Goal: Task Accomplishment & Management: Complete application form

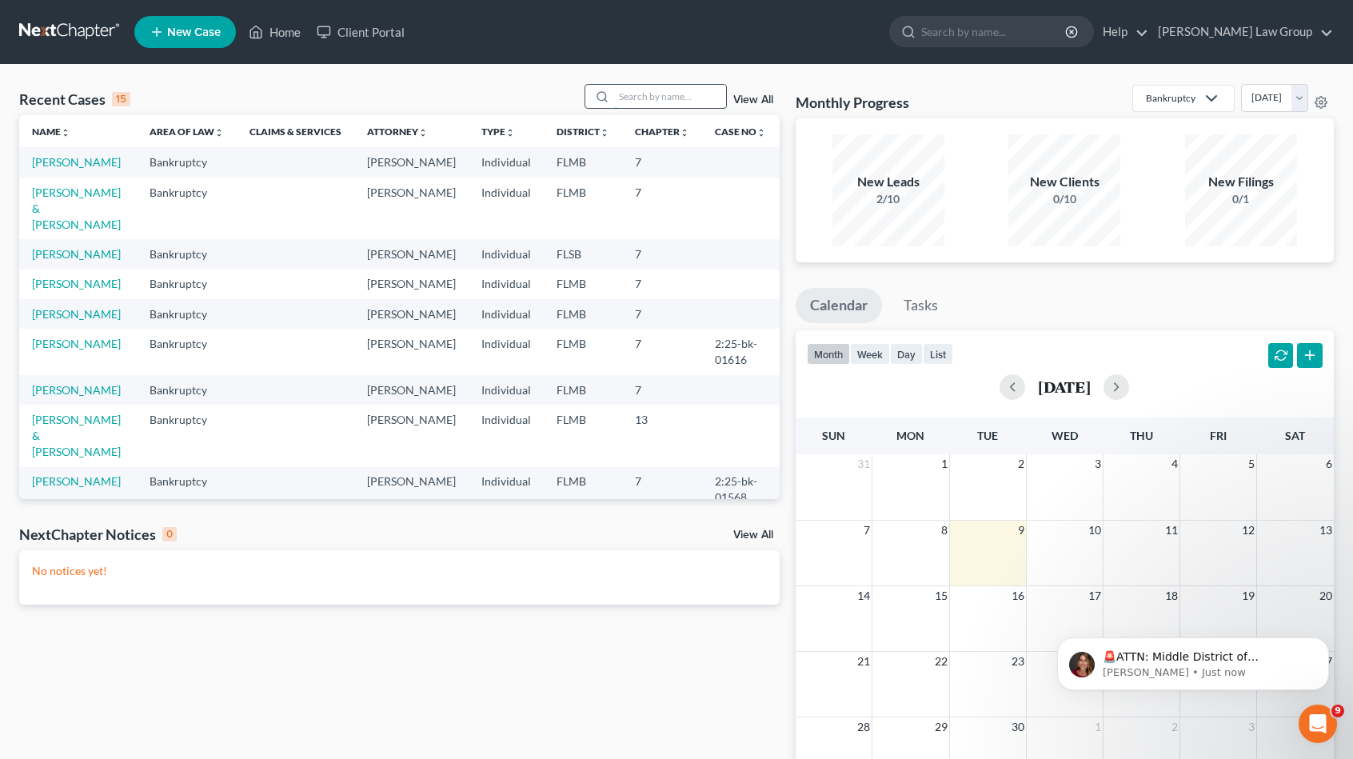
click at [655, 94] on input "search" at bounding box center [670, 96] width 112 height 23
type input "fox"
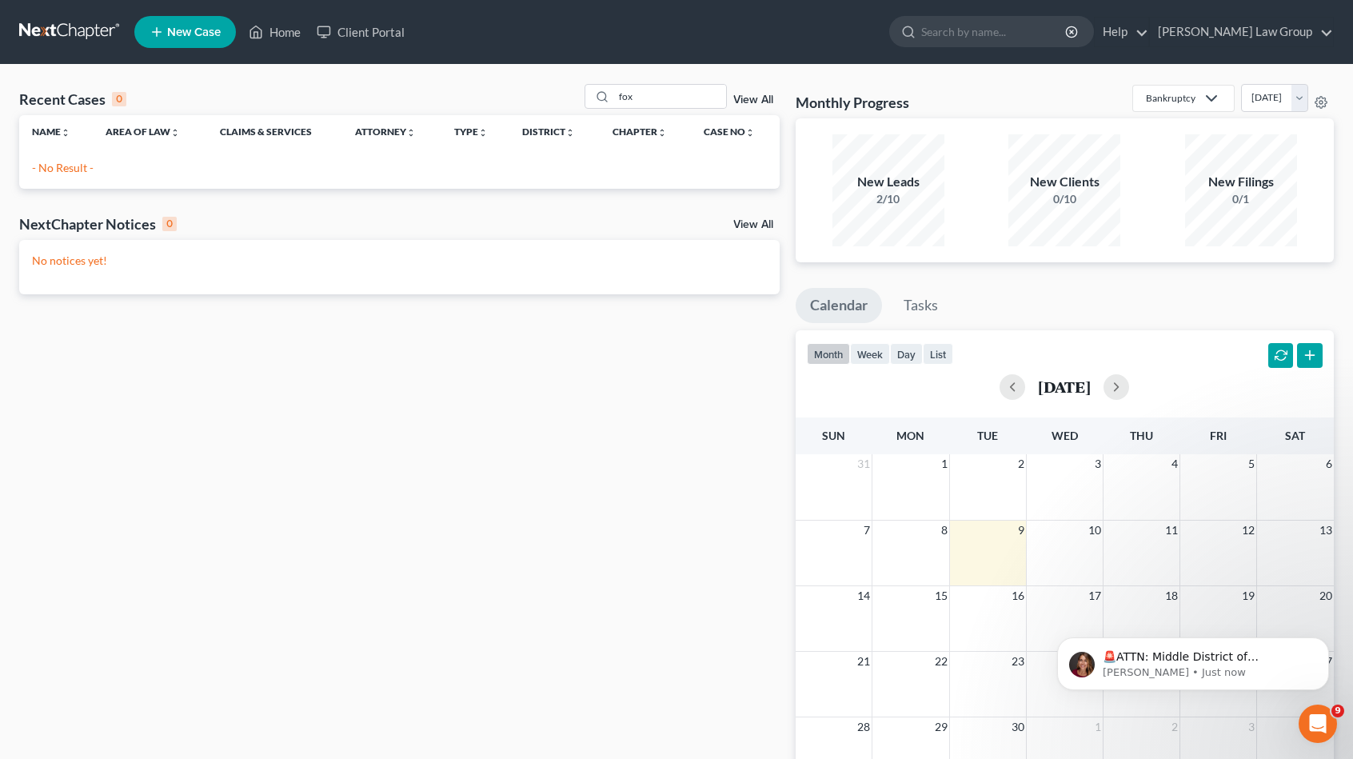
click at [174, 30] on span "New Case" at bounding box center [194, 32] width 54 height 12
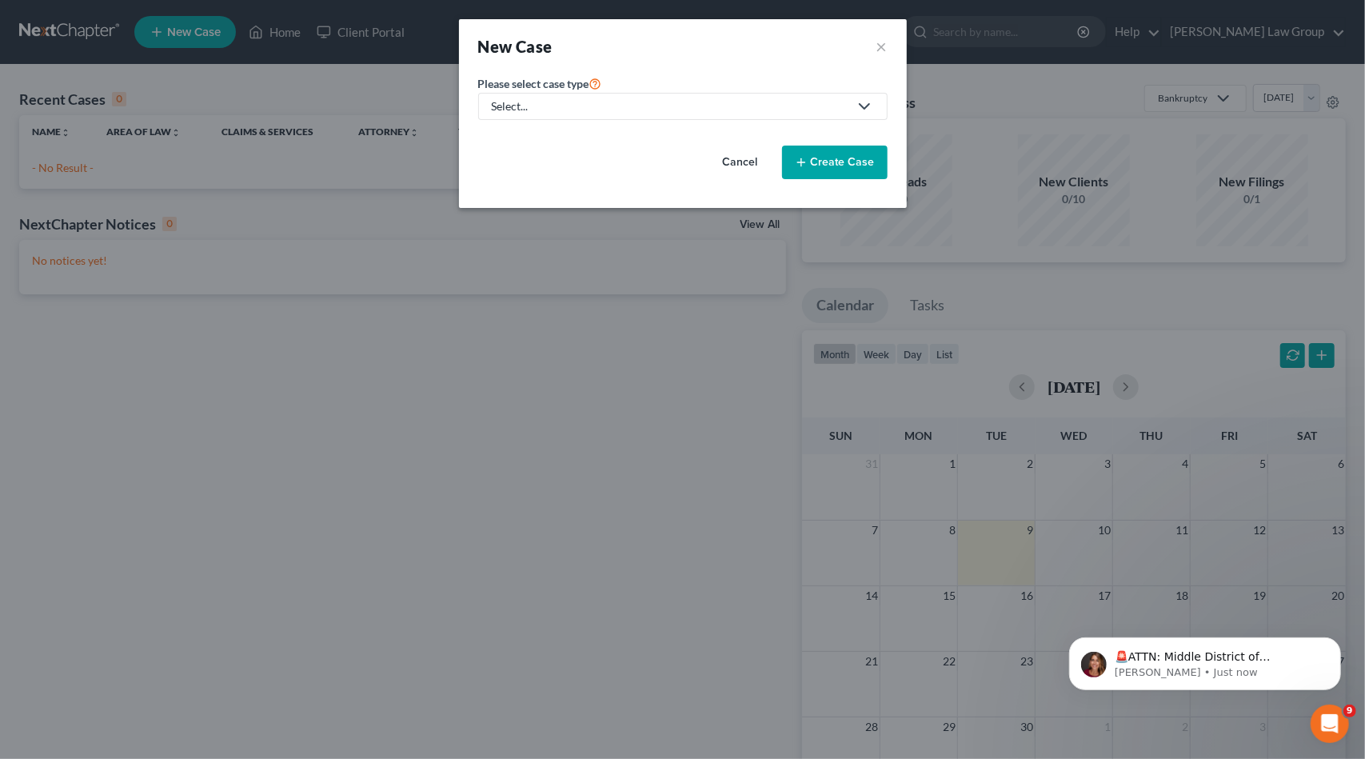
click at [539, 106] on div "Select..." at bounding box center [670, 106] width 357 height 16
drag, startPoint x: 542, startPoint y: 138, endPoint x: 558, endPoint y: 140, distance: 16.1
click at [542, 138] on div "Bankruptcy" at bounding box center [569, 138] width 153 height 16
select select "15"
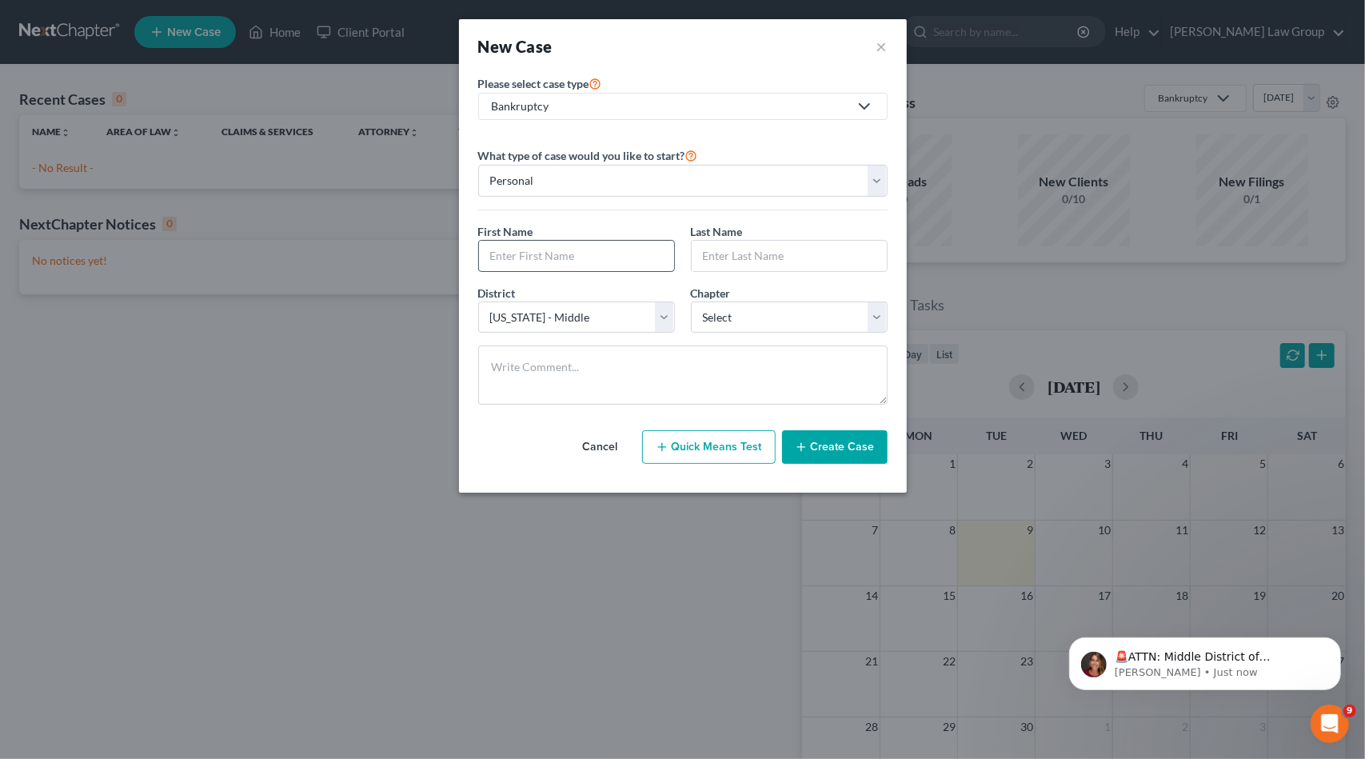
click at [501, 244] on input "text" at bounding box center [576, 256] width 195 height 30
type input "[PERSON_NAME]"
type input "Fox"
click at [797, 334] on div "District * Select [US_STATE] - [GEOGRAPHIC_DATA] [US_STATE] - [GEOGRAPHIC_DATA]…" at bounding box center [682, 316] width 425 height 62
click at [795, 324] on select "Select 7 11 12 13" at bounding box center [789, 318] width 197 height 32
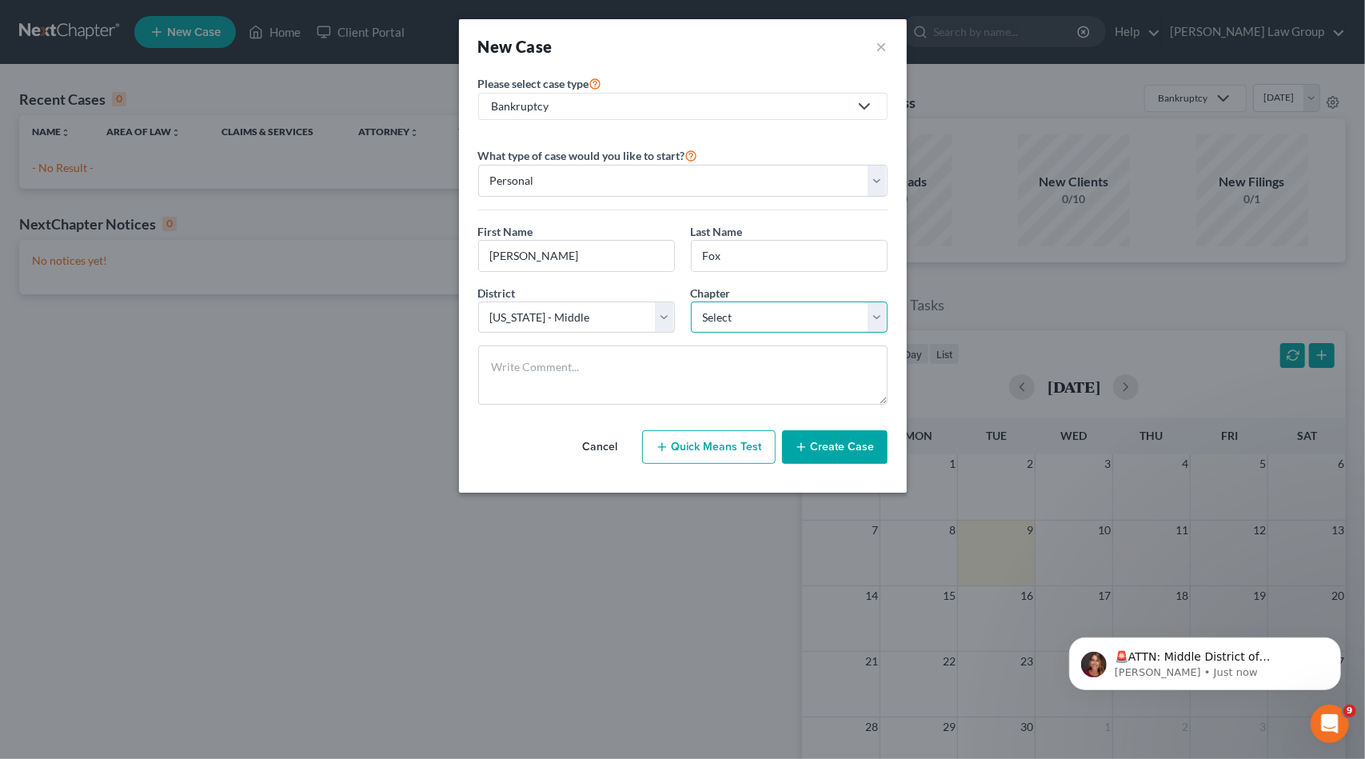
select select "0"
click at [691, 302] on select "Select 7 11 12 13" at bounding box center [789, 318] width 197 height 32
click at [870, 452] on button "Create Case" at bounding box center [835, 447] width 106 height 34
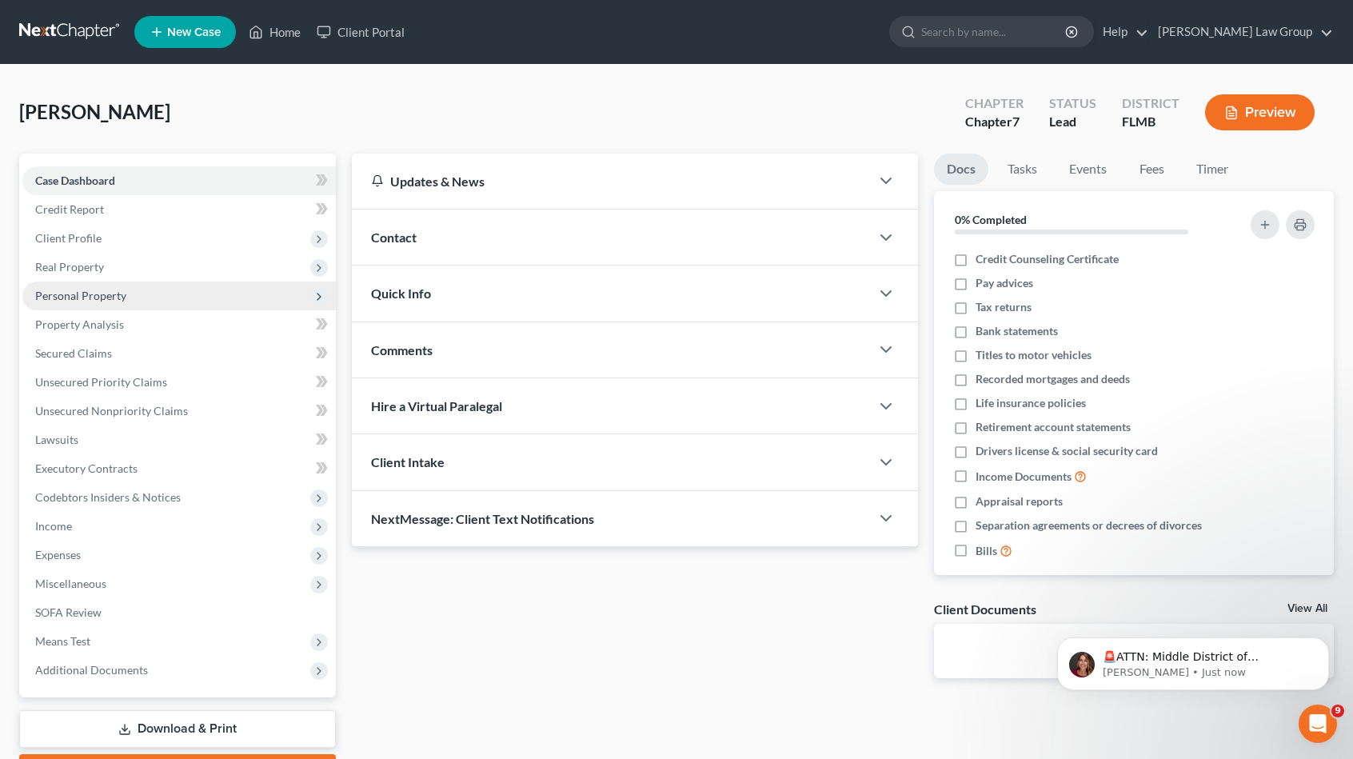
click at [102, 298] on span "Personal Property" at bounding box center [80, 296] width 91 height 14
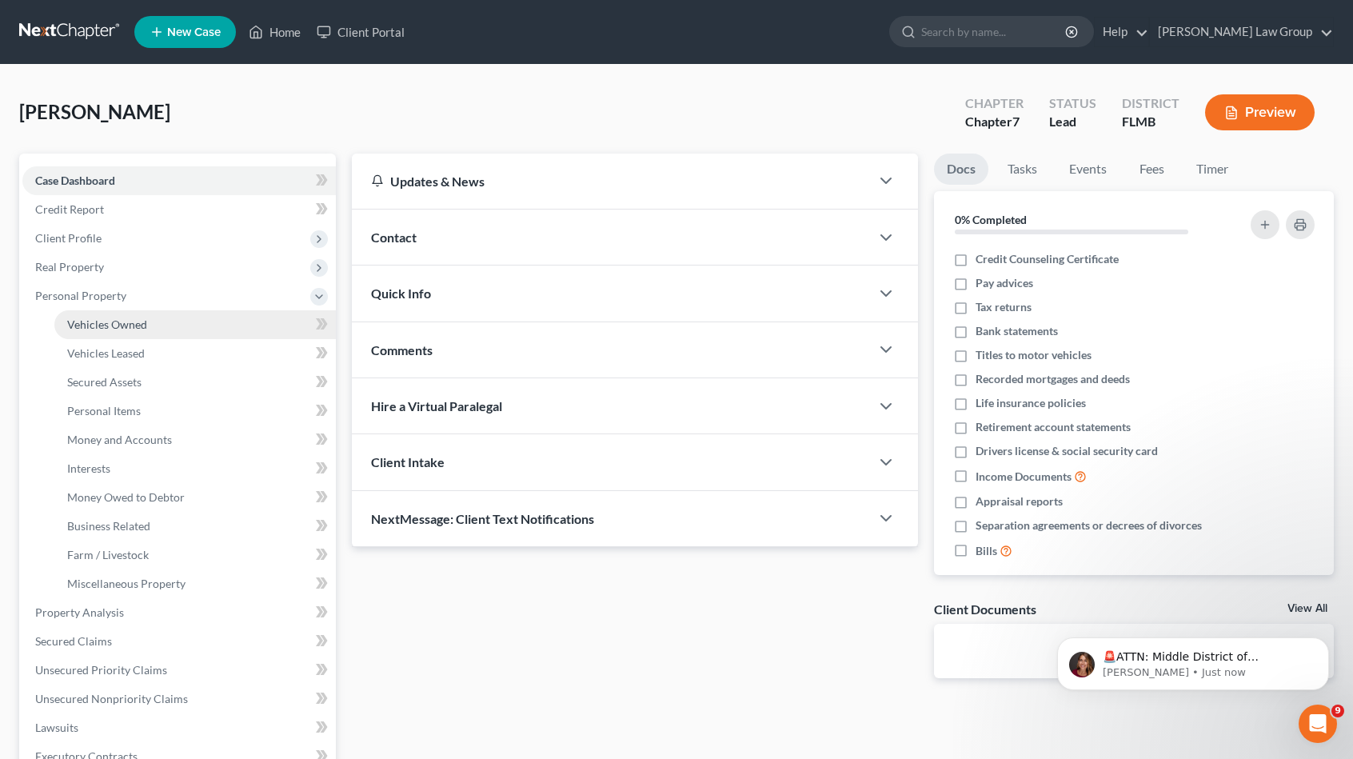
click at [149, 331] on link "Vehicles Owned" at bounding box center [195, 324] width 282 height 29
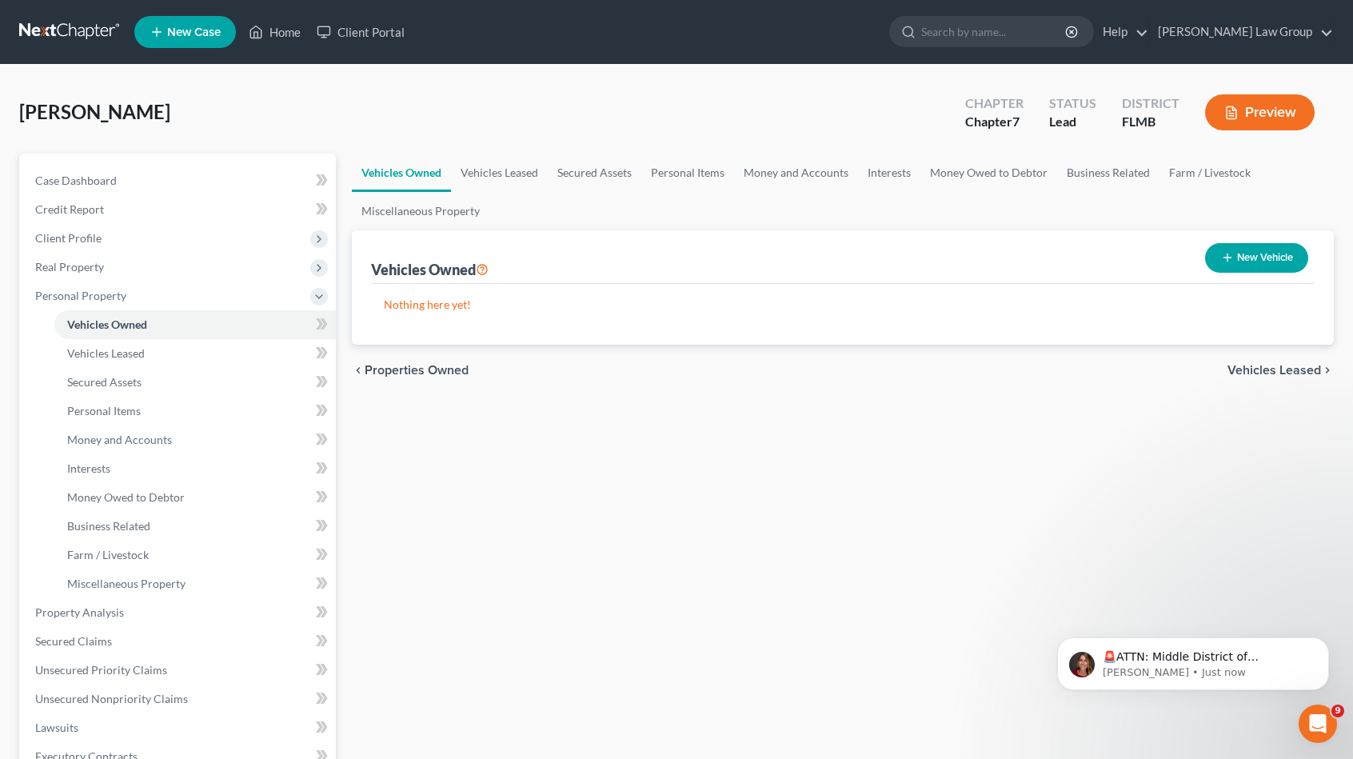
click at [1279, 269] on button "New Vehicle" at bounding box center [1256, 258] width 103 height 30
select select "0"
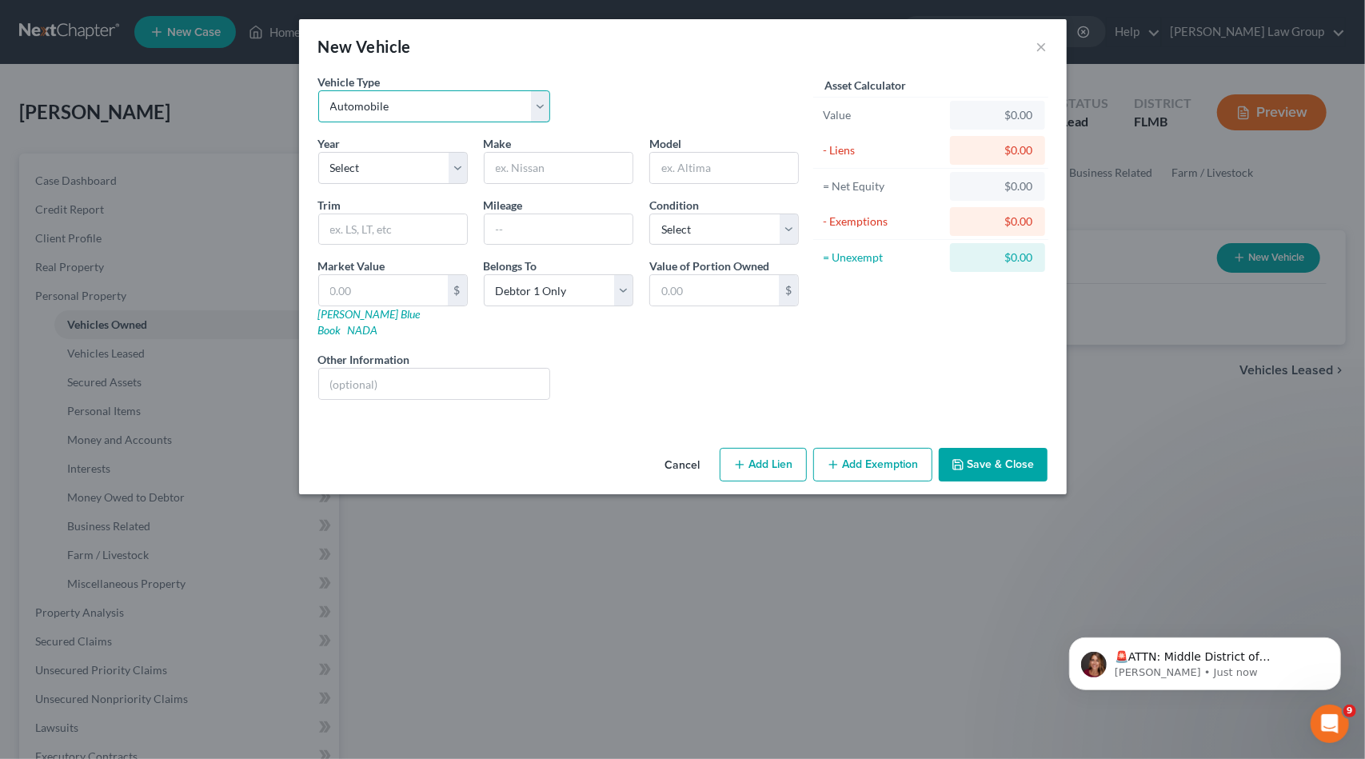
click at [467, 98] on select "Select Automobile Truck Trailer Watercraft Aircraft Motor Home Atv Other Vehicle" at bounding box center [434, 106] width 233 height 32
click at [407, 164] on select "Select 2026 2025 2024 2023 2022 2021 2020 2019 2018 2017 2016 2015 2014 2013 20…" at bounding box center [393, 168] width 150 height 32
select select "3"
click at [318, 152] on select "Select 2026 2025 2024 2023 2022 2021 2020 2019 2018 2017 2016 2015 2014 2013 20…" at bounding box center [393, 168] width 150 height 32
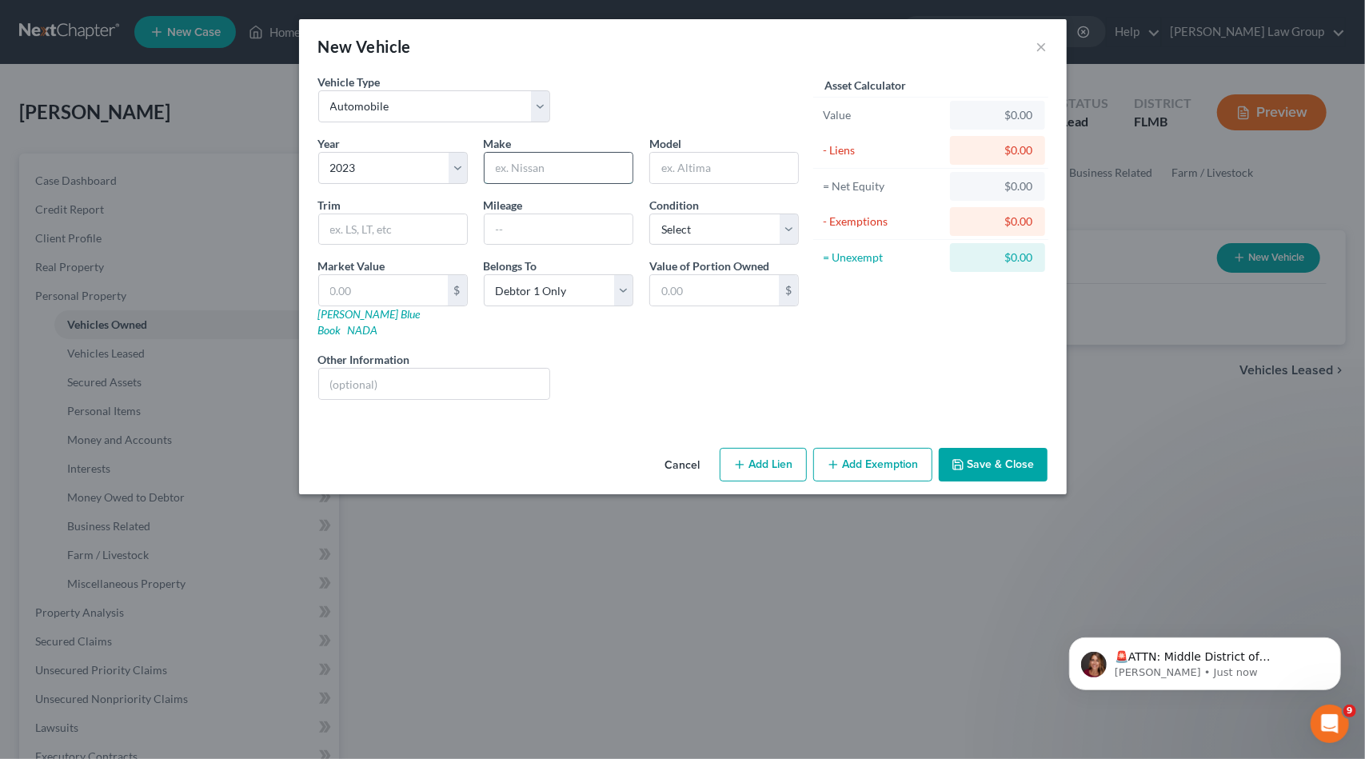
click at [539, 153] on input "text" at bounding box center [559, 168] width 148 height 30
type input "Mazda"
type input "3"
click at [411, 286] on input "text" at bounding box center [383, 290] width 129 height 30
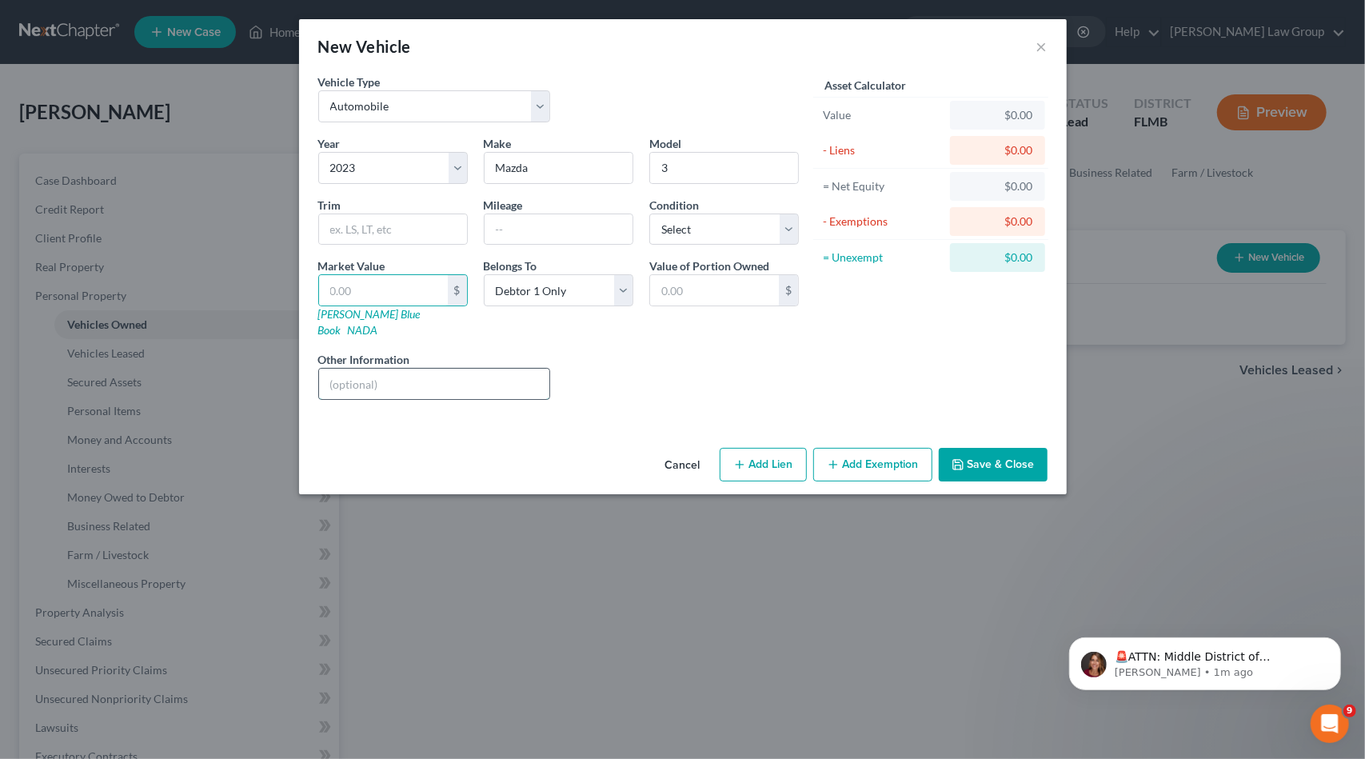
click at [387, 369] on input "text" at bounding box center [434, 384] width 231 height 30
paste input "[US_VEHICLE_IDENTIFICATION_NUMBER]"
drag, startPoint x: 513, startPoint y: 370, endPoint x: 354, endPoint y: 373, distance: 159.2
click at [354, 373] on input "VIN: [US_VEHICLE_IDENTIFICATION_NUMBER]" at bounding box center [434, 384] width 231 height 30
type input "VIN: [US_VEHICLE_IDENTIFICATION_NUMBER]"
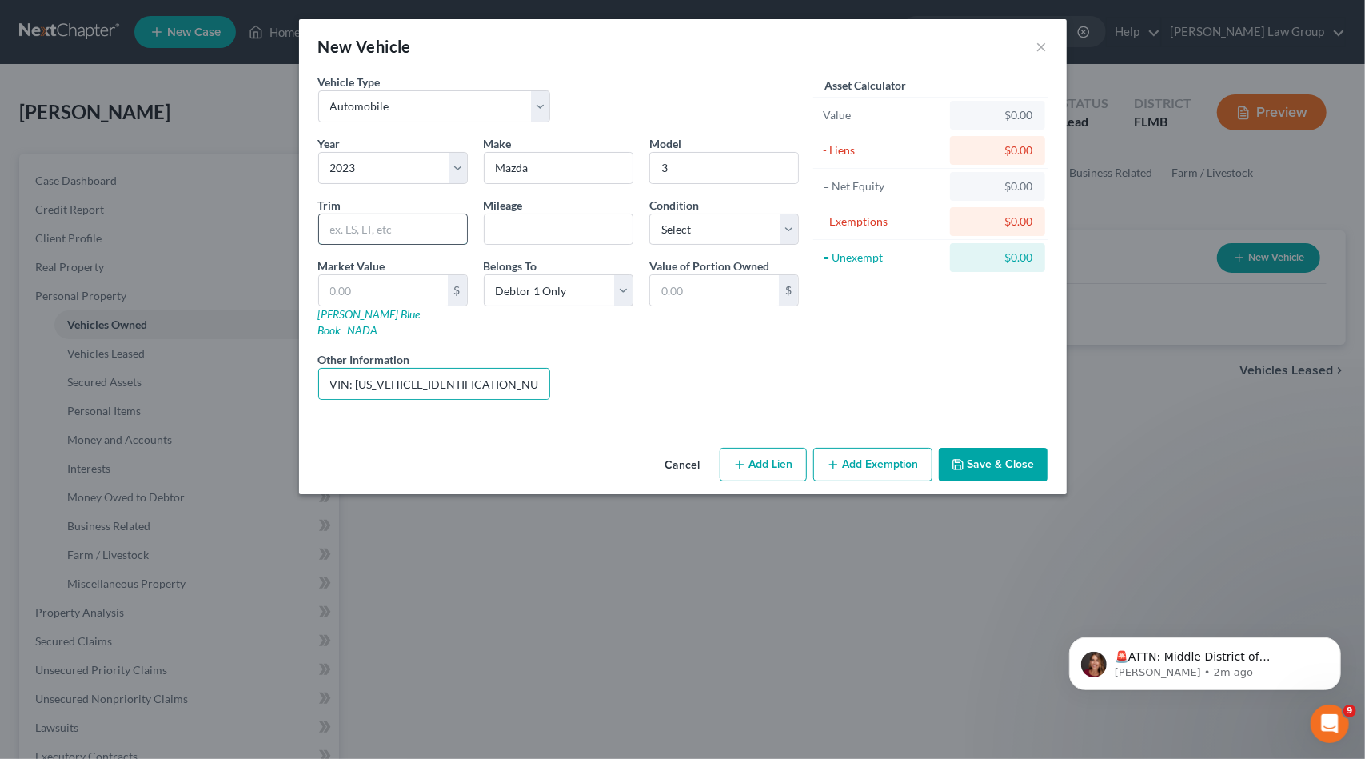
click at [379, 222] on input "text" at bounding box center [393, 229] width 148 height 30
type input "Sedan"
click at [745, 234] on select "Select Excellent Very Good Good Fair Poor" at bounding box center [724, 230] width 150 height 32
select select "2"
click at [649, 214] on select "Select Excellent Very Good Good Fair Poor" at bounding box center [724, 230] width 150 height 32
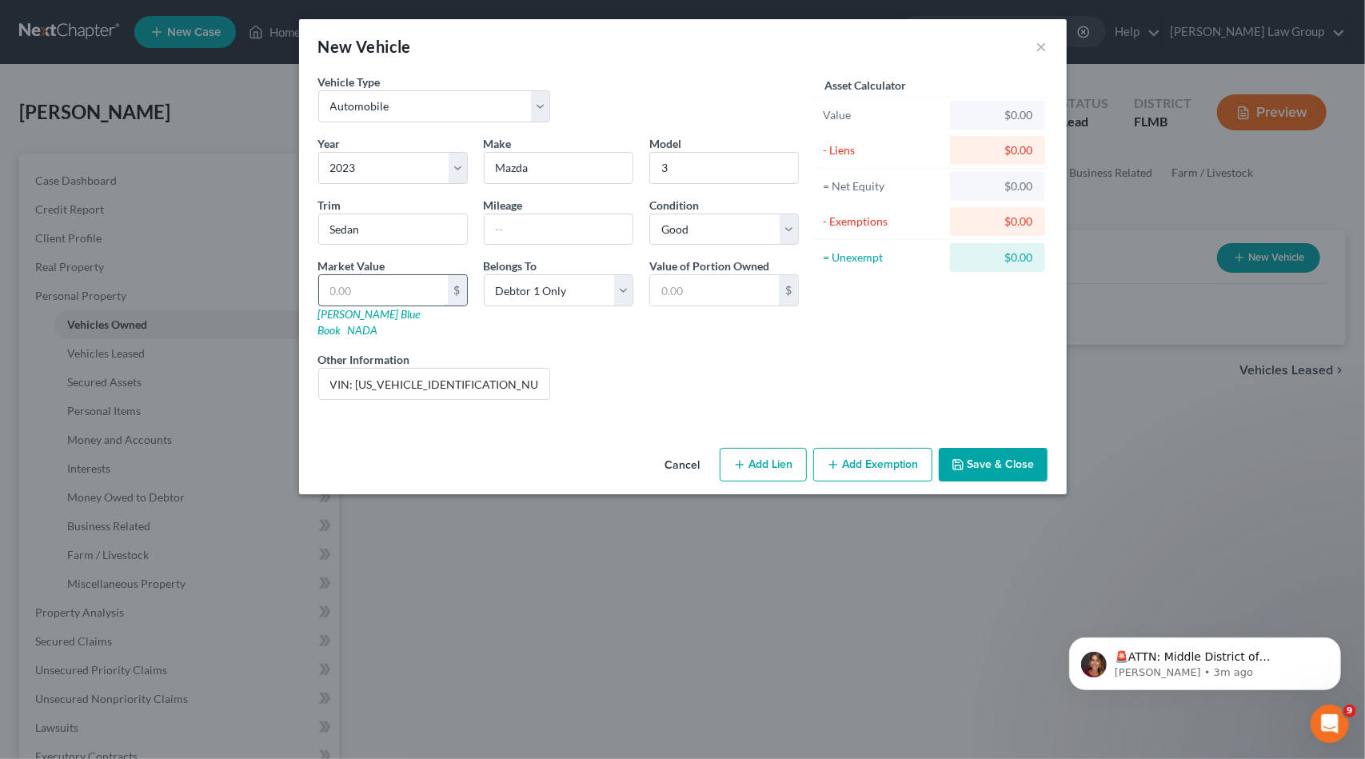
click at [380, 292] on input "text" at bounding box center [383, 290] width 129 height 30
type input "21"
type input "21.00"
type input "210"
type input "210.00"
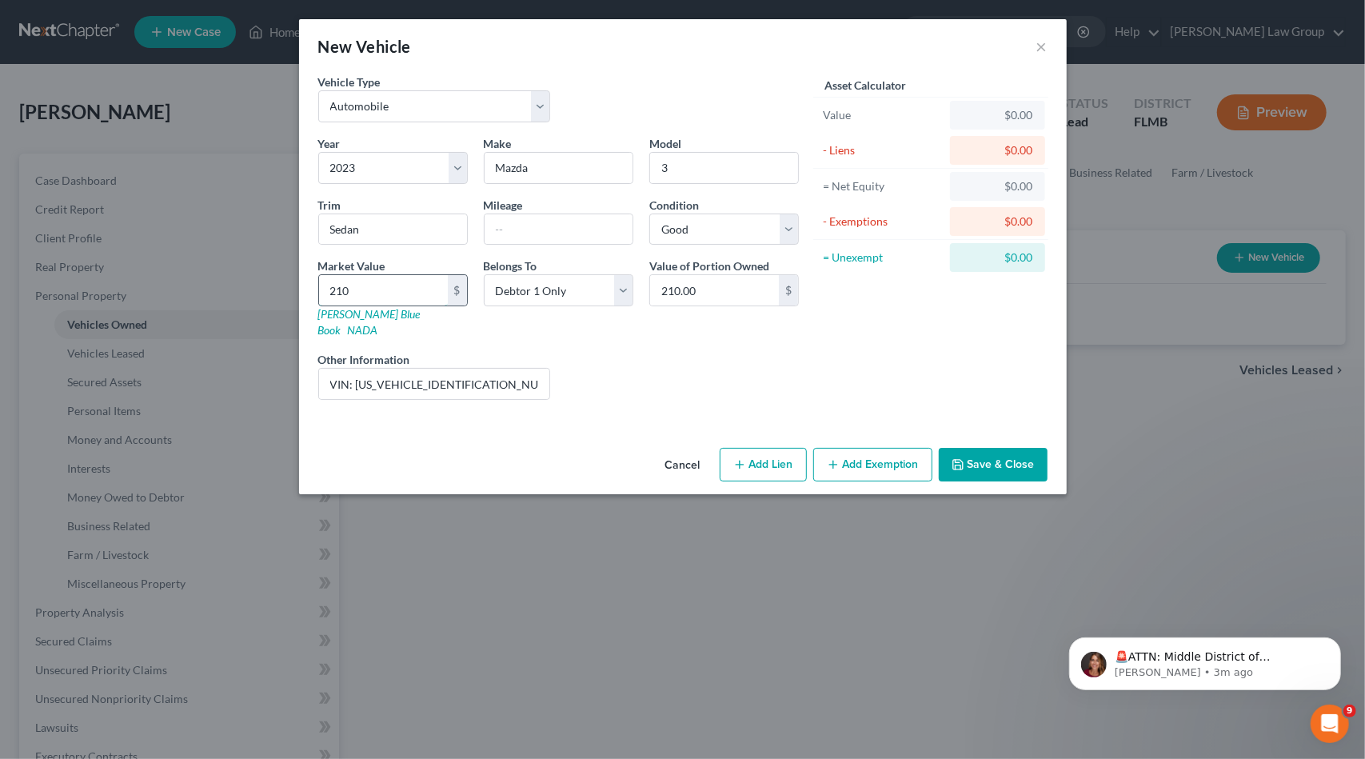
type input "2100"
type input "2,100.00"
type input "2,1000"
type input "21,000.00"
type input "21,000"
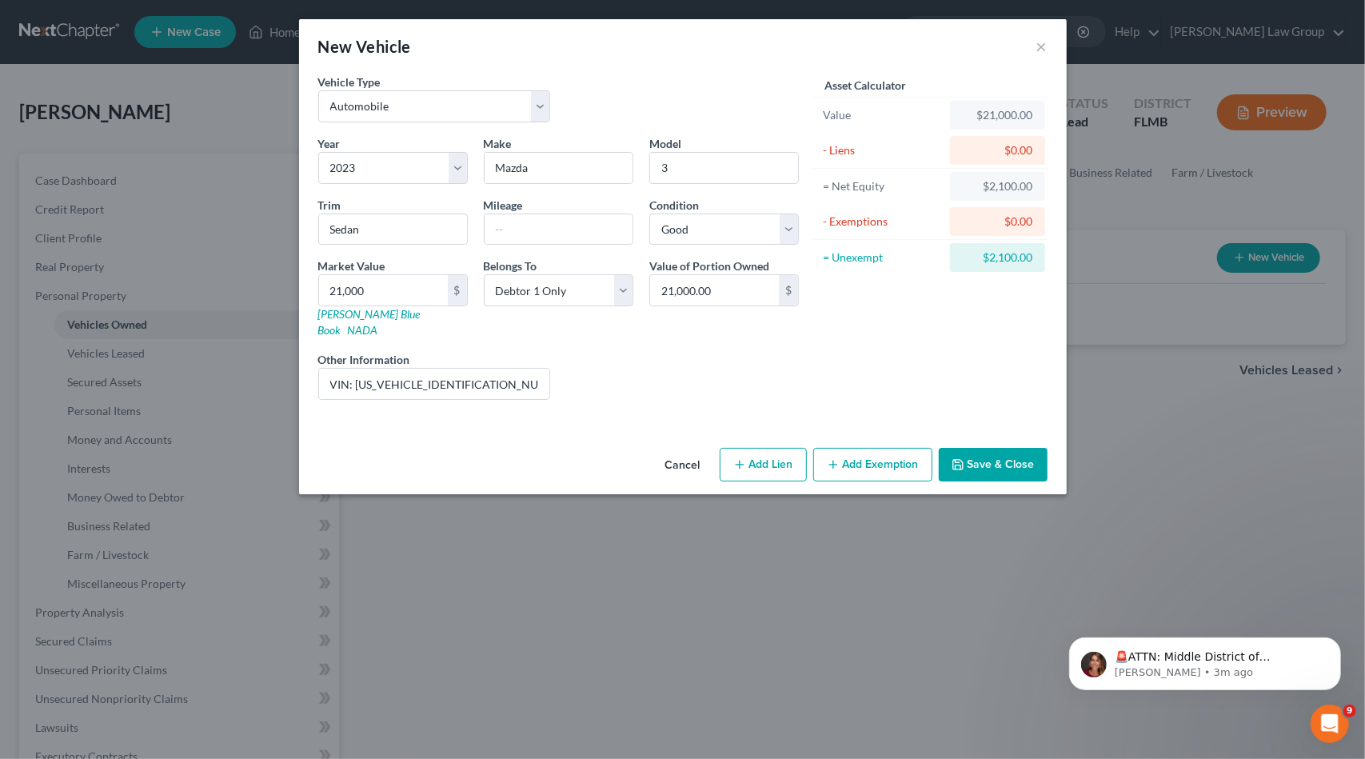
click at [857, 448] on button "Add Exemption" at bounding box center [872, 465] width 119 height 34
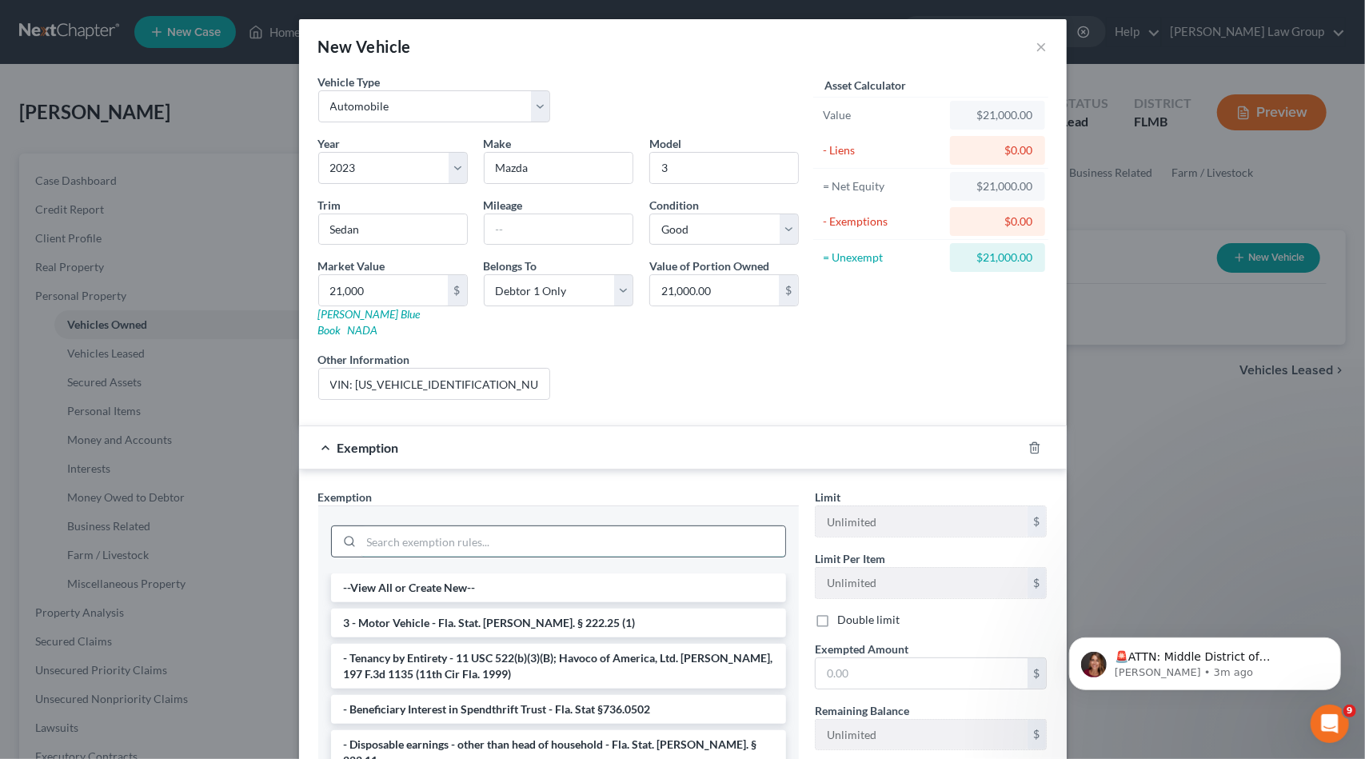
click at [458, 526] on input "search" at bounding box center [574, 541] width 424 height 30
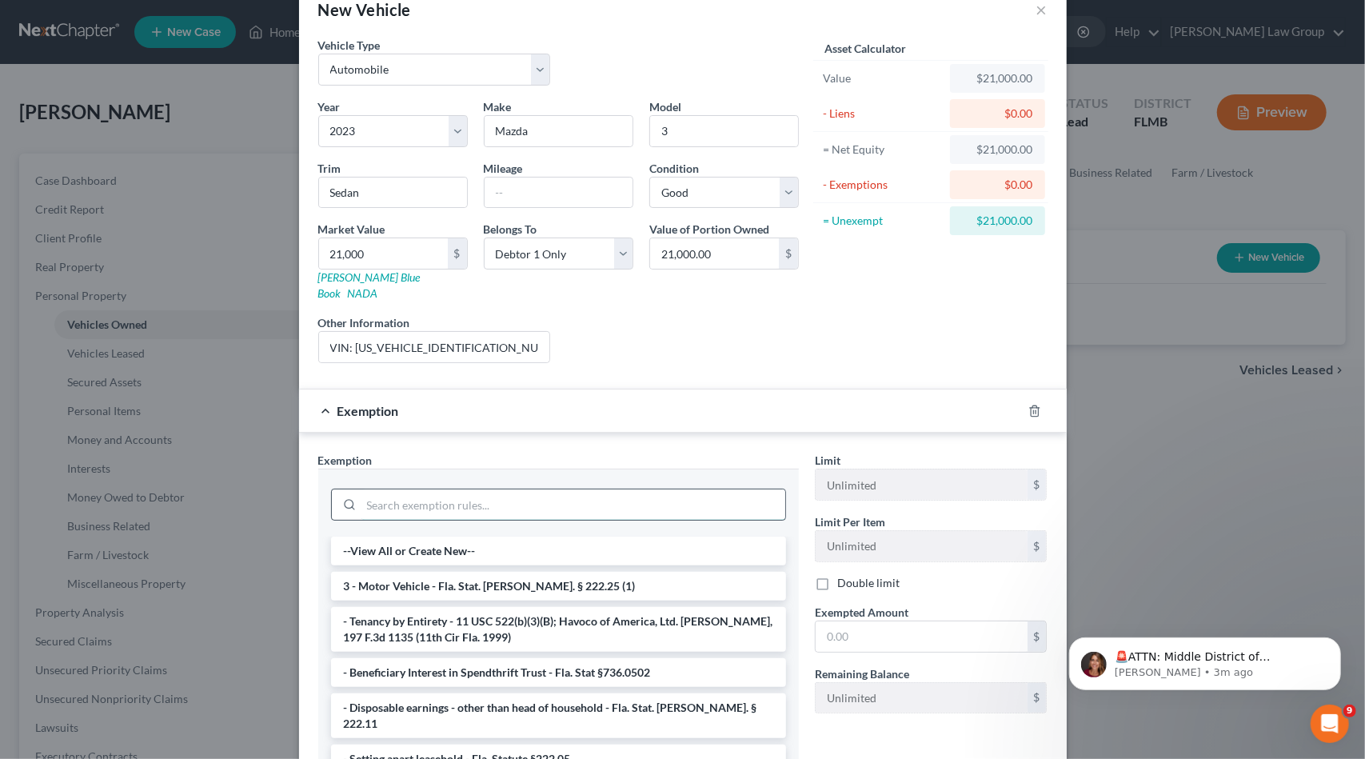
scroll to position [164, 0]
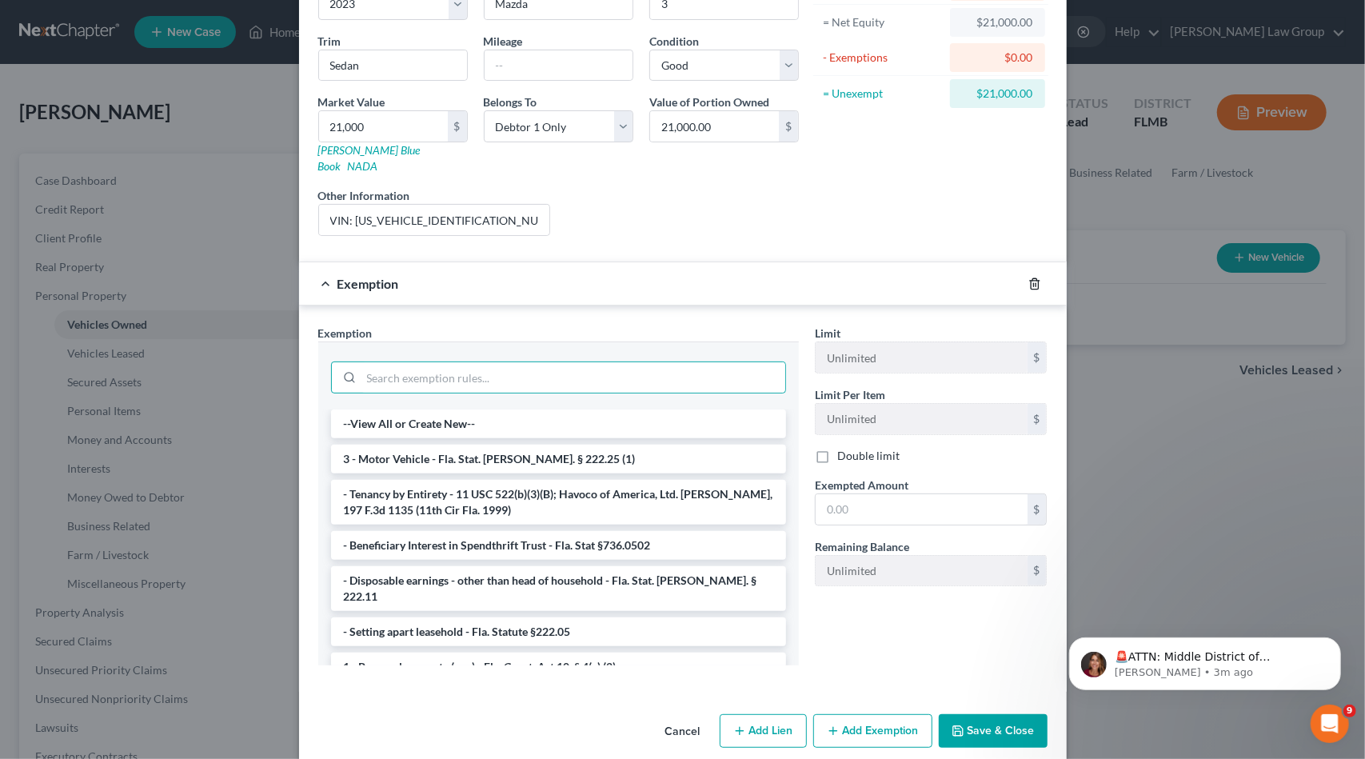
click at [1032, 278] on icon "button" at bounding box center [1034, 283] width 7 height 10
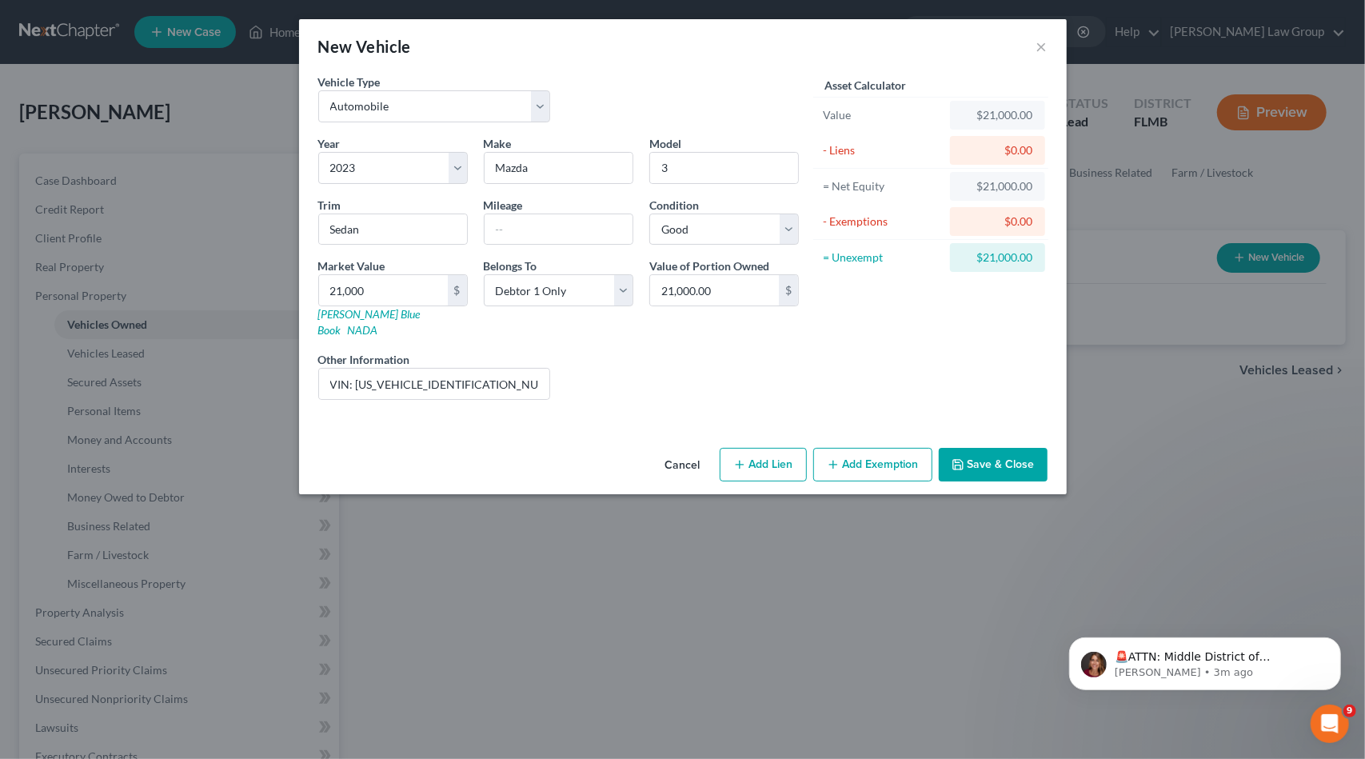
scroll to position [0, 0]
click at [803, 448] on button "Add Lien" at bounding box center [763, 465] width 87 height 34
select select "0"
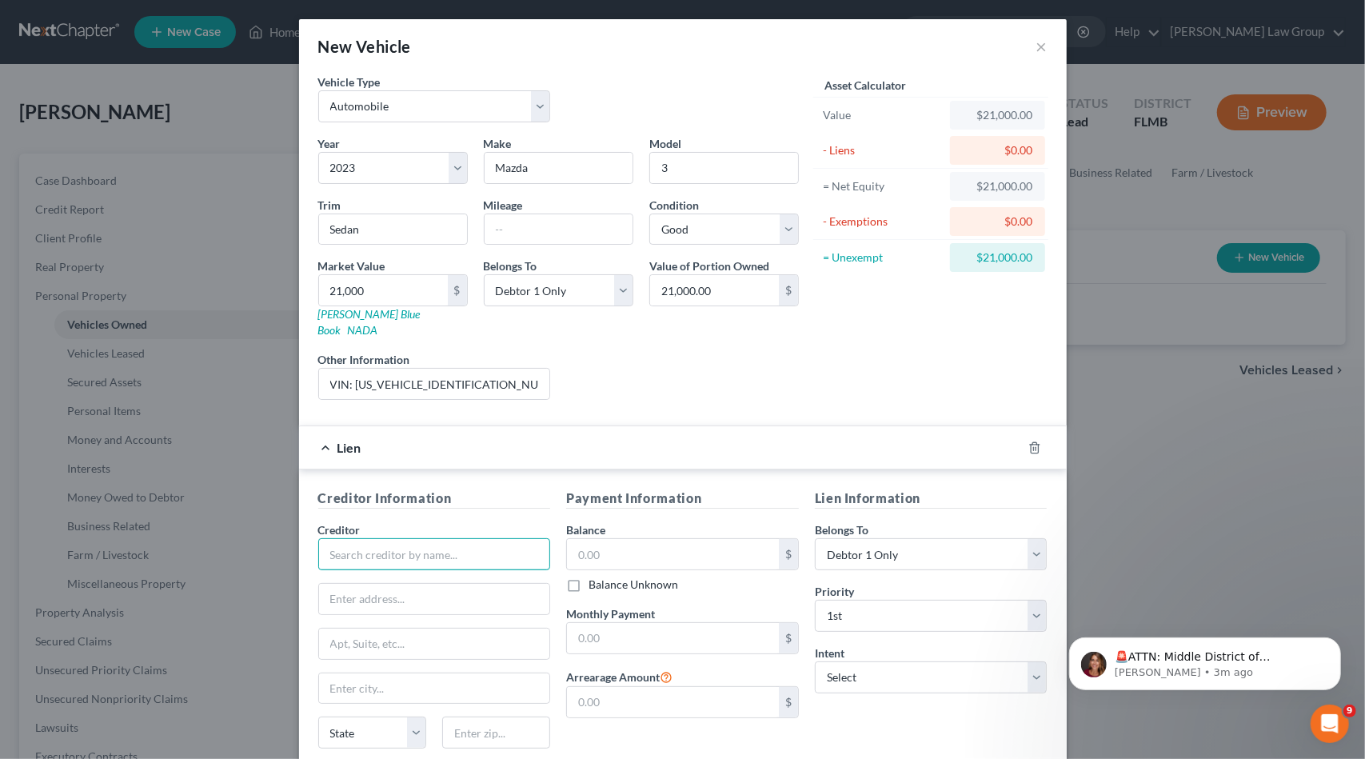
click at [412, 538] on input "text" at bounding box center [434, 554] width 233 height 32
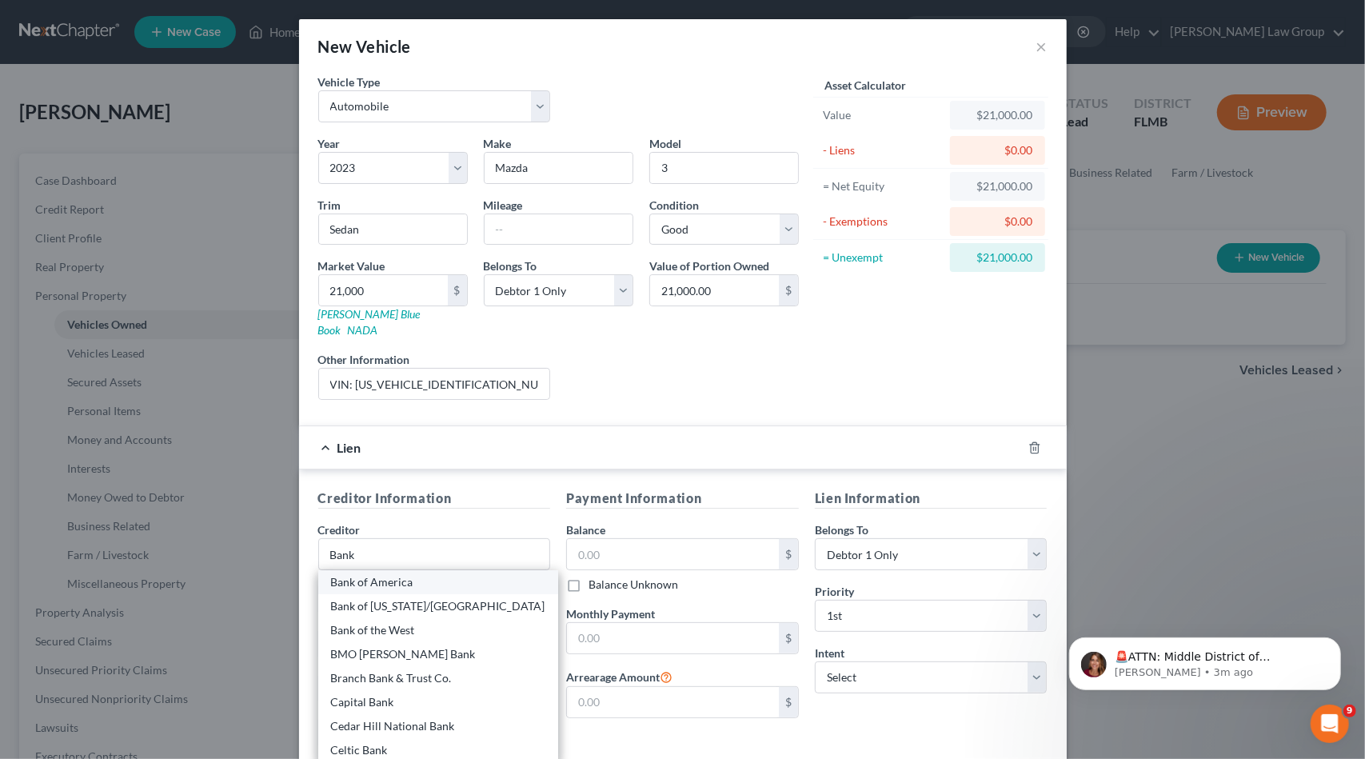
click at [425, 574] on div "Bank of America" at bounding box center [438, 582] width 215 height 16
type input "Bank of America"
type input "P.O. Box 15019"
type input "Wilmington"
select select "7"
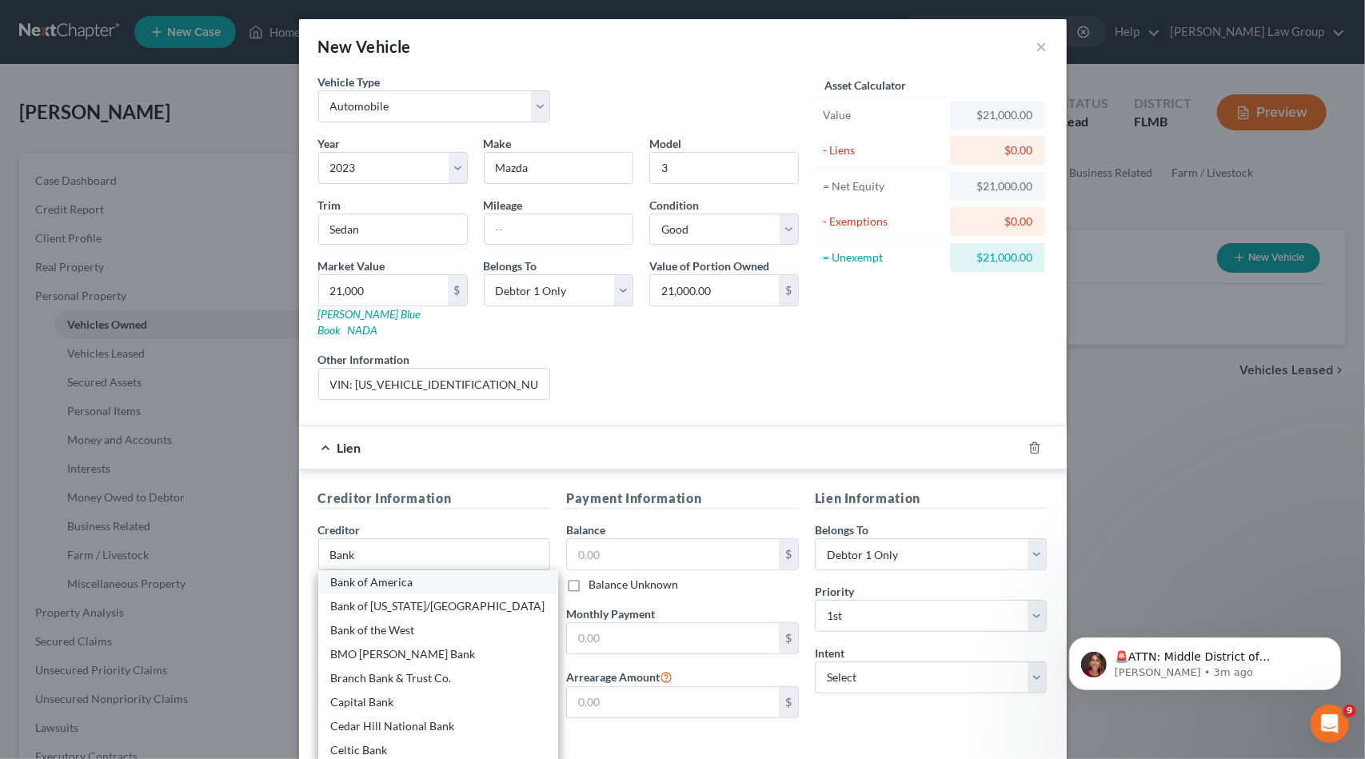
type input "19850-5019"
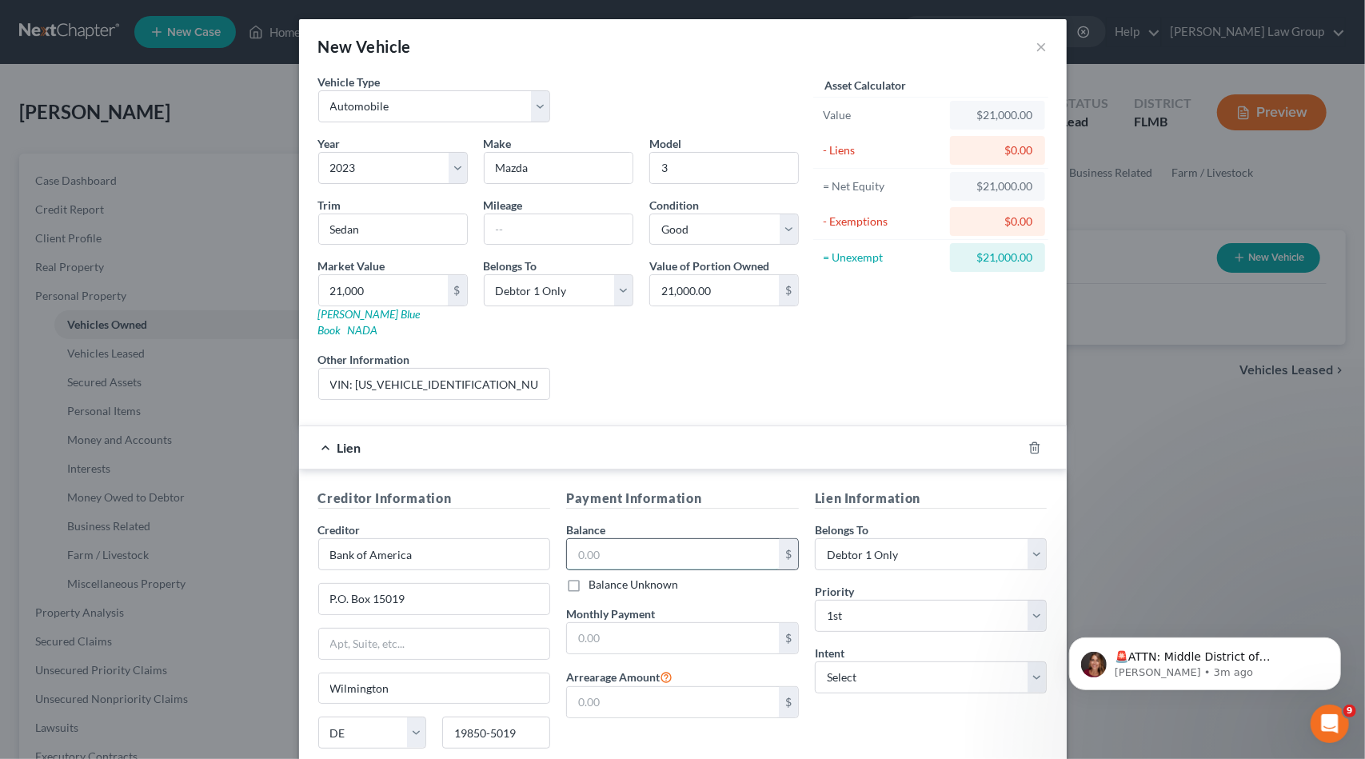
click at [677, 539] on input "text" at bounding box center [673, 554] width 212 height 30
type input "16,690"
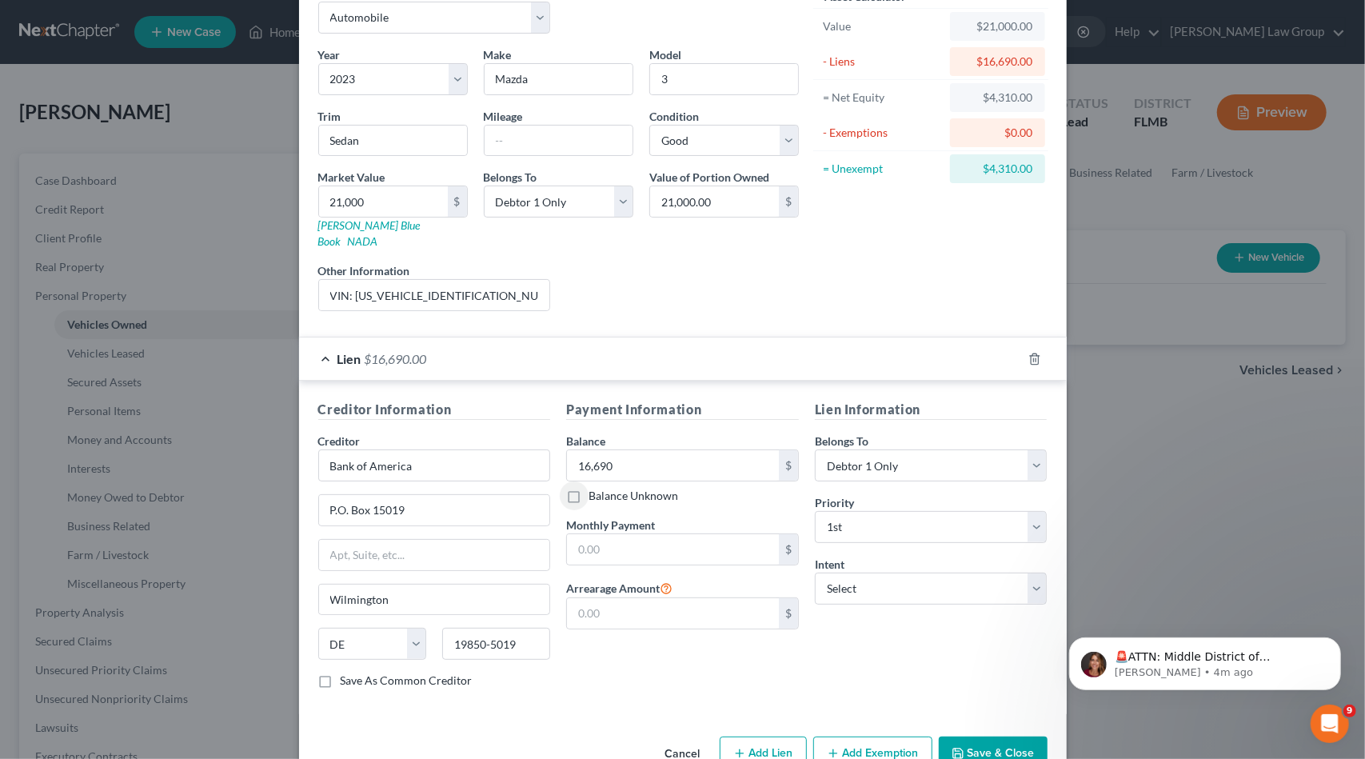
scroll to position [109, 0]
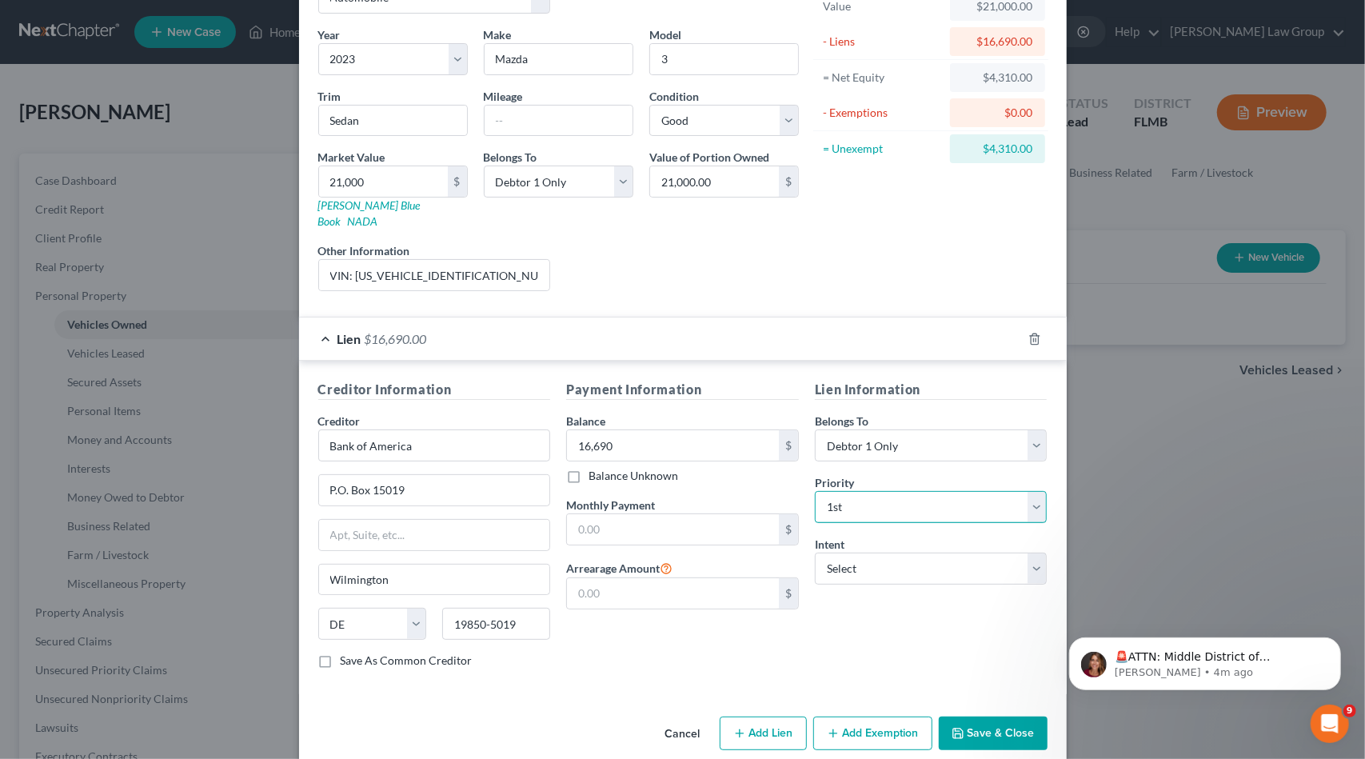
click at [918, 493] on select "Select 1st 2nd 3rd 4th 5th 6th 7th 8th 9th 10th 11th 12th 13th 14th 15th 16th 1…" at bounding box center [931, 507] width 233 height 32
click at [917, 493] on select "Select 1st 2nd 3rd 4th 5th 6th 7th 8th 9th 10th 11th 12th 13th 14th 15th 16th 1…" at bounding box center [931, 507] width 233 height 32
click at [601, 514] on input "text" at bounding box center [673, 529] width 212 height 30
type input "589.93"
click at [854, 553] on select "Select Surrender Redeem Reaffirm Avoid Other" at bounding box center [931, 569] width 233 height 32
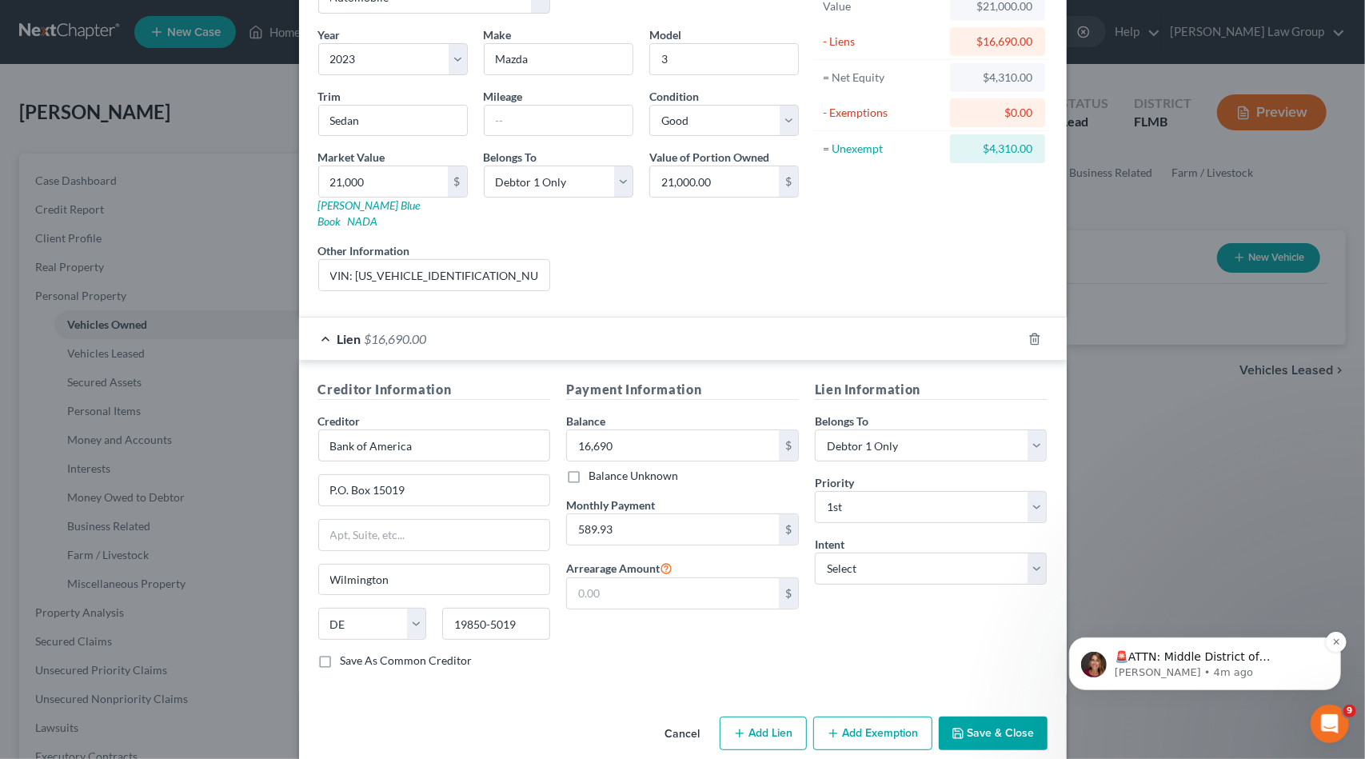
click at [1216, 673] on p "[PERSON_NAME] • 4m ago" at bounding box center [1217, 672] width 206 height 14
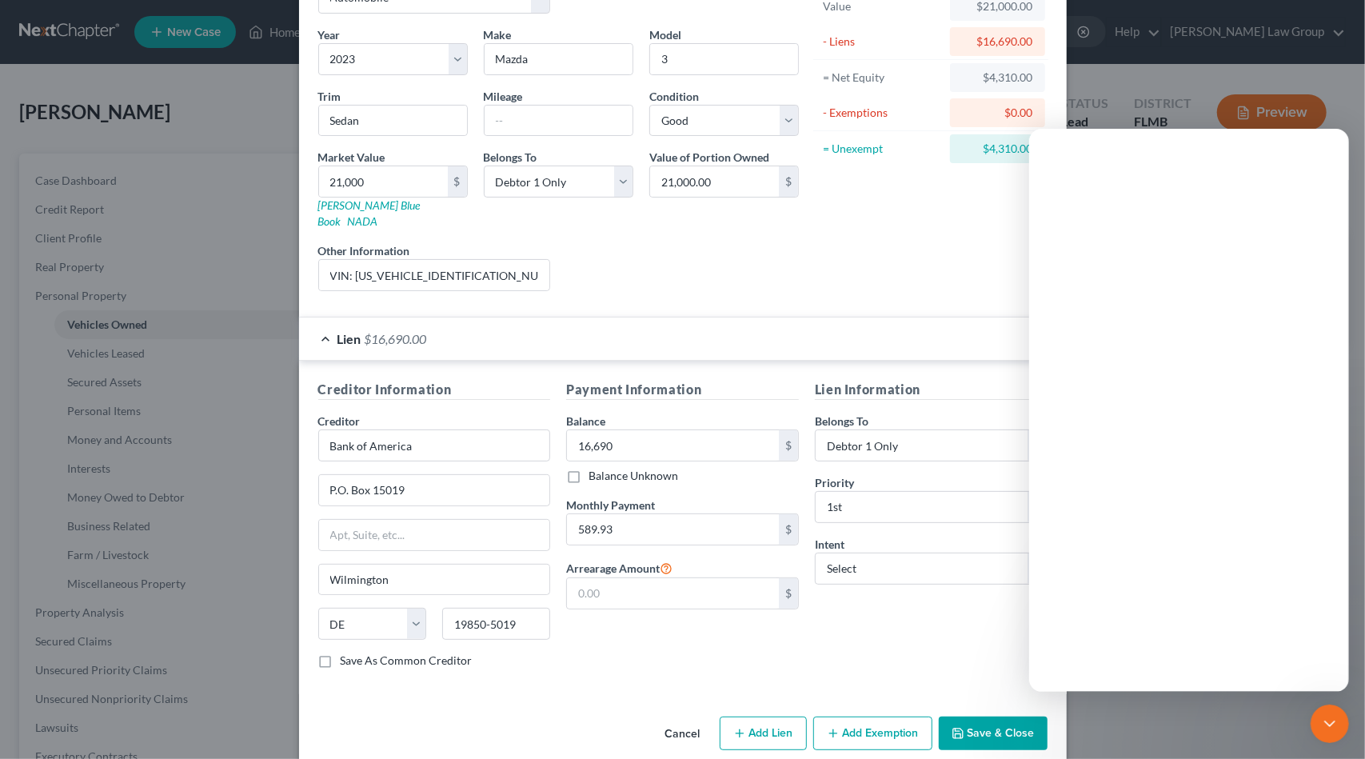
scroll to position [0, 0]
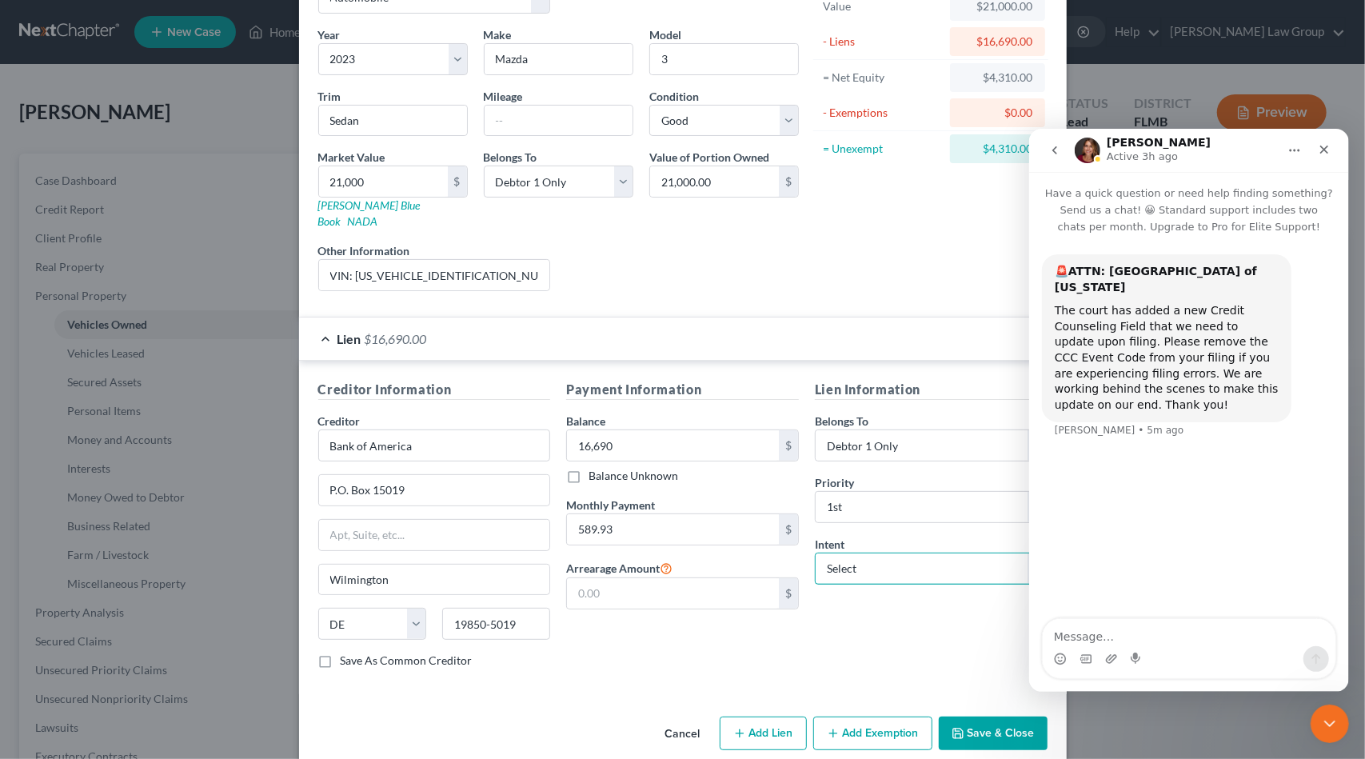
click at [904, 553] on select "Select Surrender Redeem Reaffirm Avoid Other" at bounding box center [931, 569] width 233 height 32
select select "2"
click at [815, 553] on select "Select Surrender Redeem Reaffirm Avoid Other" at bounding box center [931, 569] width 233 height 32
click at [892, 717] on button "Add Exemption" at bounding box center [872, 734] width 119 height 34
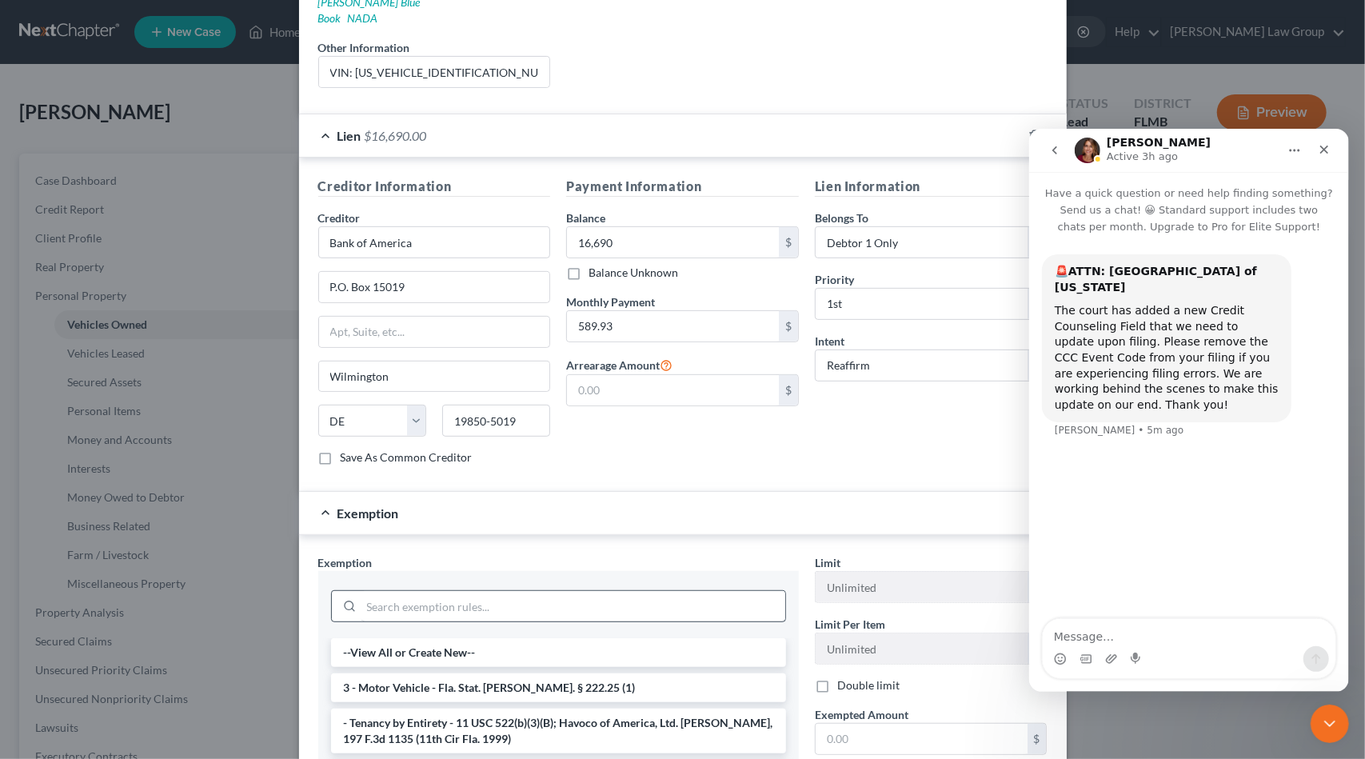
scroll to position [429, 0]
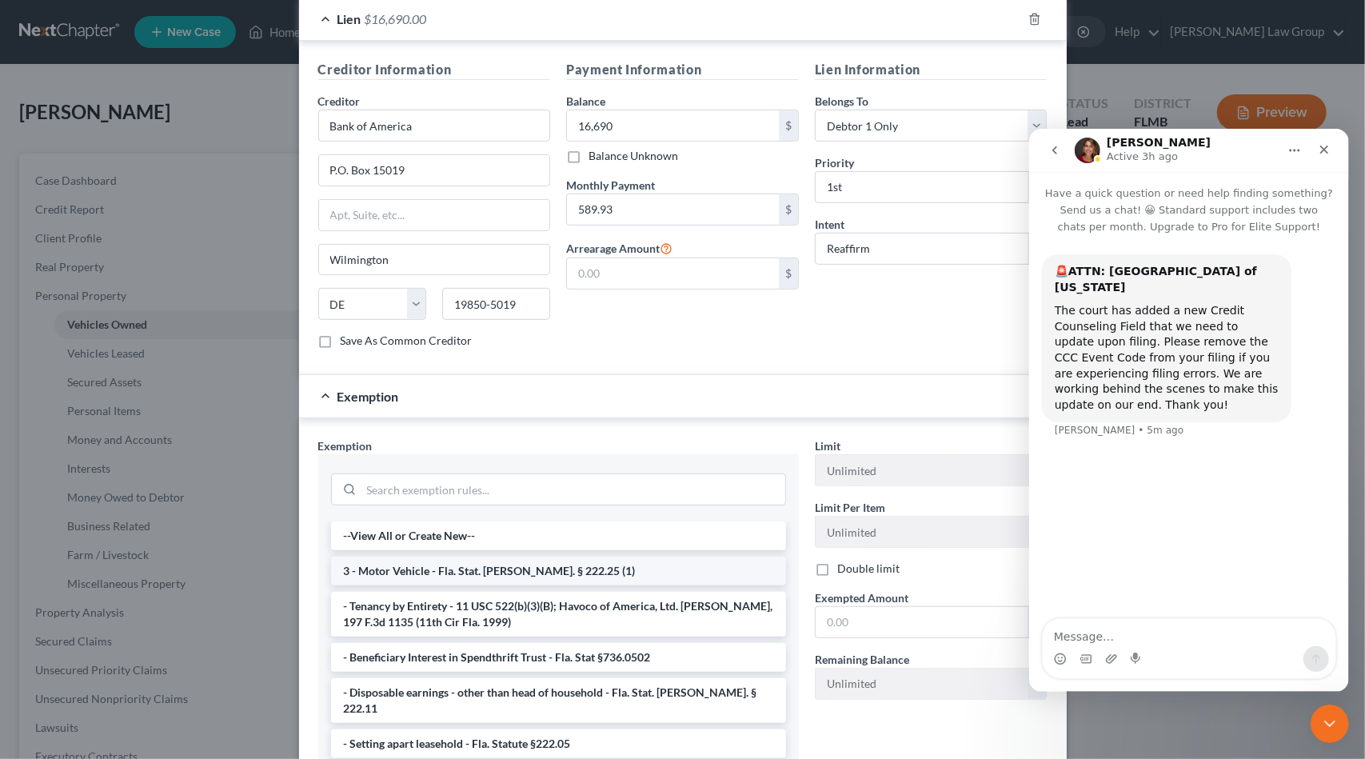
click at [501, 557] on li "3 - Motor Vehicle - Fla. Stat. [PERSON_NAME]. § 222.25 (1)" at bounding box center [558, 571] width 455 height 29
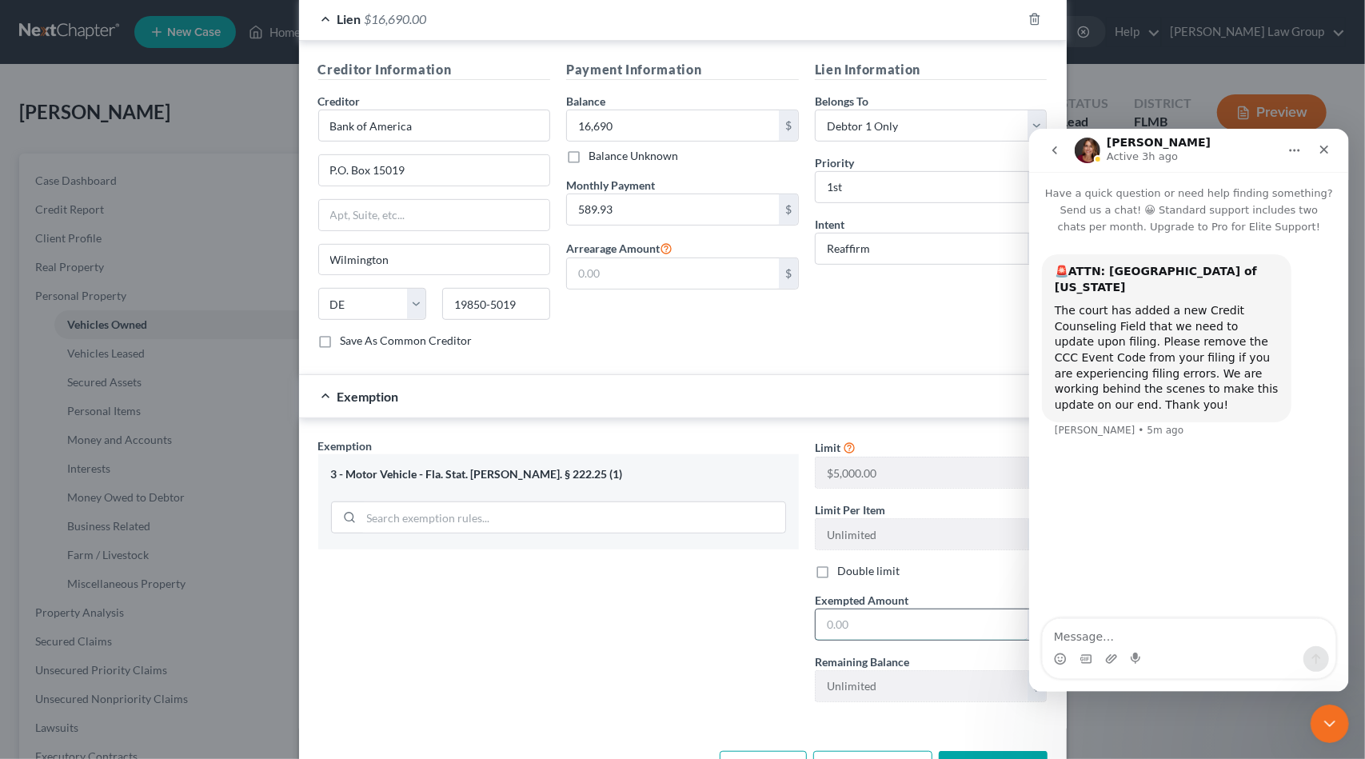
click at [877, 609] on input "text" at bounding box center [922, 624] width 212 height 30
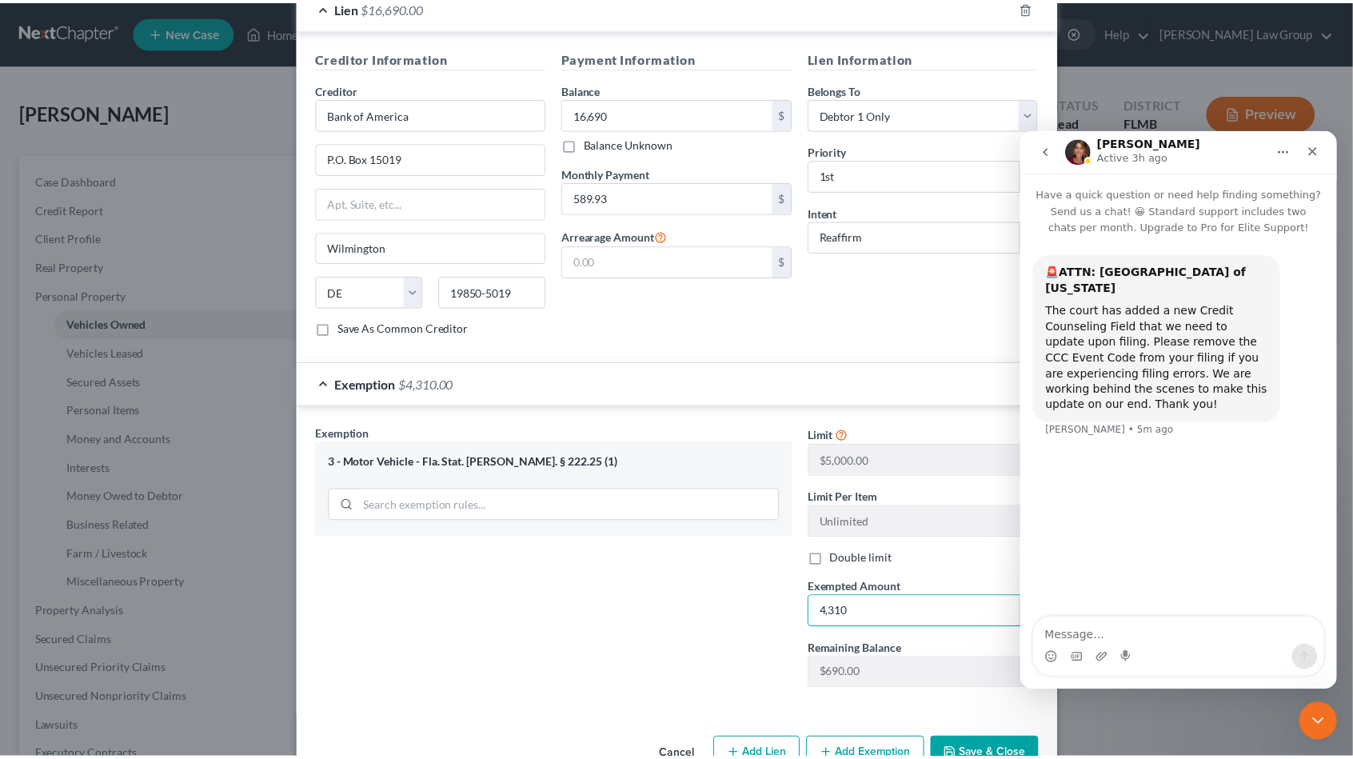
scroll to position [461, 0]
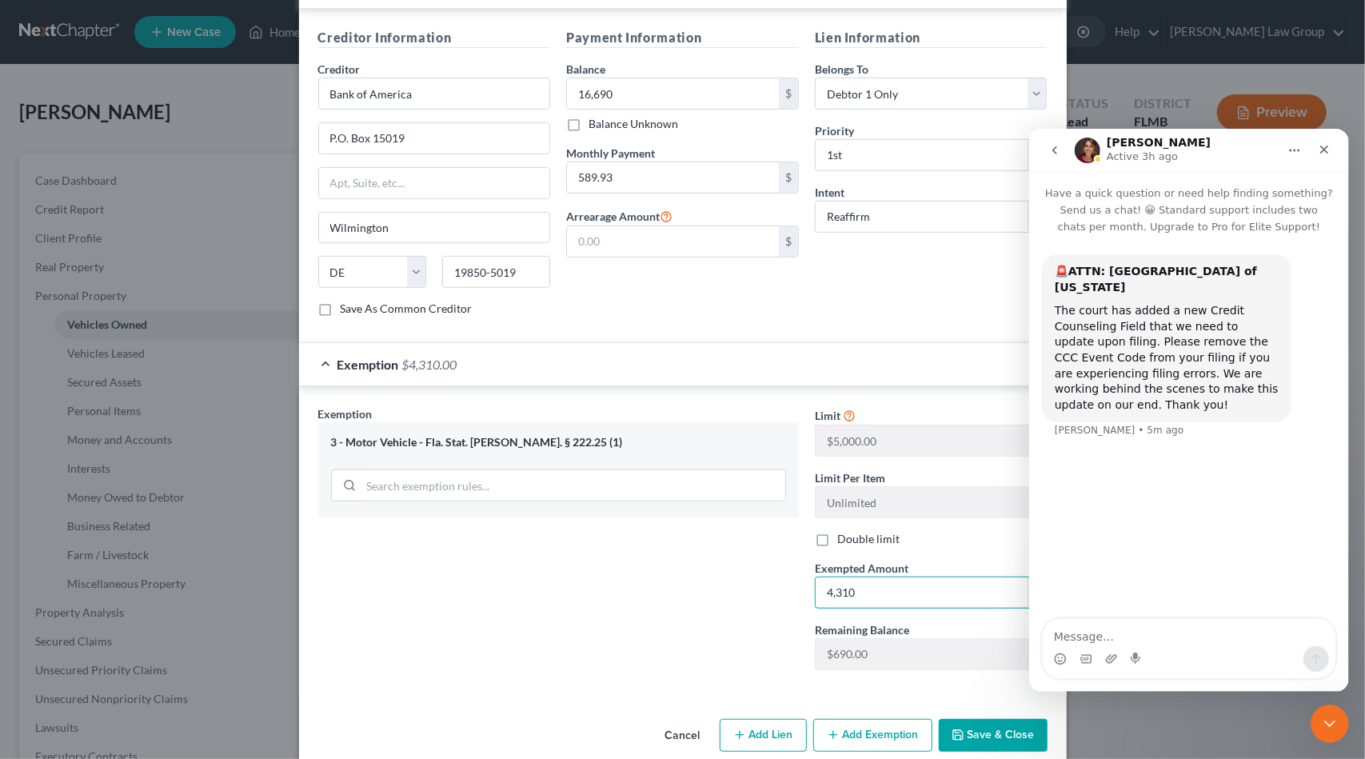
type input "4,310"
click at [1009, 719] on button "Save & Close" at bounding box center [993, 736] width 109 height 34
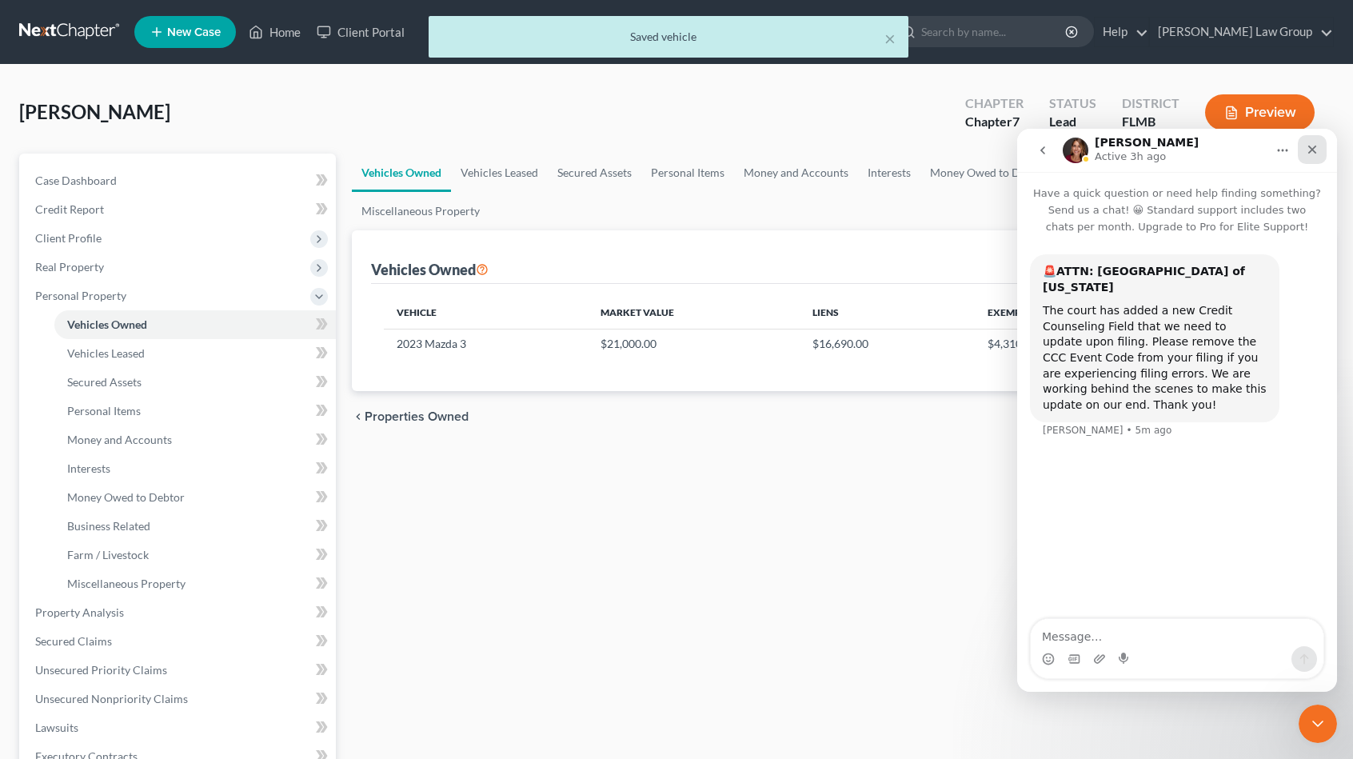
click at [1310, 153] on icon "Close" at bounding box center [1312, 149] width 13 height 13
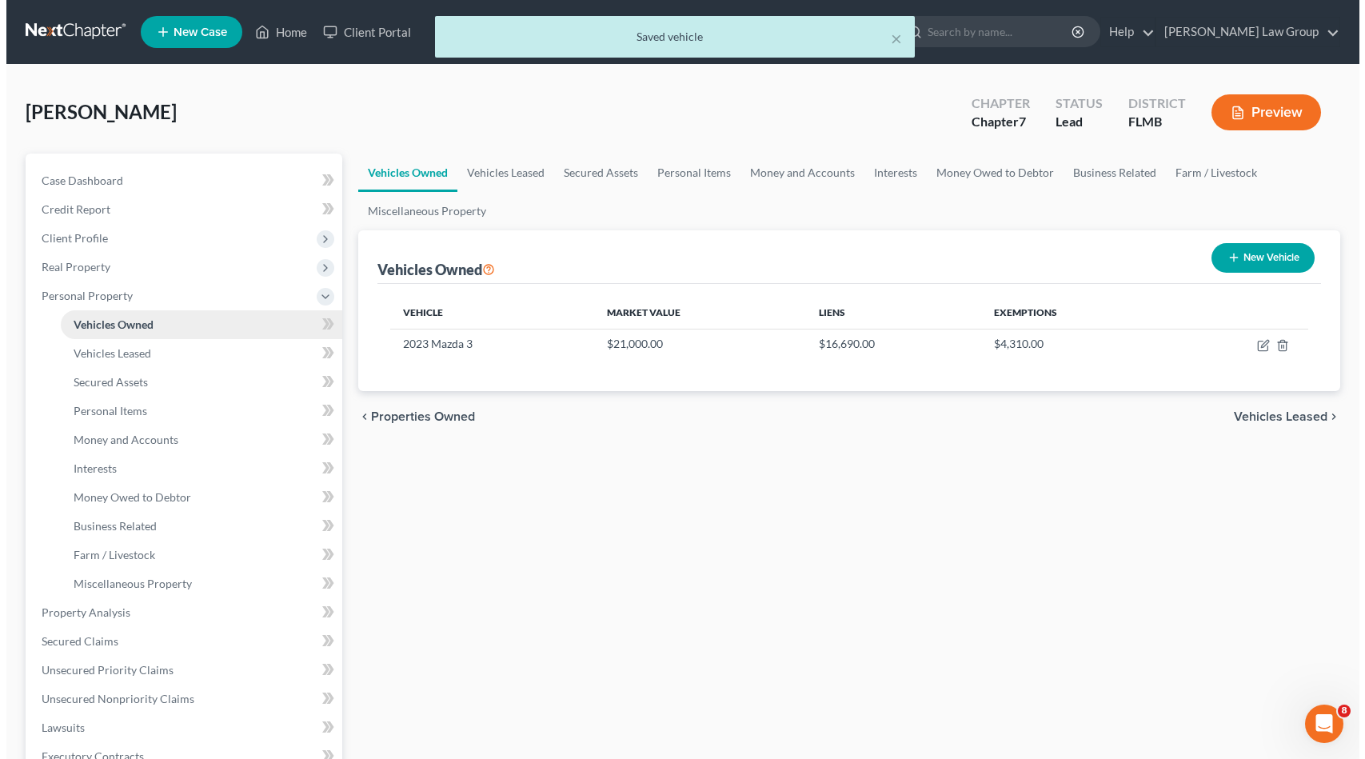
scroll to position [0, 0]
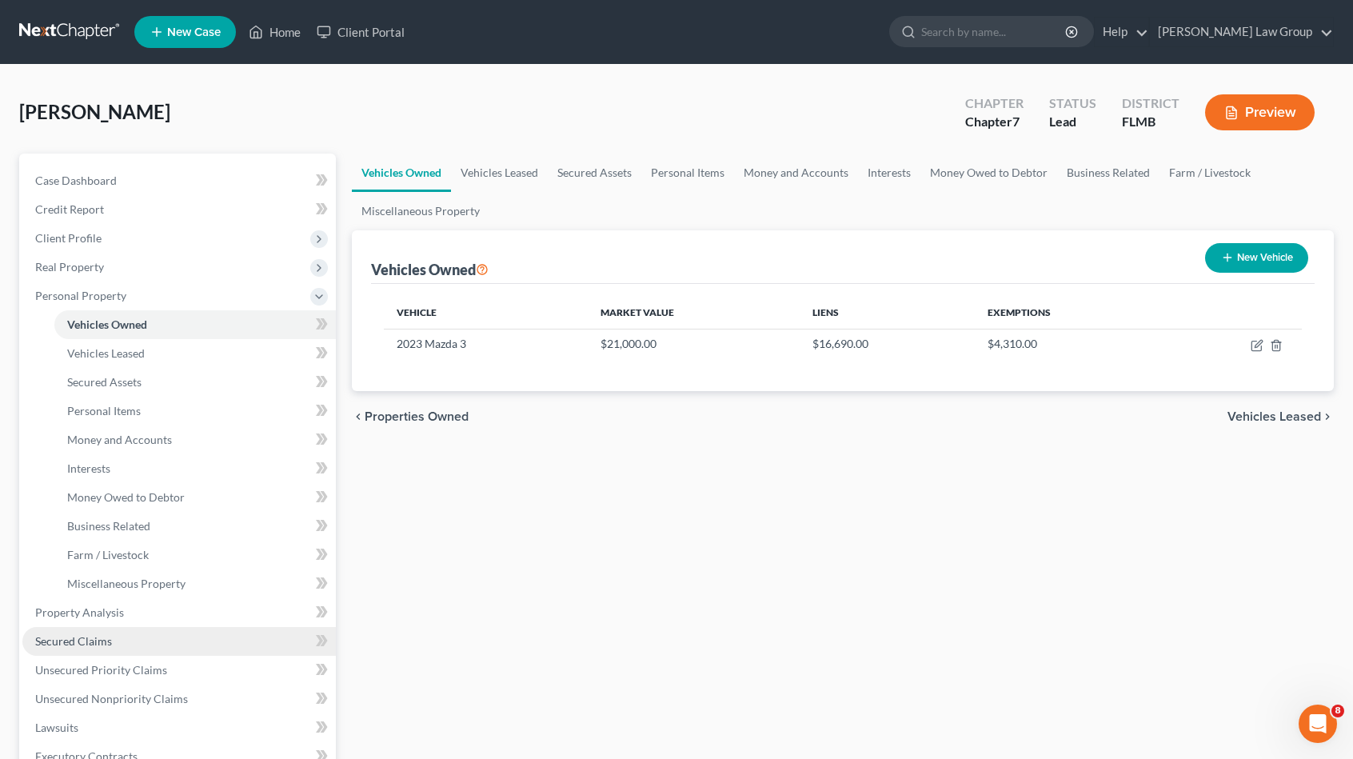
click at [133, 649] on link "Secured Claims" at bounding box center [179, 641] width 314 height 29
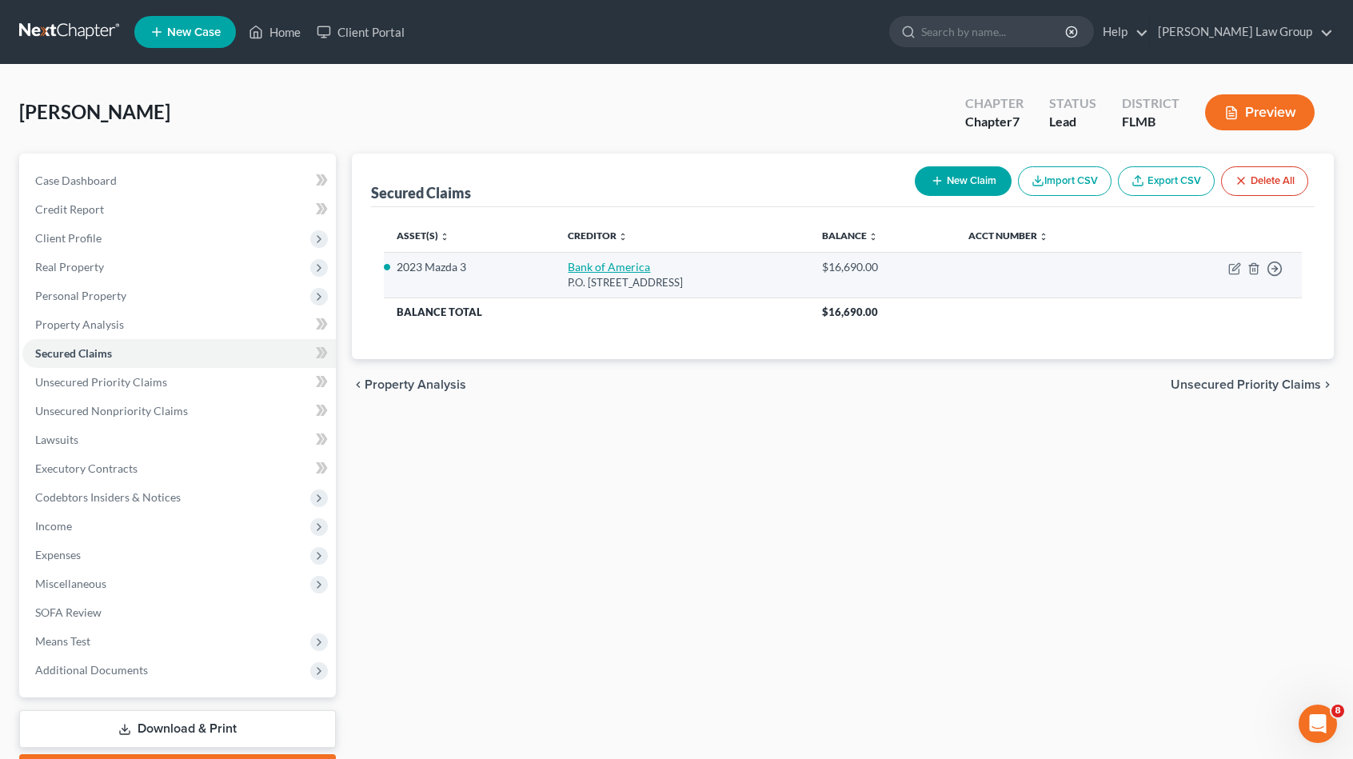
click at [568, 270] on link "Bank of America" at bounding box center [609, 267] width 82 height 14
select select "7"
select select "2"
select select "0"
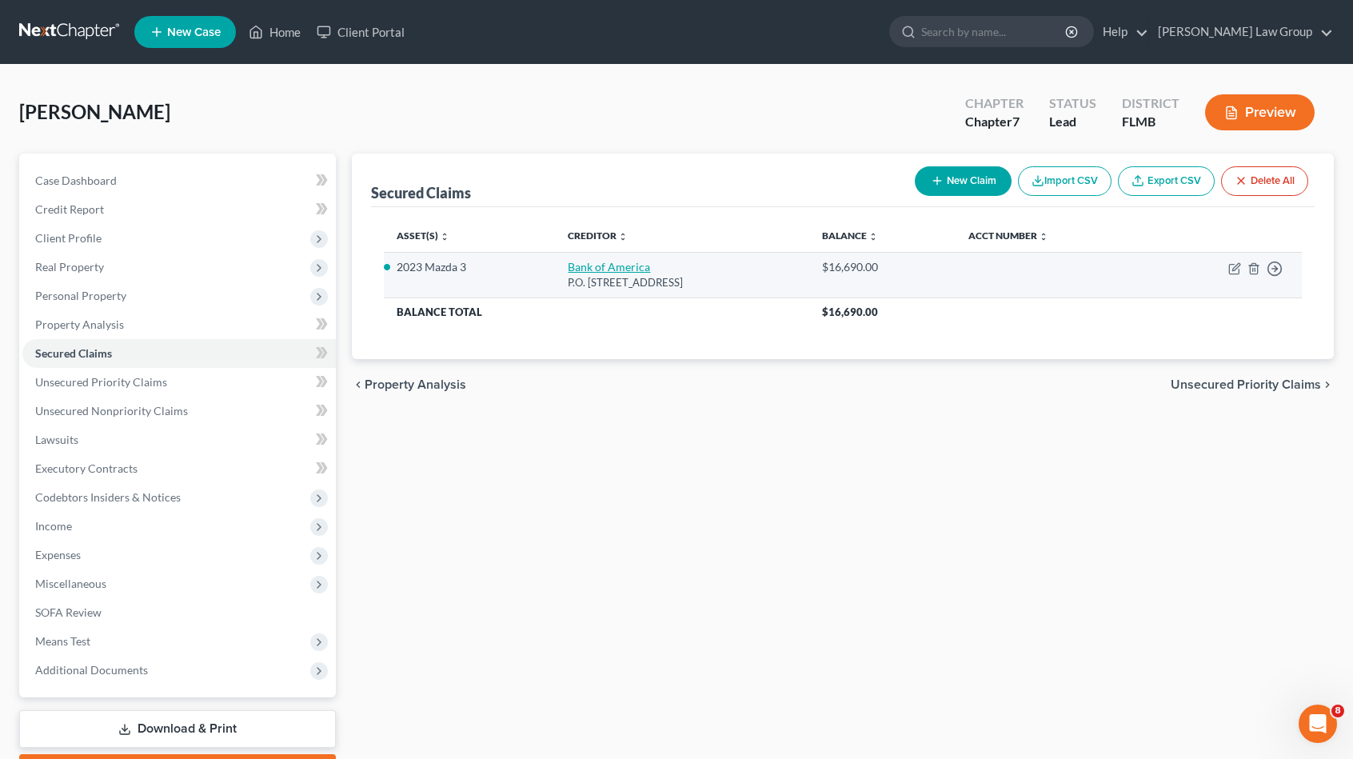
select select "0"
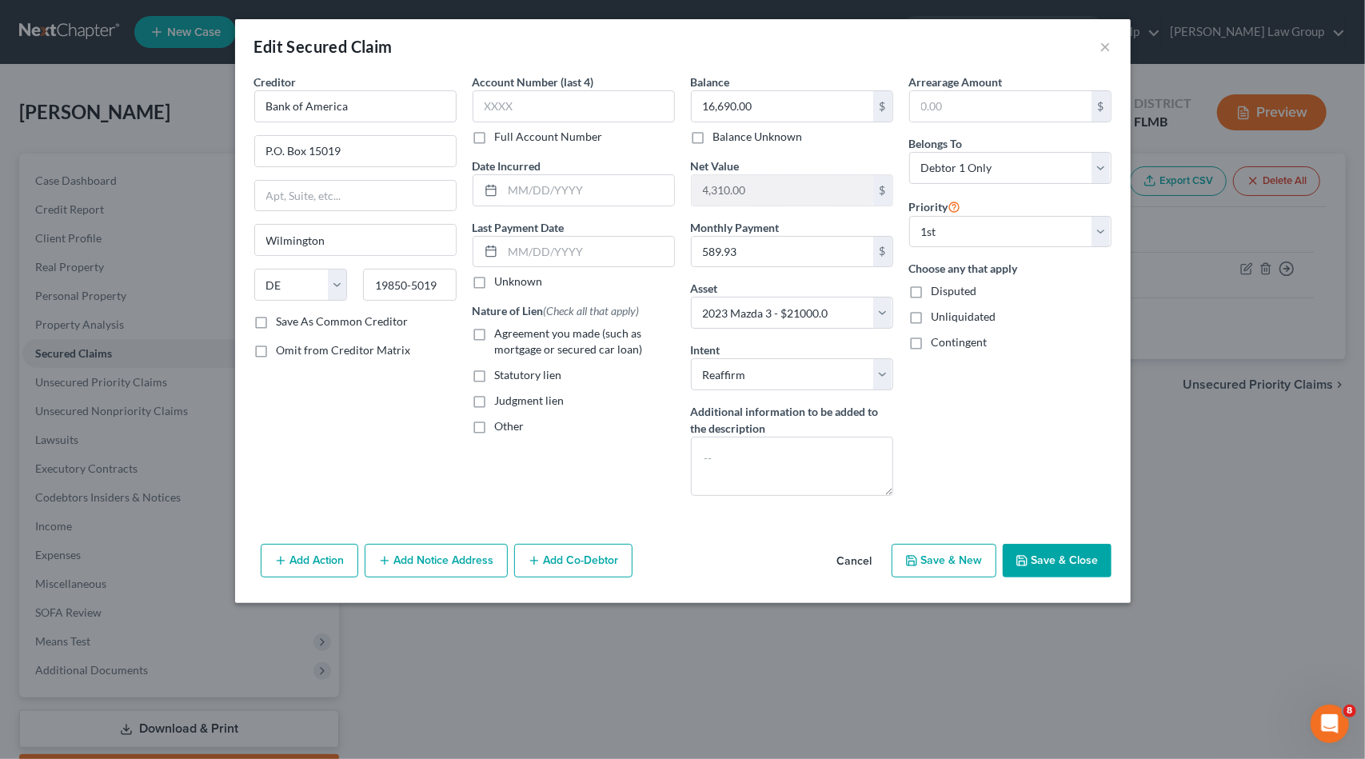
click at [537, 332] on span "Agreement you made (such as mortgage or secured car loan)" at bounding box center [569, 341] width 148 height 30
click at [512, 332] on input "Agreement you made (such as mortgage or secured car loan)" at bounding box center [506, 331] width 10 height 10
checkbox input "true"
click at [547, 107] on input "text" at bounding box center [574, 106] width 202 height 32
type input "1586"
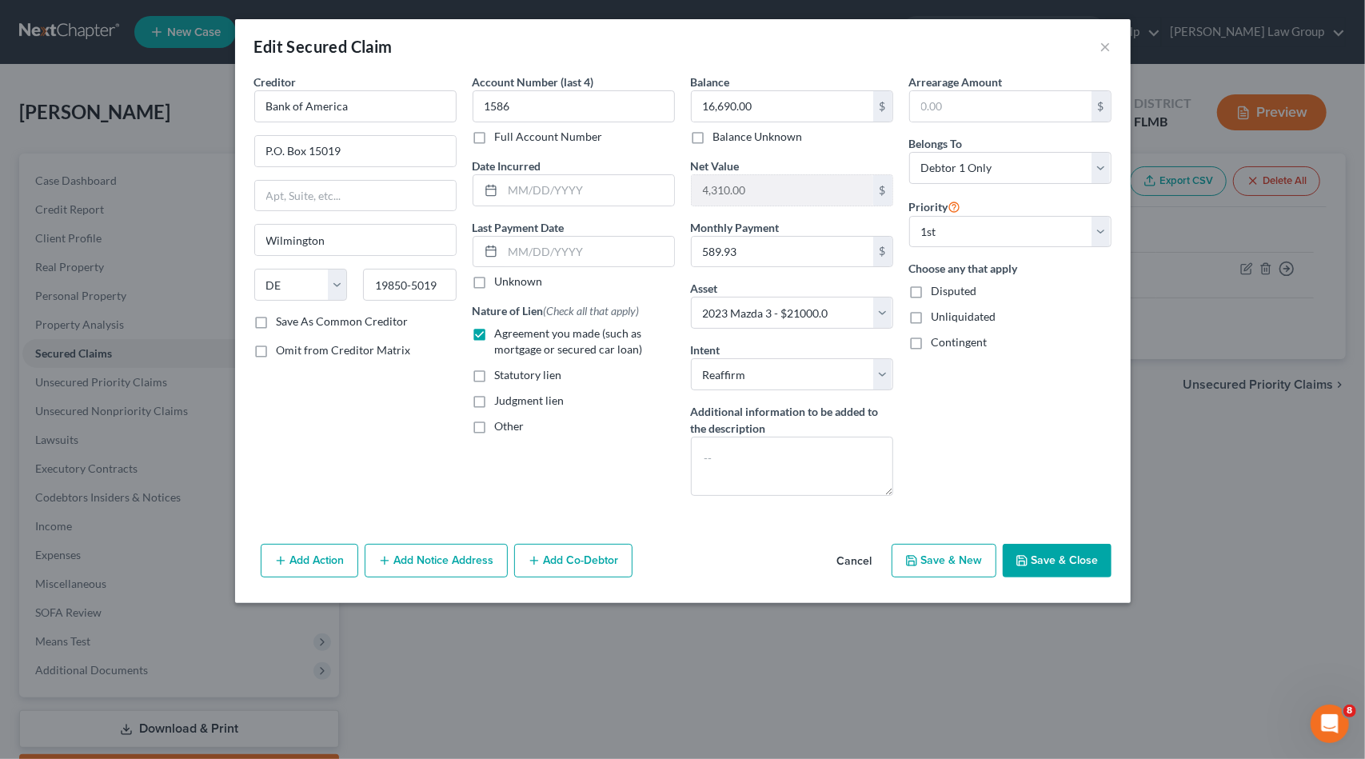
click at [1027, 560] on icon "button" at bounding box center [1022, 561] width 10 height 10
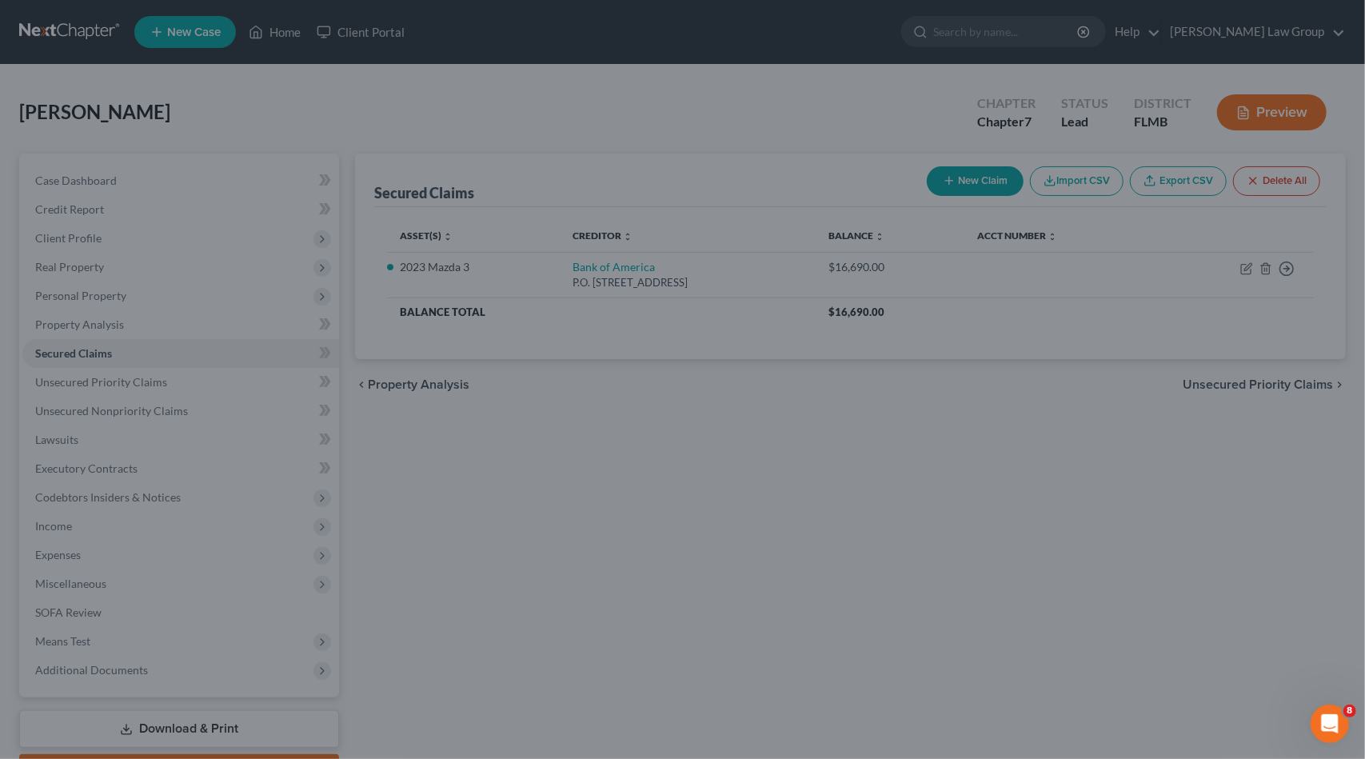
select select "2"
type input "0"
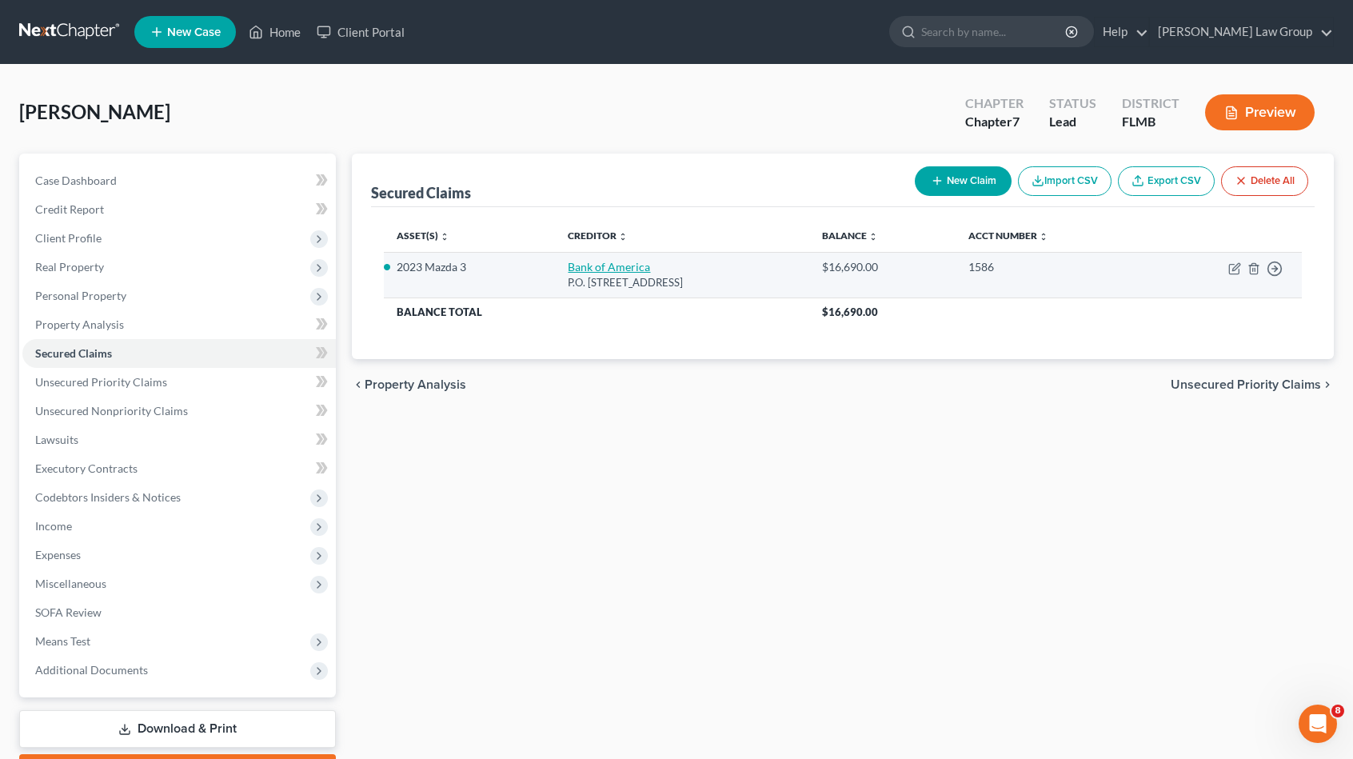
click at [605, 263] on link "Bank of America" at bounding box center [609, 267] width 82 height 14
select select "7"
select select "2"
select select "0"
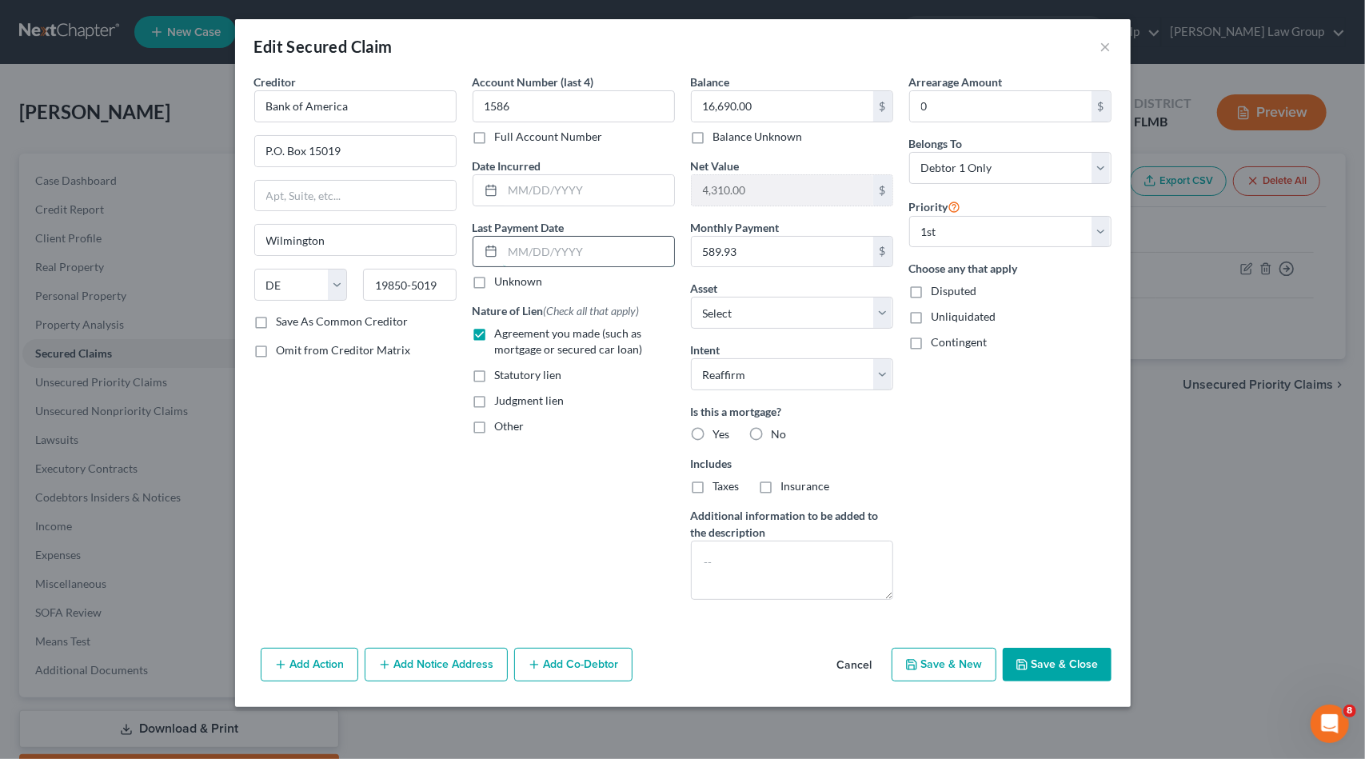
click at [573, 252] on input "text" at bounding box center [588, 252] width 171 height 30
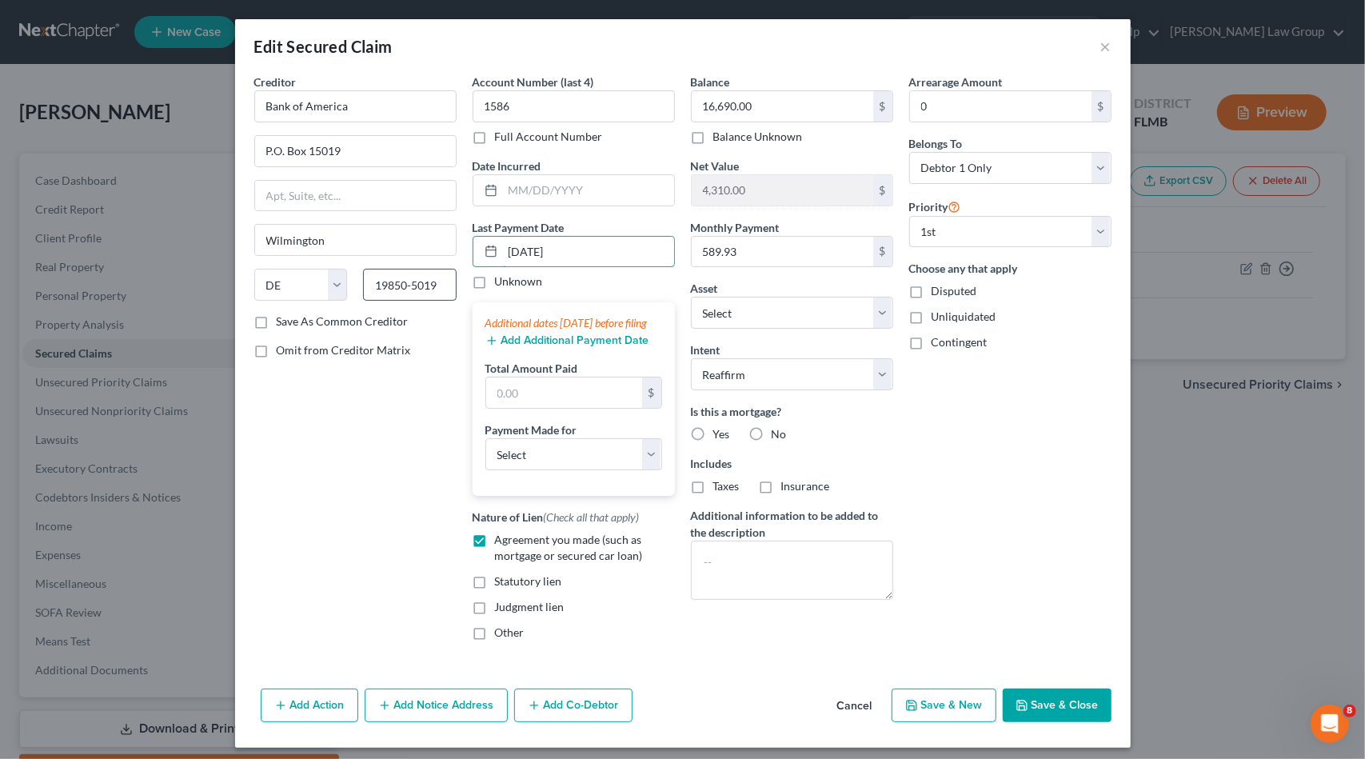
drag, startPoint x: 619, startPoint y: 244, endPoint x: 384, endPoint y: 270, distance: 236.6
click at [384, 270] on div "Creditor * Bank of America P.O. [GEOGRAPHIC_DATA] [US_STATE] AK AR AZ CA CO CT …" at bounding box center [682, 364] width 873 height 580
type input "[DATE]"
click at [513, 347] on button "Add Additional Payment Date" at bounding box center [567, 340] width 164 height 13
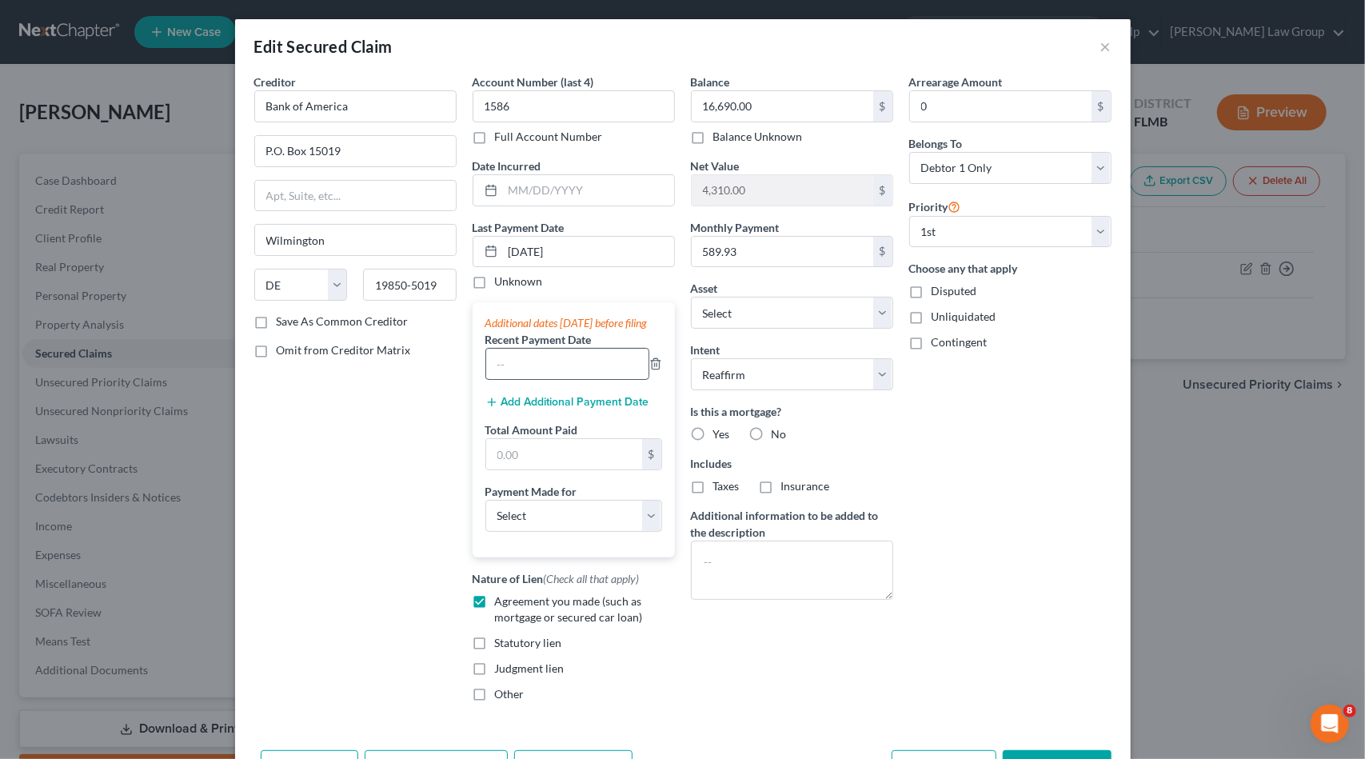
click at [535, 373] on input "text" at bounding box center [567, 364] width 162 height 30
paste input "[DATE]"
type input "[DATE]"
click at [553, 409] on button "Add Additional Payment Date" at bounding box center [567, 402] width 164 height 13
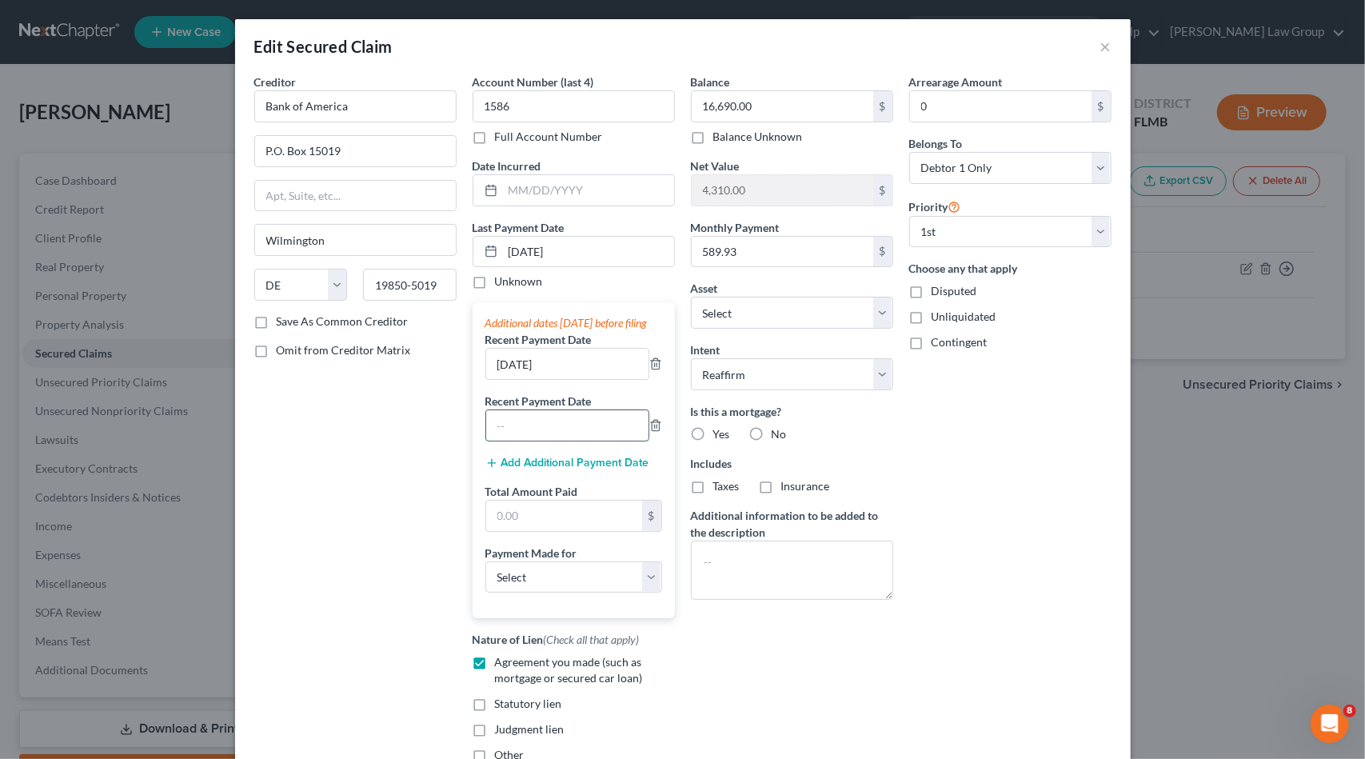
click at [545, 429] on input "text" at bounding box center [567, 425] width 162 height 30
paste input "[DATE]"
type input "[DATE]"
click at [502, 377] on input "[DATE]" at bounding box center [567, 364] width 162 height 30
type input "[DATE]"
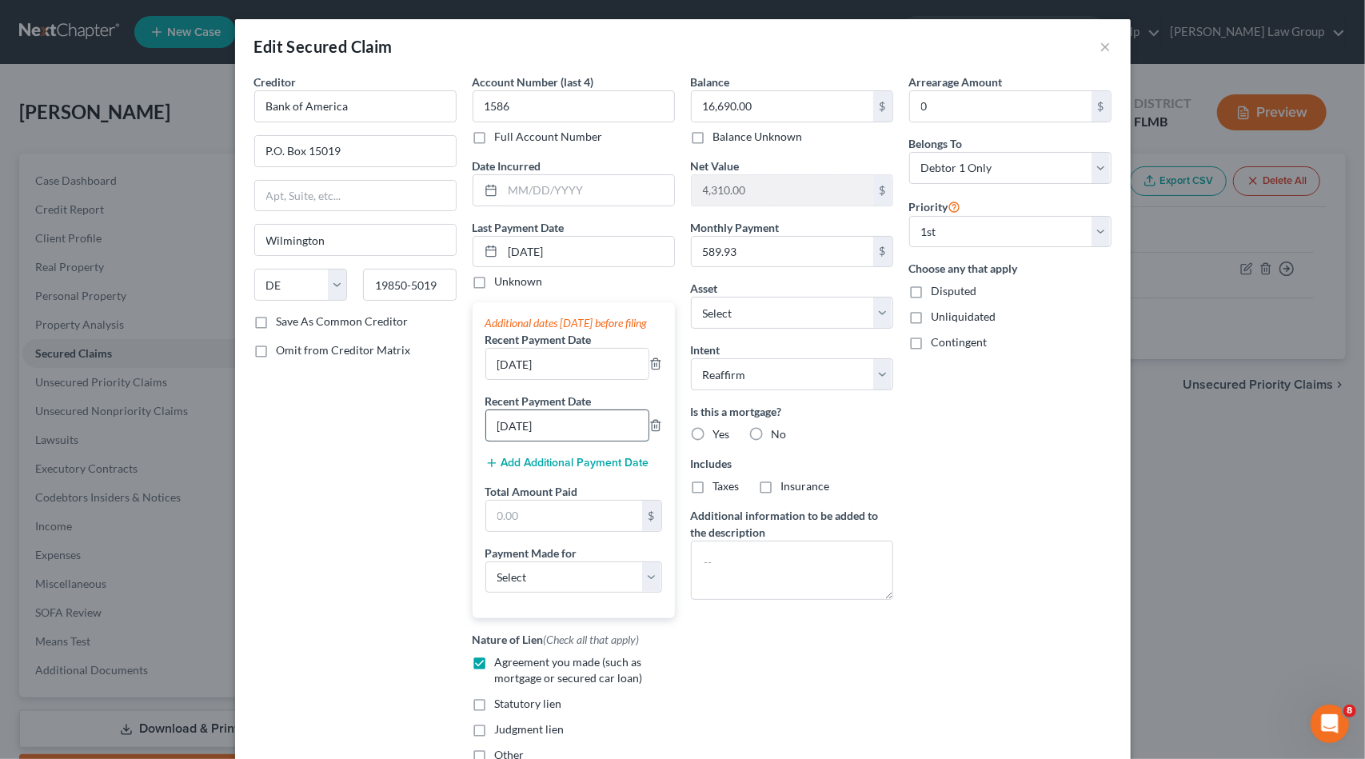
click at [499, 437] on input "[DATE]" at bounding box center [567, 425] width 162 height 30
type input "068/25/2025"
click at [529, 527] on input "text" at bounding box center [564, 516] width 156 height 30
paste input "1,769.79"
type input "1,769.79"
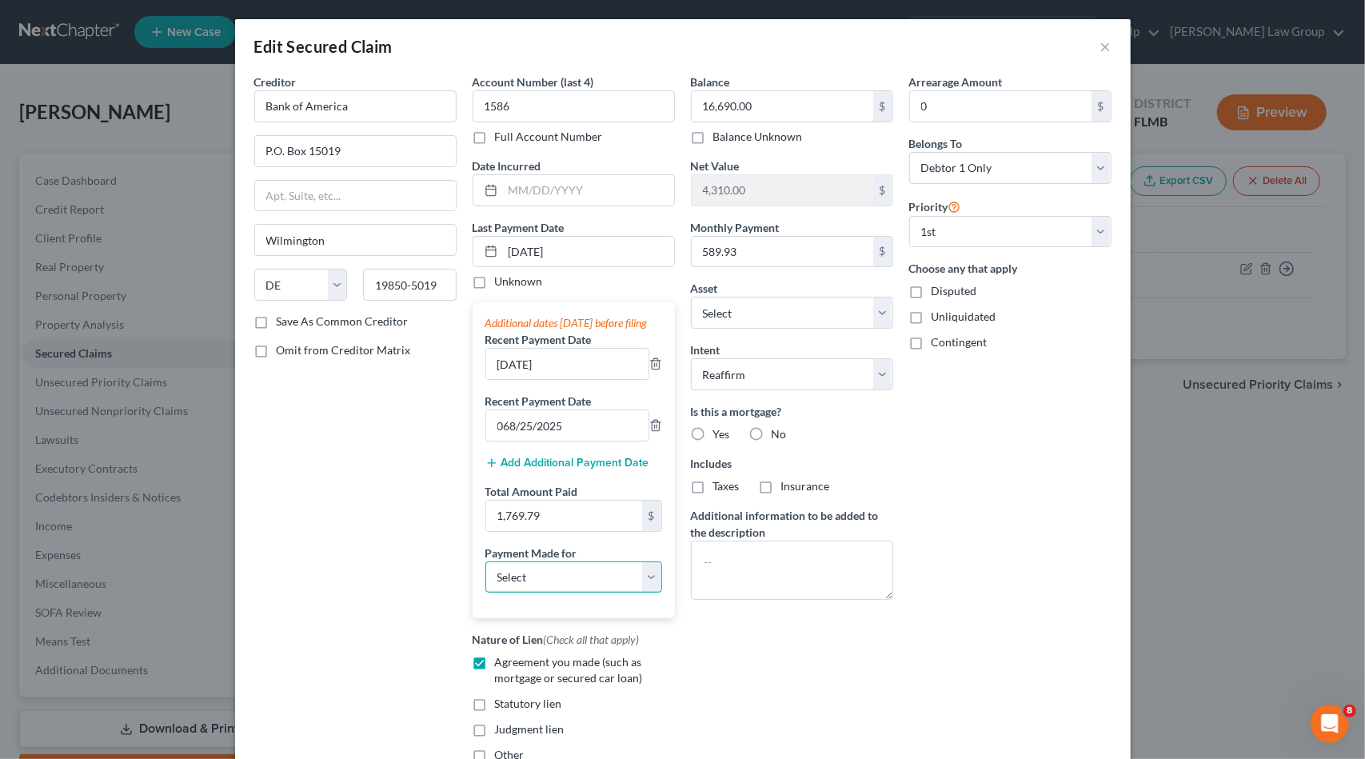
click at [534, 593] on select "Select Car Credit Card Loan Repayment Mortgage Other Suppliers Or Vendors" at bounding box center [573, 577] width 177 height 32
select select "0"
click at [485, 573] on select "Select Car Credit Card Loan Repayment Mortgage Other Suppliers Or Vendors" at bounding box center [573, 577] width 177 height 32
click at [772, 426] on label "No" at bounding box center [779, 434] width 15 height 16
click at [778, 426] on input "No" at bounding box center [783, 431] width 10 height 10
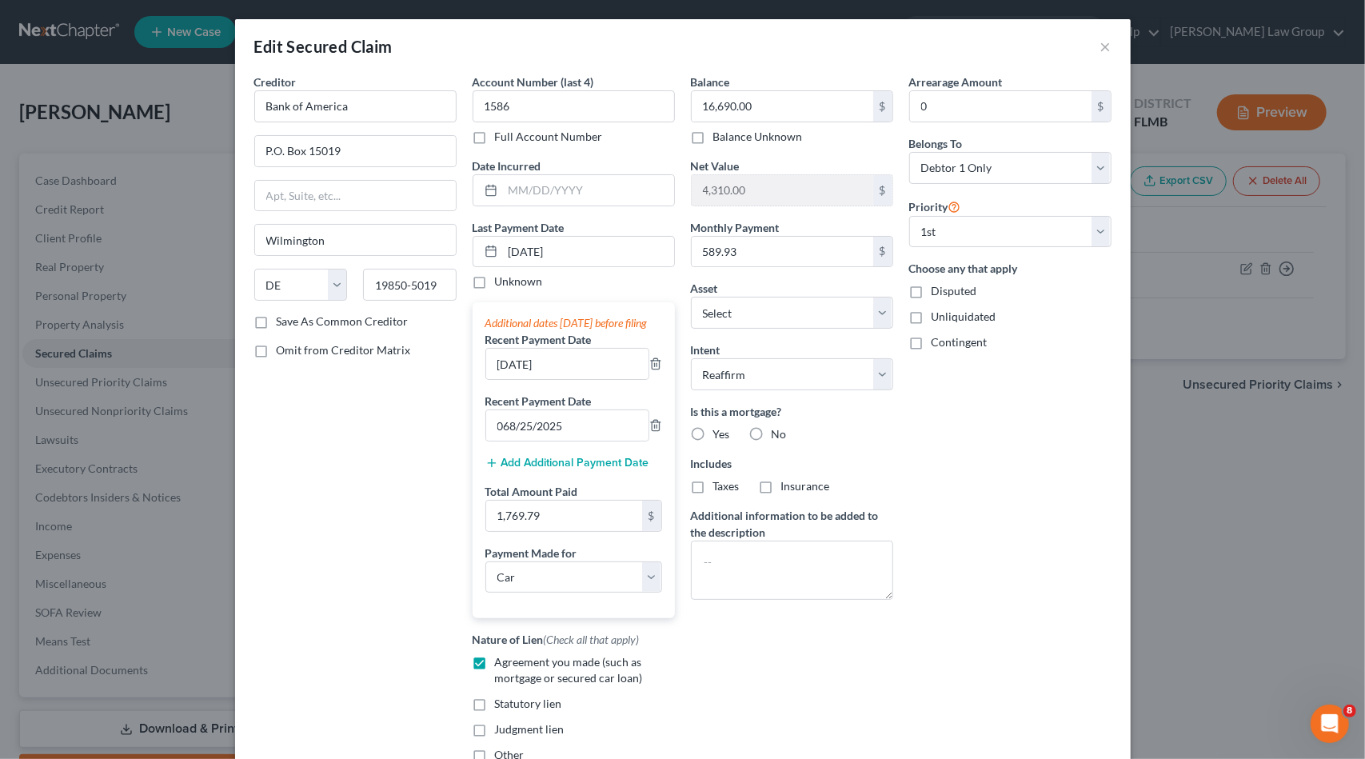
radio input "true"
click at [772, 485] on label "No" at bounding box center [779, 486] width 15 height 16
click at [778, 485] on input "No" at bounding box center [783, 483] width 10 height 10
radio input "true"
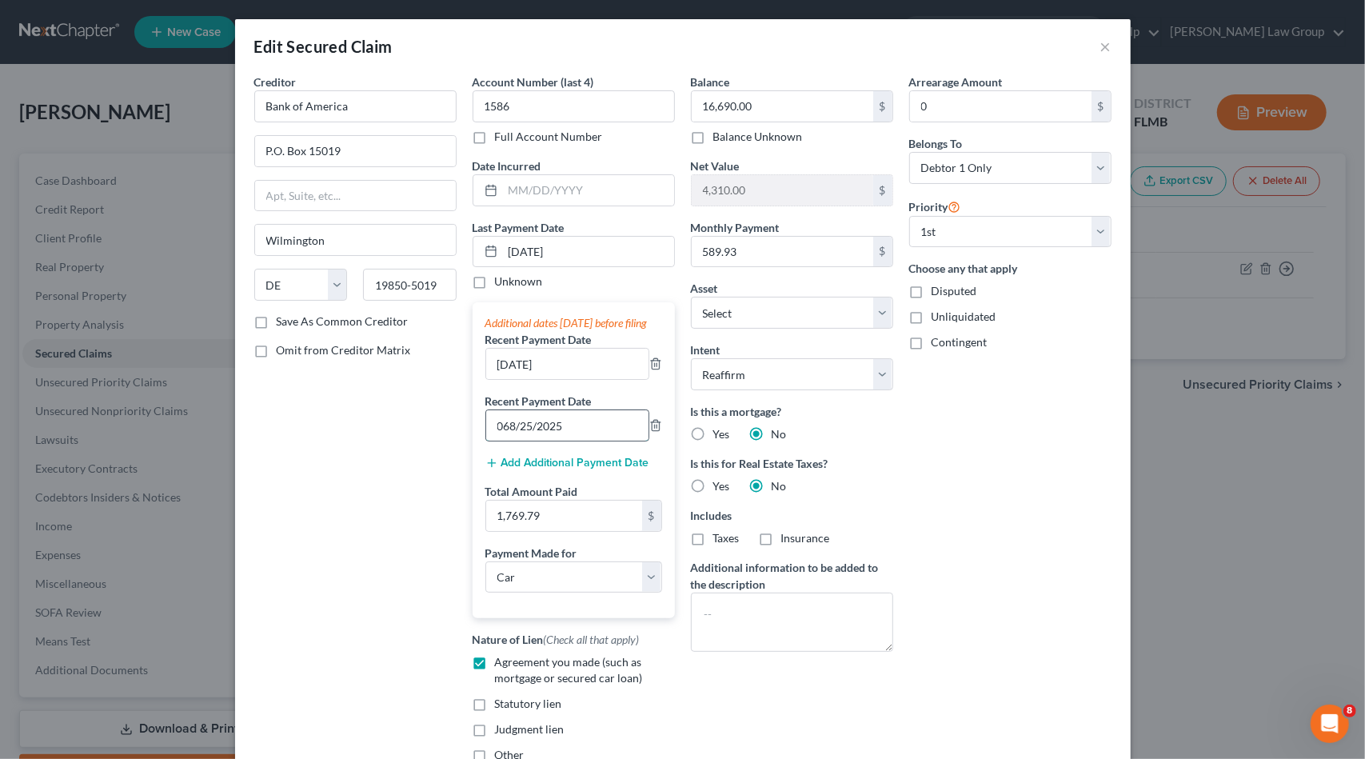
click at [507, 437] on input "068/25/2025" at bounding box center [567, 425] width 162 height 30
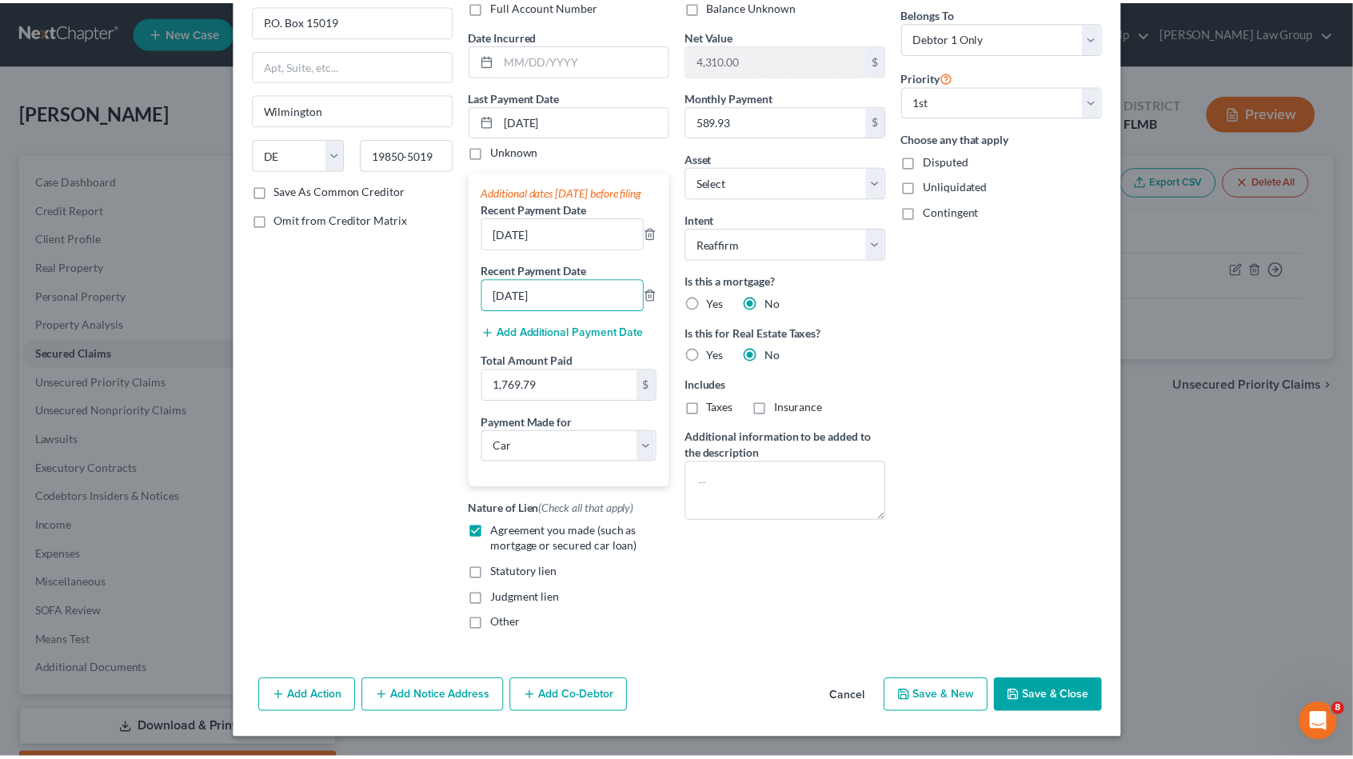
scroll to position [142, 0]
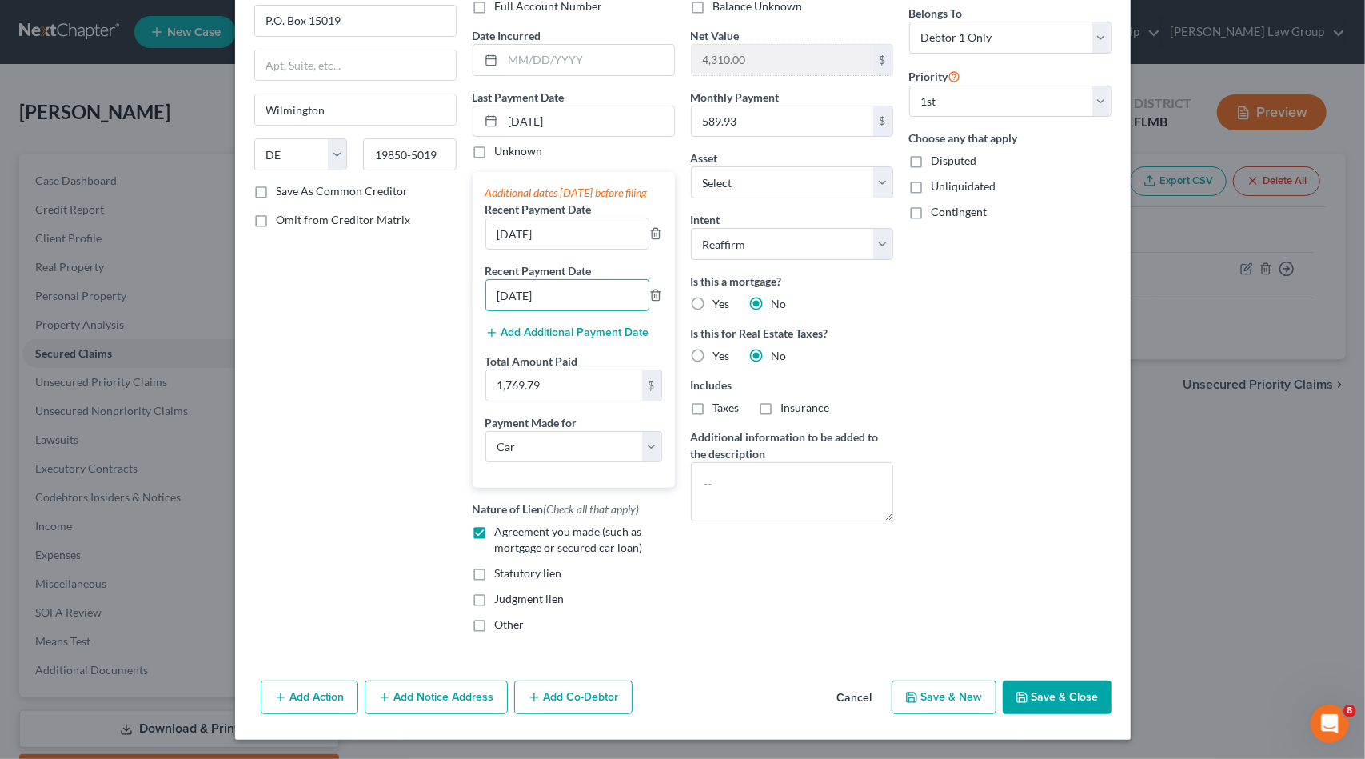
type input "[DATE]"
click at [1035, 689] on button "Save & Close" at bounding box center [1057, 698] width 109 height 34
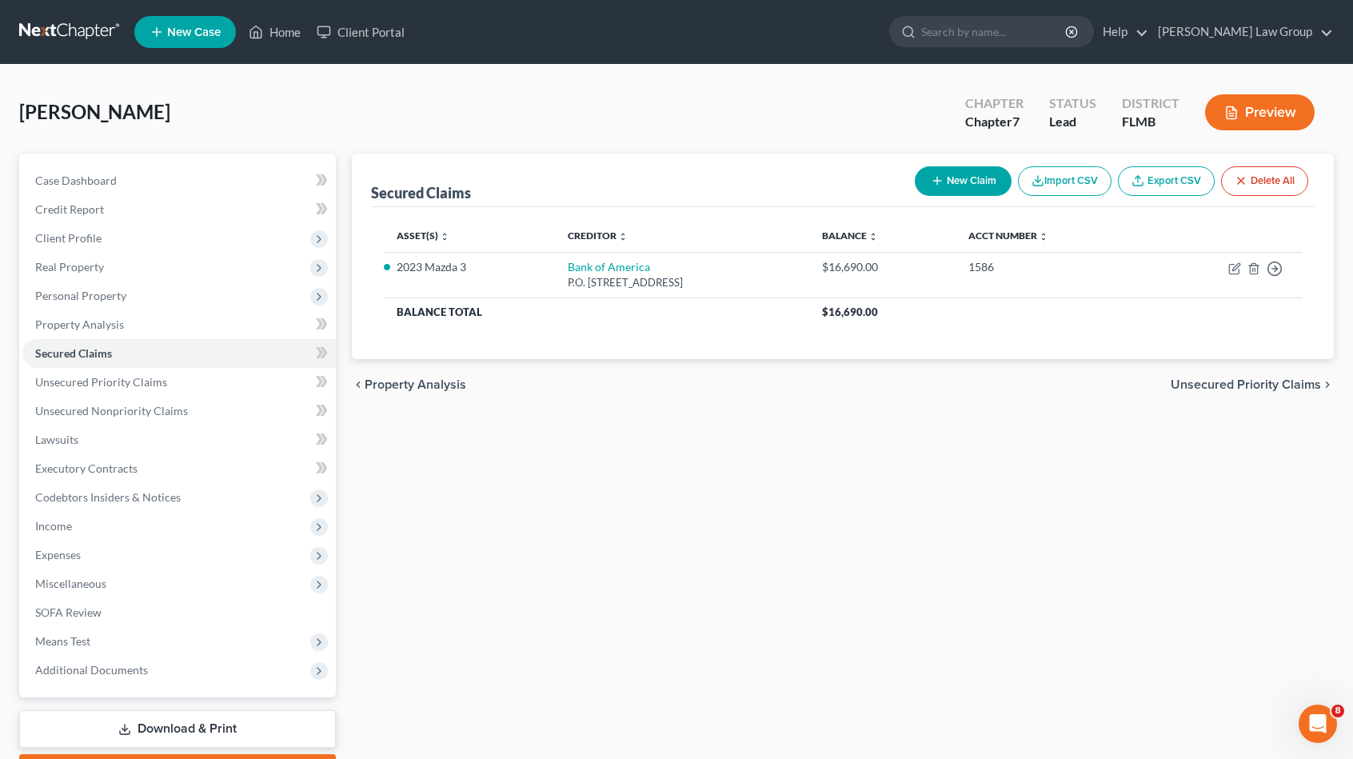
click at [446, 132] on div "[PERSON_NAME] Upgraded Chapter Chapter 7 Status Lead District FLMB Preview" at bounding box center [676, 119] width 1315 height 70
click at [178, 400] on link "Unsecured Nonpriority Claims" at bounding box center [179, 411] width 314 height 29
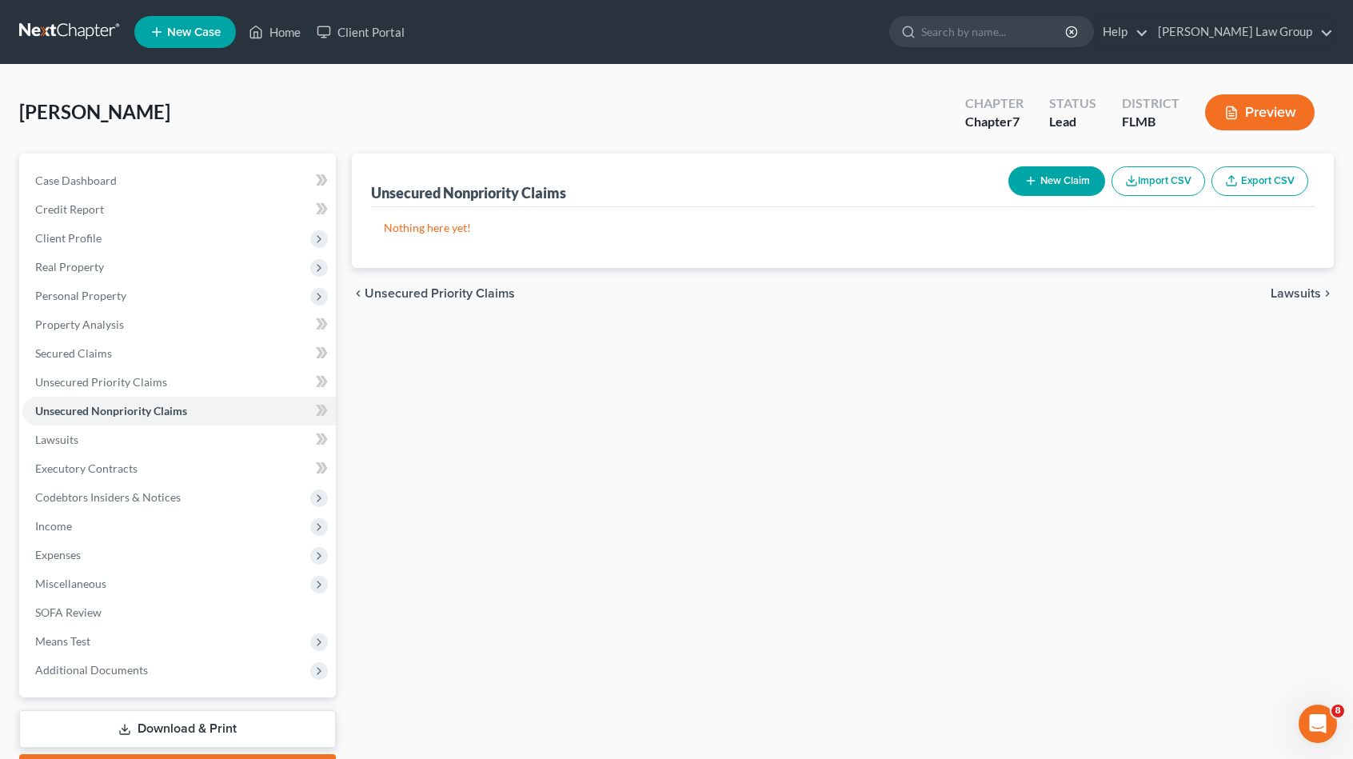
click at [1053, 174] on button "New Claim" at bounding box center [1057, 181] width 97 height 30
select select "0"
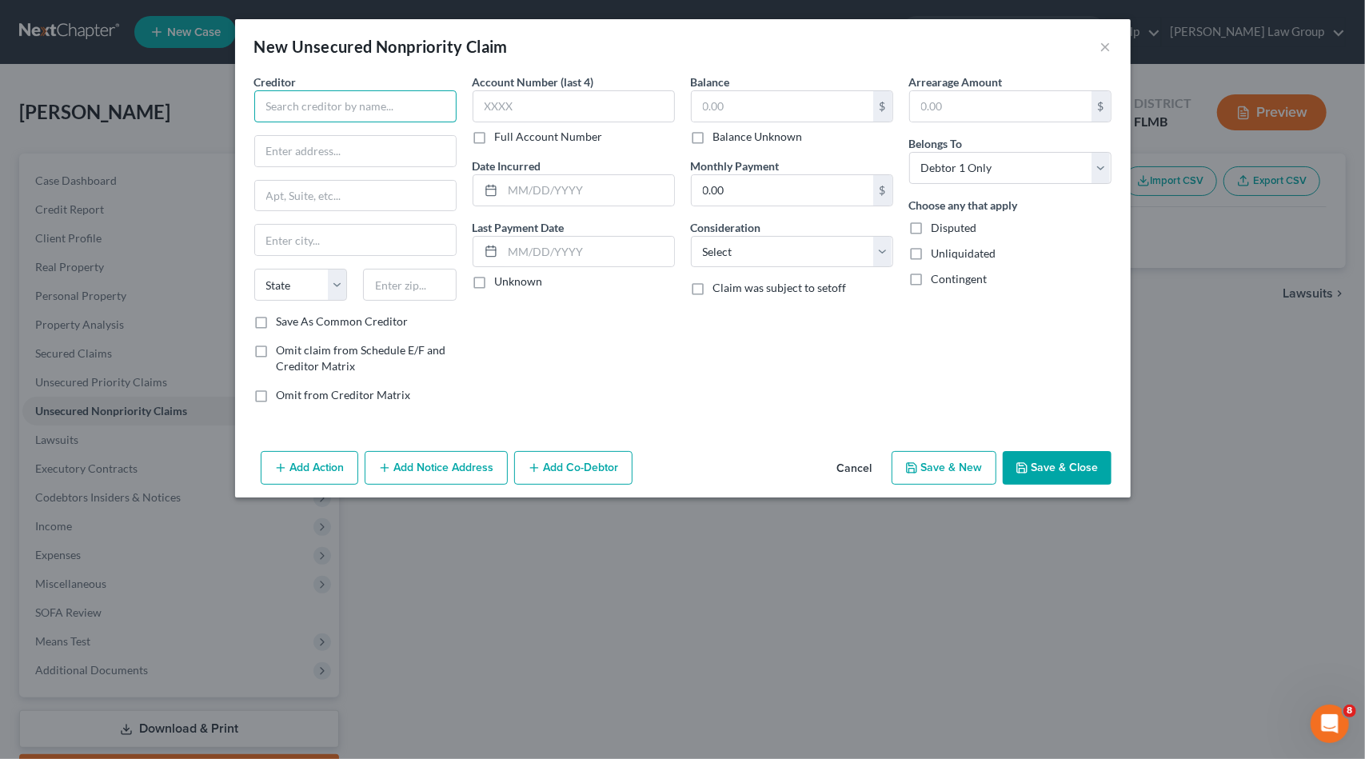
click at [376, 108] on input "text" at bounding box center [355, 106] width 202 height 32
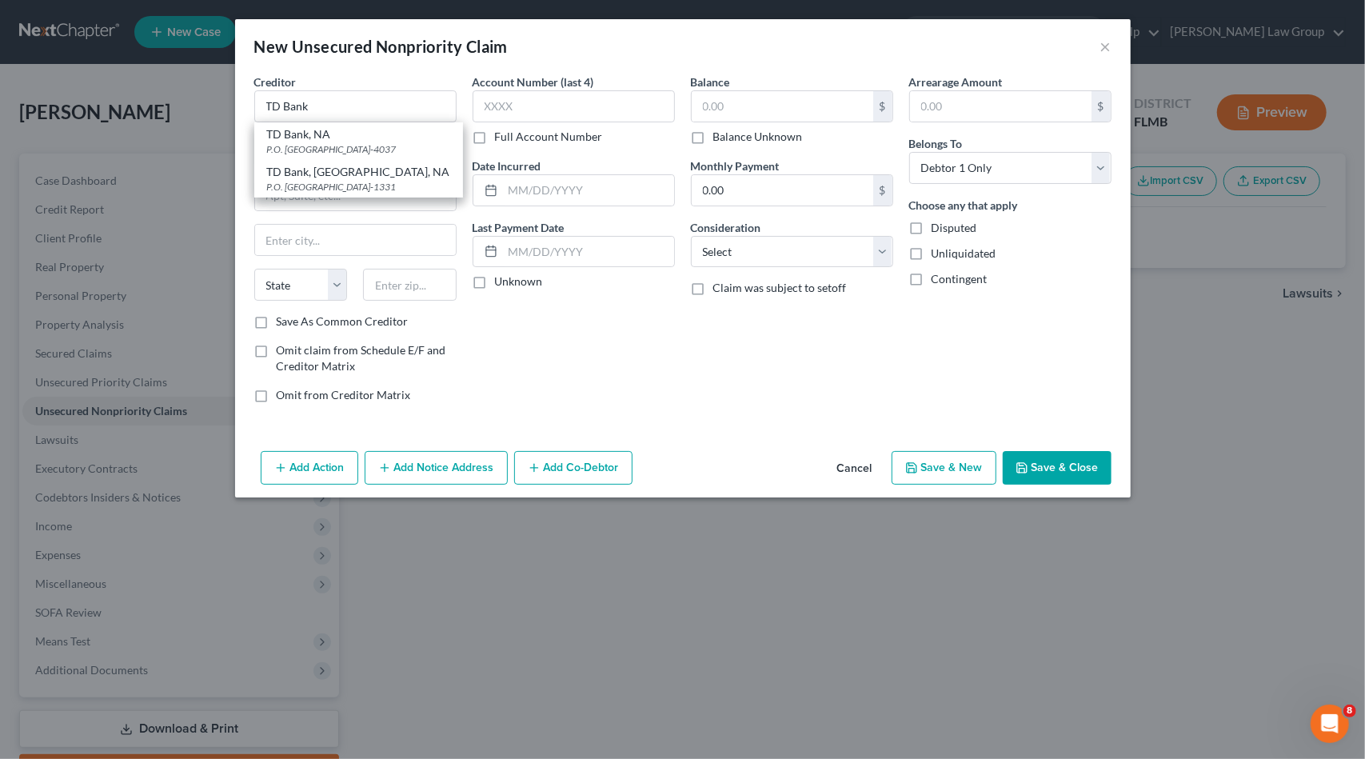
drag, startPoint x: 321, startPoint y: 134, endPoint x: 614, endPoint y: 127, distance: 293.6
click at [334, 134] on div "TD Bank, NA" at bounding box center [358, 134] width 183 height 16
type input "TD Bank, NA"
type input "P.O. Box 84037"
type input "Columbus"
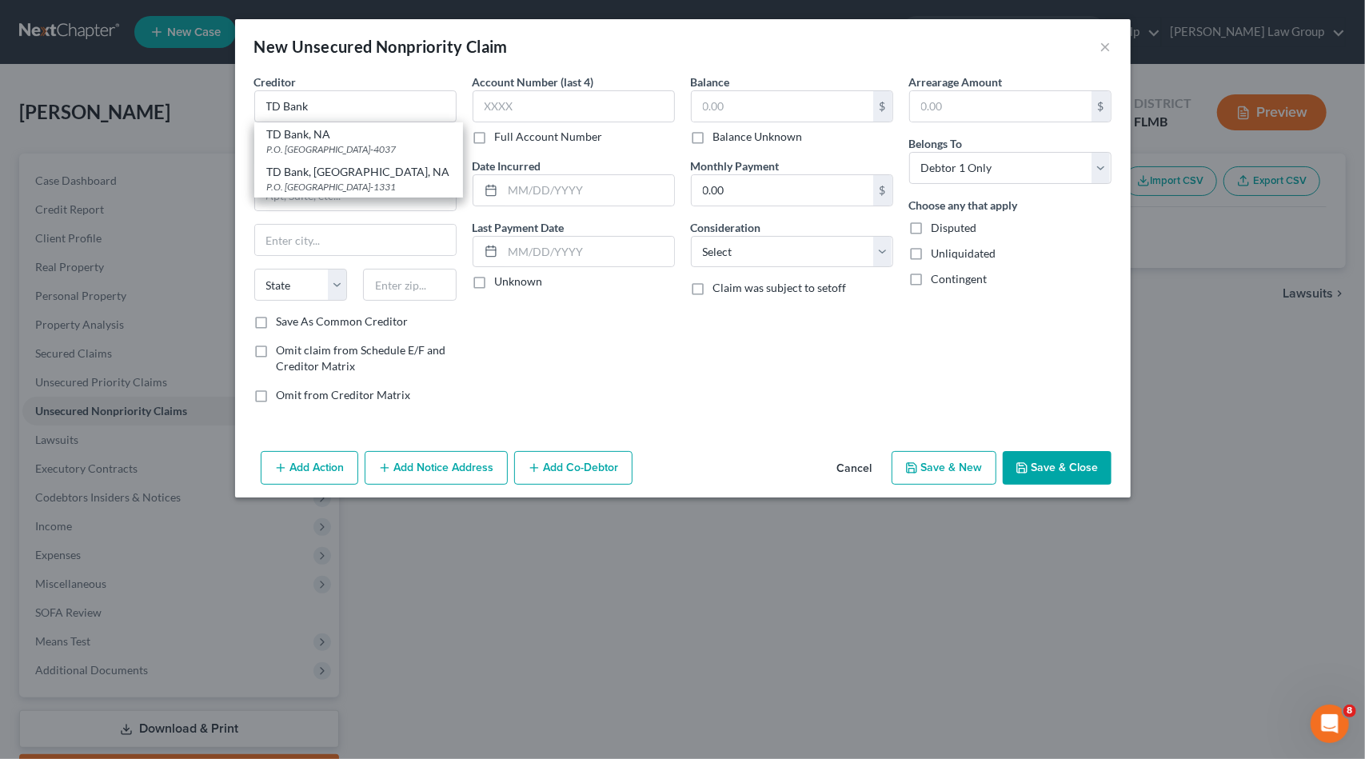
select select "10"
type input "31908-4037"
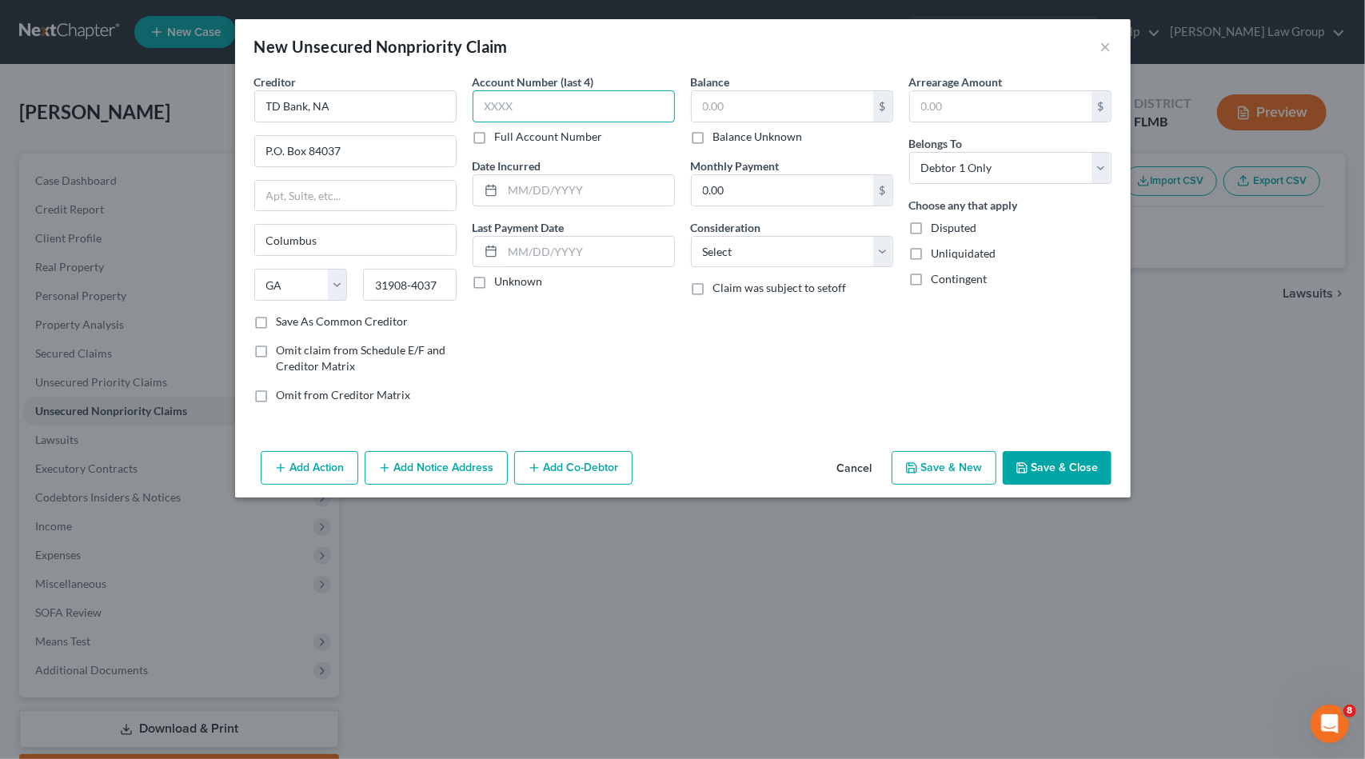
click at [610, 105] on input "text" at bounding box center [574, 106] width 202 height 32
type input "9001"
click at [737, 257] on select "Select Cable / Satellite Services Collection Agency Credit Card Debt Debt Couns…" at bounding box center [792, 252] width 202 height 32
click at [765, 108] on input "text" at bounding box center [783, 106] width 182 height 30
type input "14,851.07"
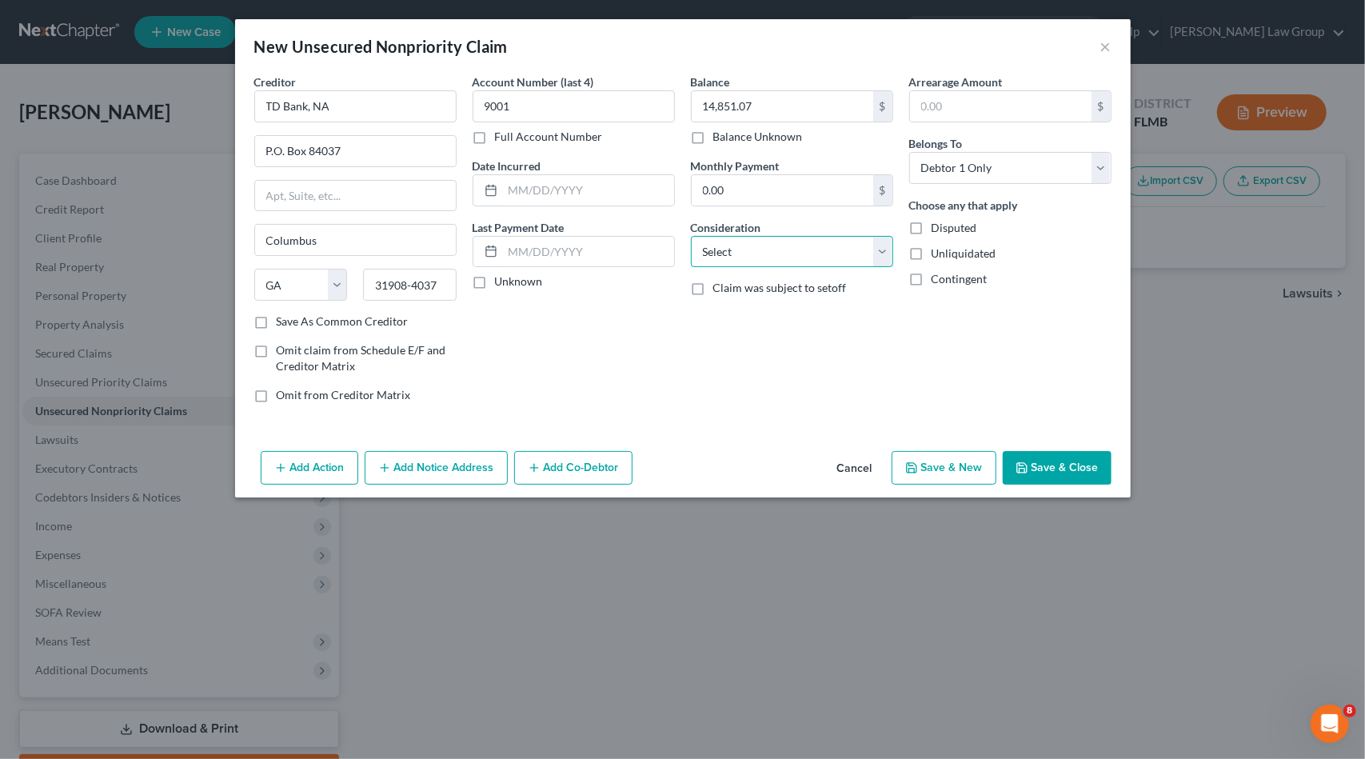
click at [752, 254] on select "Select Cable / Satellite Services Collection Agency Credit Card Debt Debt Couns…" at bounding box center [792, 252] width 202 height 32
click at [691, 236] on select "Select Cable / Satellite Services Collection Agency Credit Card Debt Debt Couns…" at bounding box center [792, 252] width 202 height 32
click at [746, 250] on select "Select Cable / Satellite Services Collection Agency Credit Card Debt Debt Couns…" at bounding box center [792, 252] width 202 height 32
select select "14"
click at [691, 236] on select "Select Cable / Satellite Services Collection Agency Credit Card Debt Debt Couns…" at bounding box center [792, 252] width 202 height 32
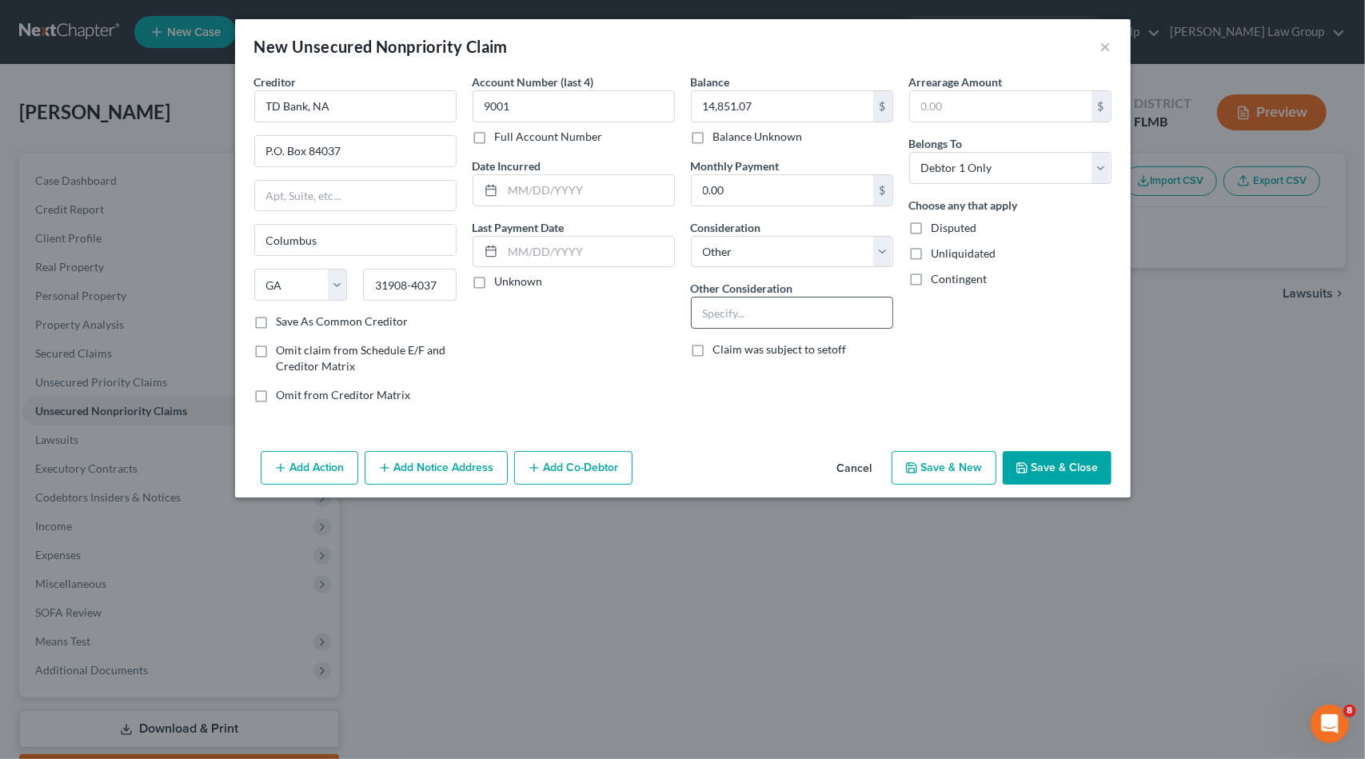
click at [814, 315] on input "text" at bounding box center [792, 313] width 201 height 30
type input "B"
type input "P"
drag, startPoint x: 749, startPoint y: 254, endPoint x: 774, endPoint y: 242, distance: 28.3
click at [752, 253] on select "Select Cable / Satellite Services Collection Agency Credit Card Debt Debt Couns…" at bounding box center [792, 252] width 202 height 32
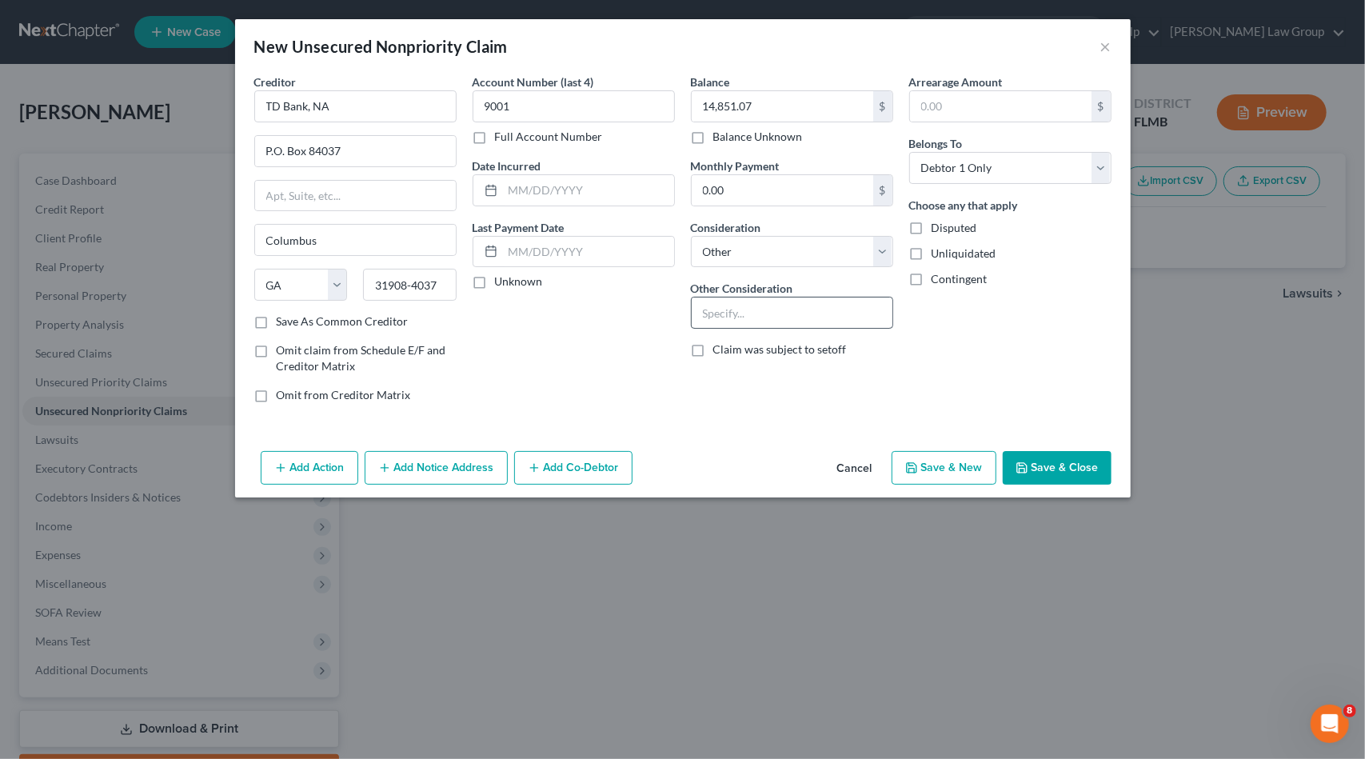
drag, startPoint x: 649, startPoint y: 335, endPoint x: 710, endPoint y: 314, distance: 65.0
click at [653, 331] on div "Account Number (last 4) 9001 Full Account Number Date Incurred Last Payment Dat…" at bounding box center [574, 245] width 218 height 342
click at [735, 304] on input "text" at bounding box center [792, 313] width 201 height 30
type input "P"
type input "O"
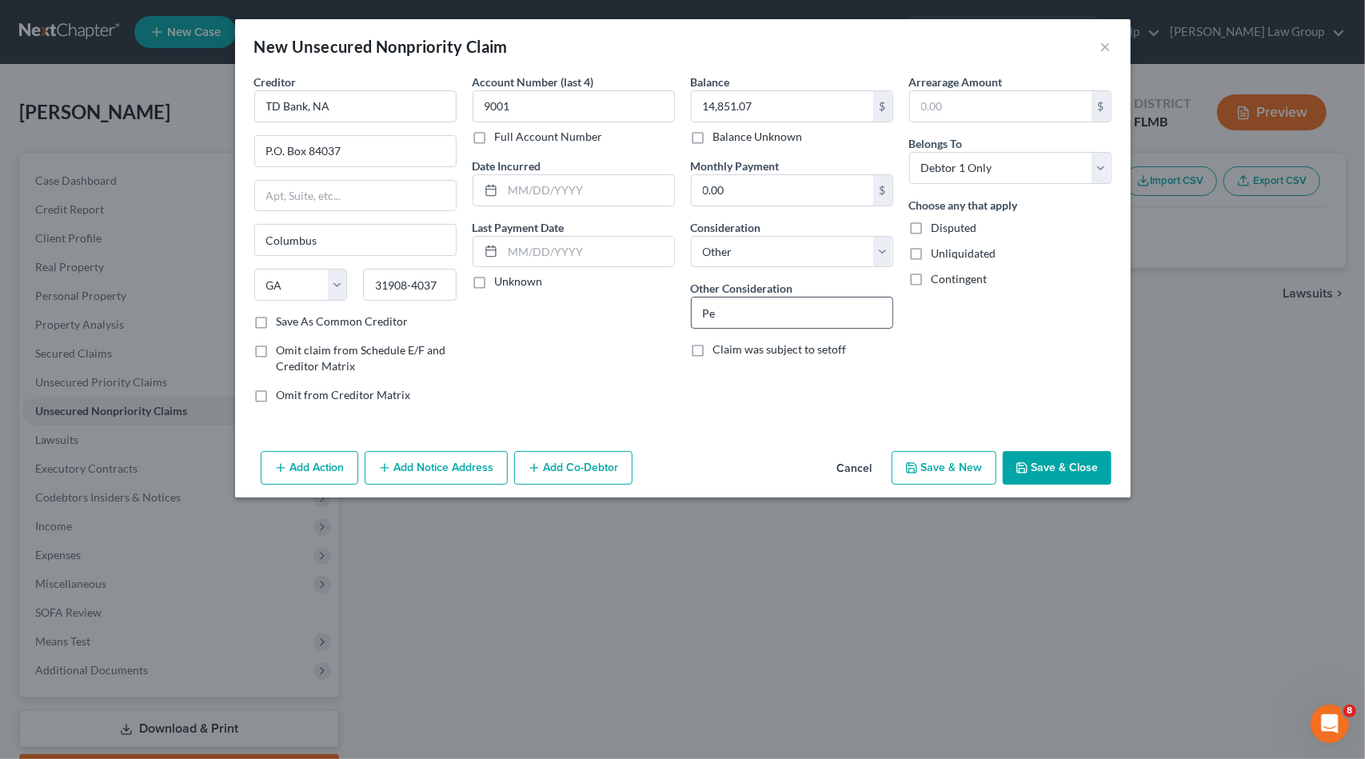
type input "P"
type input "Business loan"
click at [933, 461] on button "Save & New" at bounding box center [944, 468] width 105 height 34
select select "0"
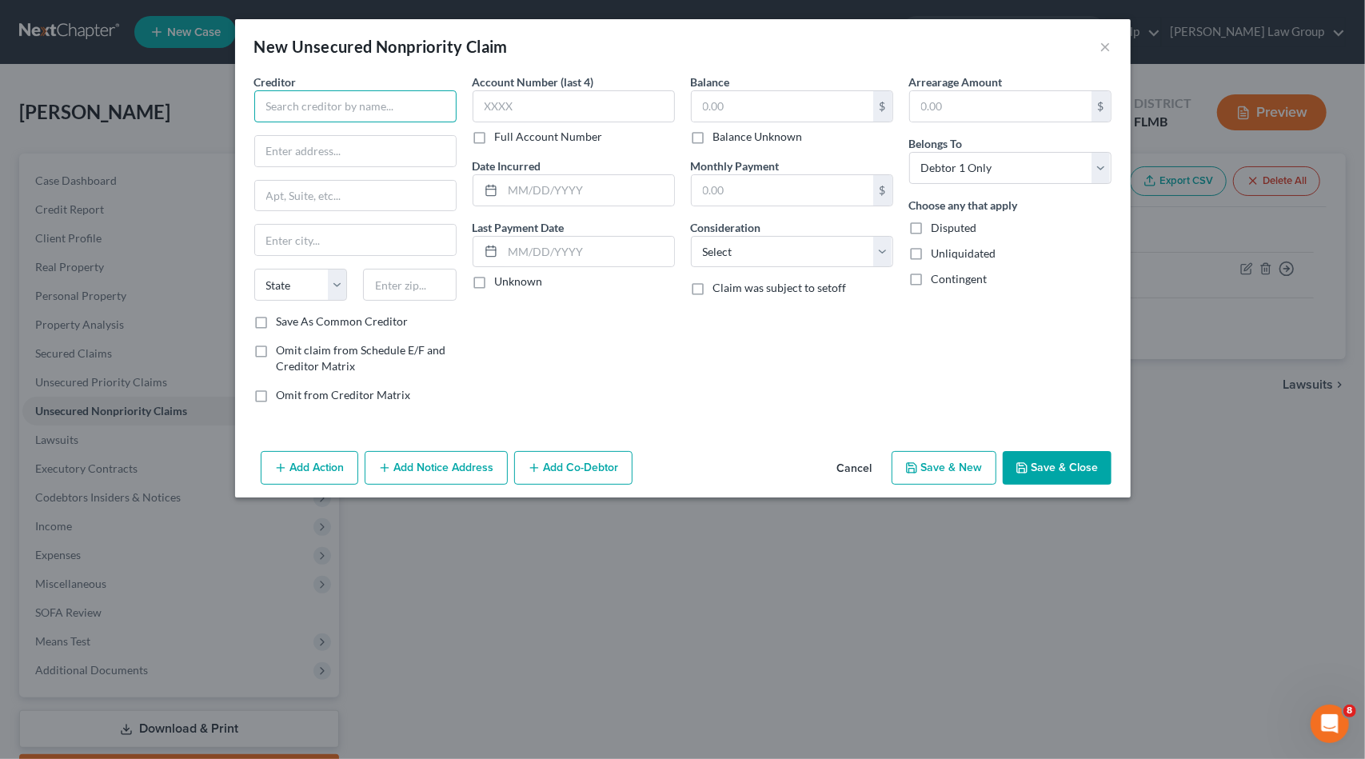
click at [386, 110] on input "text" at bounding box center [355, 106] width 202 height 32
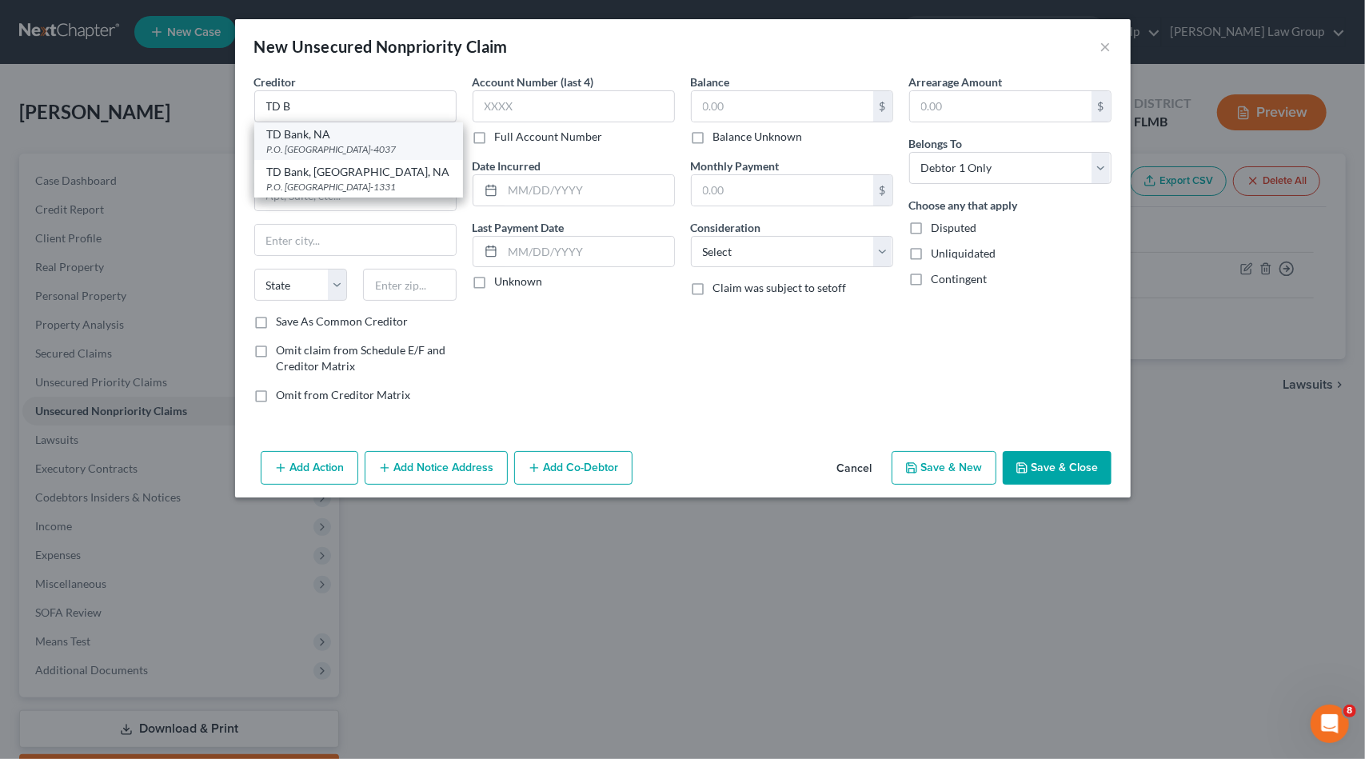
click at [378, 142] on div "P.O. [GEOGRAPHIC_DATA]-4037" at bounding box center [358, 149] width 183 height 14
type input "TD Bank, NA"
type input "P.O. Box 84037"
type input "Columbus"
select select "10"
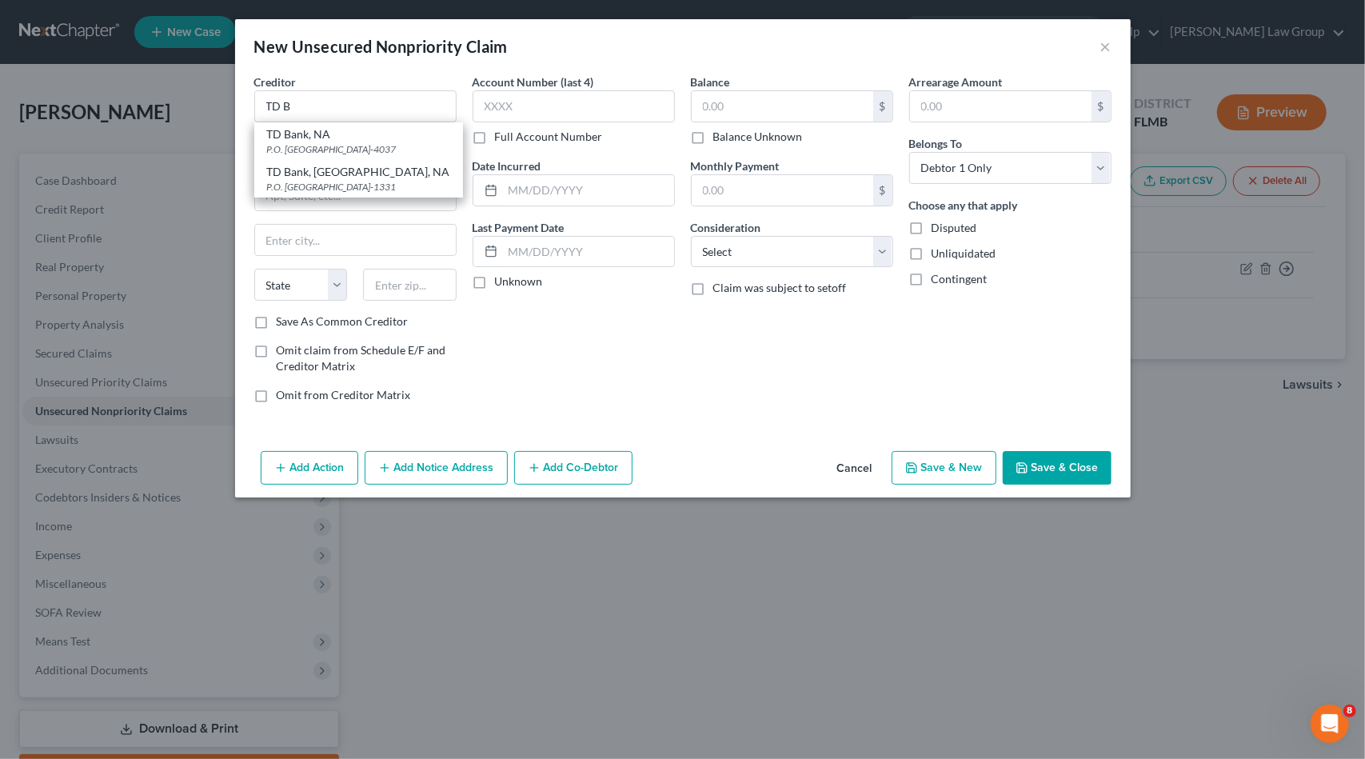
type input "31908-4037"
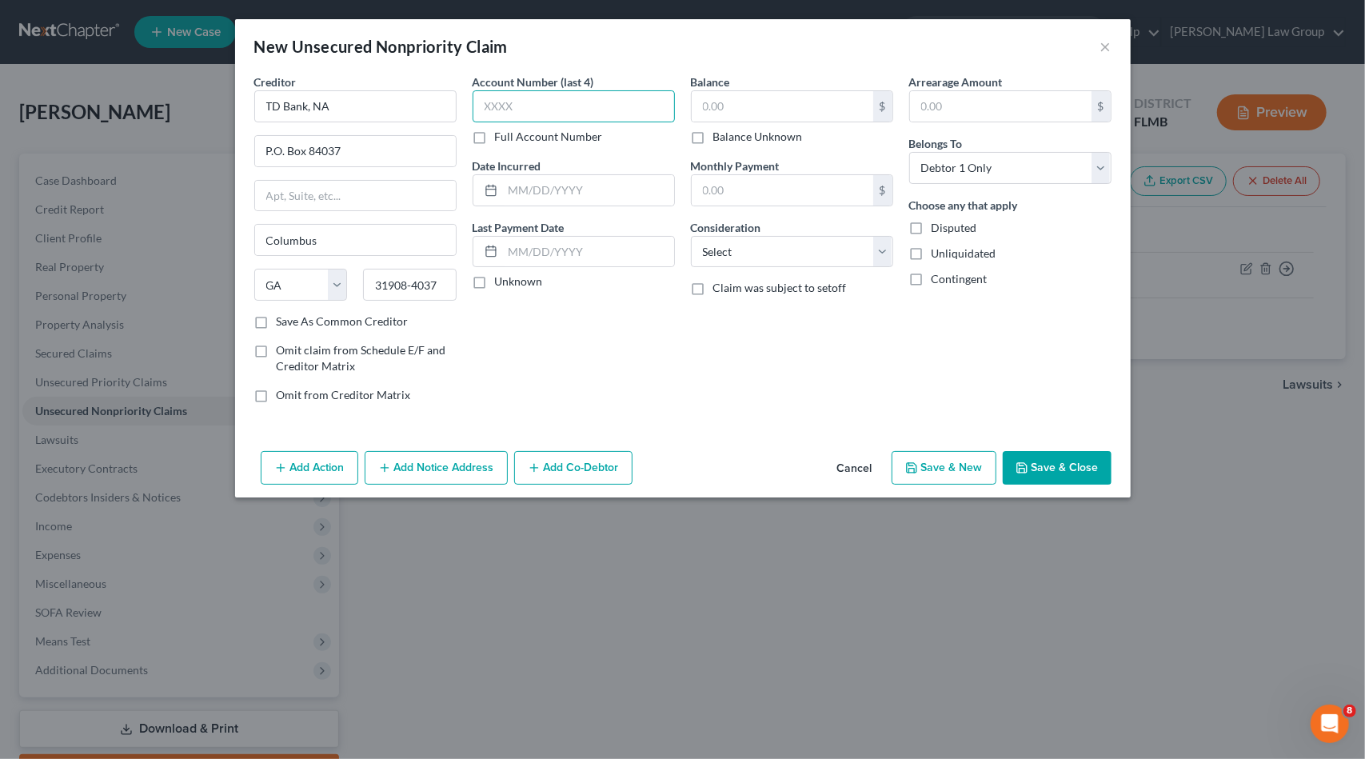
click at [558, 106] on input "text" at bounding box center [574, 106] width 202 height 32
type input "9002"
click at [720, 241] on select "Select Cable / Satellite Services Collection Agency Credit Card Debt Debt Couns…" at bounding box center [792, 252] width 202 height 32
select select "14"
click at [691, 236] on select "Select Cable / Satellite Services Collection Agency Credit Card Debt Debt Couns…" at bounding box center [792, 252] width 202 height 32
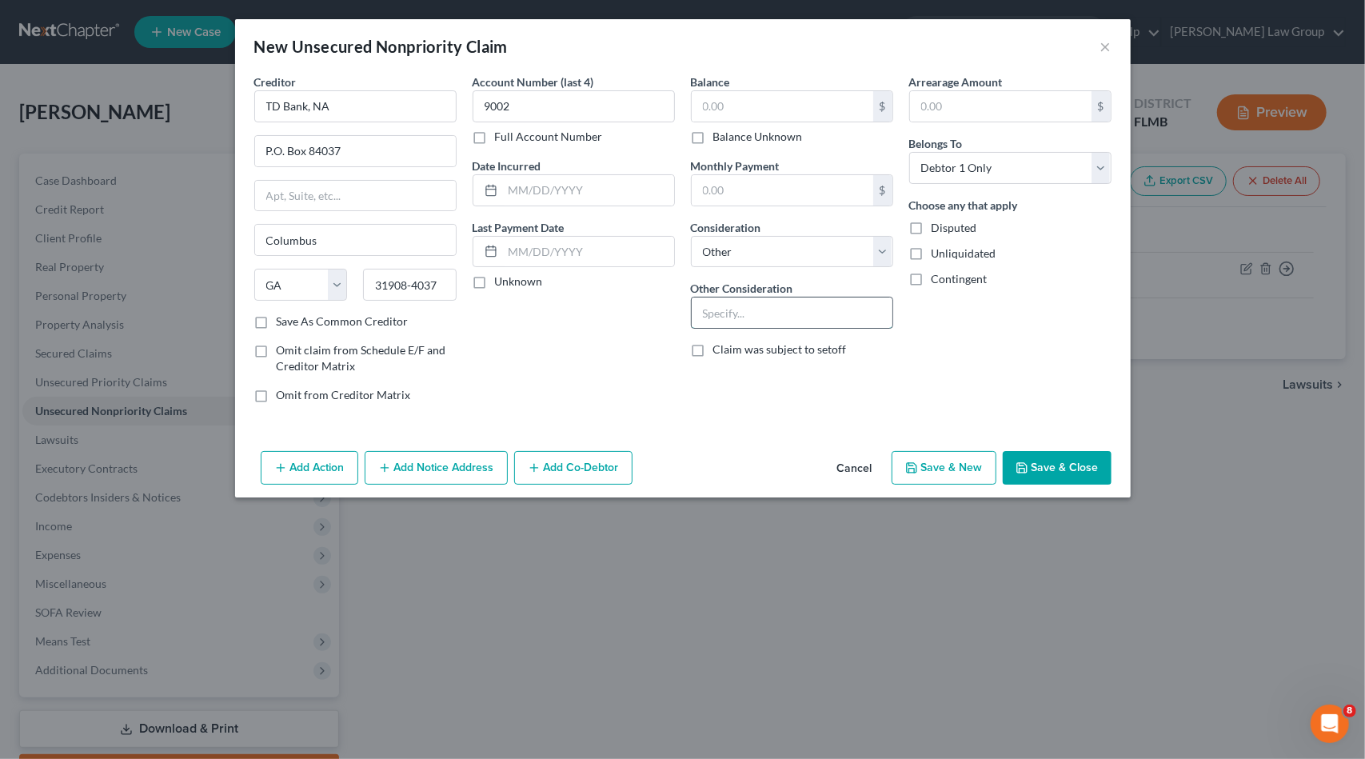
click at [722, 312] on input "text" at bounding box center [792, 313] width 201 height 30
type input "Business loan"
click at [745, 102] on input "text" at bounding box center [783, 106] width 182 height 30
type input "25,486.71"
click at [959, 463] on button "Save & New" at bounding box center [944, 468] width 105 height 34
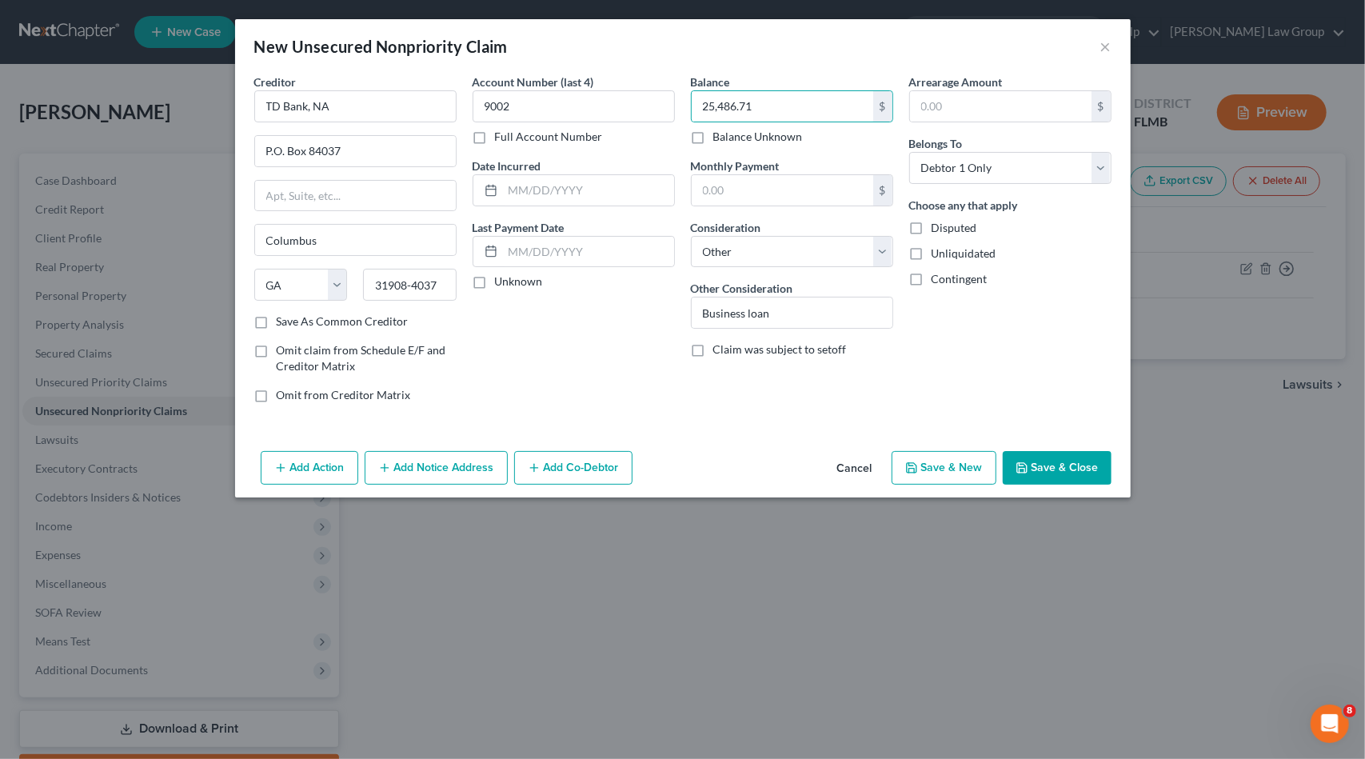
select select "0"
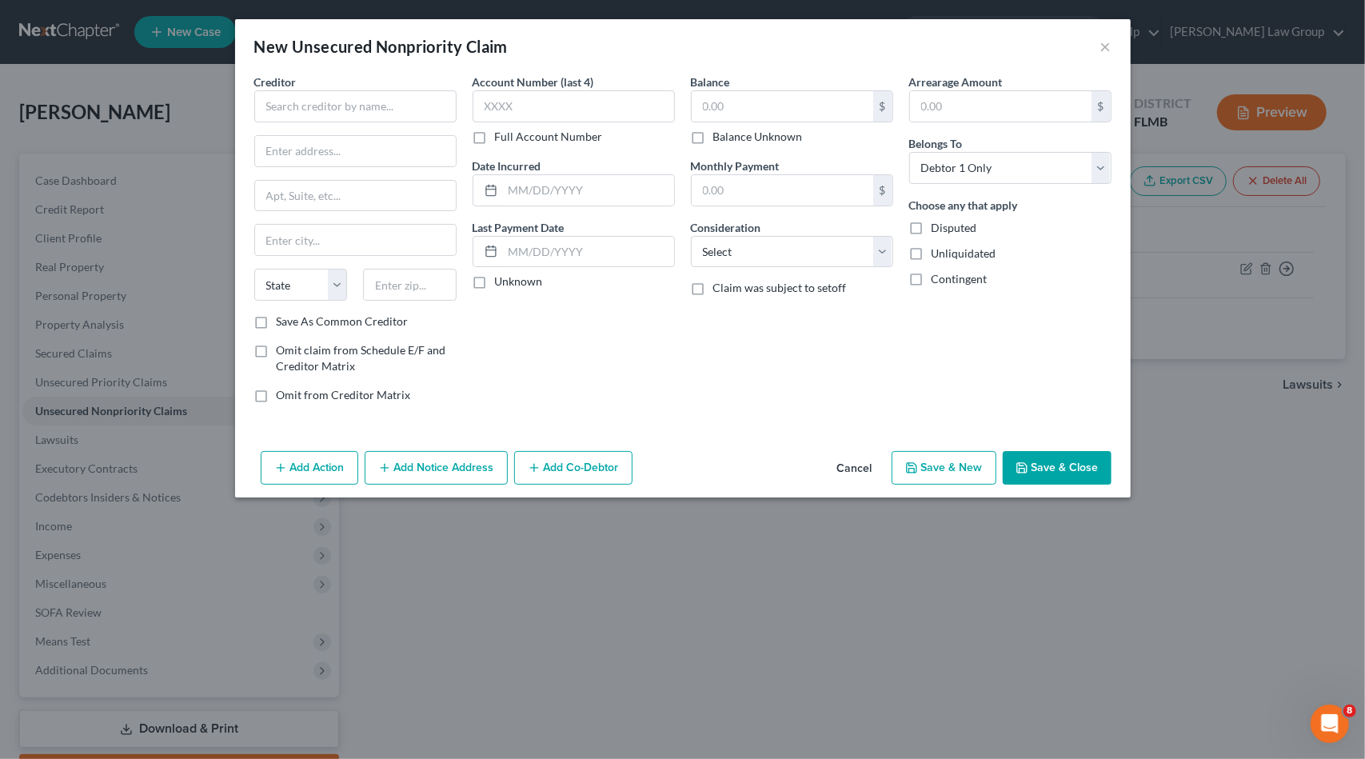
type input "0.00"
click at [1109, 47] on button "×" at bounding box center [1106, 46] width 11 height 19
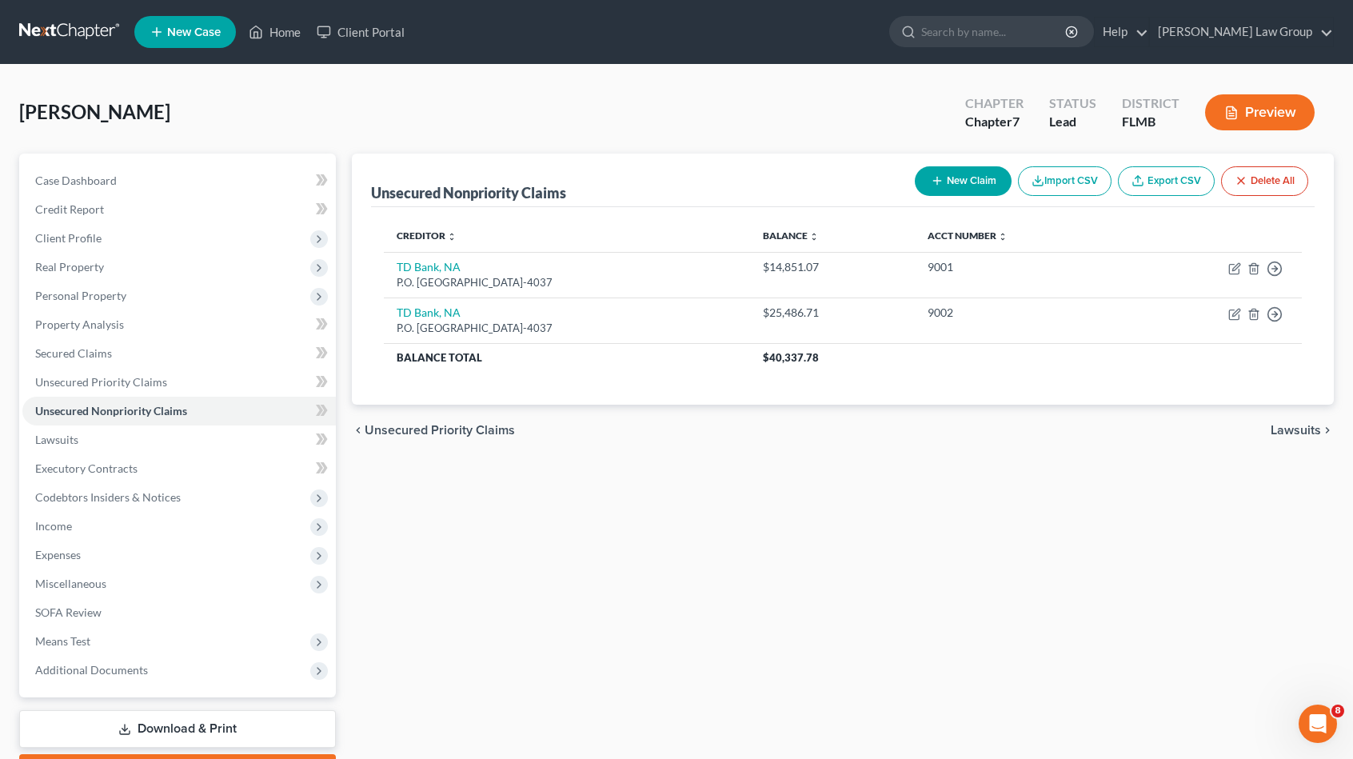
click at [1002, 177] on button "New Claim" at bounding box center [963, 181] width 97 height 30
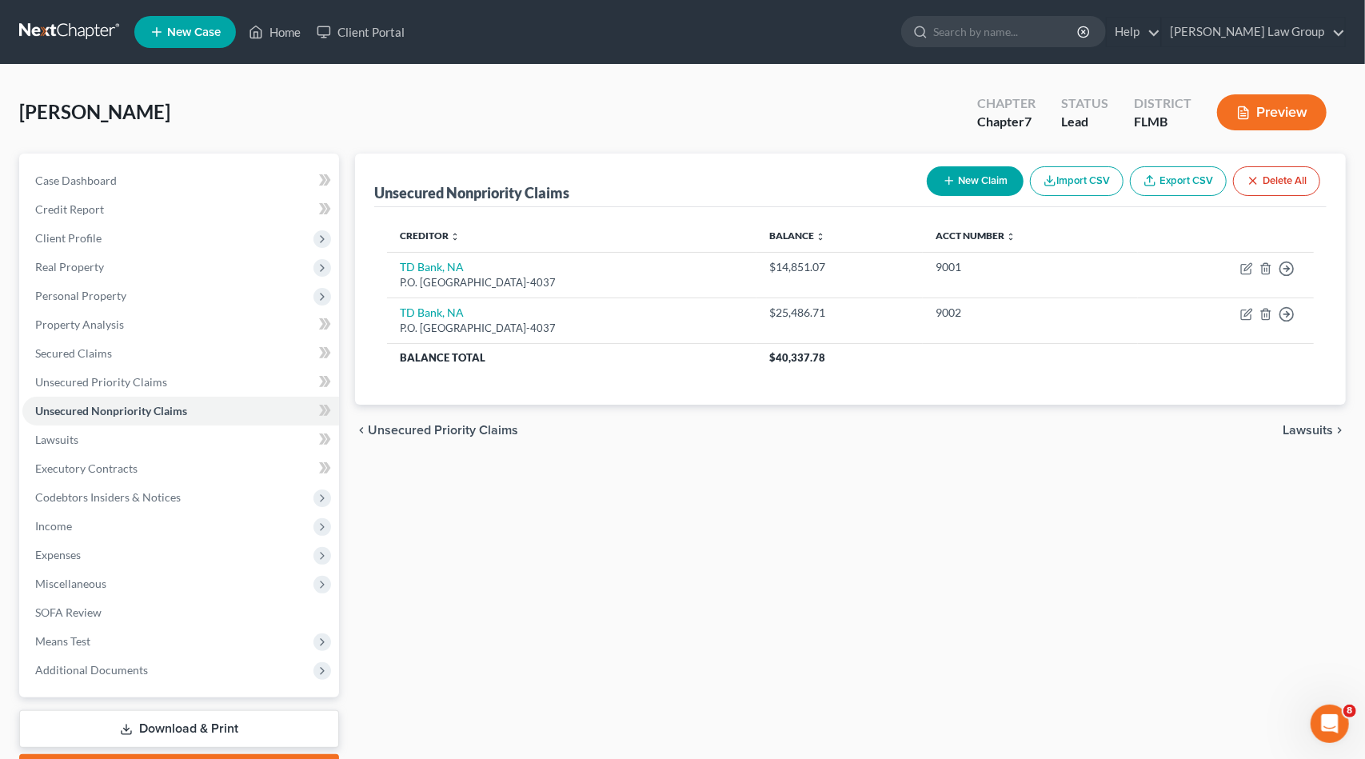
select select "0"
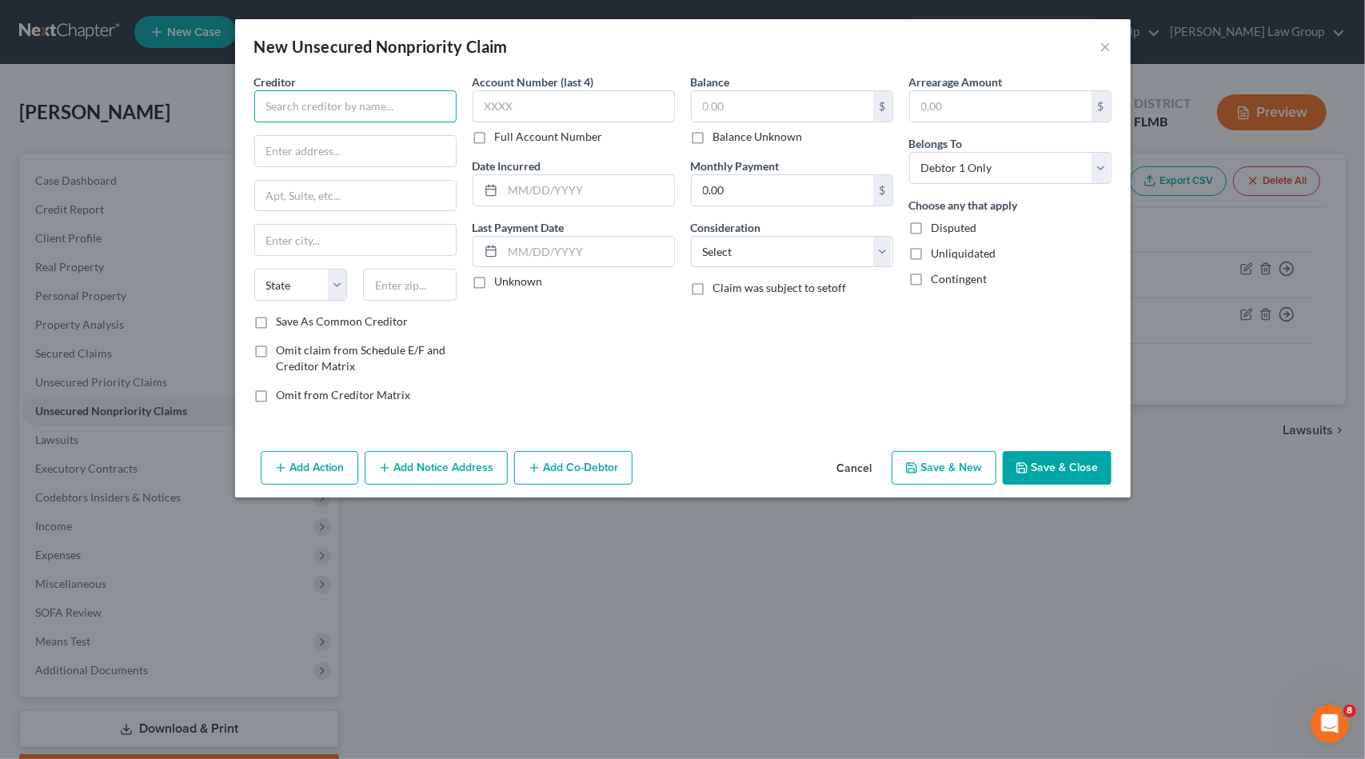
click at [347, 112] on input "text" at bounding box center [355, 106] width 202 height 32
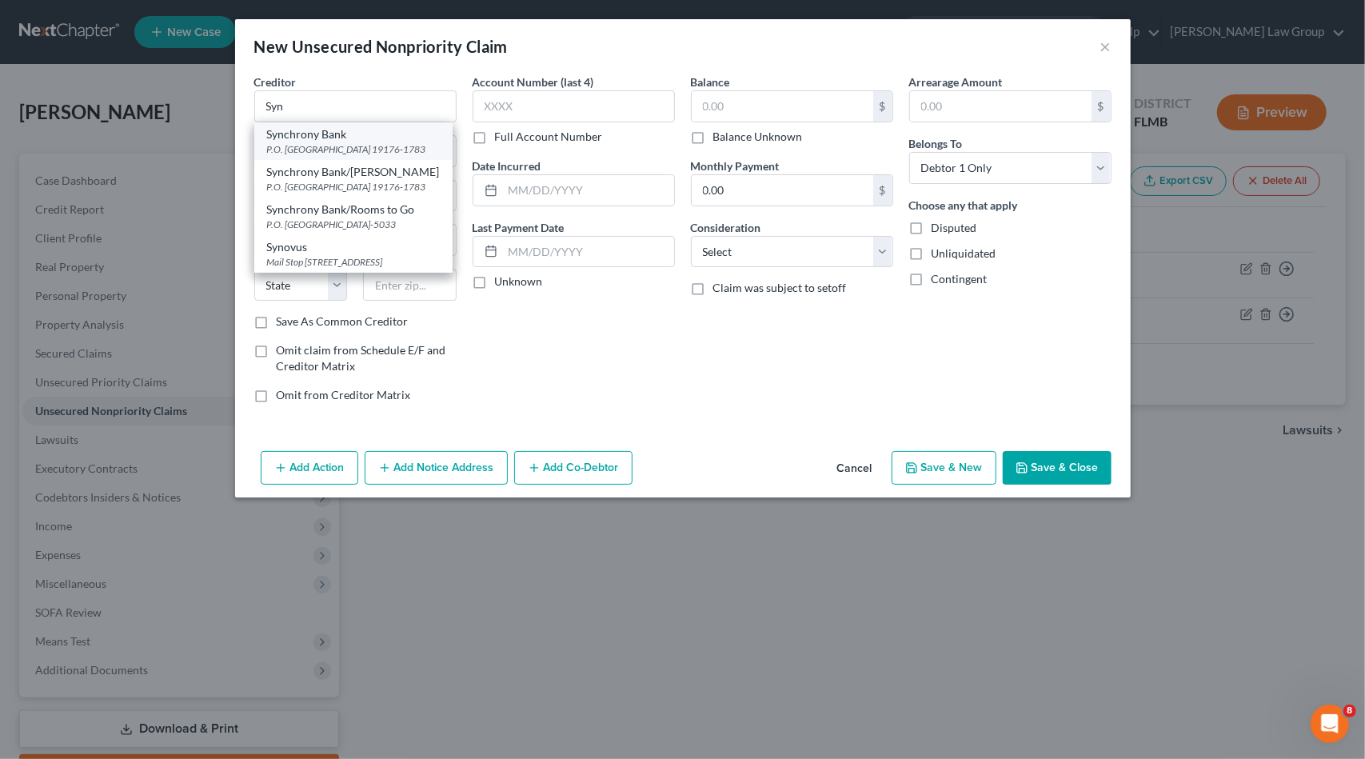
click at [324, 134] on div "Synchrony Bank" at bounding box center [353, 134] width 173 height 16
type input "Synchrony Bank"
type input "P.O. Box 71783"
type input "[GEOGRAPHIC_DATA]"
select select "39"
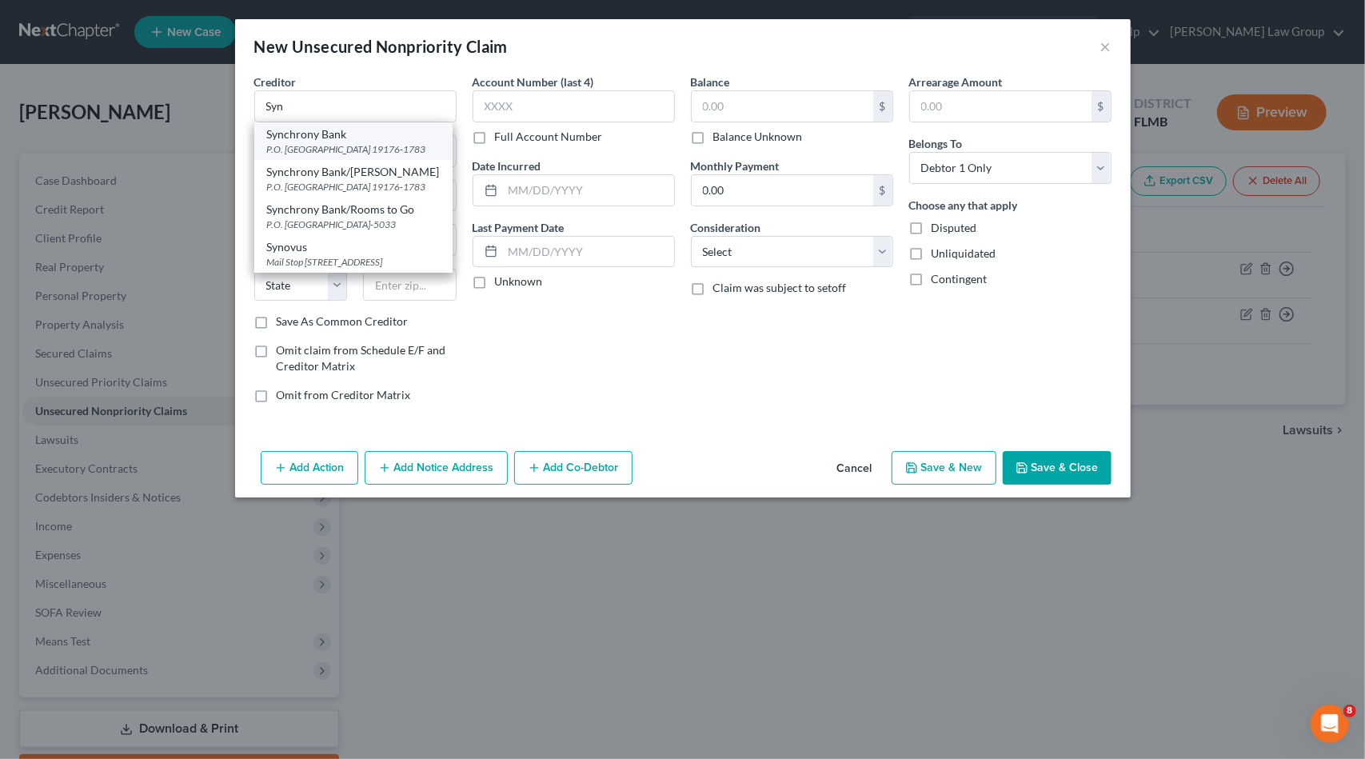
type input "19176-1783"
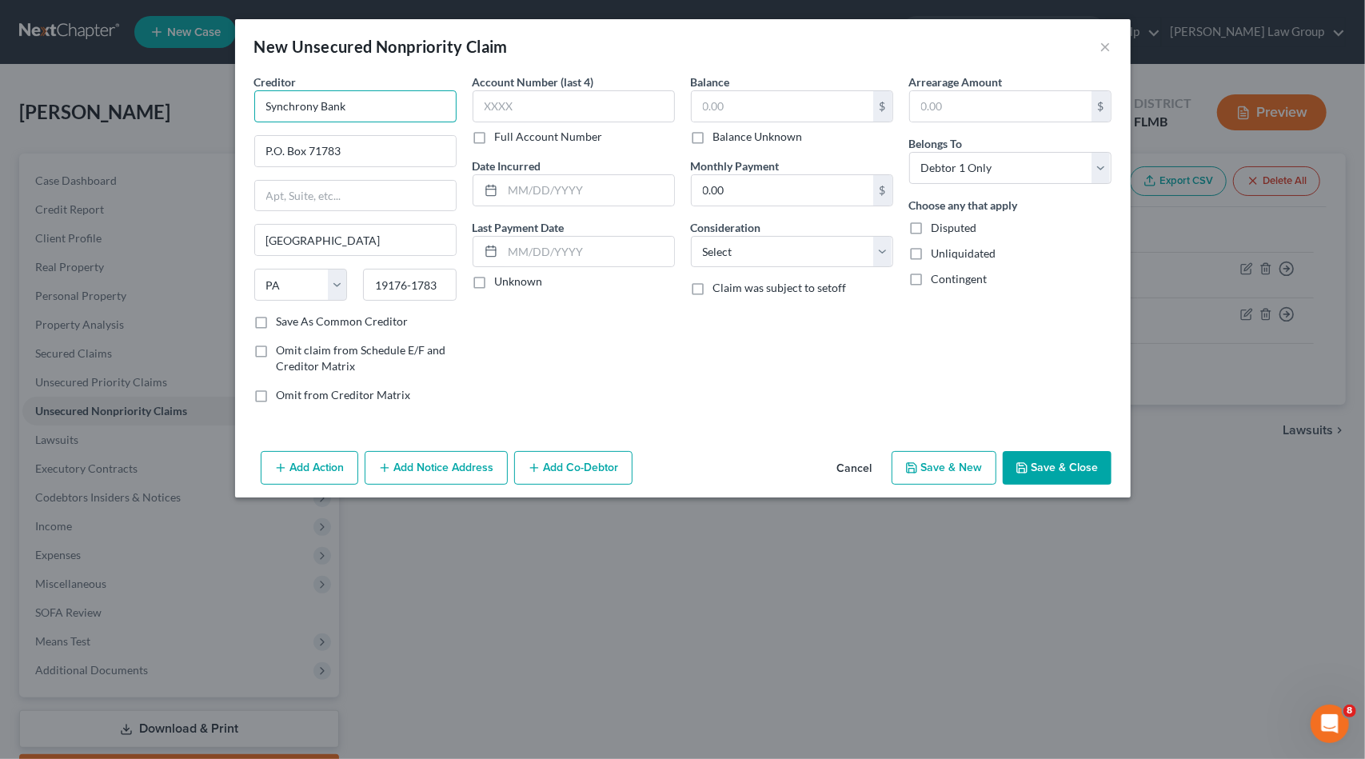
click at [372, 107] on input "Synchrony Bank" at bounding box center [355, 106] width 202 height 32
type input "Synchrony Bank/Care Credit"
click at [533, 105] on input "text" at bounding box center [574, 106] width 202 height 32
type input "0563"
click at [728, 107] on input "text" at bounding box center [783, 106] width 182 height 30
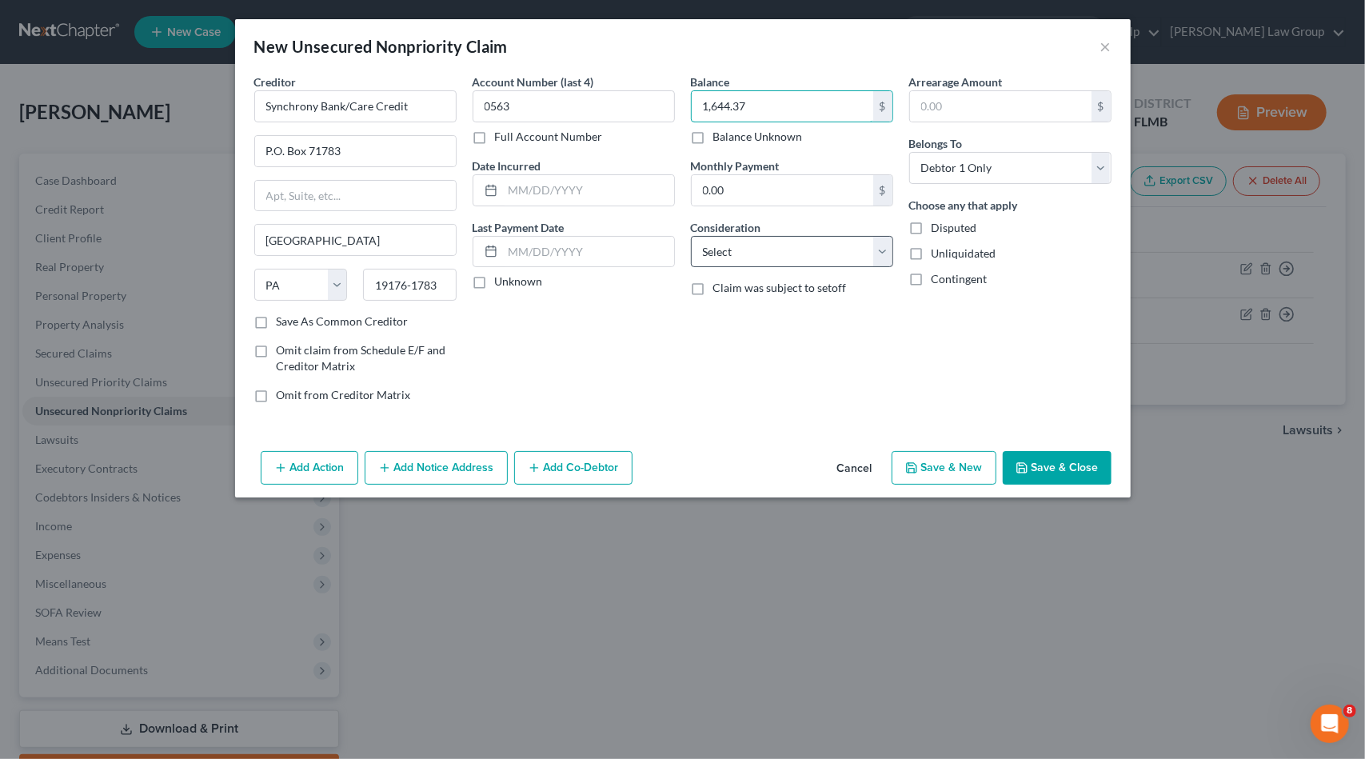
type input "1,644.37"
click at [835, 254] on select "Select Cable / Satellite Services Collection Agency Credit Card Debt Debt Couns…" at bounding box center [792, 252] width 202 height 32
select select "2"
click at [691, 236] on select "Select Cable / Satellite Services Collection Agency Credit Card Debt Debt Couns…" at bounding box center [792, 252] width 202 height 32
click at [945, 463] on button "Save & New" at bounding box center [944, 468] width 105 height 34
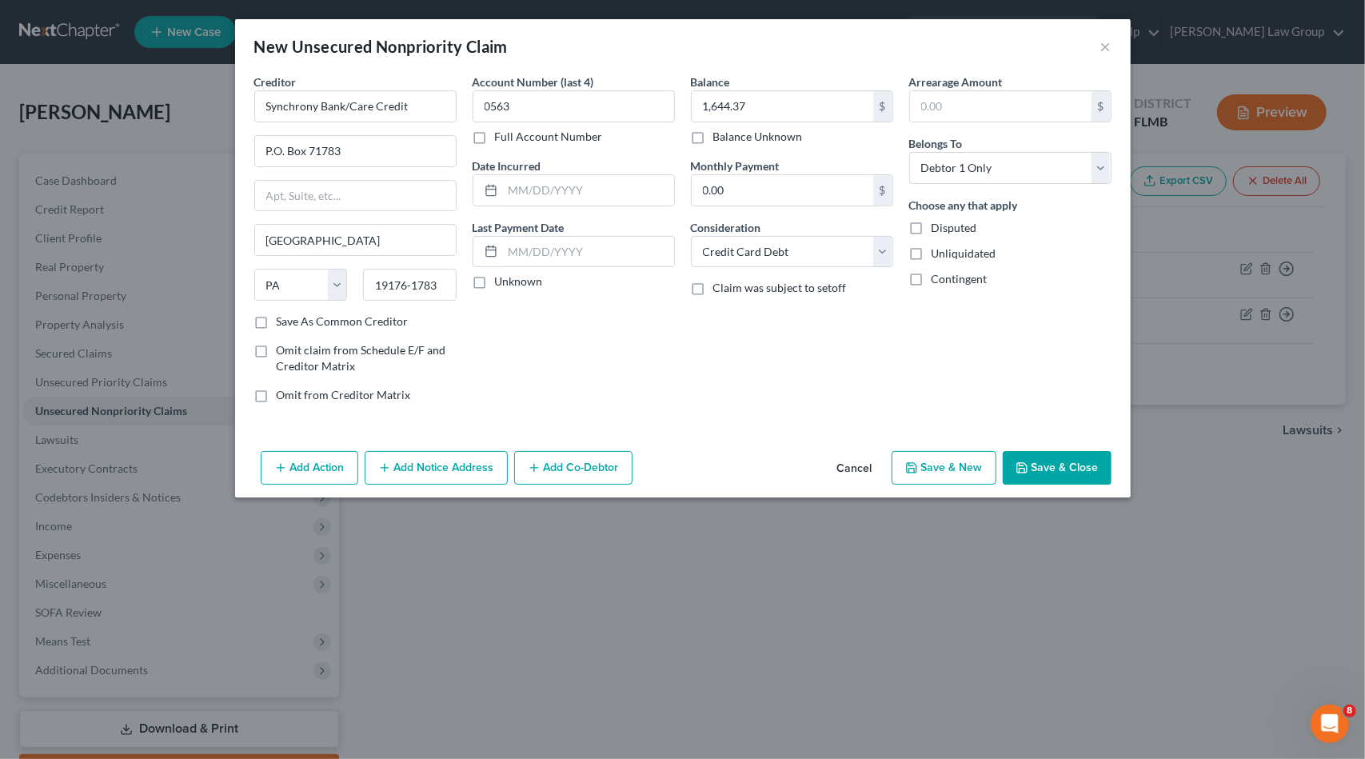
select select "0"
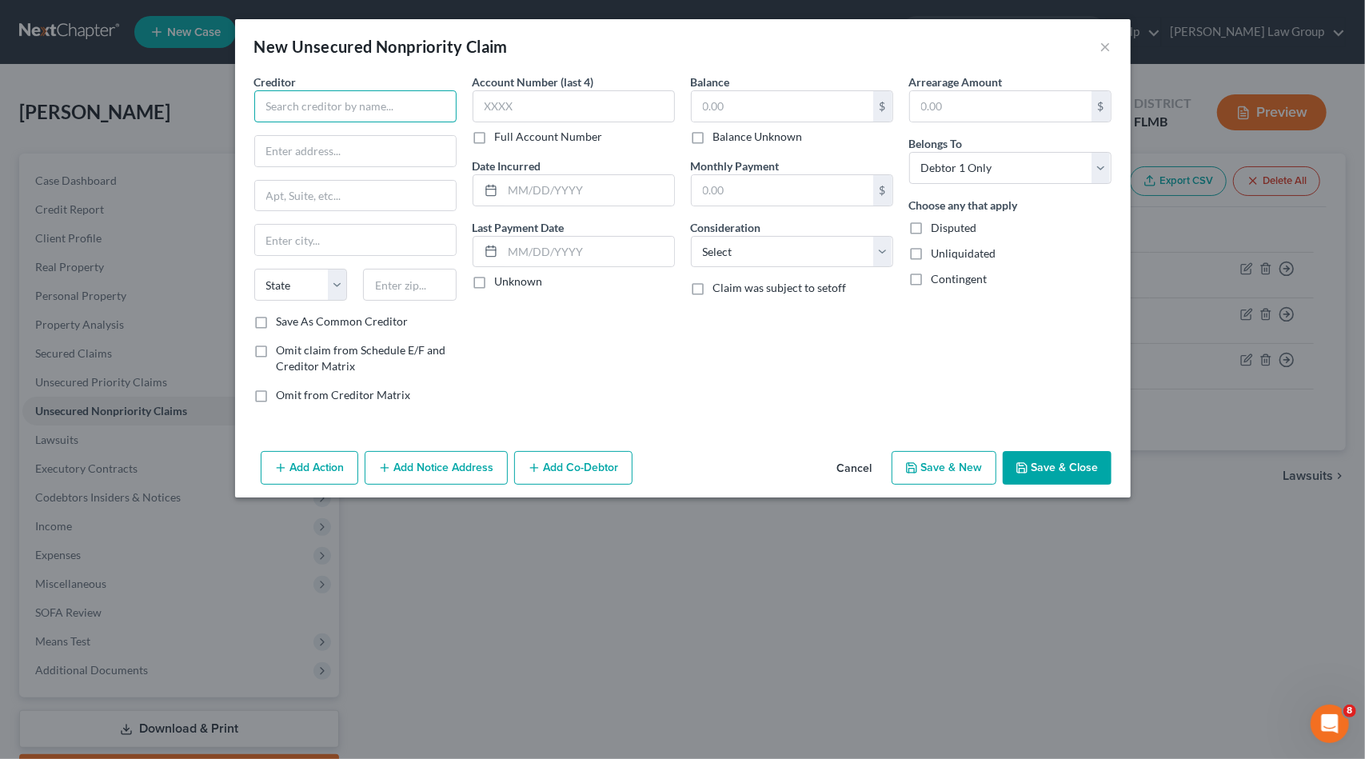
click at [367, 110] on input "text" at bounding box center [355, 106] width 202 height 32
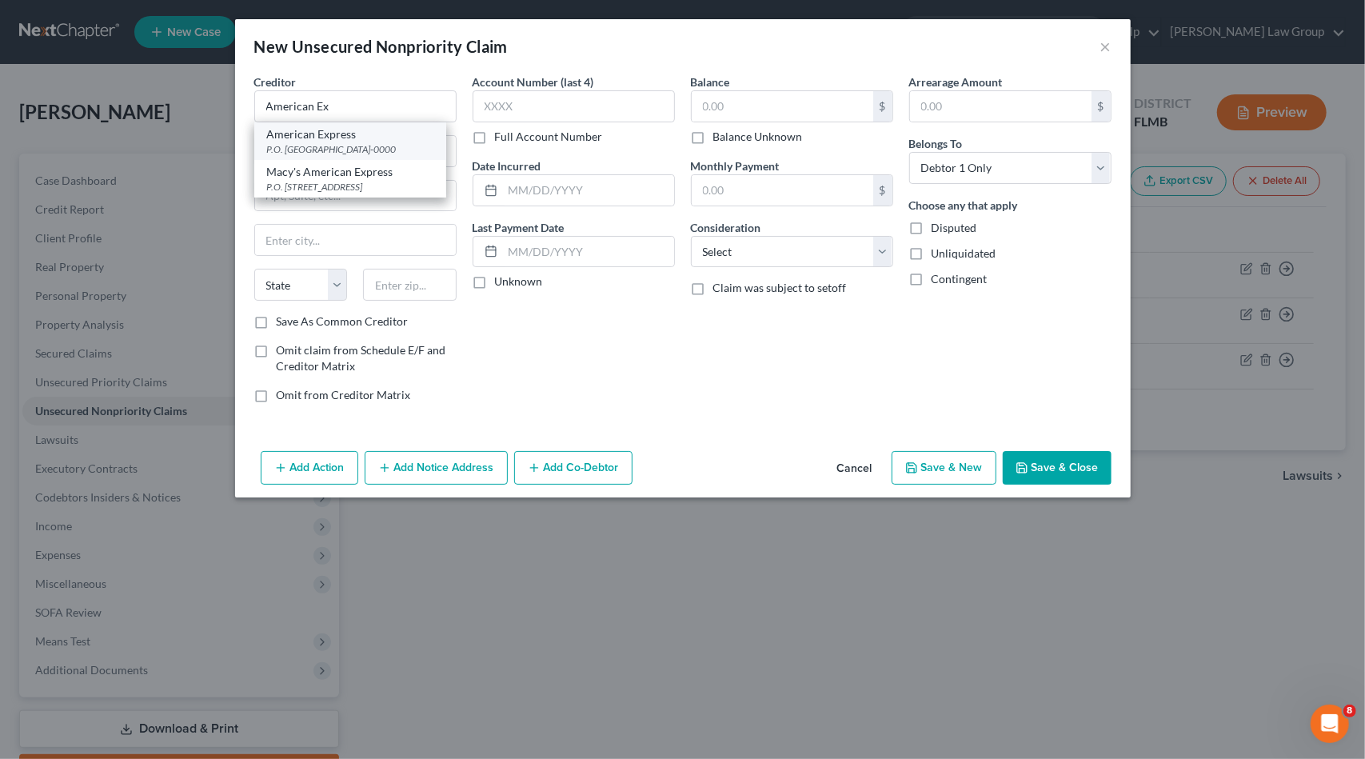
click at [370, 142] on div "P.O. [GEOGRAPHIC_DATA]-0000" at bounding box center [350, 149] width 166 height 14
type input "American Express"
type input "P.O. Box 981535"
type input "[GEOGRAPHIC_DATA]"
select select "45"
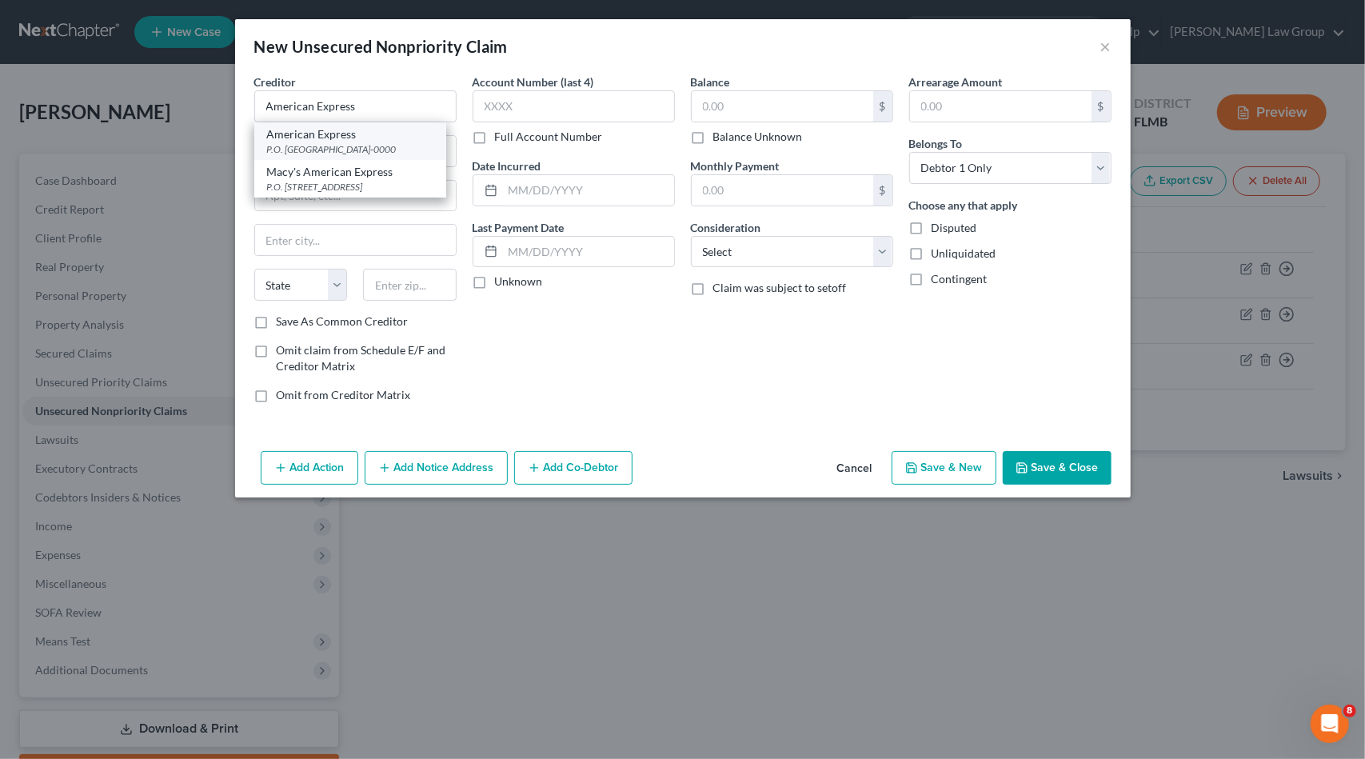
type input "79998-0000"
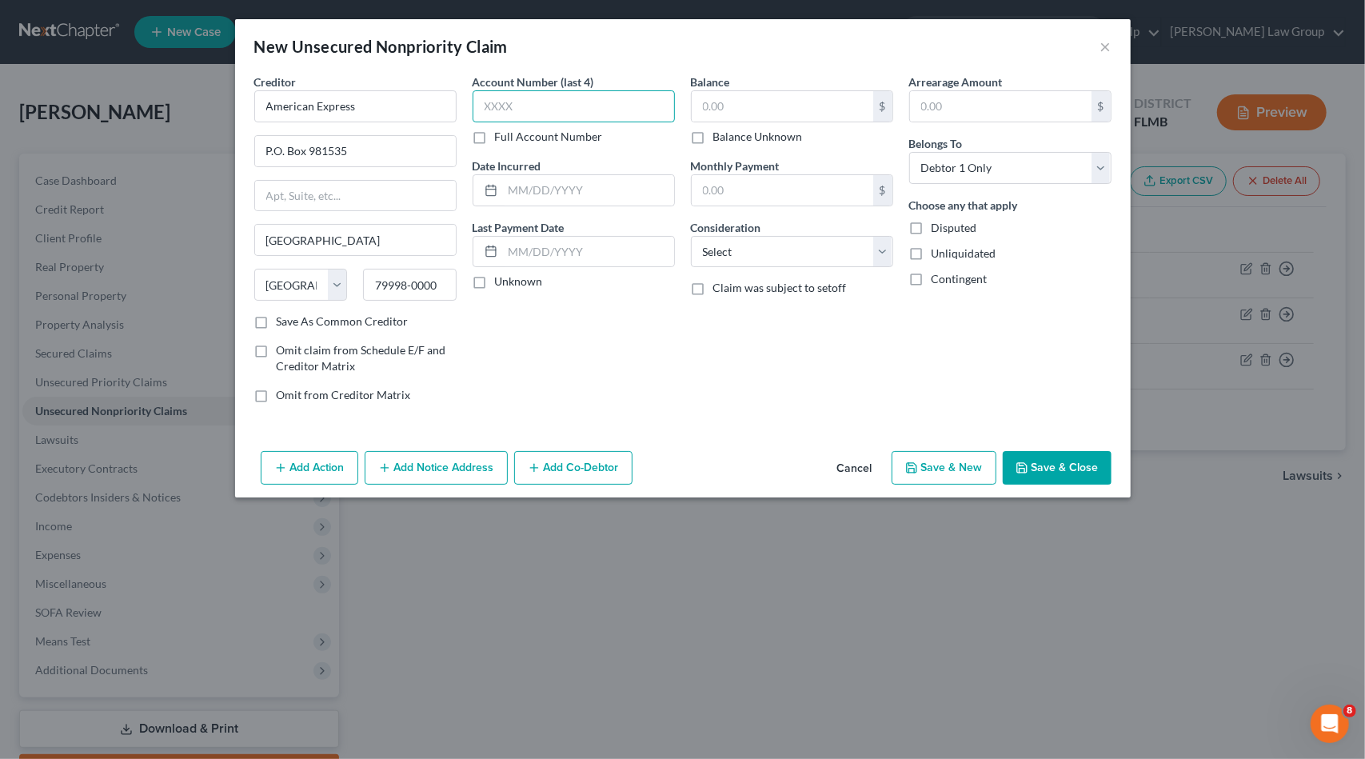
click at [586, 104] on input "text" at bounding box center [574, 106] width 202 height 32
type input "2005"
click at [728, 249] on select "Select Cable / Satellite Services Collection Agency Credit Card Debt Debt Couns…" at bounding box center [792, 252] width 202 height 32
select select "2"
click at [691, 236] on select "Select Cable / Satellite Services Collection Agency Credit Card Debt Debt Couns…" at bounding box center [792, 252] width 202 height 32
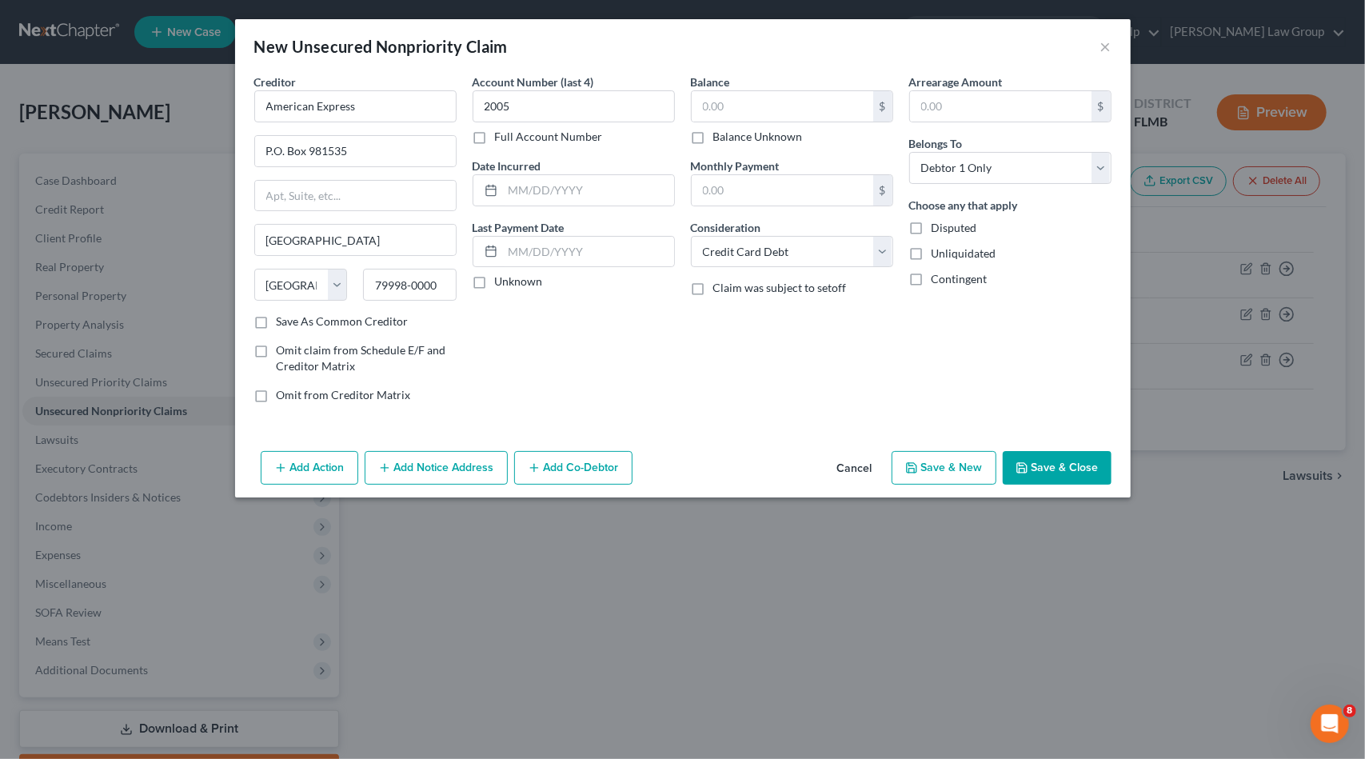
click at [765, 86] on div "Balance $ Balance Unknown Balance Undetermined $ Balance Unknown" at bounding box center [792, 109] width 202 height 71
click at [765, 104] on input "text" at bounding box center [783, 106] width 182 height 30
type input "10,230.62"
click at [971, 469] on button "Save & New" at bounding box center [944, 468] width 105 height 34
select select "0"
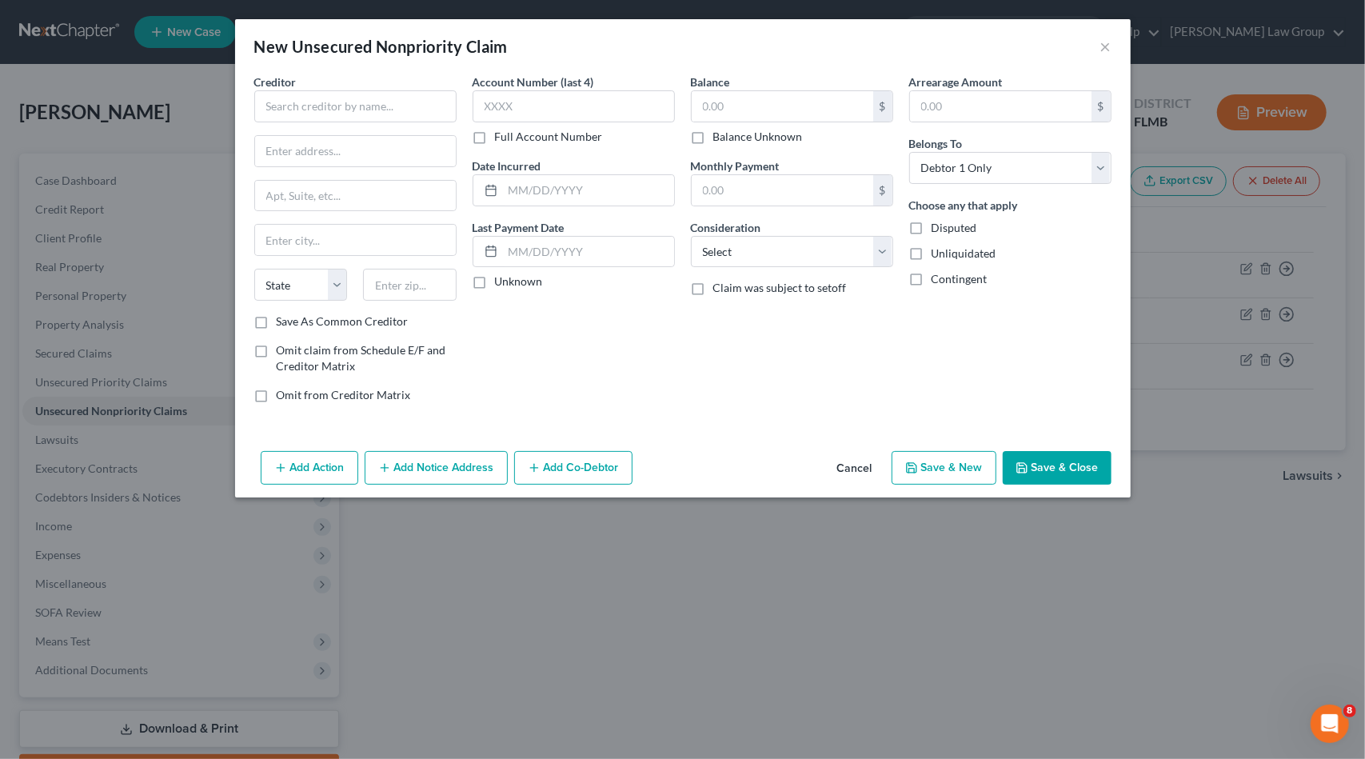
type input "0.00"
drag, startPoint x: 348, startPoint y: 103, endPoint x: 456, endPoint y: 103, distance: 108.0
click at [354, 103] on input "text" at bounding box center [355, 106] width 202 height 32
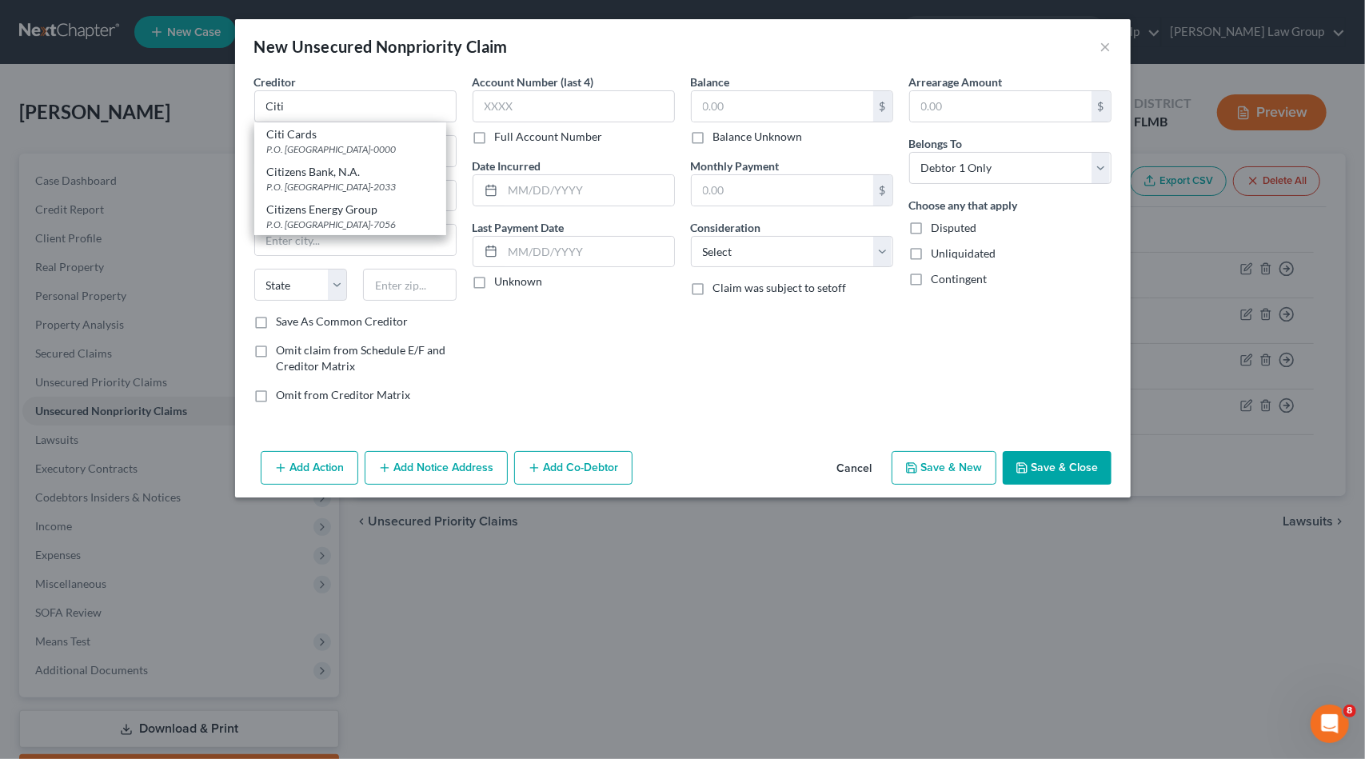
drag, startPoint x: 377, startPoint y: 126, endPoint x: 446, endPoint y: 126, distance: 68.8
click at [385, 126] on div "Citi Cards" at bounding box center [350, 134] width 166 height 16
type input "Citi Cards"
type input "P.O. Box 6500"
type input "[GEOGRAPHIC_DATA]"
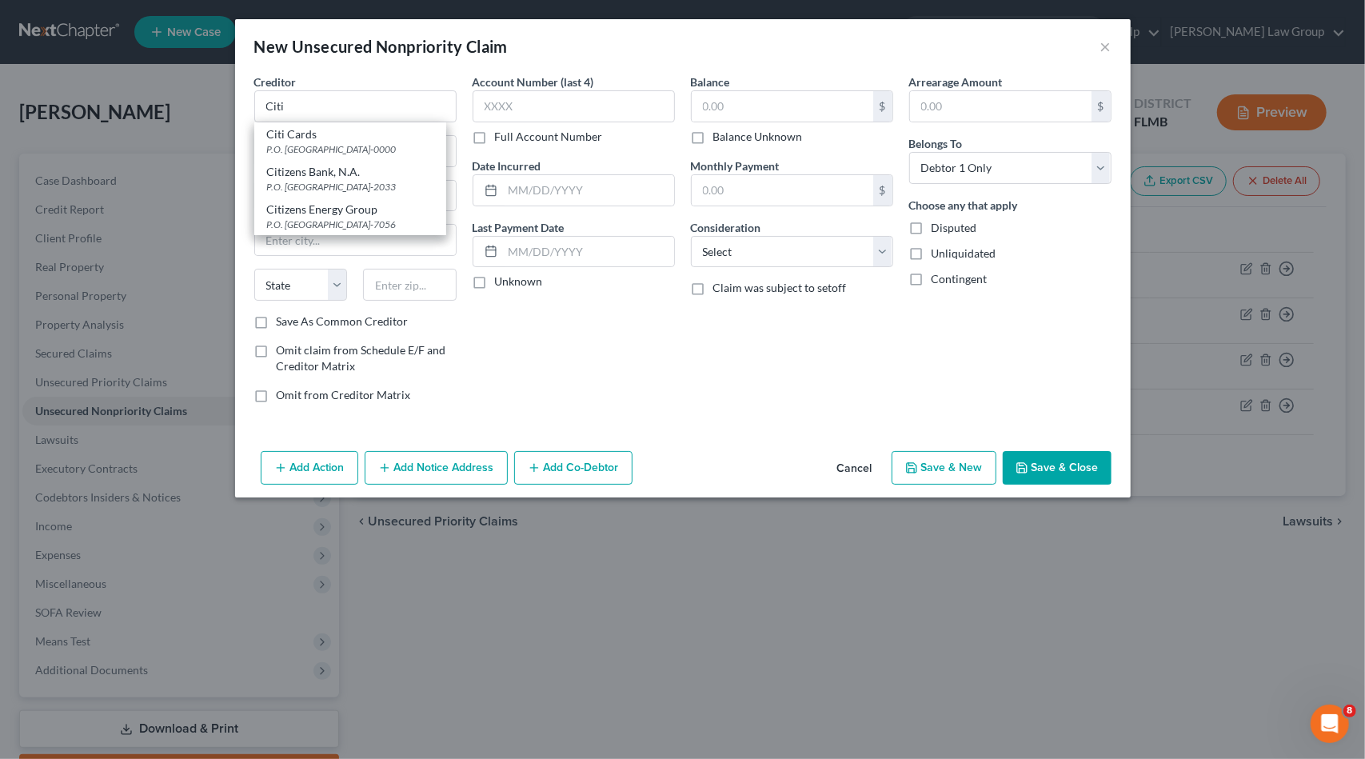
select select "43"
type input "57117-0000"
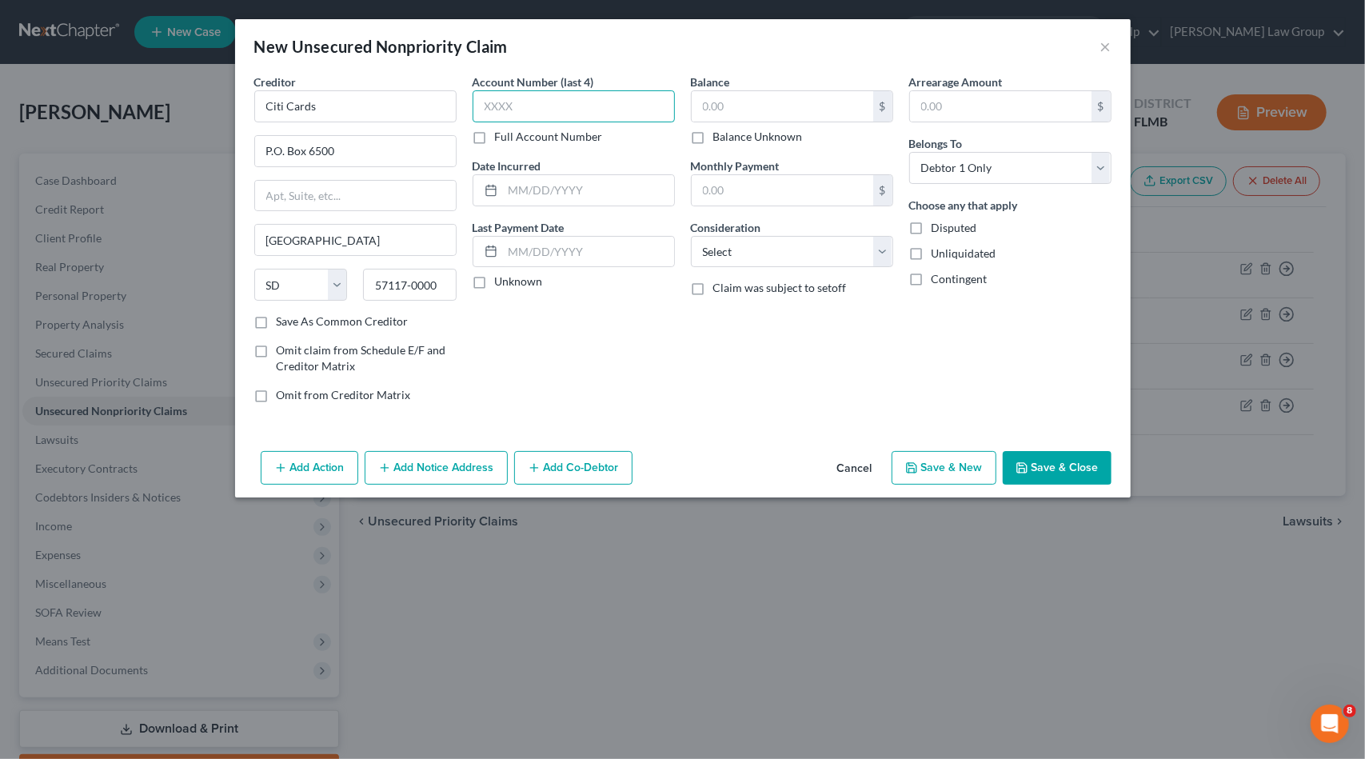
click at [561, 110] on input "text" at bounding box center [574, 106] width 202 height 32
type input "6124"
drag, startPoint x: 765, startPoint y: 226, endPoint x: 768, endPoint y: 245, distance: 18.6
click at [765, 228] on div "Consideration Select Cable / Satellite Services Collection Agency Credit Card D…" at bounding box center [792, 243] width 202 height 49
click at [767, 248] on select "Select Cable / Satellite Services Collection Agency Credit Card Debt Debt Couns…" at bounding box center [792, 252] width 202 height 32
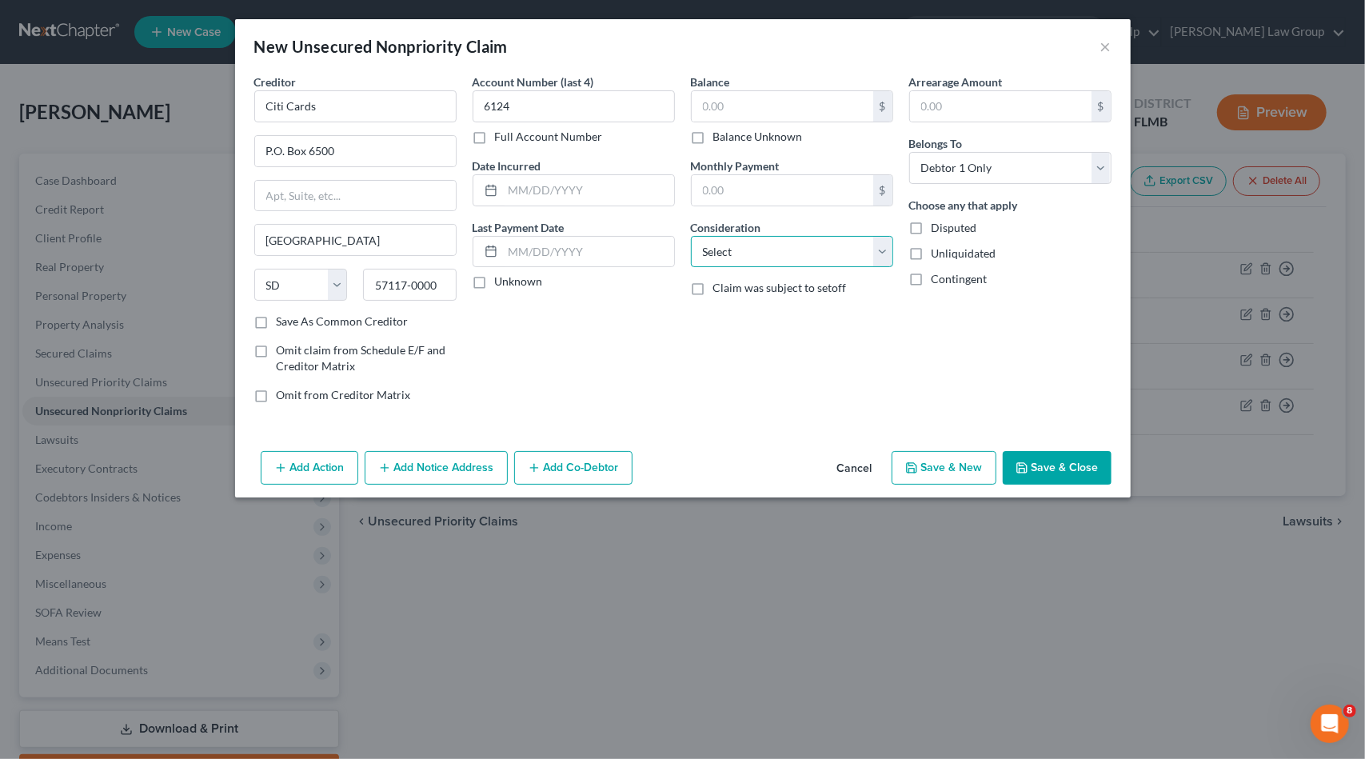
select select "2"
click at [691, 236] on select "Select Cable / Satellite Services Collection Agency Credit Card Debt Debt Couns…" at bounding box center [792, 252] width 202 height 32
click at [734, 105] on input "text" at bounding box center [783, 106] width 182 height 30
type input "1,509.69"
click at [933, 460] on button "Save & New" at bounding box center [944, 468] width 105 height 34
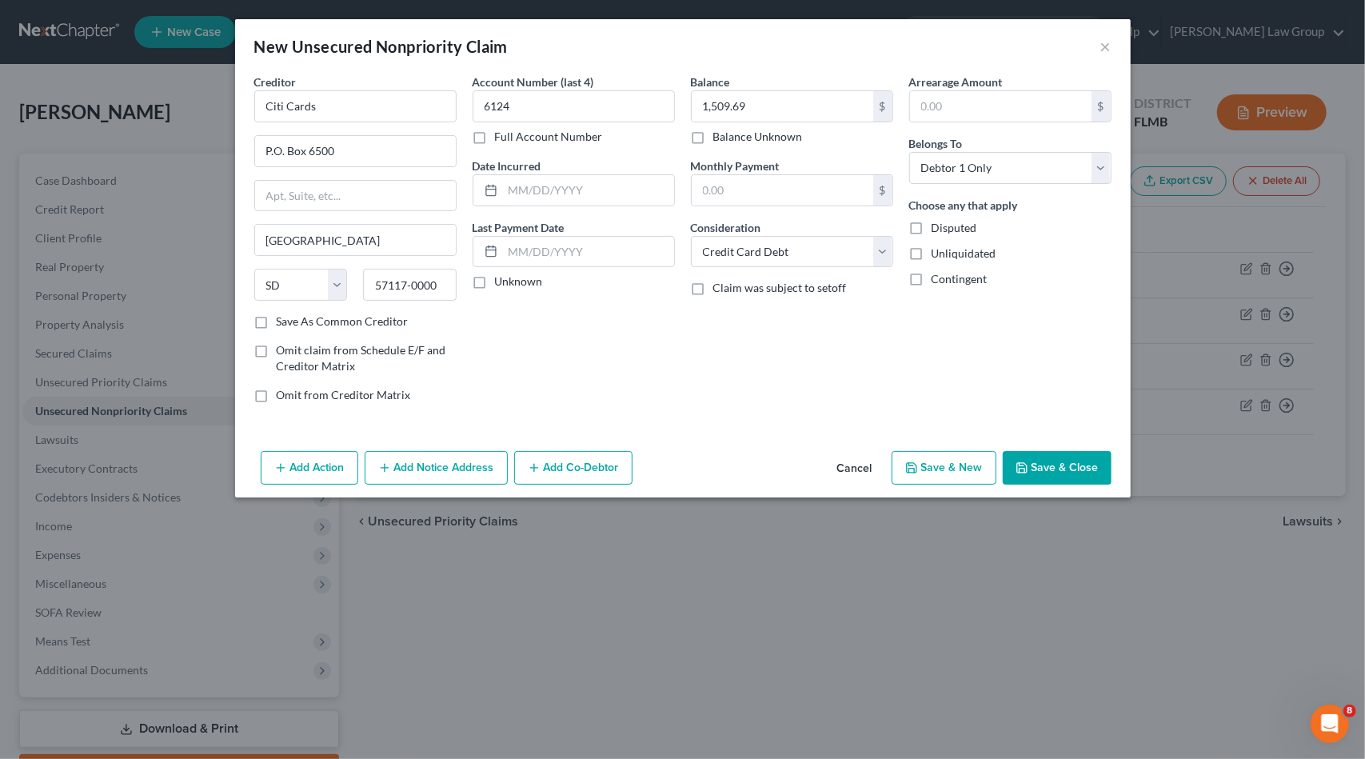
select select "0"
type input "0.00"
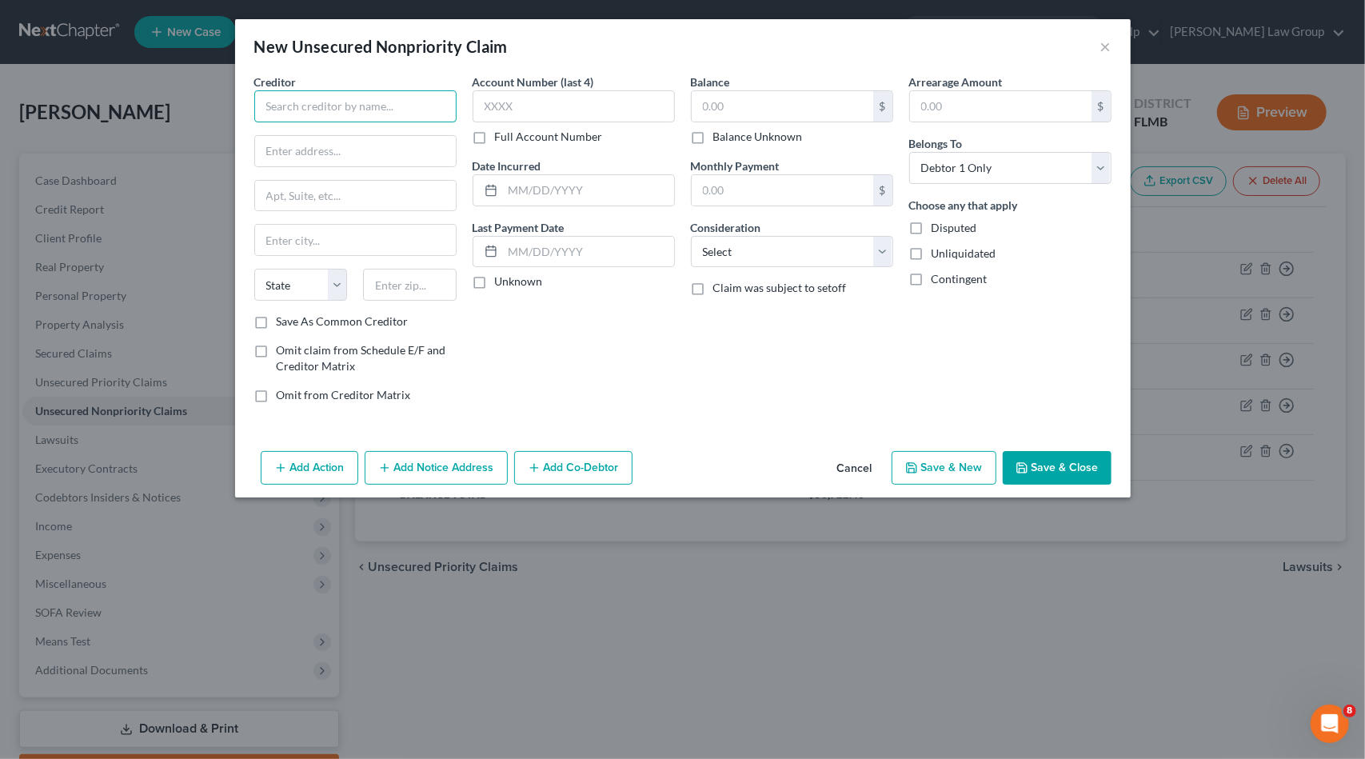
click at [406, 117] on input "text" at bounding box center [355, 106] width 202 height 32
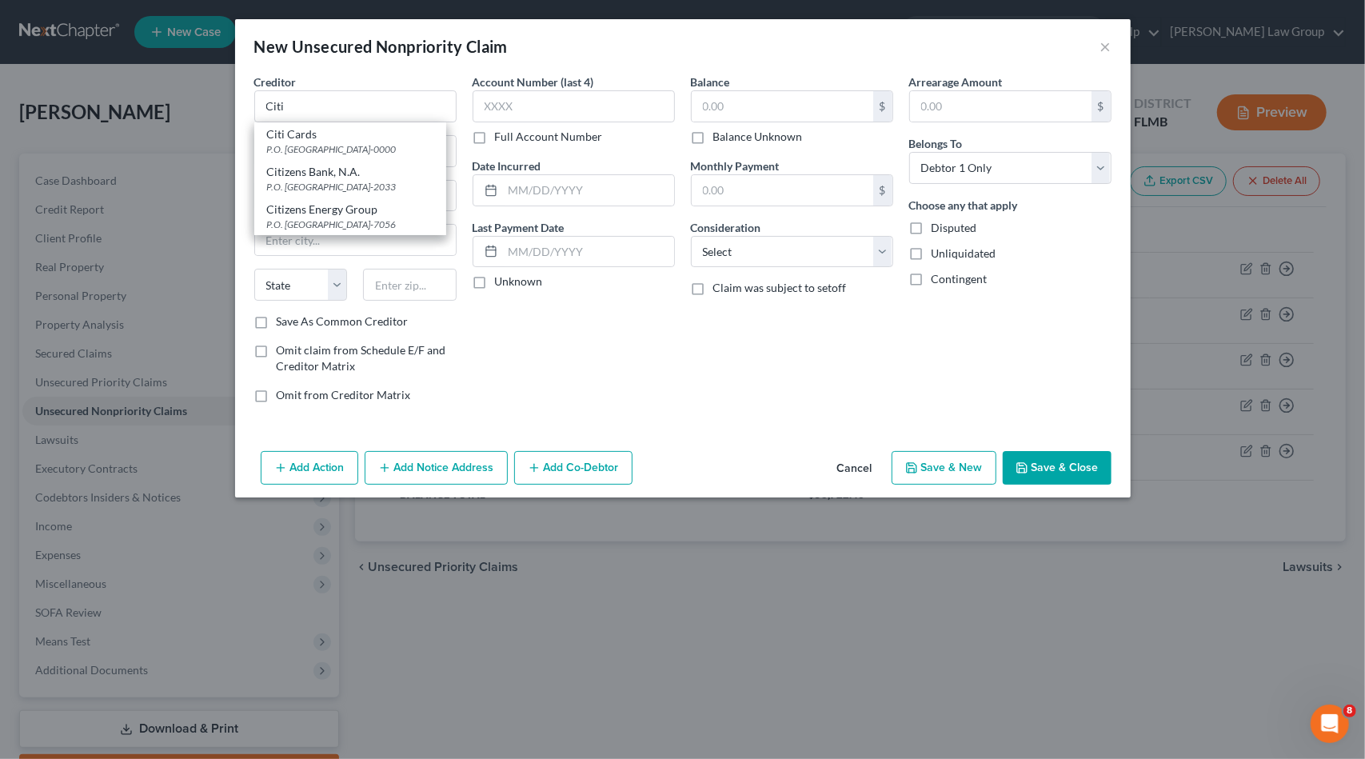
drag, startPoint x: 283, startPoint y: 139, endPoint x: 534, endPoint y: 126, distance: 251.5
click at [288, 141] on div "Citi Cards" at bounding box center [350, 134] width 166 height 16
type input "Citi Cards"
type input "P.O. Box 6500"
type input "[GEOGRAPHIC_DATA]"
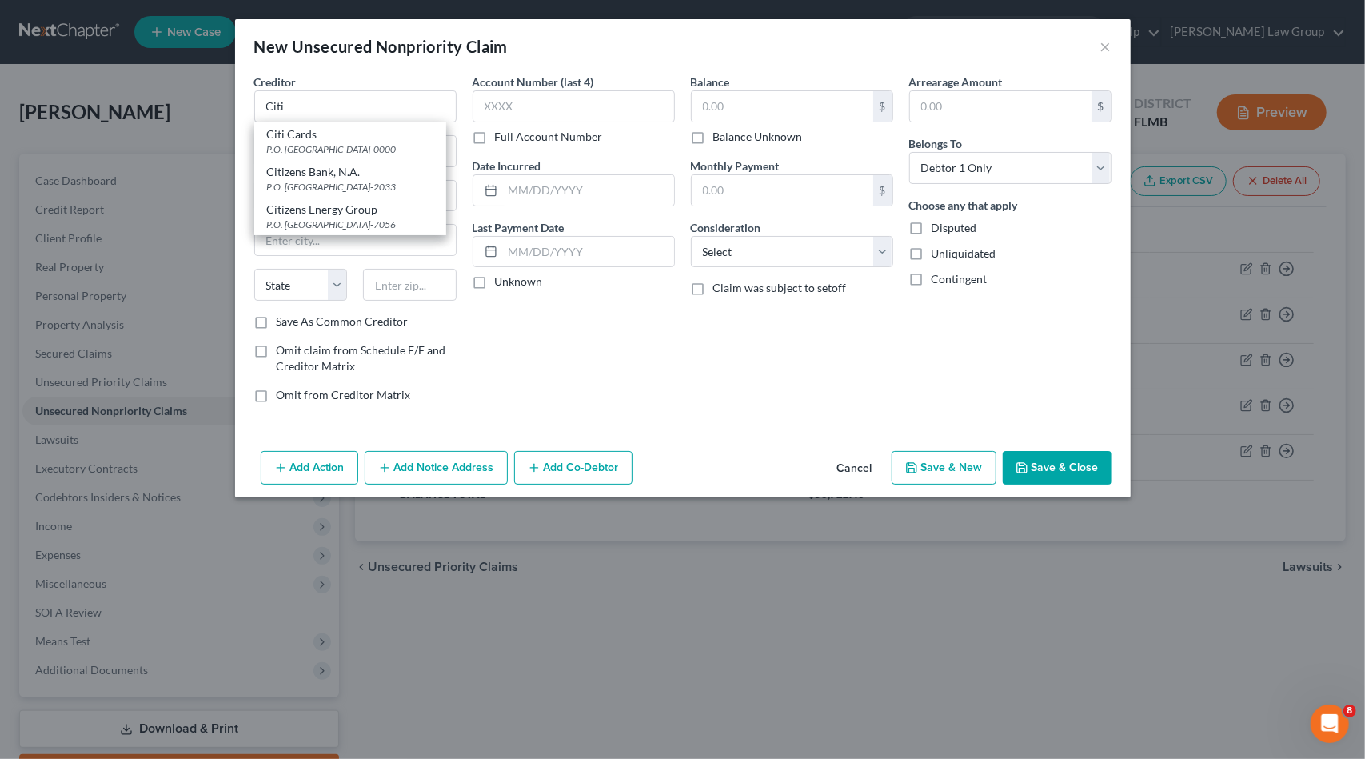
select select "43"
type input "57117-0000"
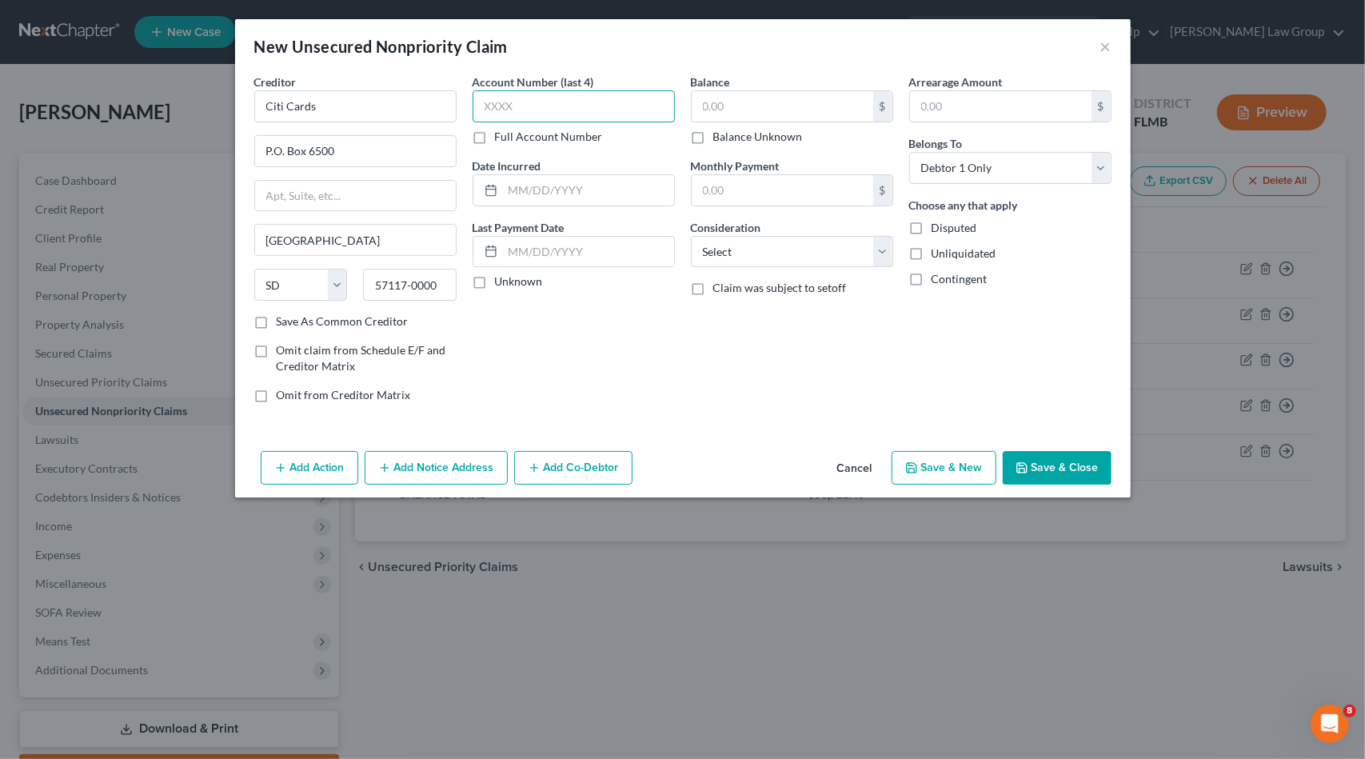
click at [555, 106] on input "text" at bounding box center [574, 106] width 202 height 32
type input "1103"
click at [773, 234] on div "Consideration Select Cable / Satellite Services Collection Agency Credit Card D…" at bounding box center [792, 243] width 202 height 49
click at [773, 246] on select "Select Cable / Satellite Services Collection Agency Credit Card Debt Debt Couns…" at bounding box center [792, 252] width 202 height 32
select select "2"
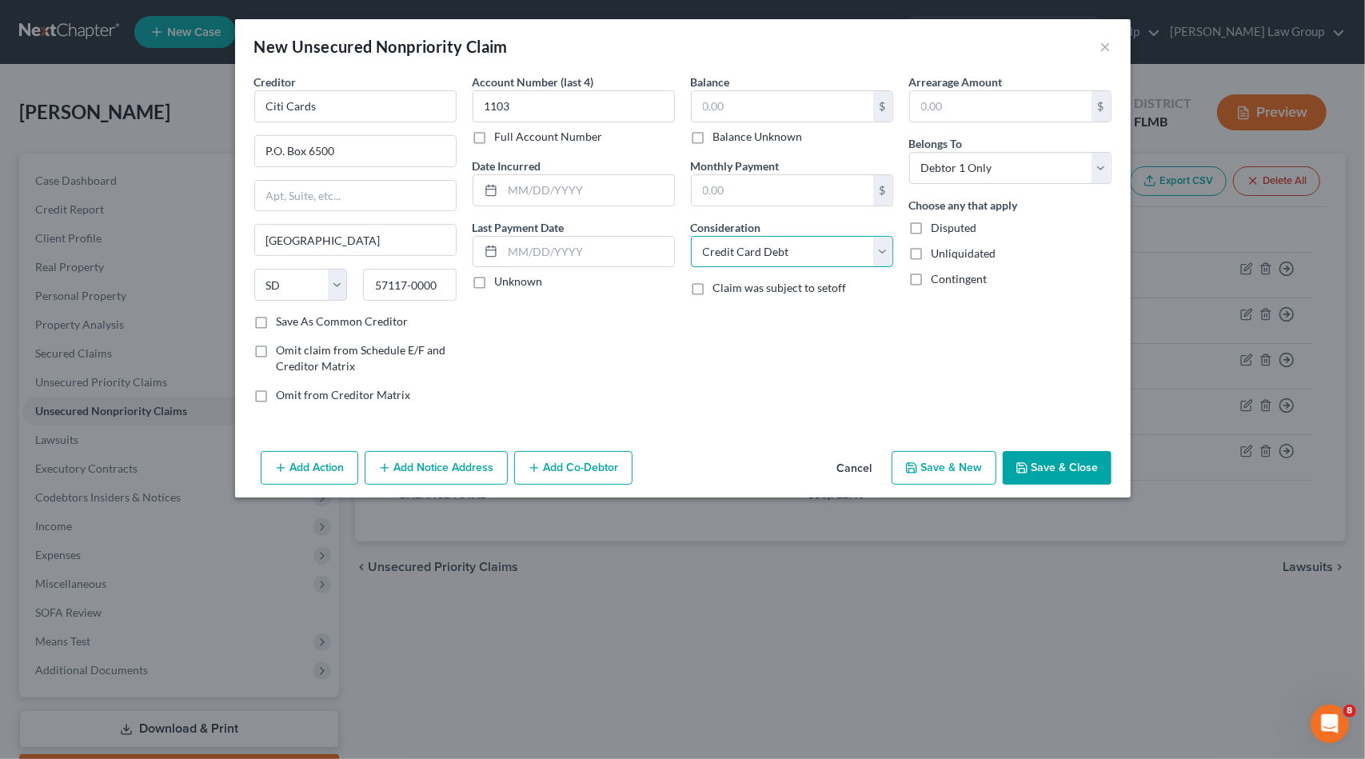
click at [691, 236] on select "Select Cable / Satellite Services Collection Agency Credit Card Debt Debt Couns…" at bounding box center [792, 252] width 202 height 32
click at [761, 97] on input "text" at bounding box center [783, 106] width 182 height 30
type input "1,338.03"
click at [977, 458] on button "Save & New" at bounding box center [944, 468] width 105 height 34
select select "0"
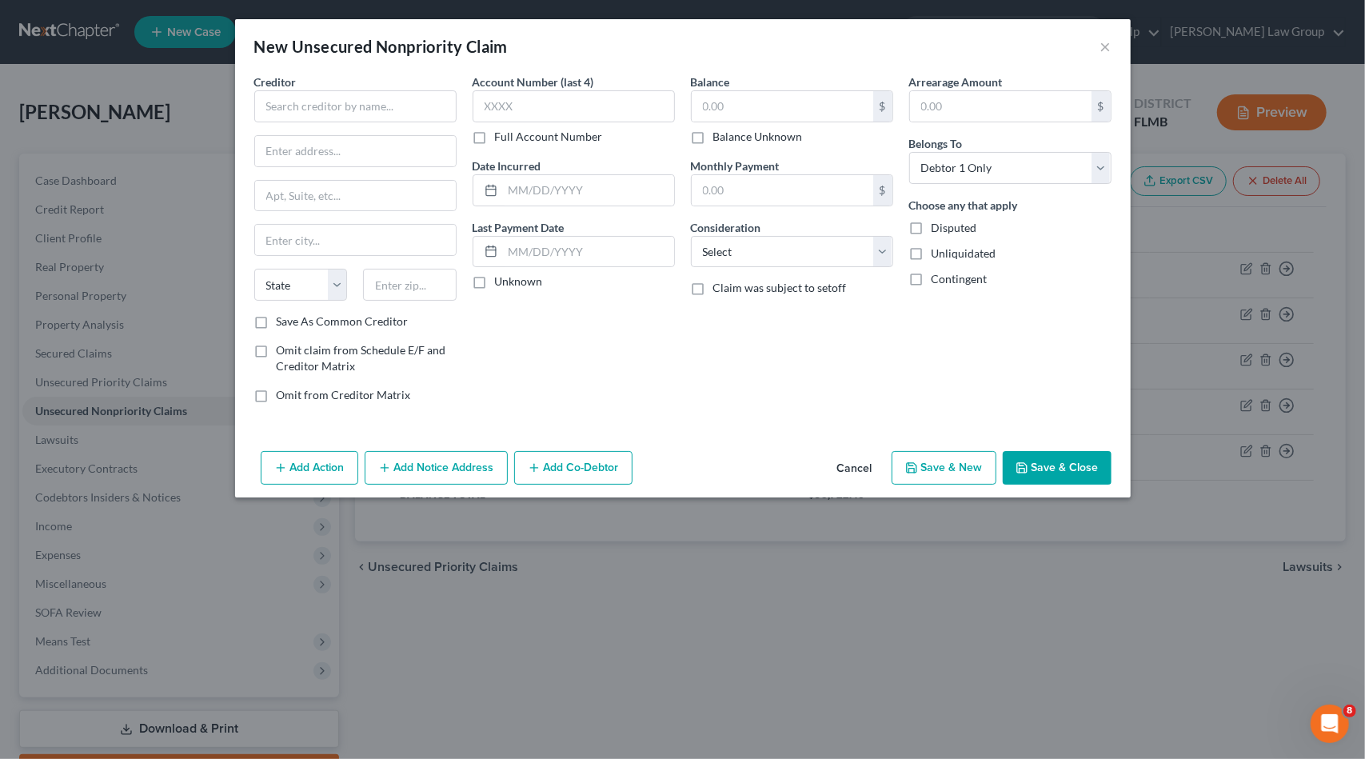
type input "0.00"
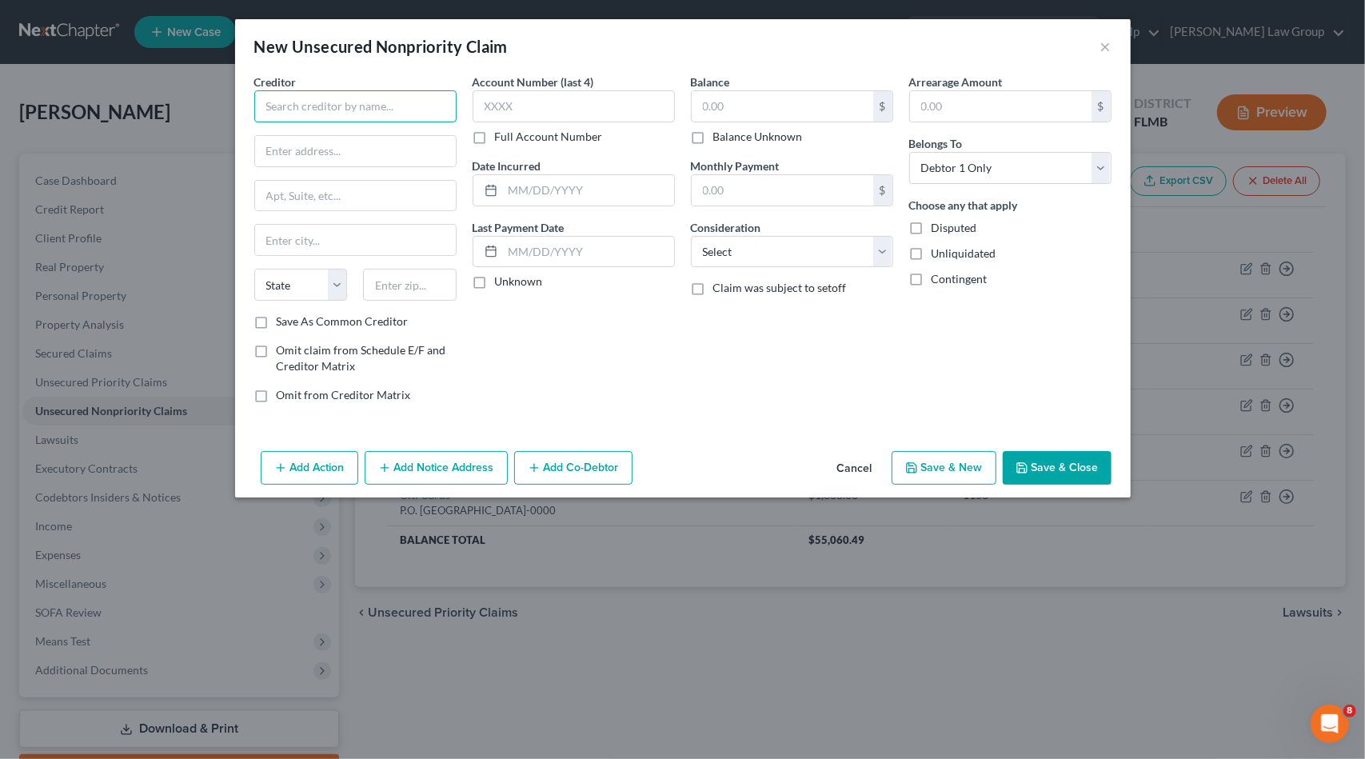
drag, startPoint x: 401, startPoint y: 103, endPoint x: 403, endPoint y: 88, distance: 15.3
click at [401, 102] on input "text" at bounding box center [355, 106] width 202 height 32
click at [362, 135] on div "Suncoast Credit Union" at bounding box center [350, 134] width 166 height 16
type input "Suncoast Credit Union"
type input "P.O. Box 11904"
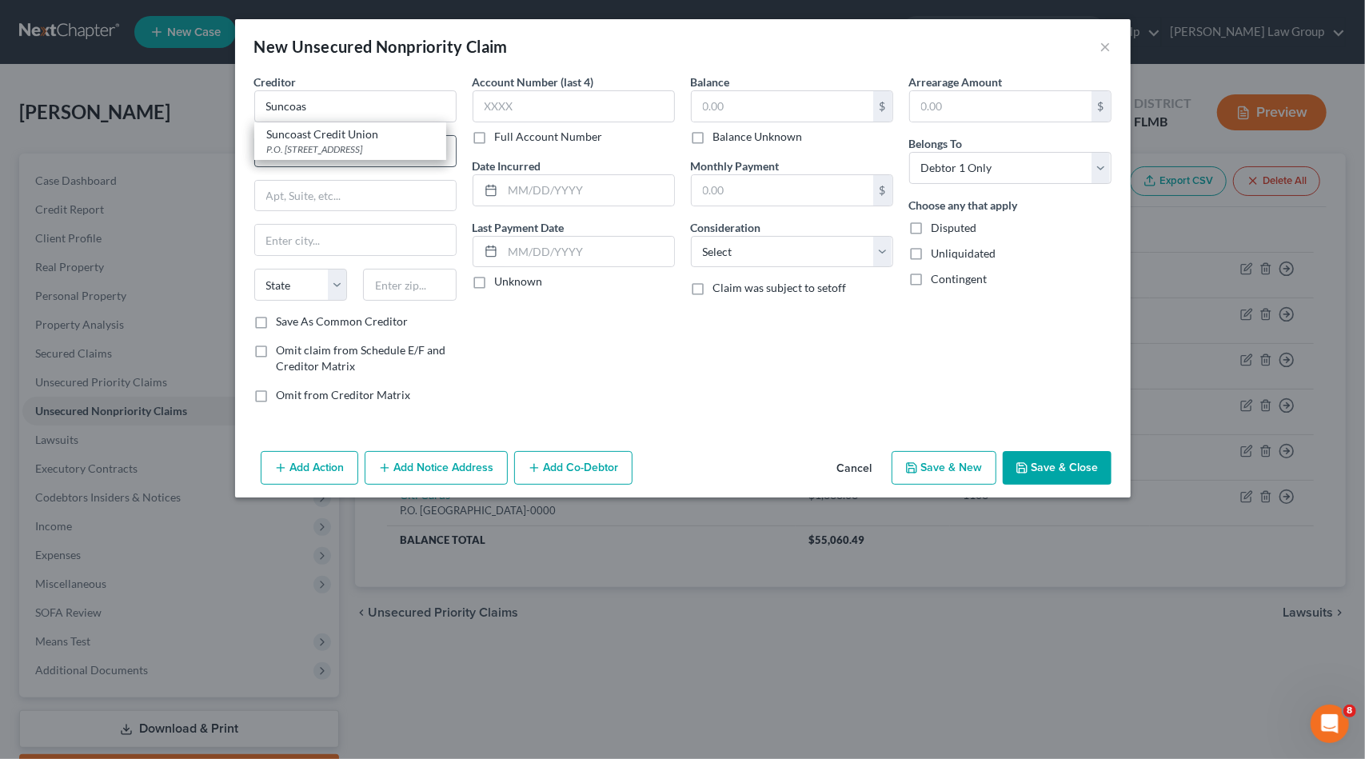
type input "[GEOGRAPHIC_DATA]"
select select "9"
type input "33680-0000"
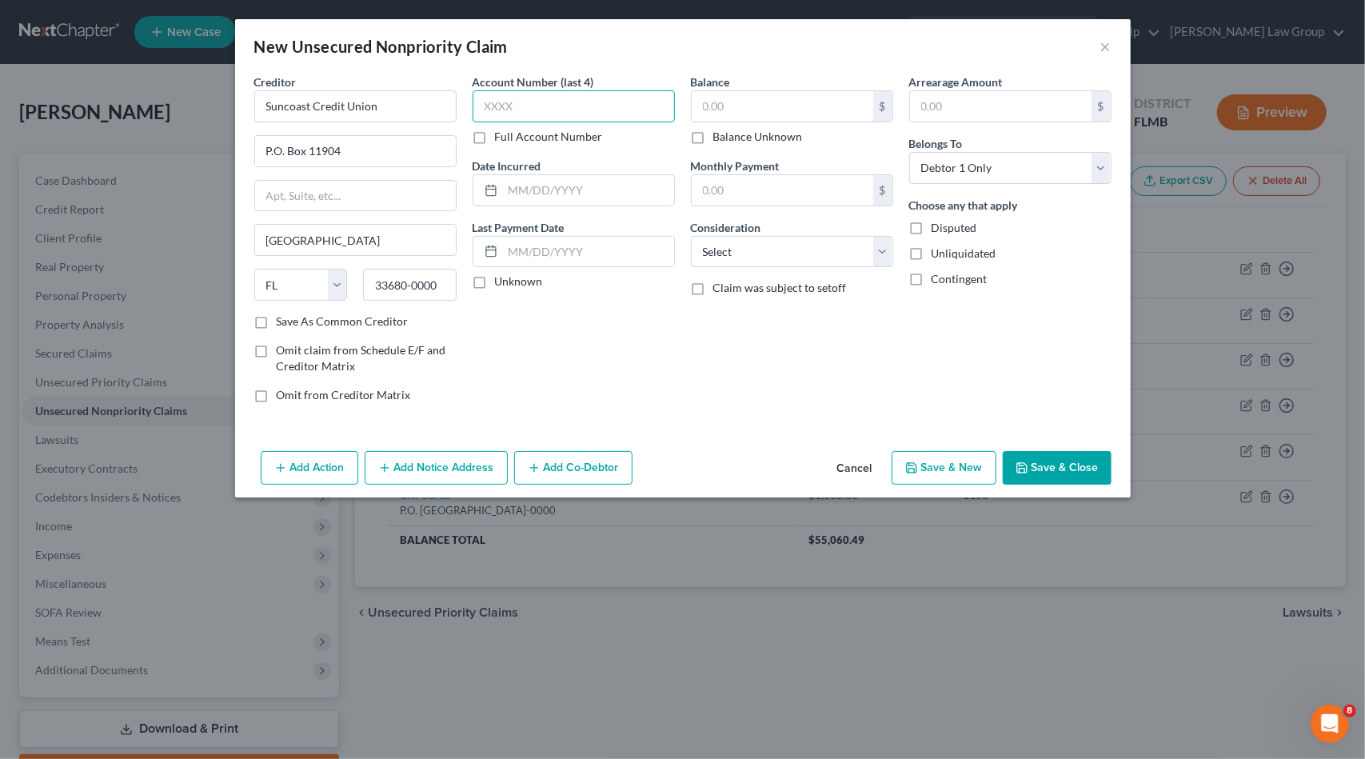
click at [558, 110] on input "text" at bounding box center [574, 106] width 202 height 32
type input "8750"
click at [725, 247] on select "Select Cable / Satellite Services Collection Agency Credit Card Debt Debt Couns…" at bounding box center [792, 252] width 202 height 32
select select "1"
click at [691, 236] on select "Select Cable / Satellite Services Collection Agency Credit Card Debt Debt Couns…" at bounding box center [792, 252] width 202 height 32
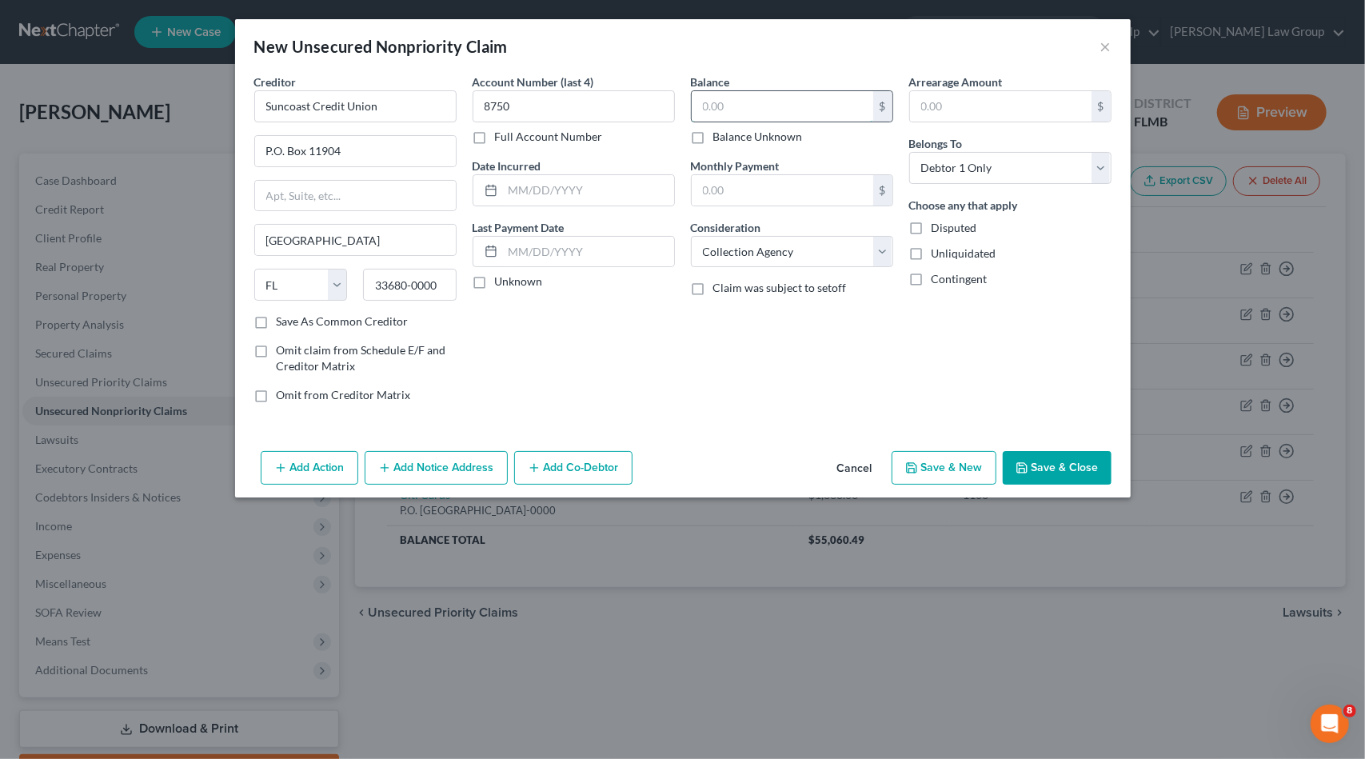
click at [757, 106] on input "text" at bounding box center [783, 106] width 182 height 30
type input "421.22"
click at [984, 469] on button "Save & New" at bounding box center [944, 468] width 105 height 34
select select "0"
type input "0.00"
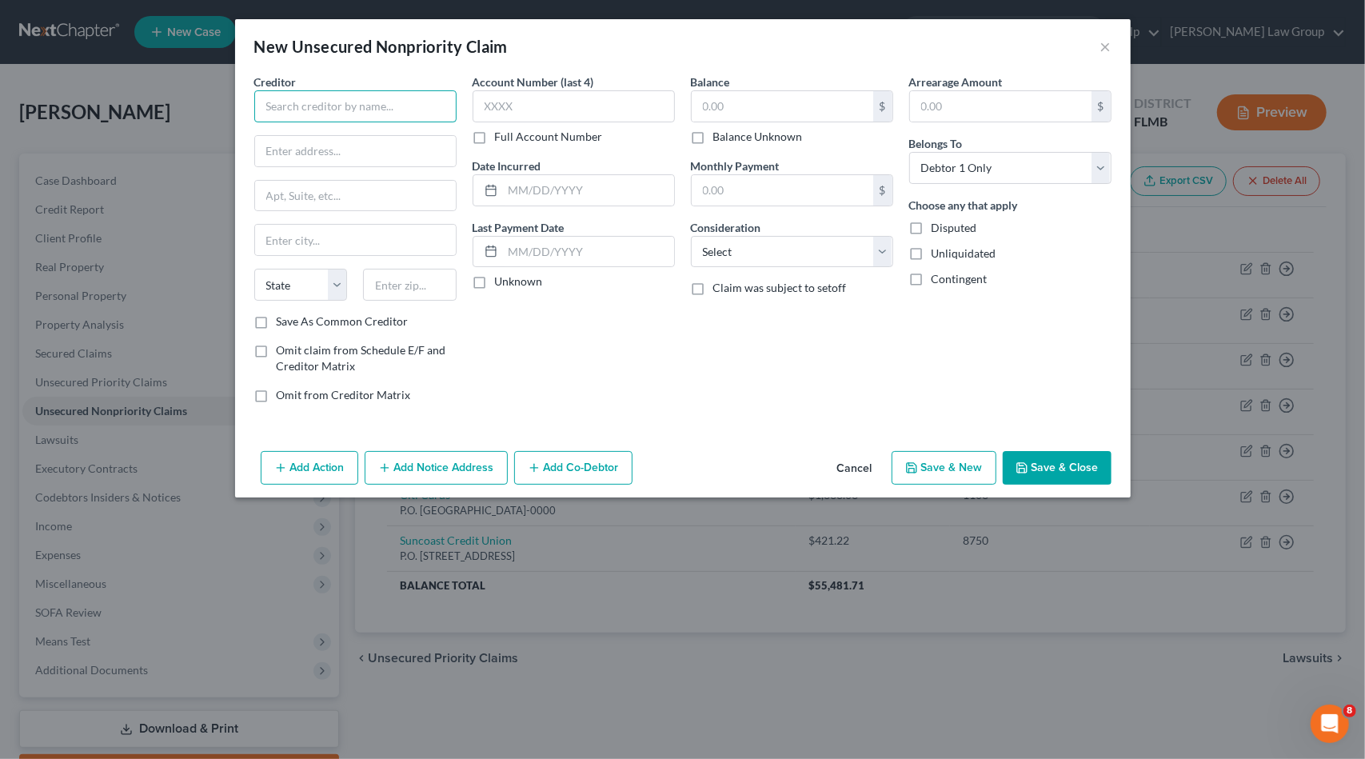
click at [264, 110] on input "text" at bounding box center [355, 106] width 202 height 32
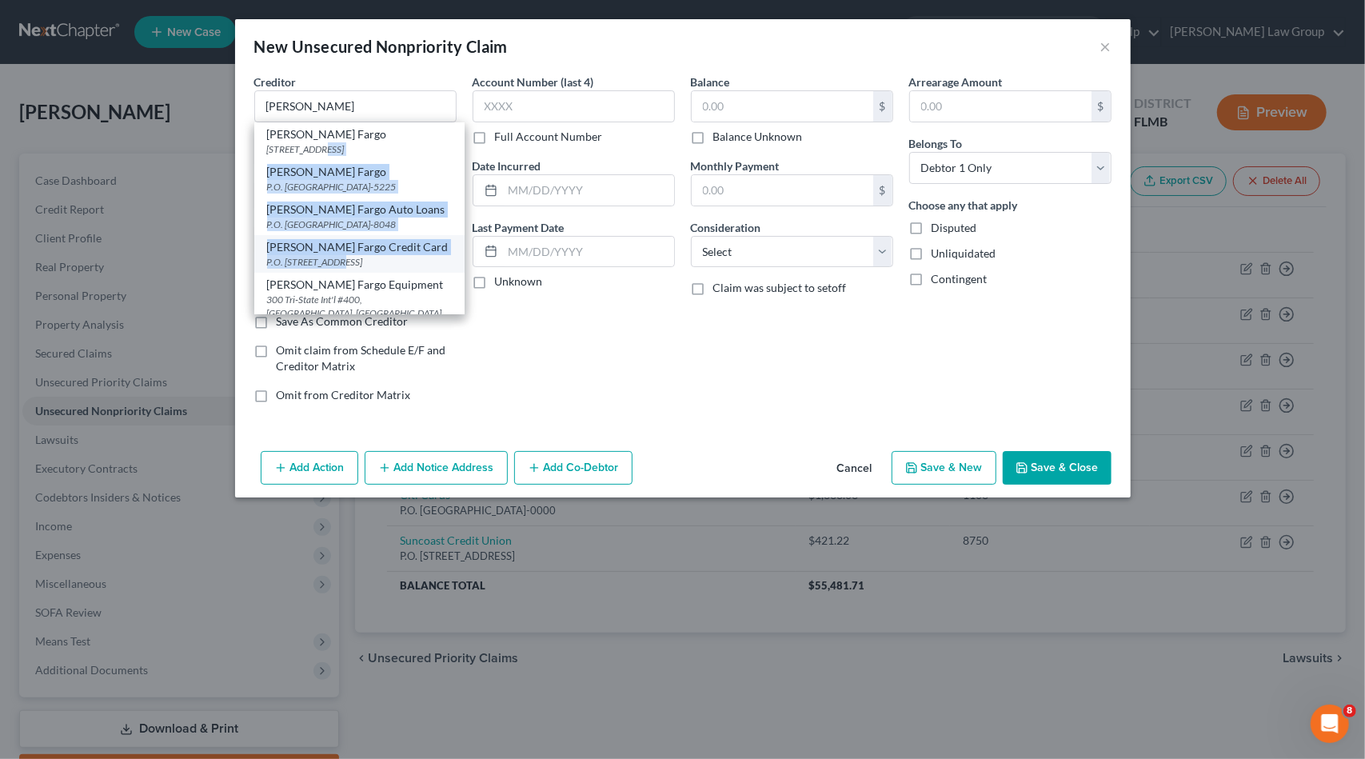
drag, startPoint x: 318, startPoint y: 148, endPoint x: 339, endPoint y: 274, distance: 128.2
click at [339, 282] on div "[PERSON_NAME] Fargo [STREET_ADDRESS]-0000 [PERSON_NAME] Fargo P.O. [GEOGRAPHIC_…" at bounding box center [359, 218] width 210 height 192
click at [339, 255] on div "[PERSON_NAME] Fargo Credit Card" at bounding box center [359, 247] width 185 height 16
type input "[PERSON_NAME] Fargo Credit Card"
type input "P.O. Box 14517"
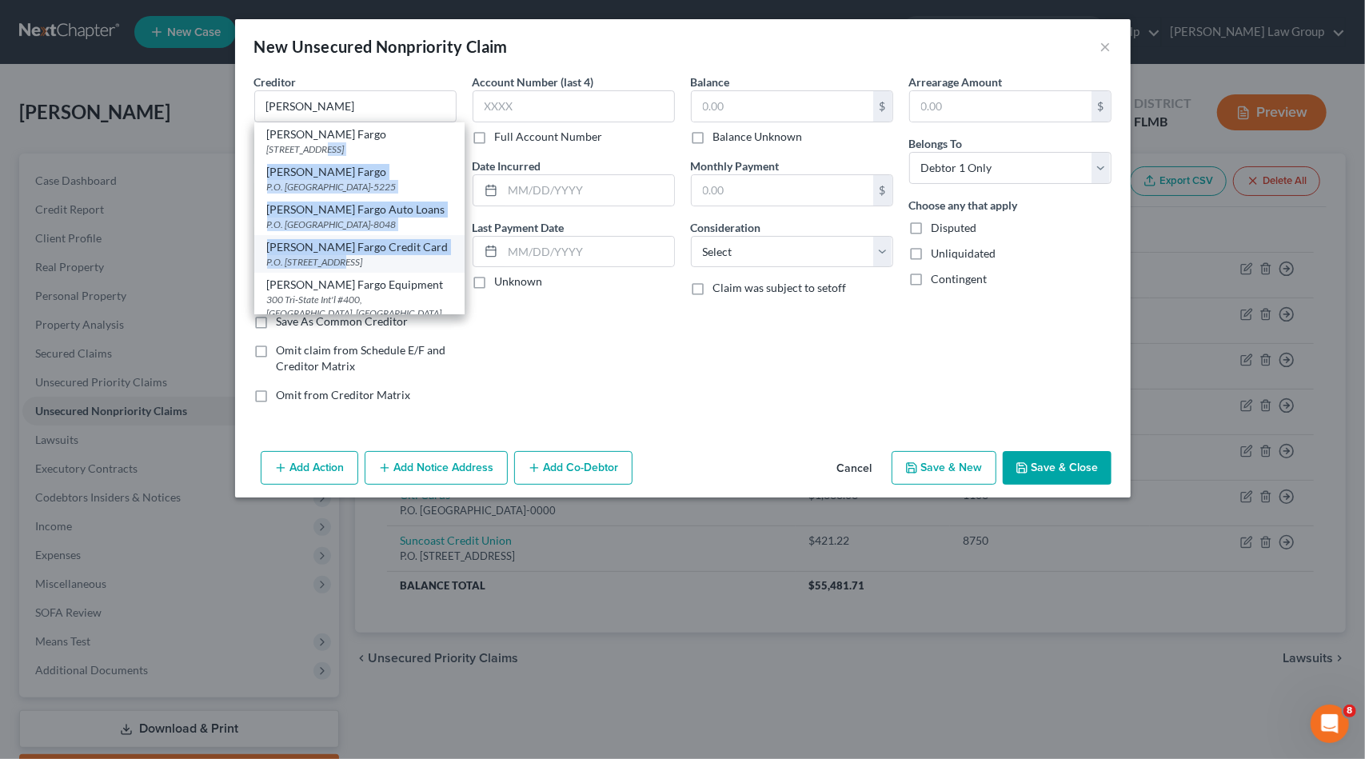
type input "Des Moines"
select select "16"
type input "50306-3517"
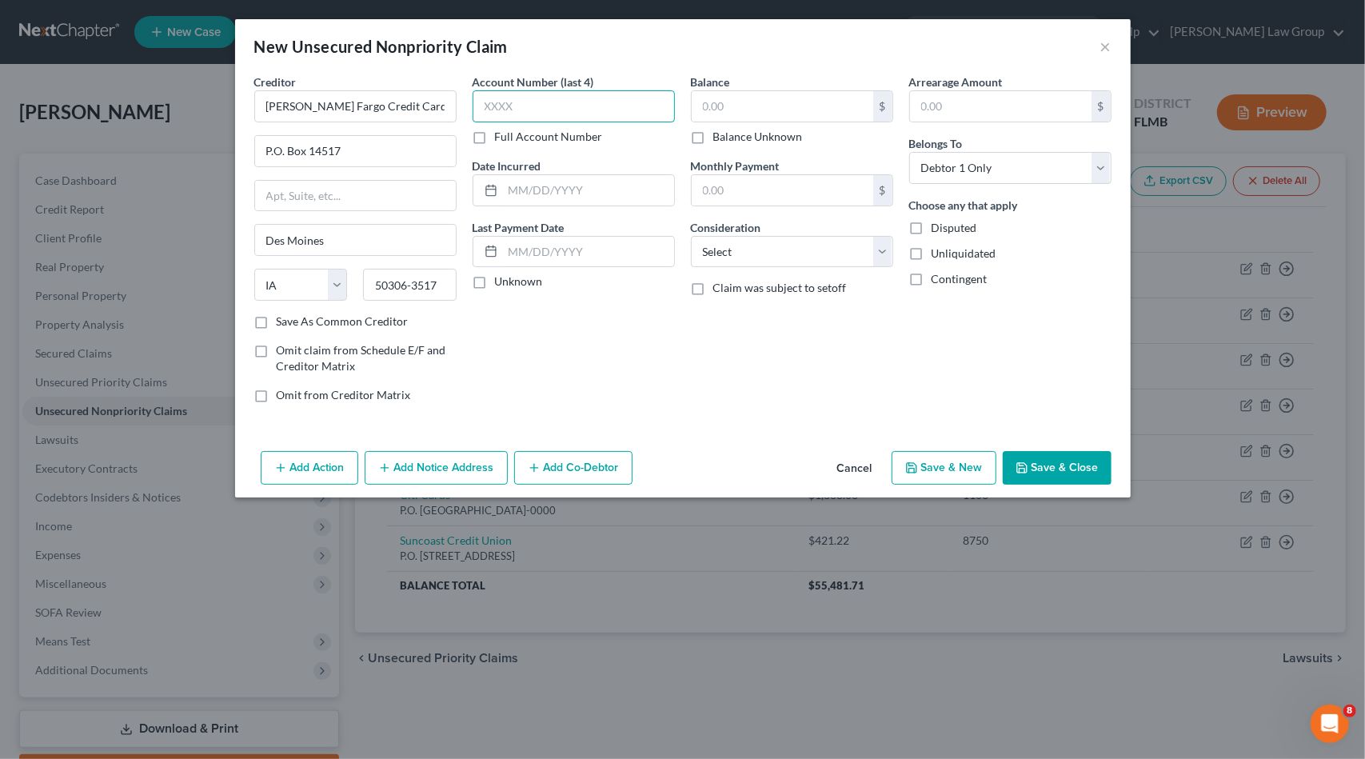
click at [609, 98] on input "text" at bounding box center [574, 106] width 202 height 32
type input "1096"
click at [753, 257] on select "Select Cable / Satellite Services Collection Agency Credit Card Debt Debt Couns…" at bounding box center [792, 252] width 202 height 32
select select "2"
click at [691, 236] on select "Select Cable / Satellite Services Collection Agency Credit Card Debt Debt Couns…" at bounding box center [792, 252] width 202 height 32
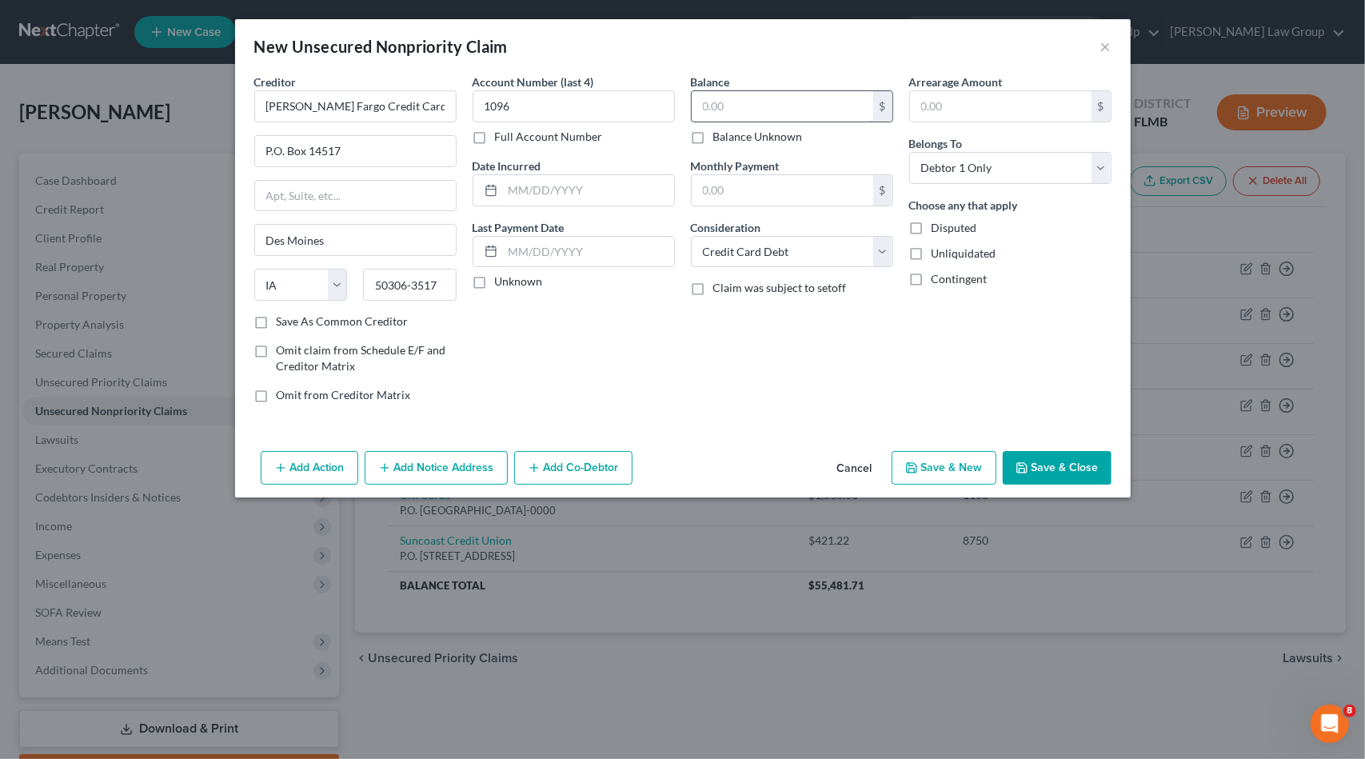
click at [726, 100] on input "text" at bounding box center [783, 106] width 182 height 30
type input "322.77"
click at [939, 465] on button "Save & New" at bounding box center [944, 468] width 105 height 34
select select "0"
type input "0.00"
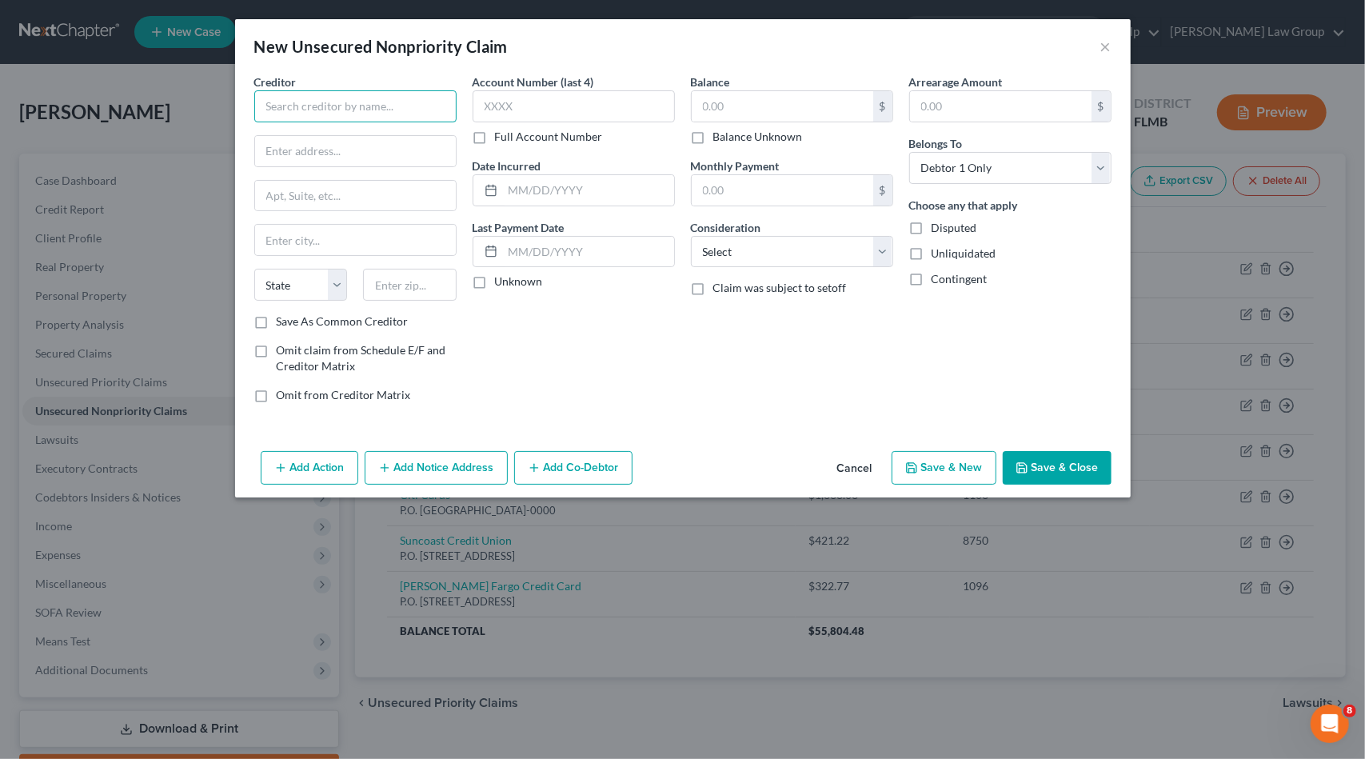
click at [322, 106] on input "text" at bounding box center [355, 106] width 202 height 32
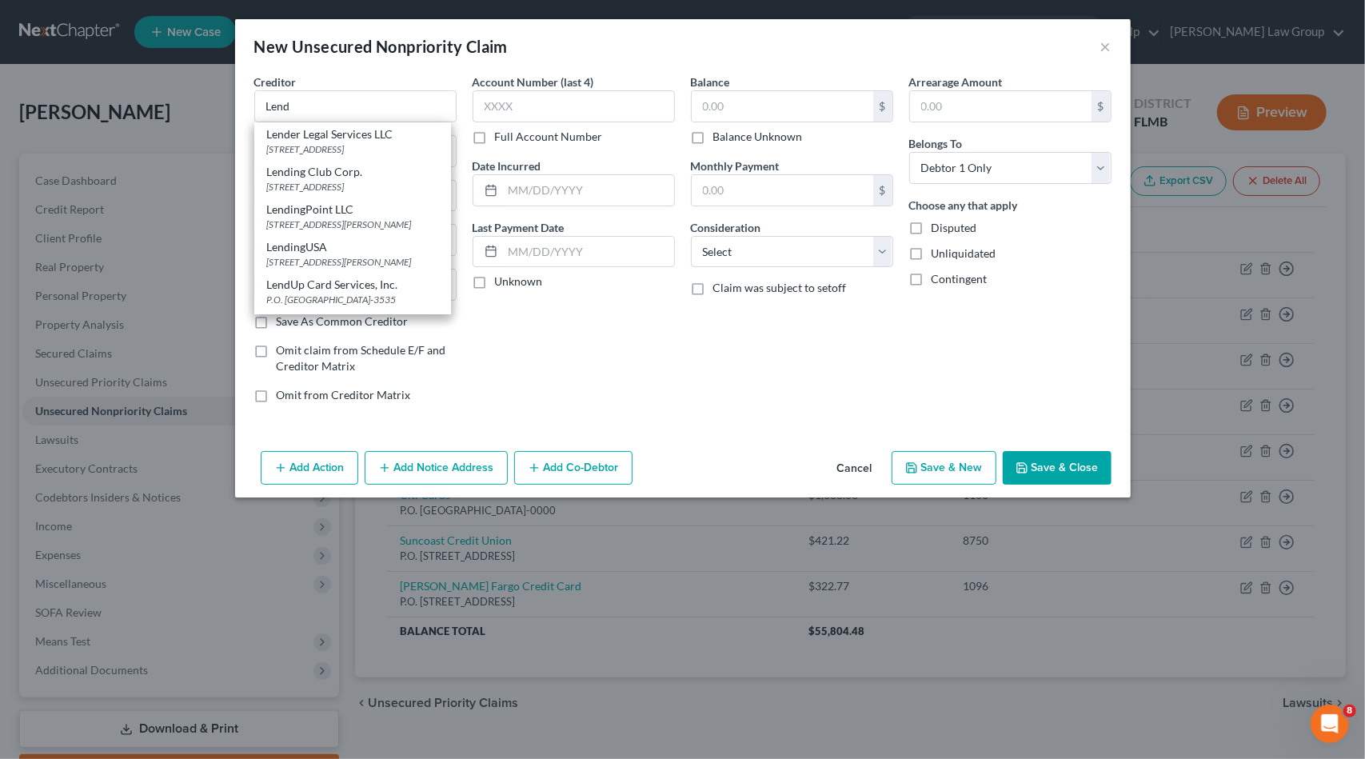
drag, startPoint x: 374, startPoint y: 182, endPoint x: 389, endPoint y: 170, distance: 18.7
click at [377, 180] on div "Lending Club Corp." at bounding box center [352, 172] width 171 height 16
type input "Lending Club Corp."
type input "[STREET_ADDRESS]"
type input "[GEOGRAPHIC_DATA]"
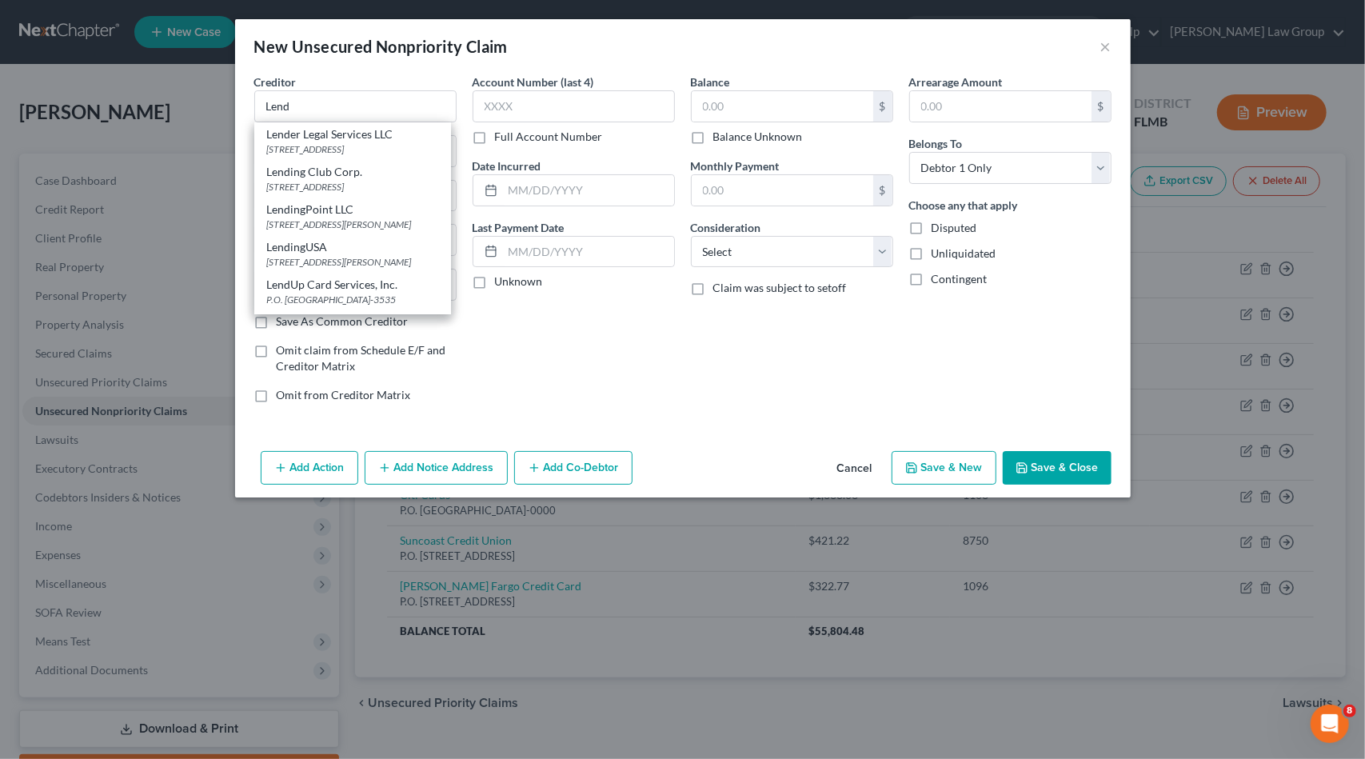
select select "4"
type input "94105"
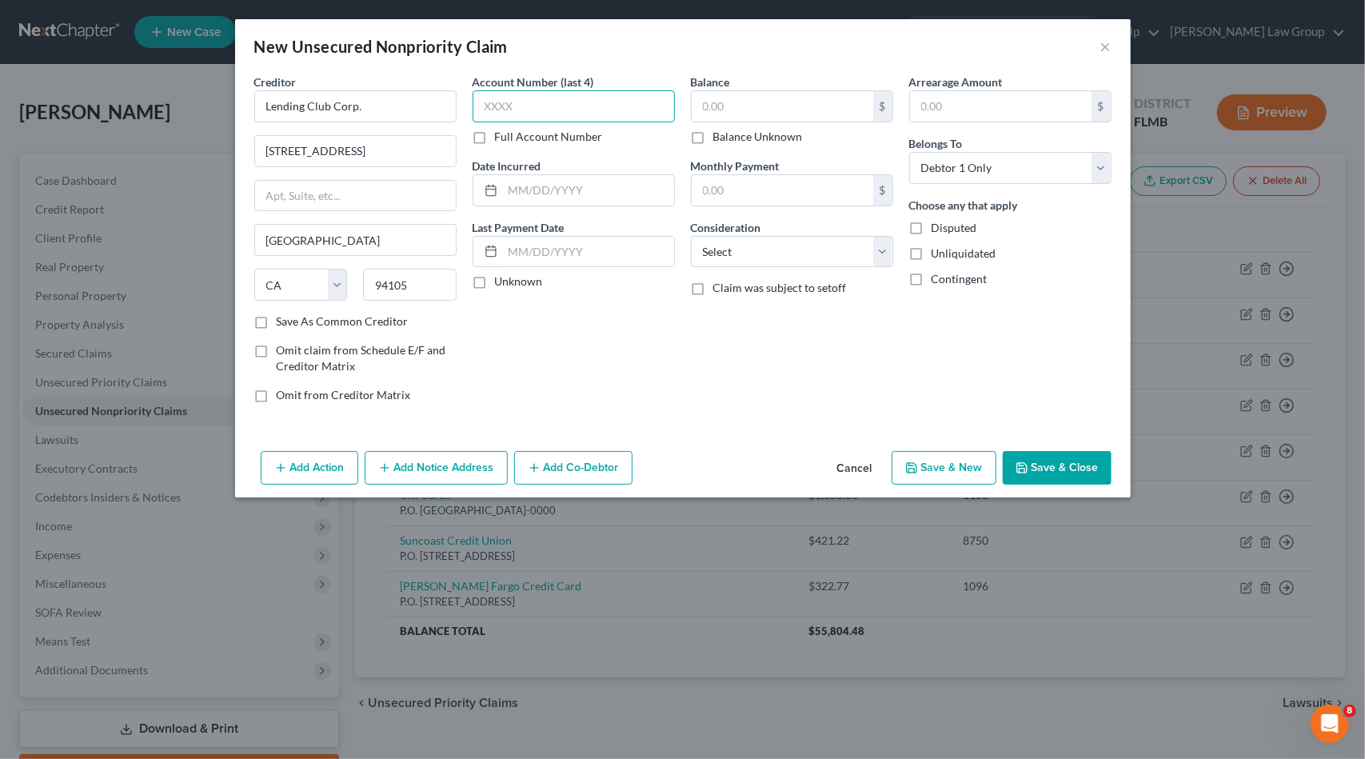
click at [504, 118] on input "text" at bounding box center [574, 106] width 202 height 32
type input "7648"
click at [732, 252] on select "Select Cable / Satellite Services Collection Agency Credit Card Debt Debt Couns…" at bounding box center [792, 252] width 202 height 32
select select "2"
click at [691, 236] on select "Select Cable / Satellite Services Collection Agency Credit Card Debt Debt Couns…" at bounding box center [792, 252] width 202 height 32
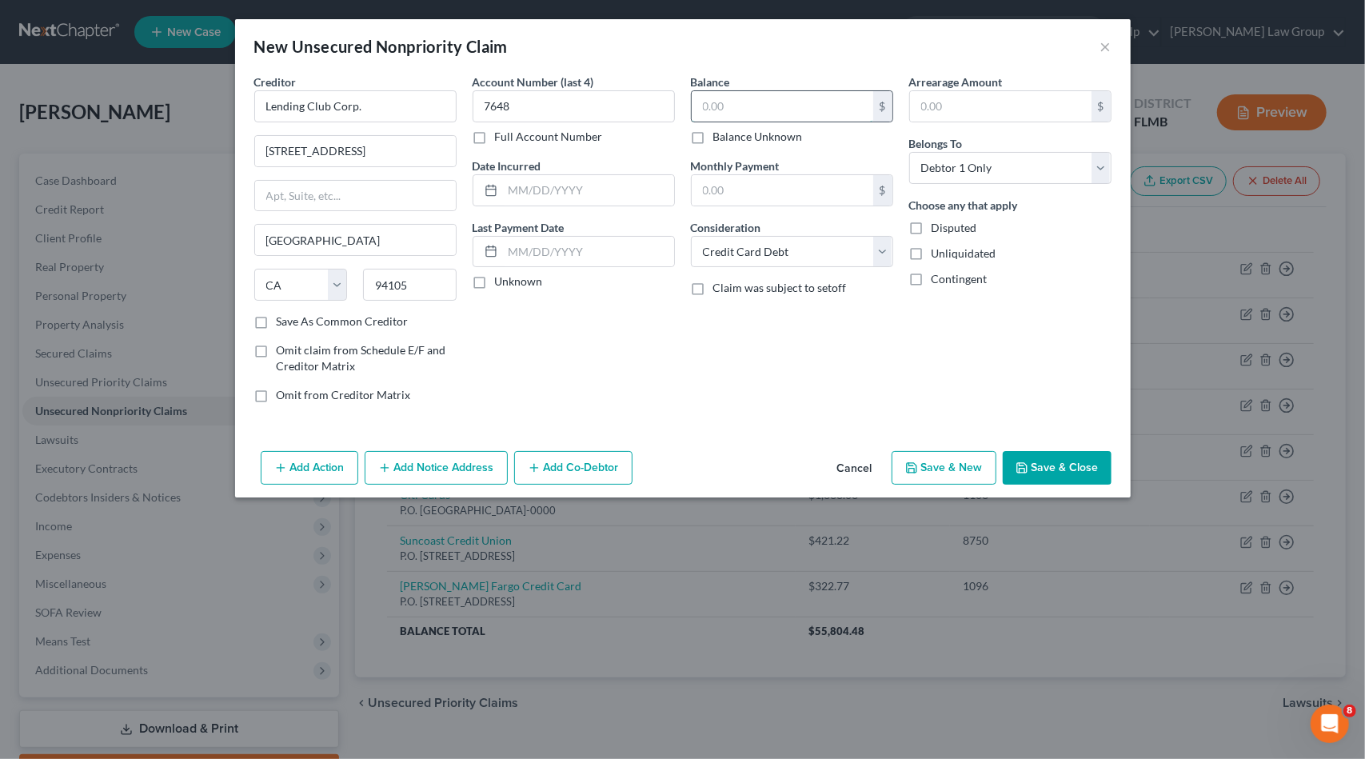
click at [808, 109] on input "text" at bounding box center [783, 106] width 182 height 30
type input "43,003.56"
click at [958, 465] on button "Save & New" at bounding box center [944, 468] width 105 height 34
select select "0"
type input "0.00"
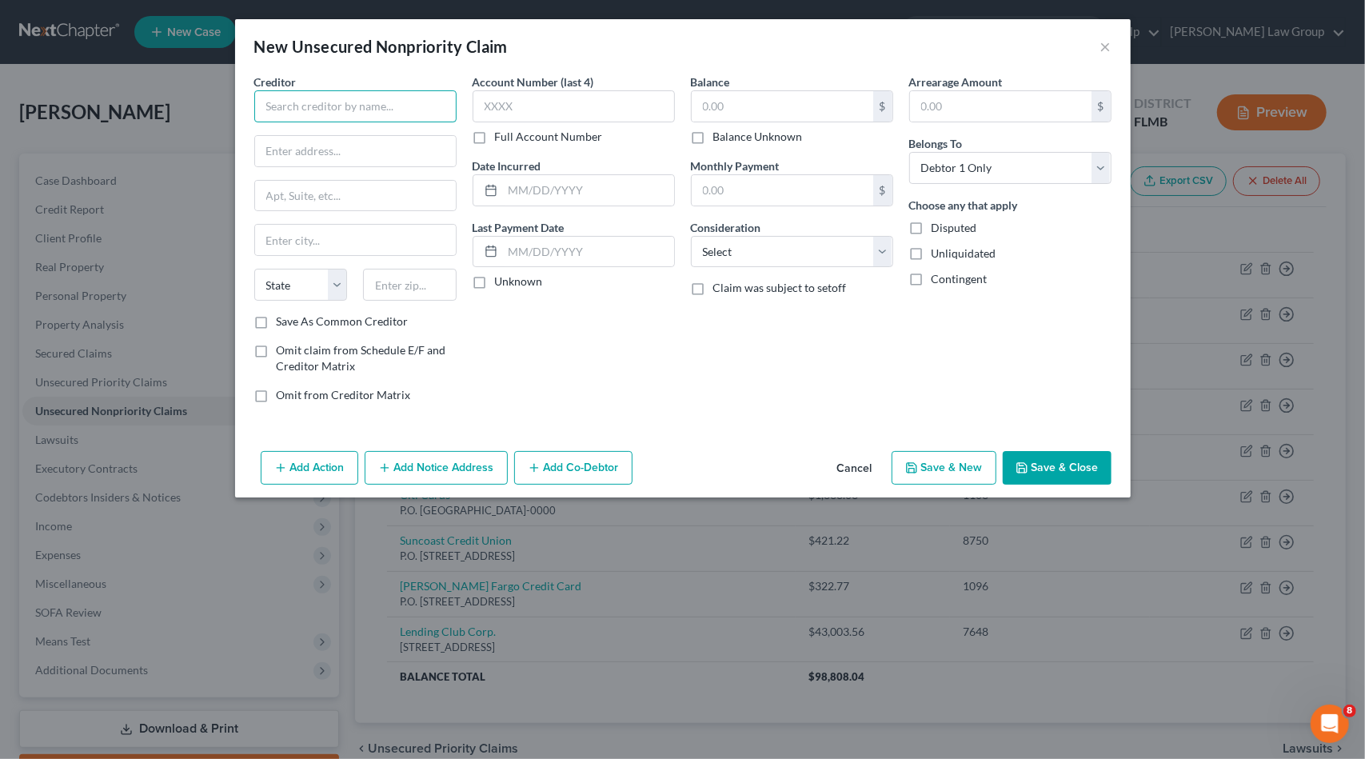
click at [363, 117] on input "text" at bounding box center [355, 106] width 202 height 32
type input "Bank of America"
click at [349, 143] on div "P.O. [STREET_ADDRESS]" at bounding box center [350, 149] width 166 height 14
type input "P.O. Box 15019"
type input "Wilmington"
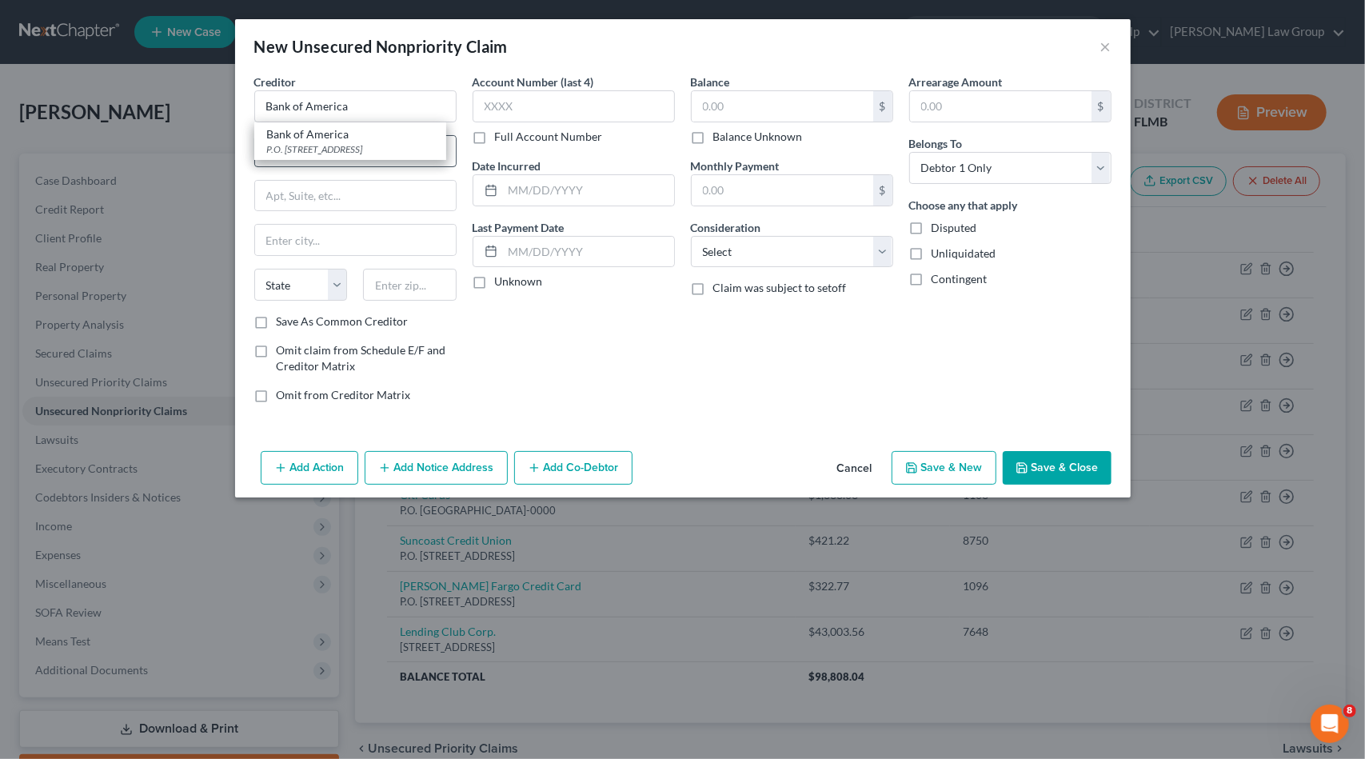
select select "7"
type input "19850-5019"
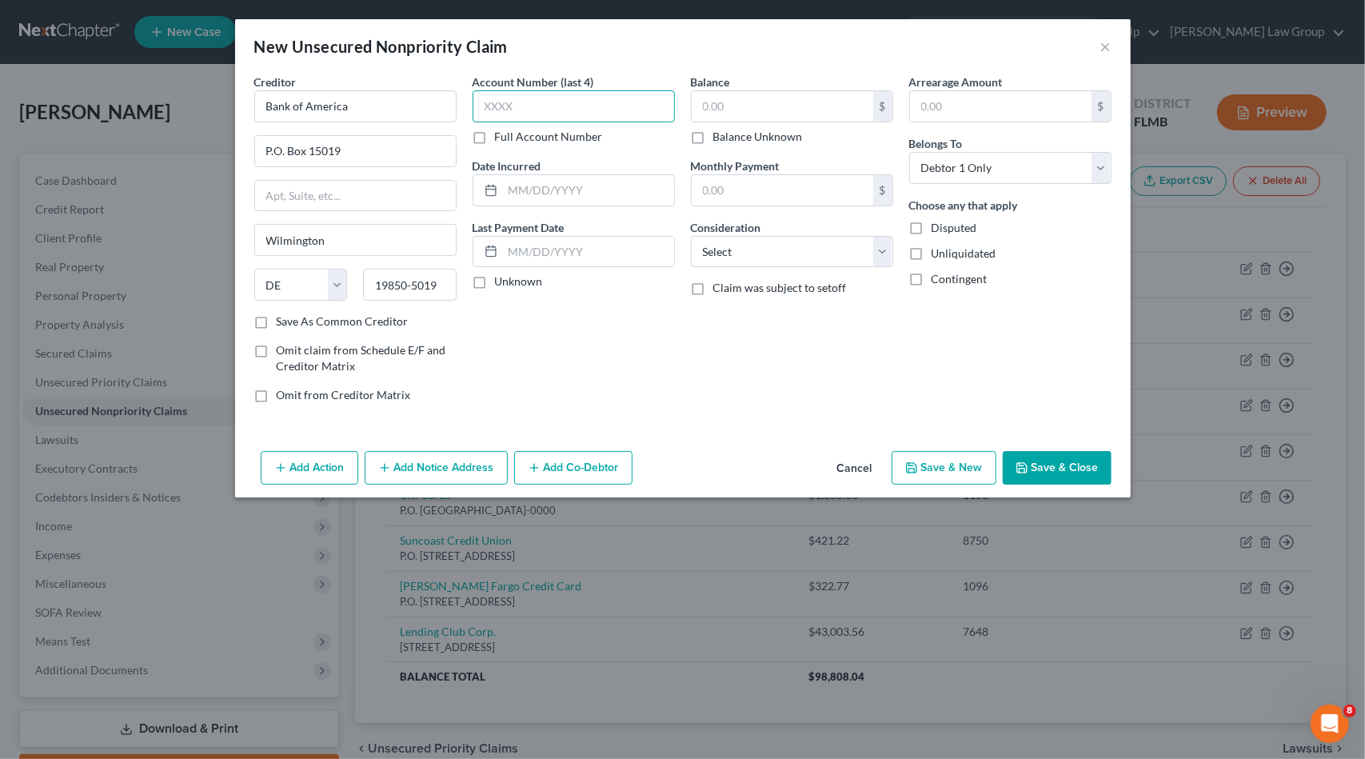
click at [488, 108] on input "text" at bounding box center [574, 106] width 202 height 32
type input "1586"
click at [801, 256] on select "Select Cable / Satellite Services Collection Agency Credit Card Debt Debt Couns…" at bounding box center [792, 252] width 202 height 32
select select "2"
click at [691, 236] on select "Select Cable / Satellite Services Collection Agency Credit Card Debt Debt Couns…" at bounding box center [792, 252] width 202 height 32
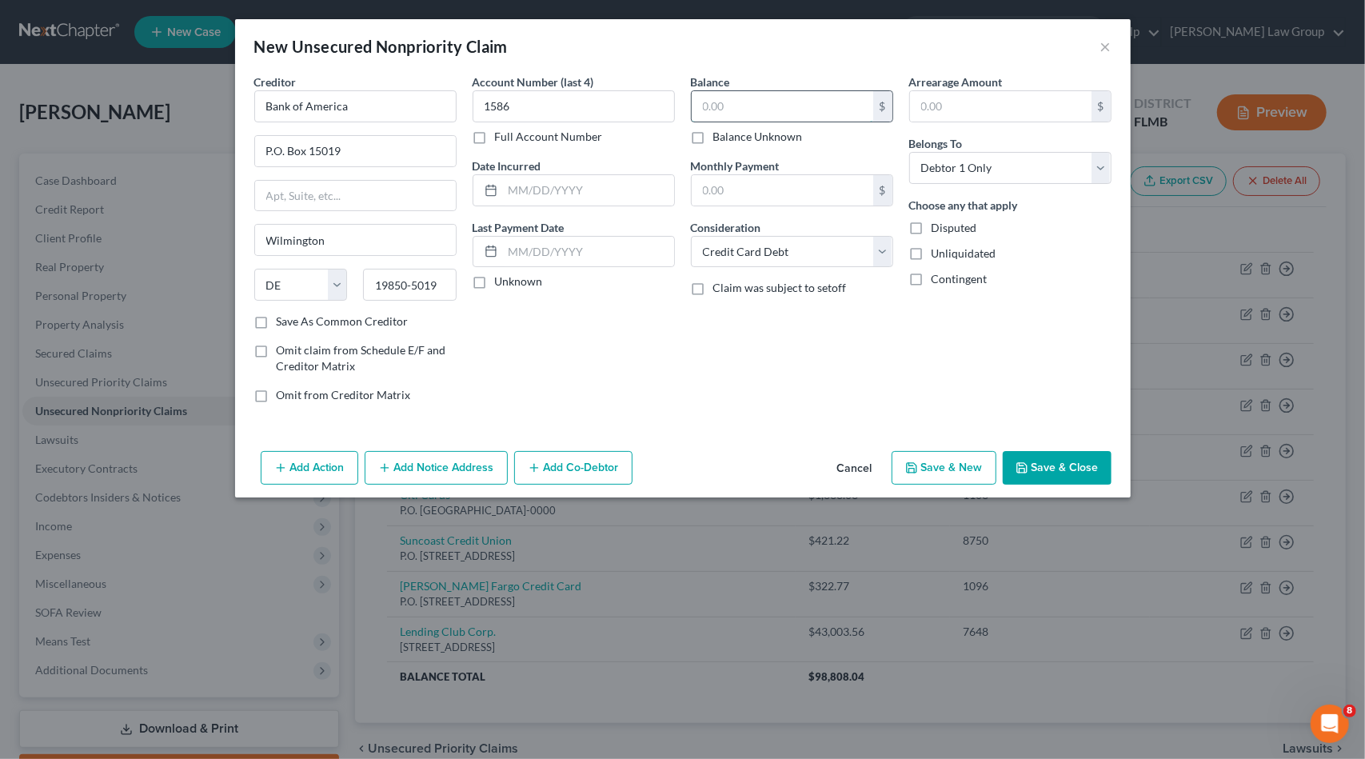
click at [769, 99] on input "text" at bounding box center [783, 106] width 182 height 30
type input "16,577.21"
click at [741, 244] on select "Select Cable / Satellite Services Collection Agency Credit Card Debt Debt Couns…" at bounding box center [792, 252] width 202 height 32
select select "14"
click at [691, 236] on select "Select Cable / Satellite Services Collection Agency Credit Card Debt Debt Couns…" at bounding box center [792, 252] width 202 height 32
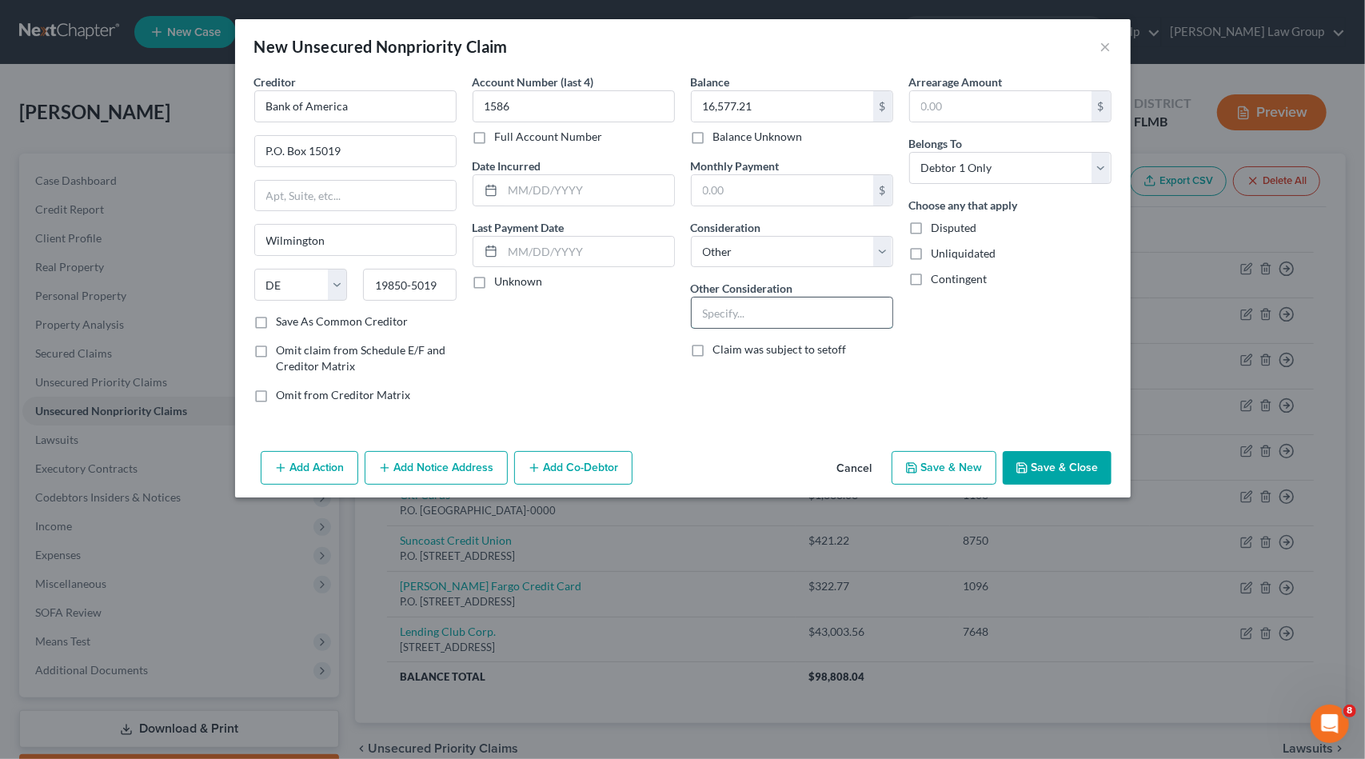
click at [760, 313] on input "text" at bounding box center [792, 313] width 201 height 30
type input "Personal loan"
click at [988, 466] on button "Save & New" at bounding box center [944, 468] width 105 height 34
select select "0"
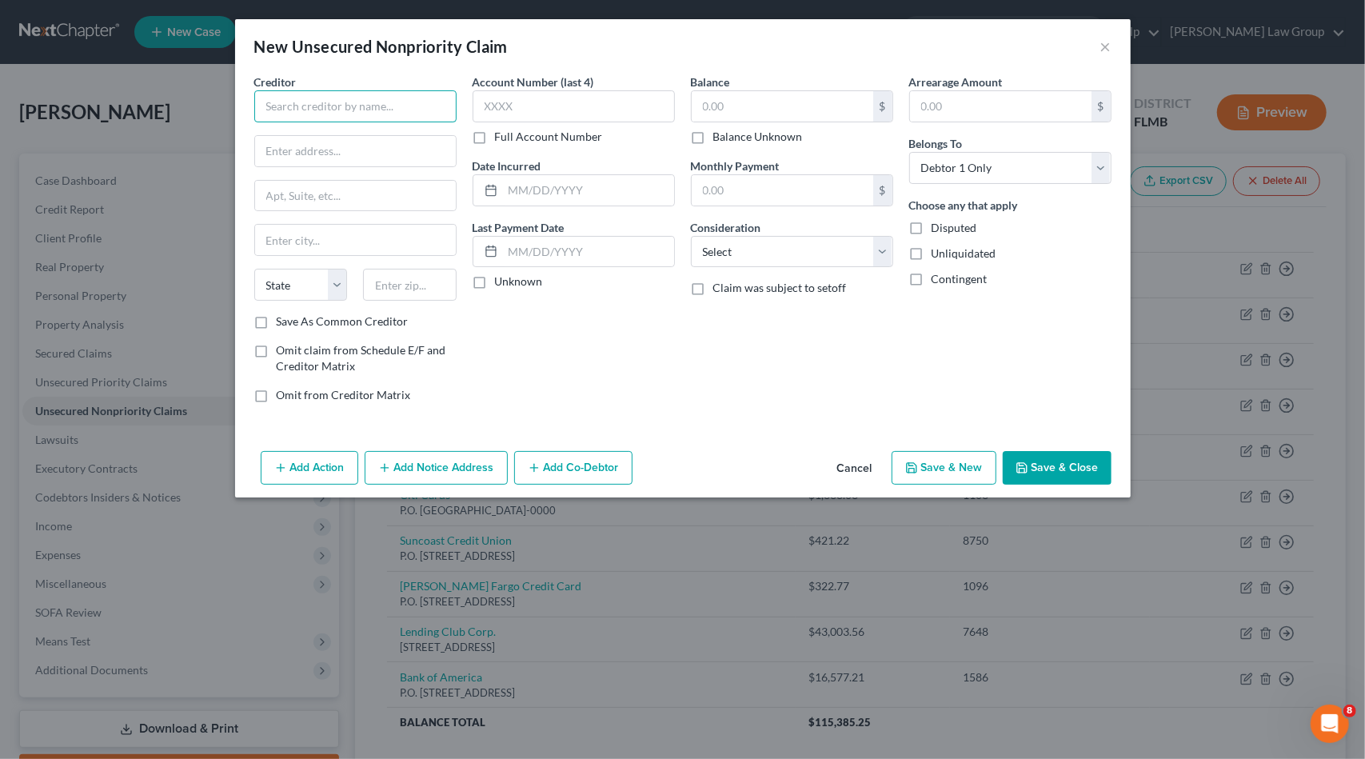
click at [331, 110] on input "text" at bounding box center [355, 106] width 202 height 32
drag, startPoint x: 340, startPoint y: 140, endPoint x: 394, endPoint y: 114, distance: 60.1
click at [340, 138] on div "MOHELA" at bounding box center [350, 134] width 166 height 16
type input "MOHELA"
type input "[STREET_ADDRESS]"
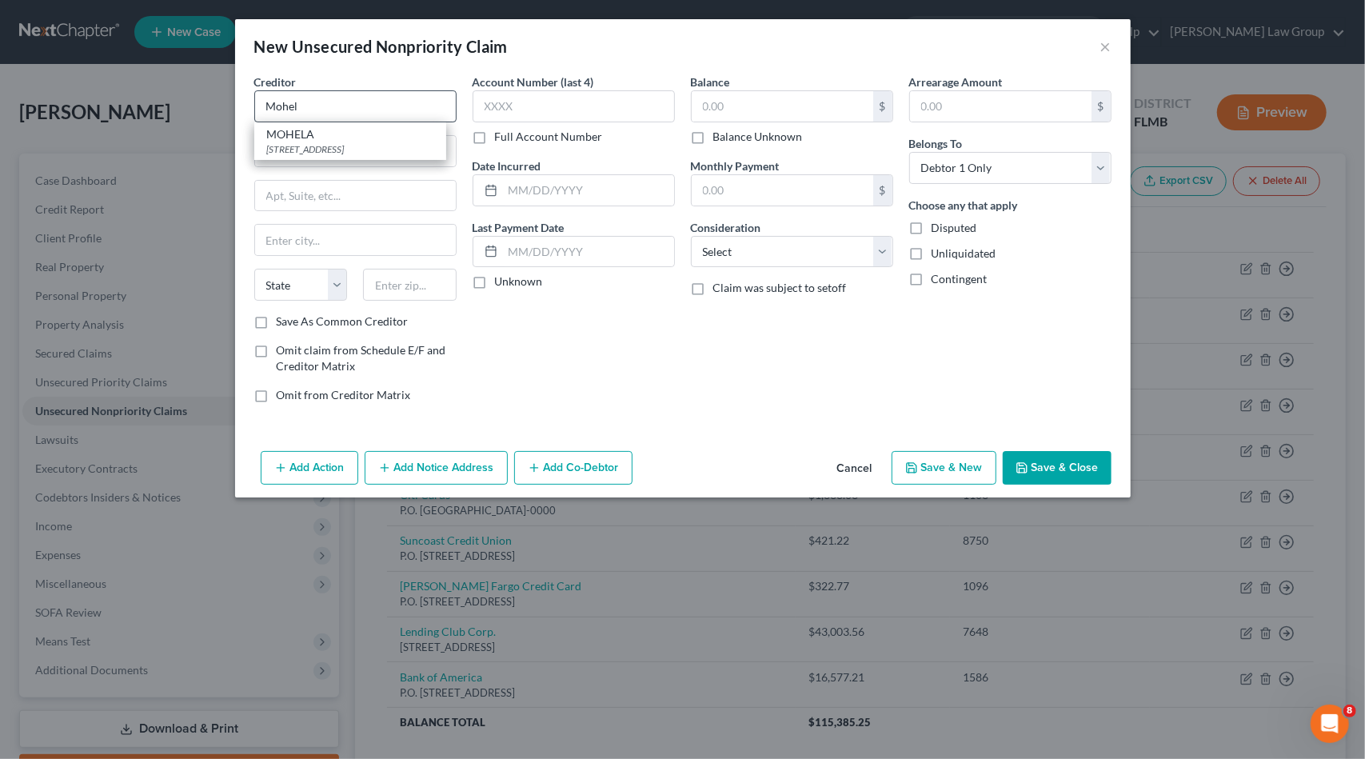
type input "Chesterfield"
select select "26"
type input "63005-1243"
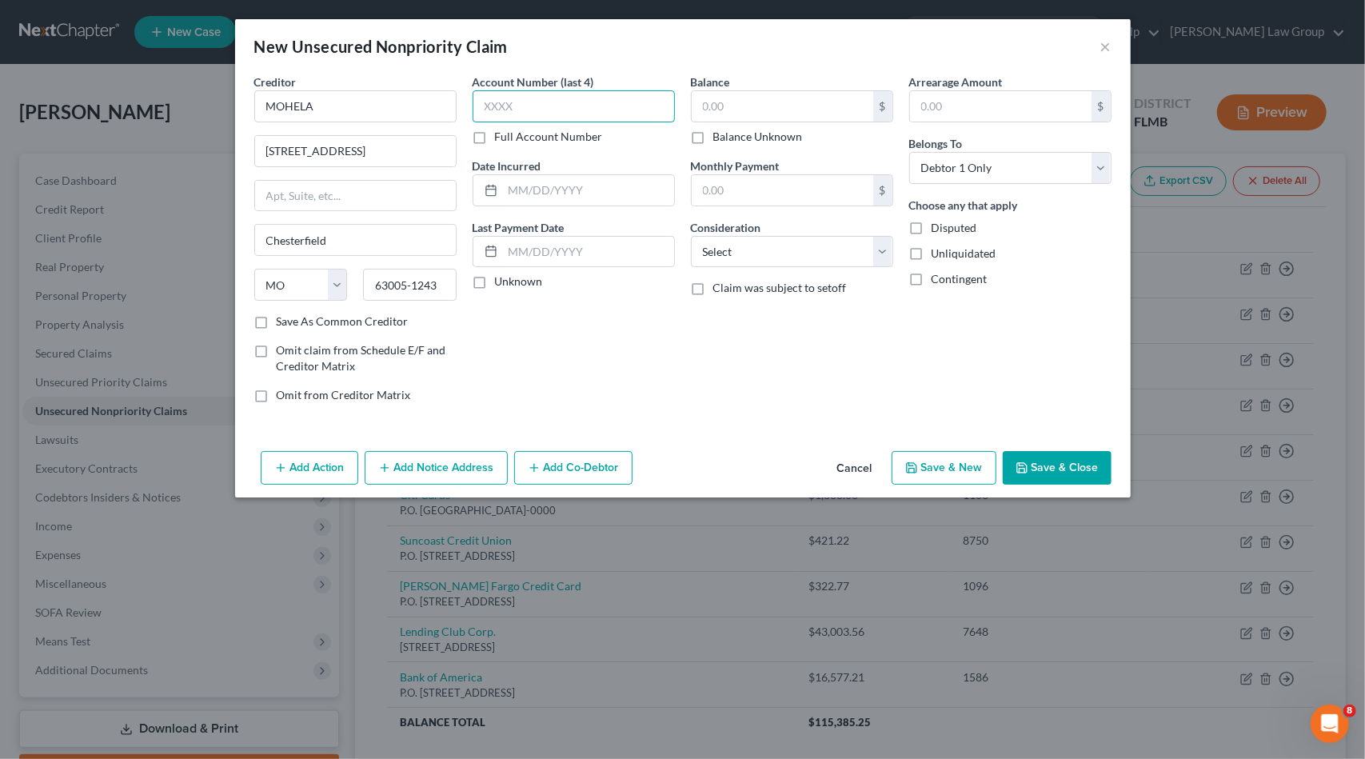
click at [525, 121] on input "text" at bounding box center [574, 106] width 202 height 32
type input "0641"
click at [829, 242] on select "Select Cable / Satellite Services Collection Agency Credit Card Debt Debt Couns…" at bounding box center [792, 252] width 202 height 32
select select "17"
click at [691, 236] on select "Select Cable / Satellite Services Collection Agency Credit Card Debt Debt Couns…" at bounding box center [792, 252] width 202 height 32
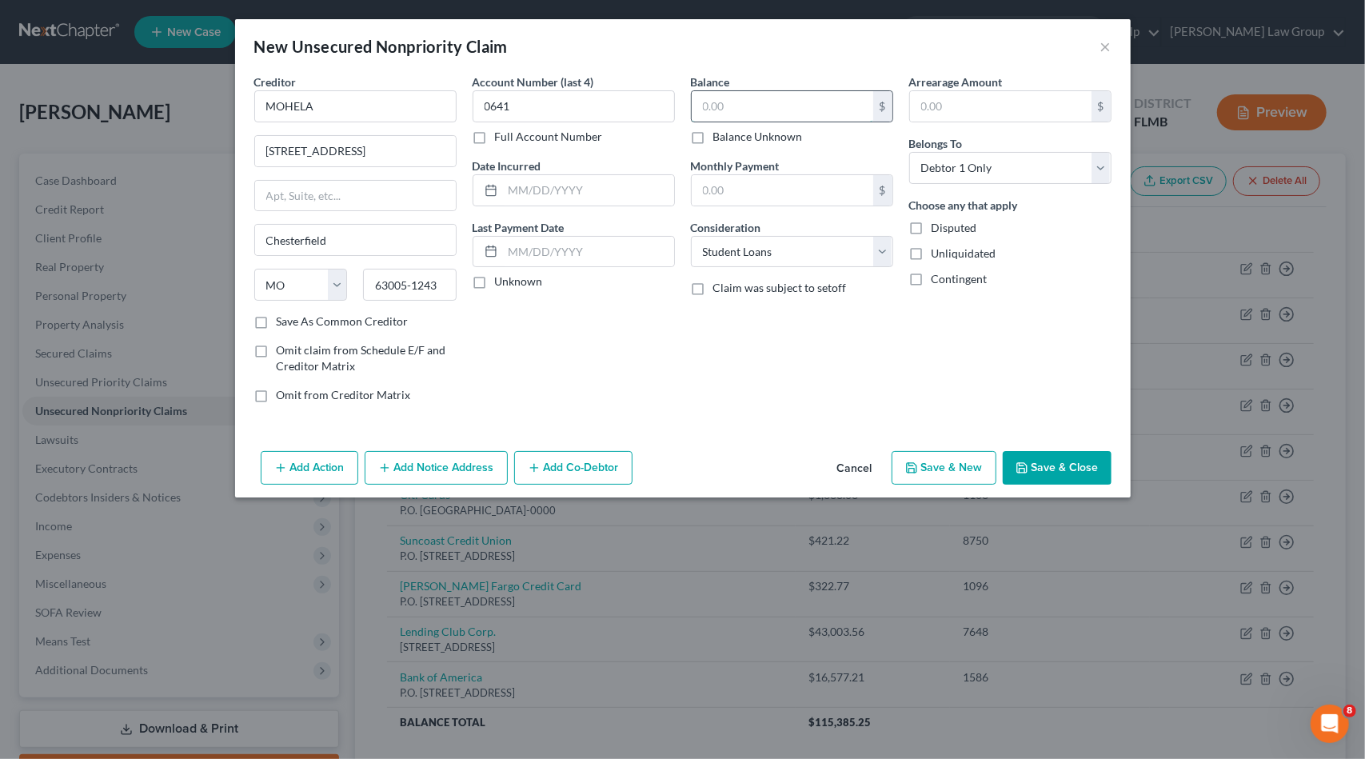
click at [823, 106] on input "text" at bounding box center [783, 106] width 182 height 30
type input "41,696.09"
click at [970, 474] on button "Save & New" at bounding box center [944, 468] width 105 height 34
select select "0"
type input "0.00"
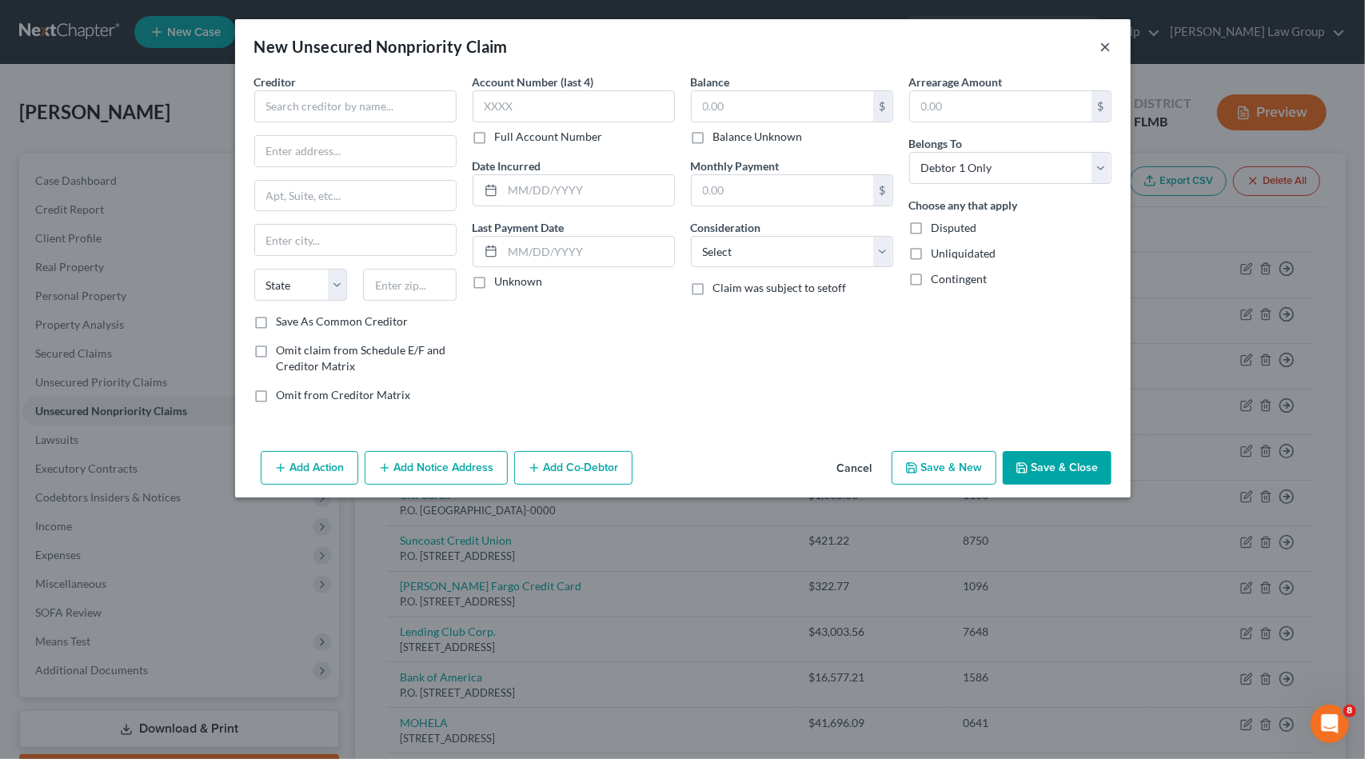
click at [1105, 46] on button "×" at bounding box center [1106, 46] width 11 height 19
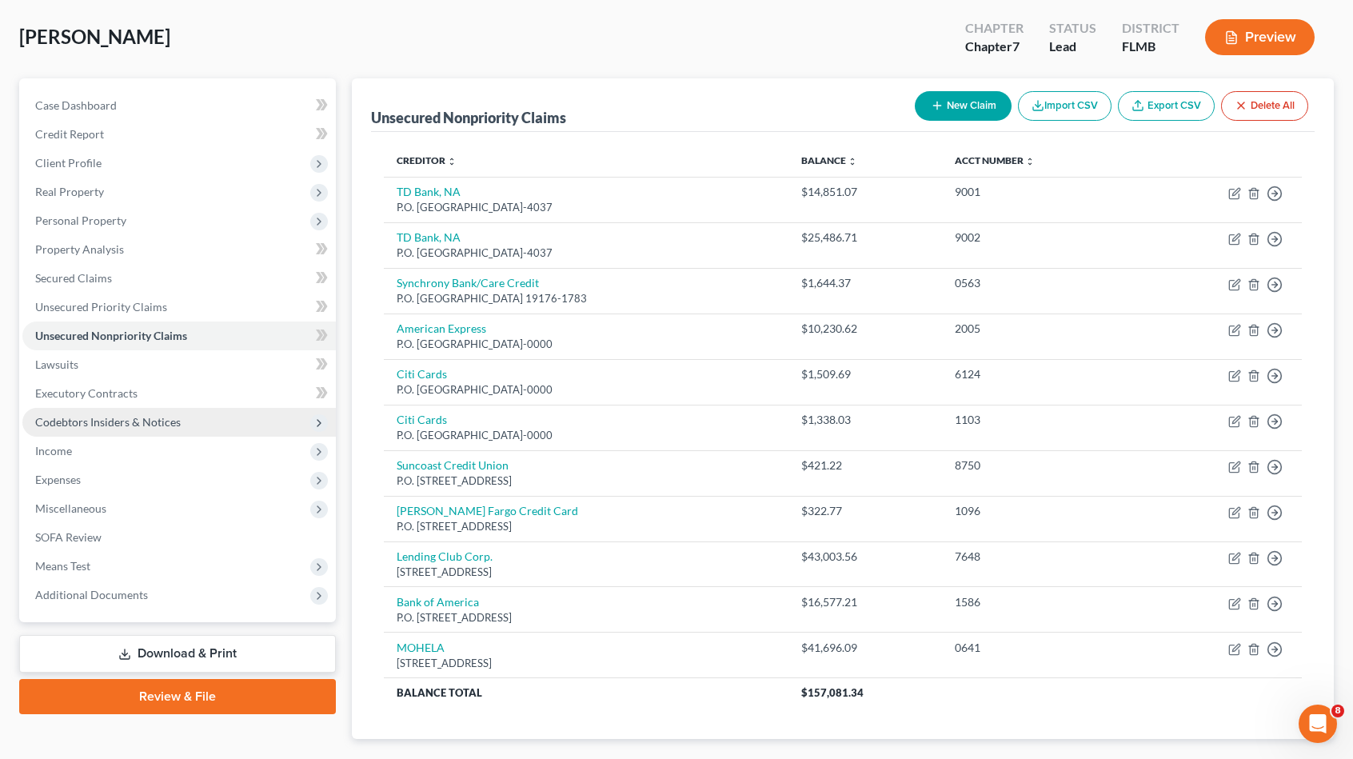
scroll to position [80, 0]
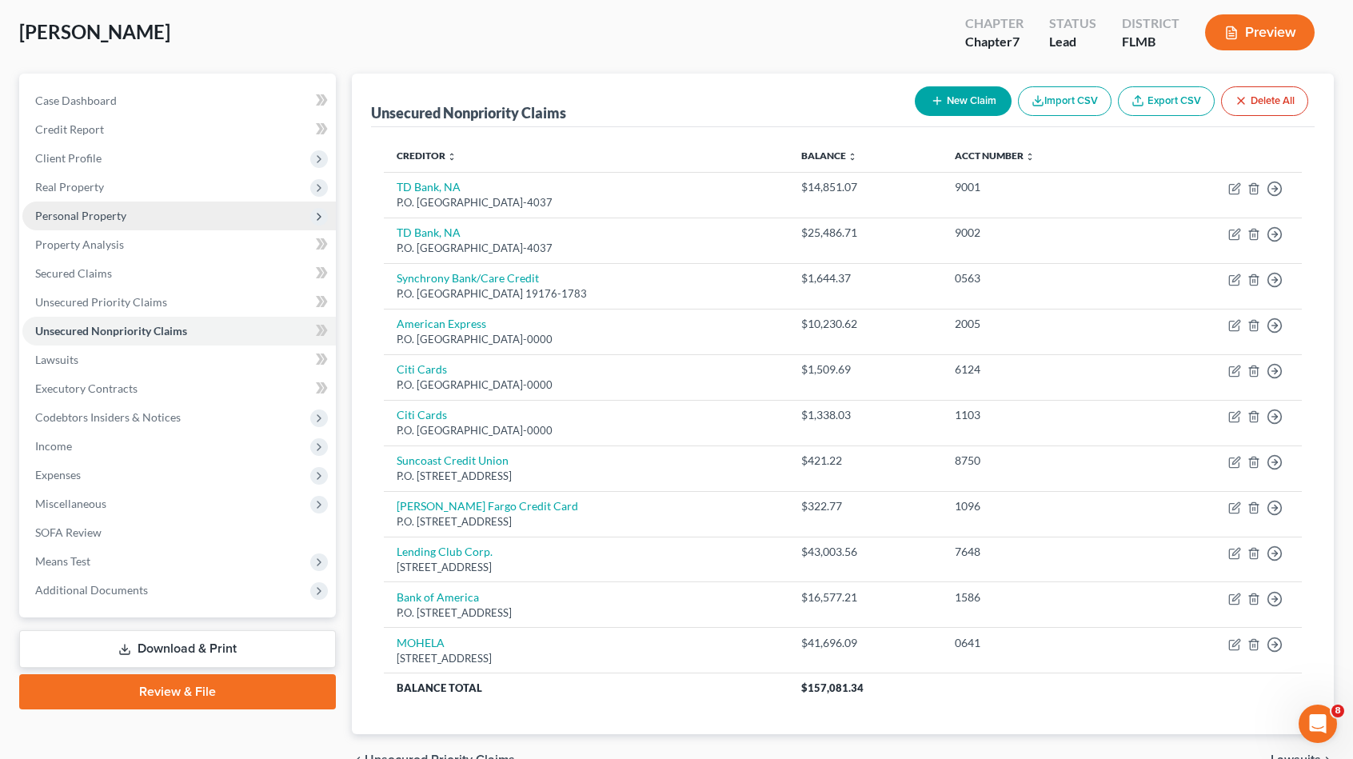
click at [143, 217] on span "Personal Property" at bounding box center [179, 216] width 314 height 29
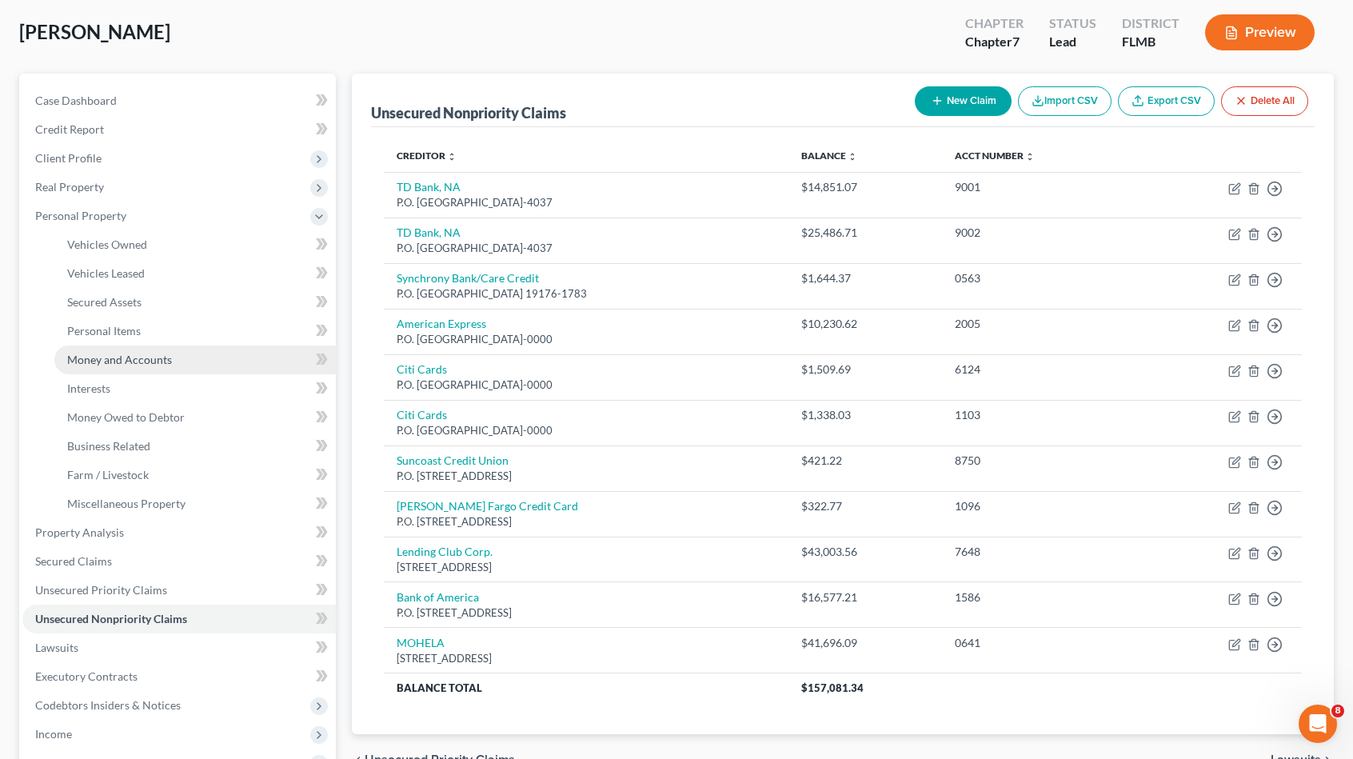
click at [160, 350] on link "Money and Accounts" at bounding box center [195, 360] width 282 height 29
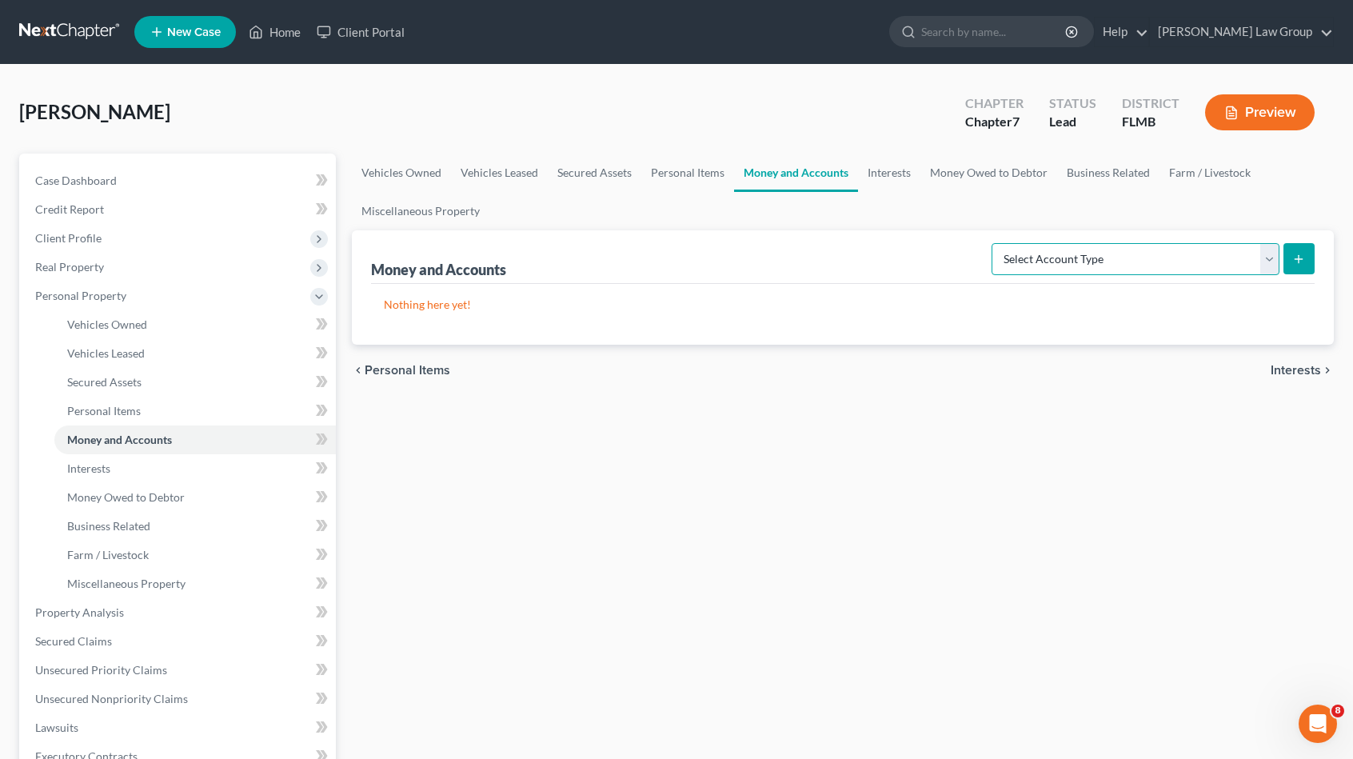
click at [1174, 253] on select "Select Account Type Brokerage Cash on Hand Certificates of Deposit Checking Acc…" at bounding box center [1136, 259] width 288 height 32
select select "checking"
click at [996, 243] on select "Select Account Type Brokerage Cash on Hand Certificates of Deposit Checking Acc…" at bounding box center [1136, 259] width 288 height 32
drag, startPoint x: 1283, startPoint y: 270, endPoint x: 1299, endPoint y: 268, distance: 16.1
click at [1285, 270] on form "Select Account Type Brokerage Cash on Hand Certificates of Deposit Checking Acc…" at bounding box center [1153, 259] width 323 height 33
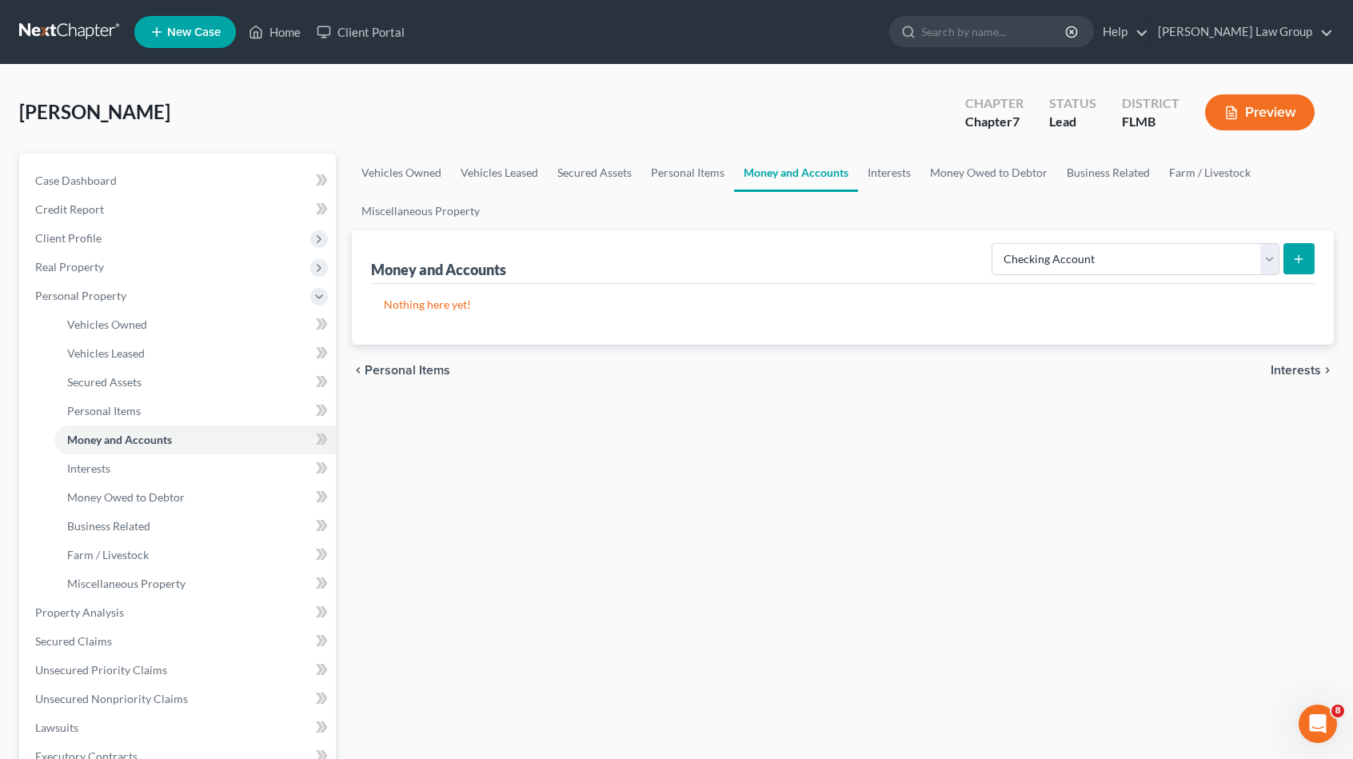
click at [1302, 266] on button "submit" at bounding box center [1299, 258] width 31 height 31
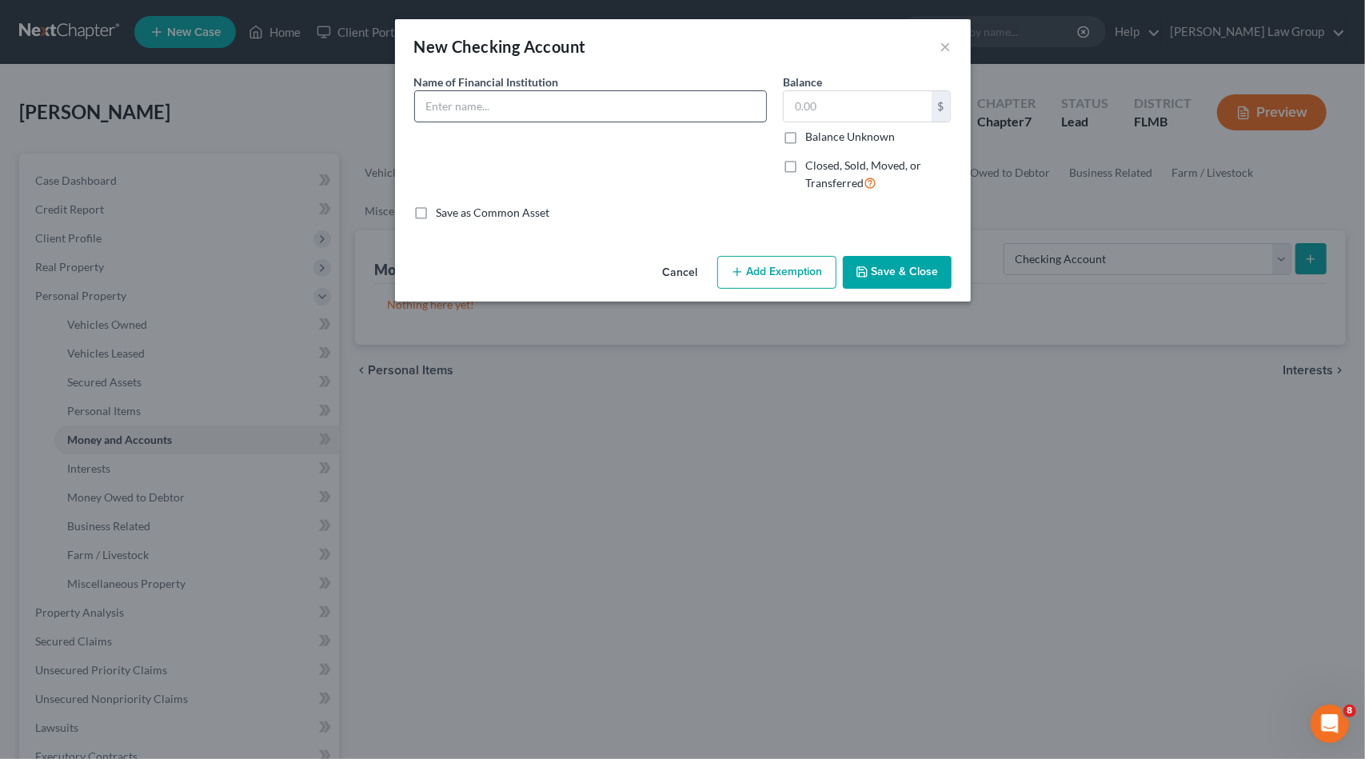
click at [501, 111] on input "text" at bounding box center [590, 106] width 351 height 30
click at [808, 103] on input "text" at bounding box center [858, 106] width 148 height 30
click at [681, 110] on input "Suncoast Credit Union" at bounding box center [590, 106] width 351 height 30
type input "Suncoast Credit Union x0050"
click at [862, 110] on input "text" at bounding box center [858, 106] width 148 height 30
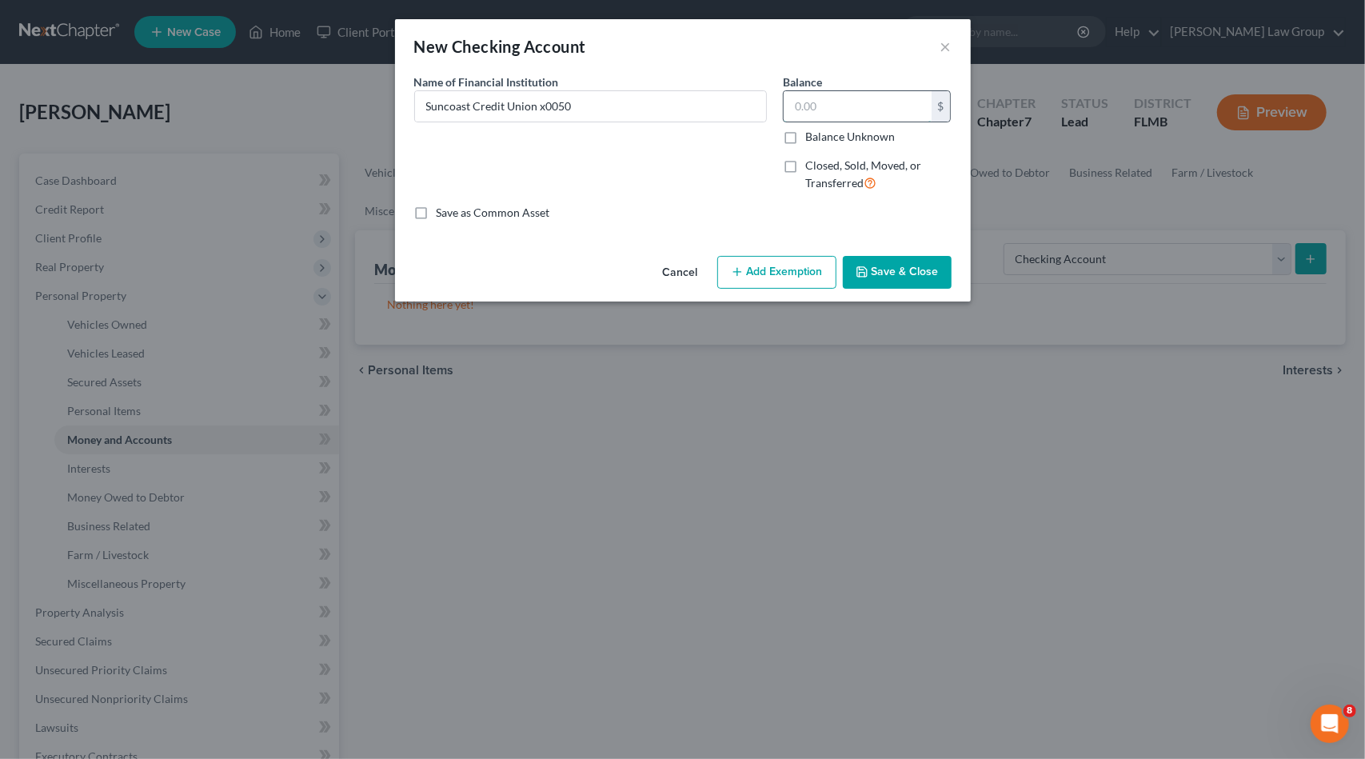
click at [862, 111] on input "text" at bounding box center [858, 106] width 148 height 30
drag, startPoint x: 859, startPoint y: 109, endPoint x: 805, endPoint y: 78, distance: 62.3
click at [784, 82] on div "Balance 18,087.00 $ Balance Unknown Balance Undetermined 18,087 $ Balance Unkno…" at bounding box center [867, 109] width 169 height 71
type input "18.87"
click at [877, 273] on button "Save & Close" at bounding box center [897, 273] width 109 height 34
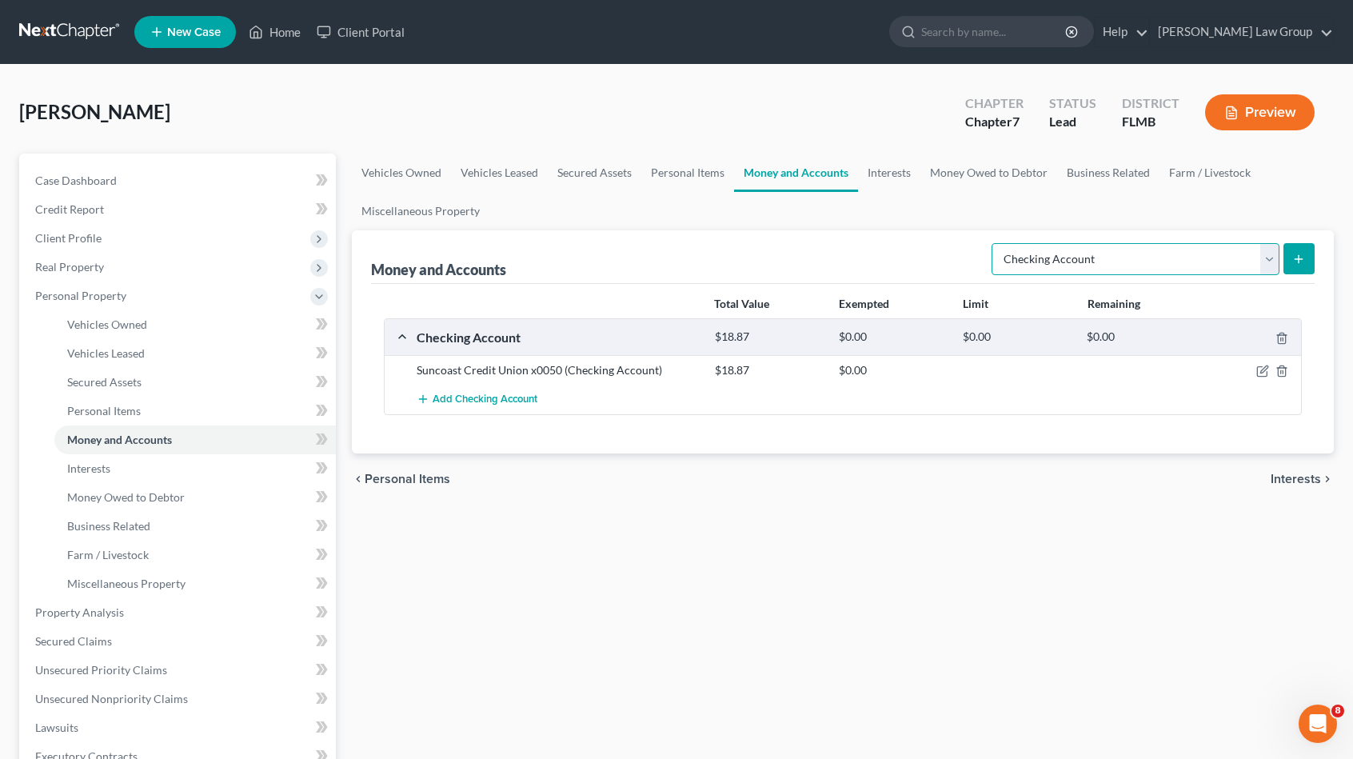
click at [1062, 254] on select "Select Account Type Brokerage Cash on Hand Certificates of Deposit Checking Acc…" at bounding box center [1136, 259] width 288 height 32
select select "savings"
click at [996, 243] on select "Select Account Type Brokerage Cash on Hand Certificates of Deposit Checking Acc…" at bounding box center [1136, 259] width 288 height 32
click at [1301, 250] on button "submit" at bounding box center [1299, 258] width 31 height 31
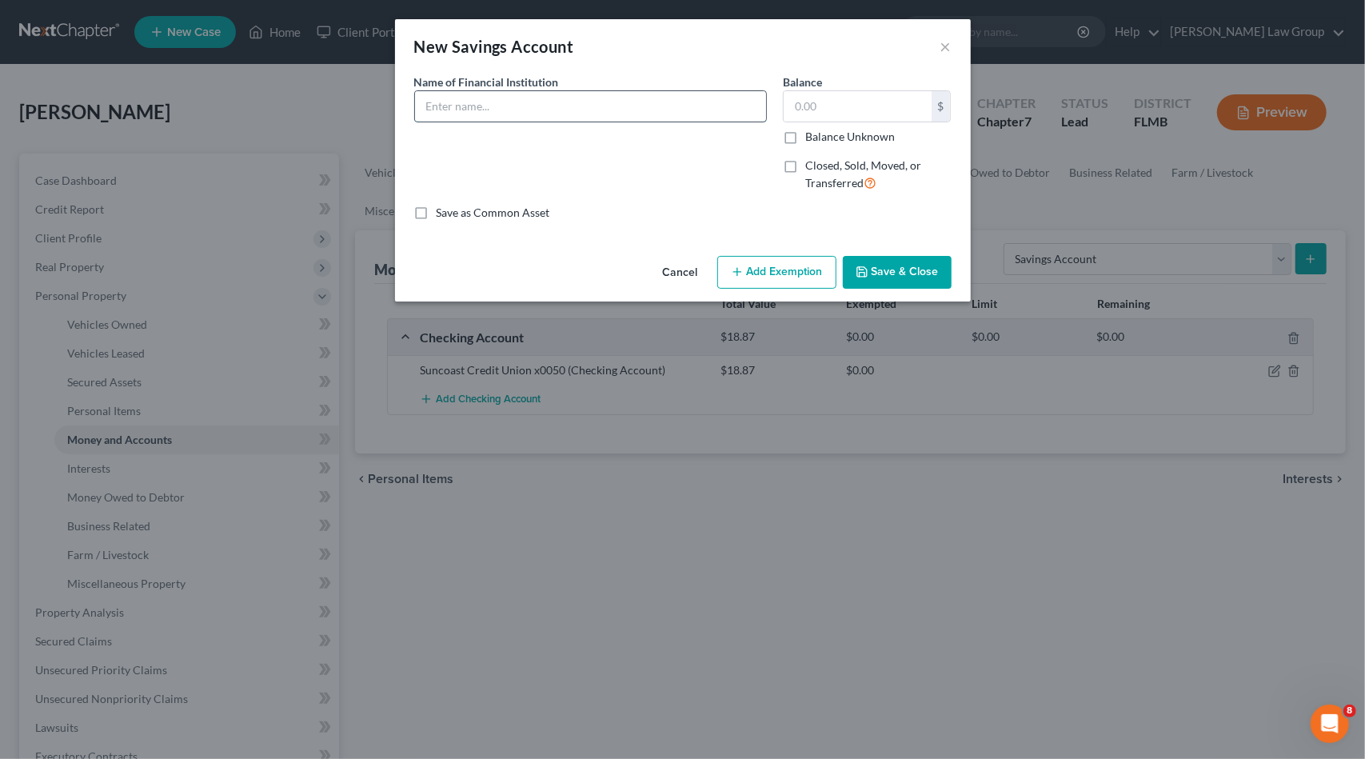
drag, startPoint x: 592, startPoint y: 106, endPoint x: 586, endPoint y: 113, distance: 9.1
click at [587, 114] on input "text" at bounding box center [590, 106] width 351 height 30
click at [674, 108] on input "Suncoast Credit Union" at bounding box center [590, 106] width 351 height 30
drag, startPoint x: 555, startPoint y: 110, endPoint x: 600, endPoint y: 114, distance: 45.0
click at [593, 114] on input "Suncoast Credit Union x0050" at bounding box center [590, 106] width 351 height 30
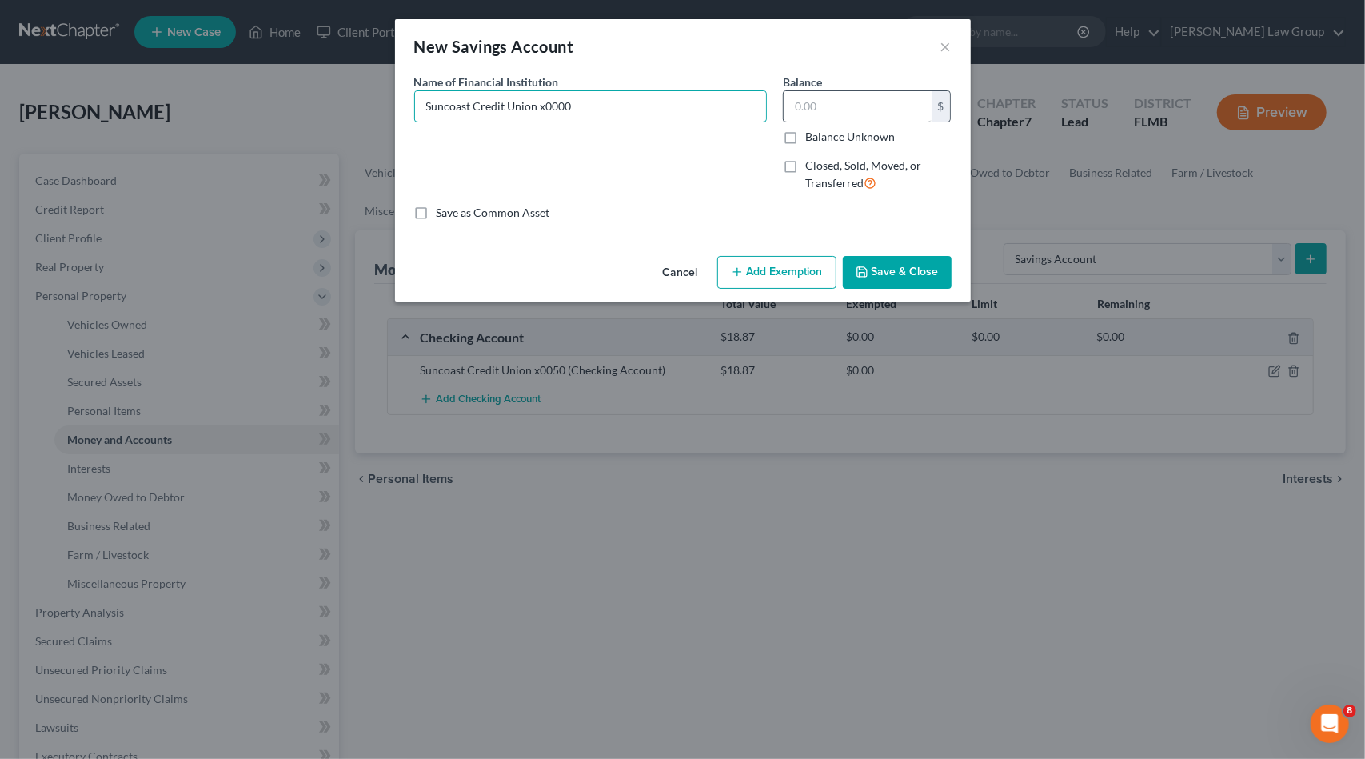
type input "Suncoast Credit Union x0000"
click at [813, 110] on input "text" at bounding box center [858, 106] width 148 height 30
type input "5"
click at [915, 263] on button "Save & Close" at bounding box center [897, 273] width 109 height 34
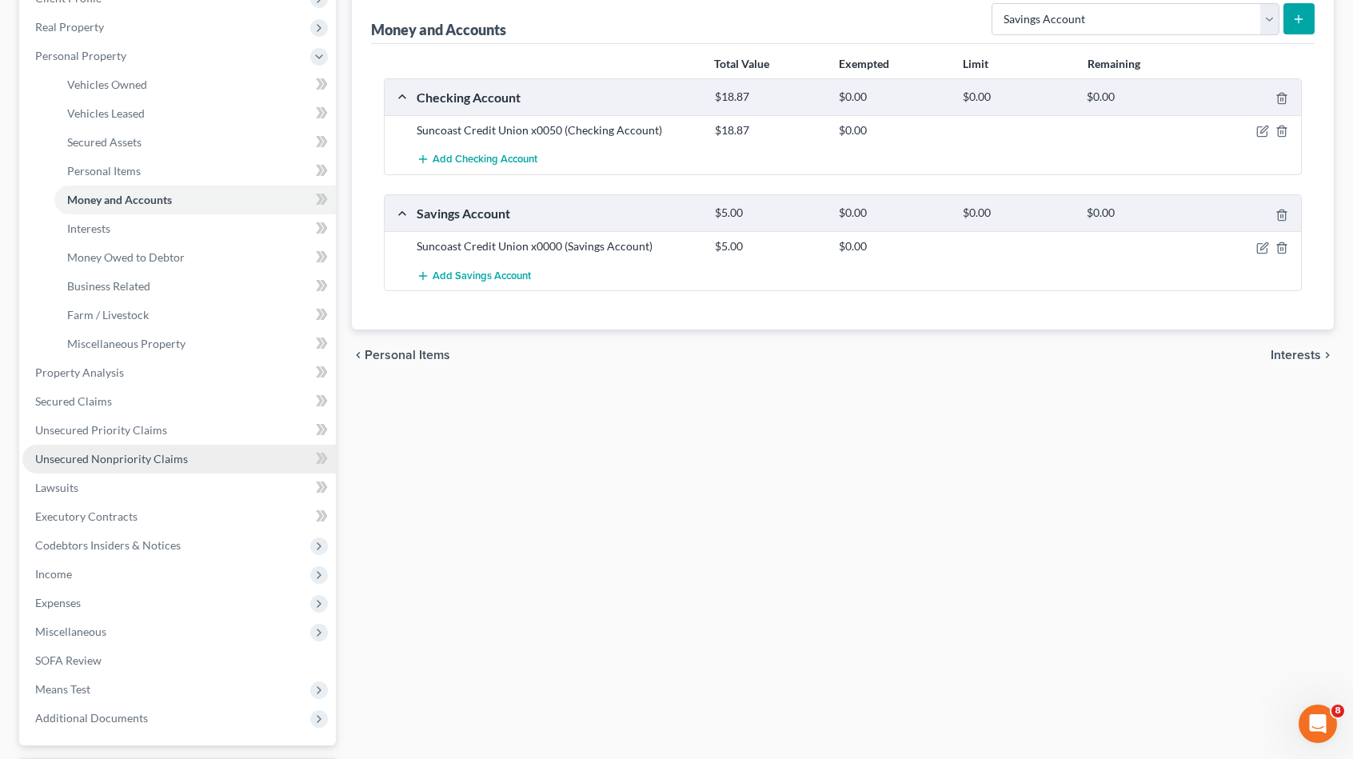
click at [120, 453] on span "Unsecured Nonpriority Claims" at bounding box center [111, 459] width 153 height 14
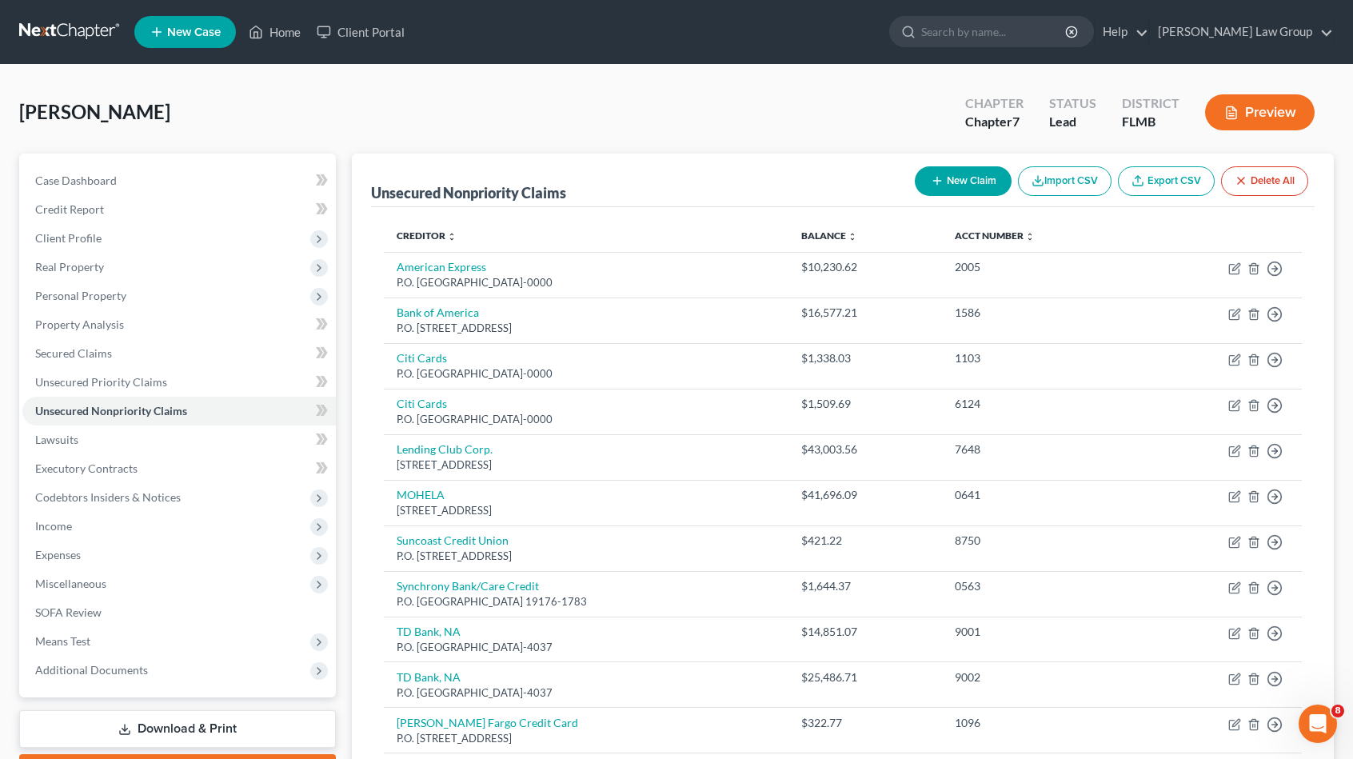
click at [958, 176] on button "New Claim" at bounding box center [963, 181] width 97 height 30
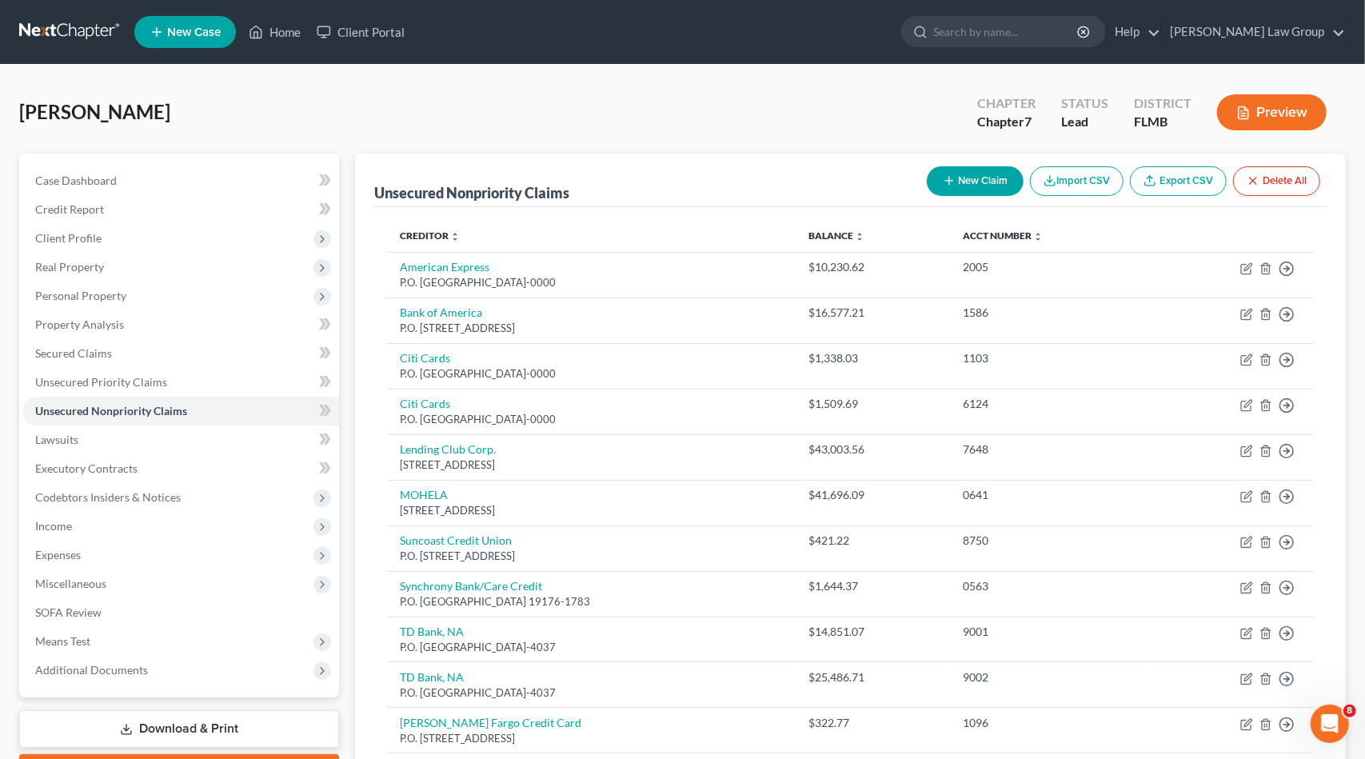
select select "0"
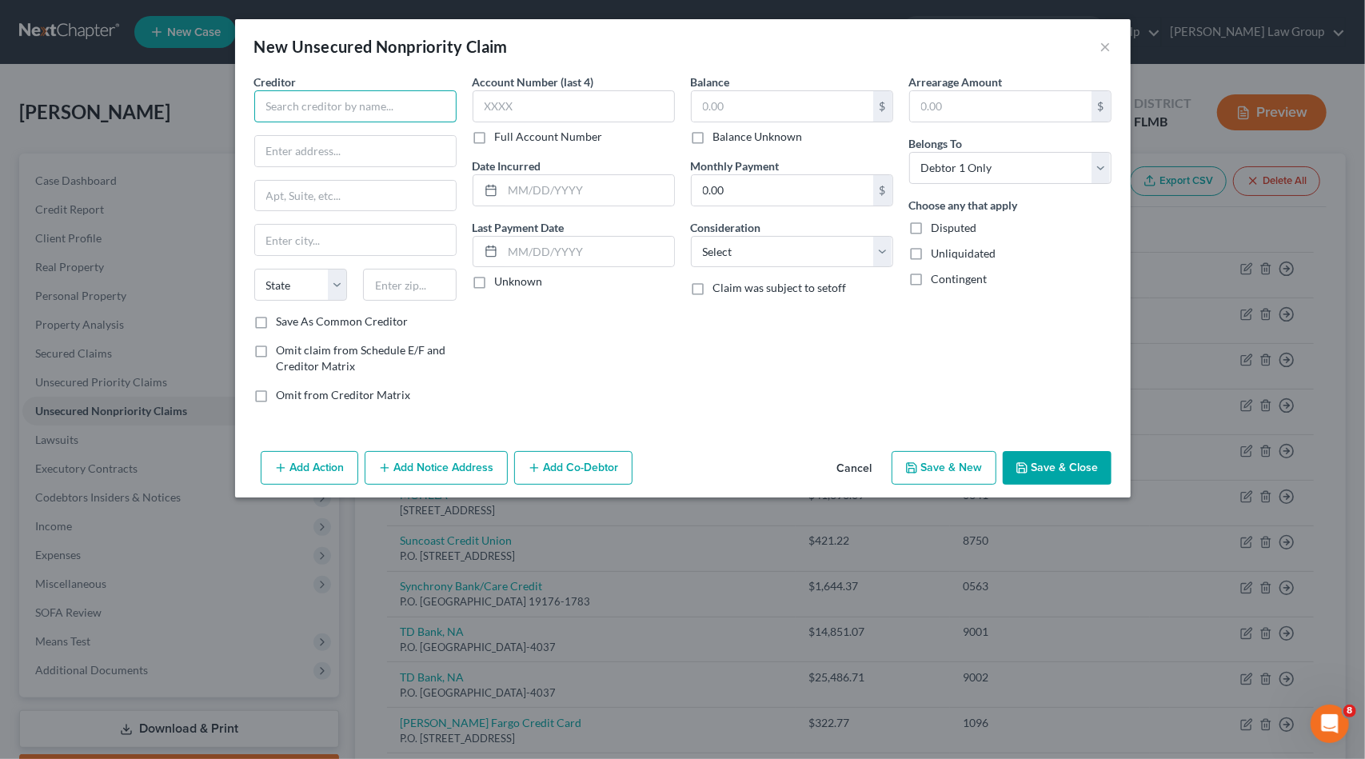
click at [377, 106] on input "text" at bounding box center [355, 106] width 202 height 32
click at [1105, 42] on button "×" at bounding box center [1106, 46] width 11 height 19
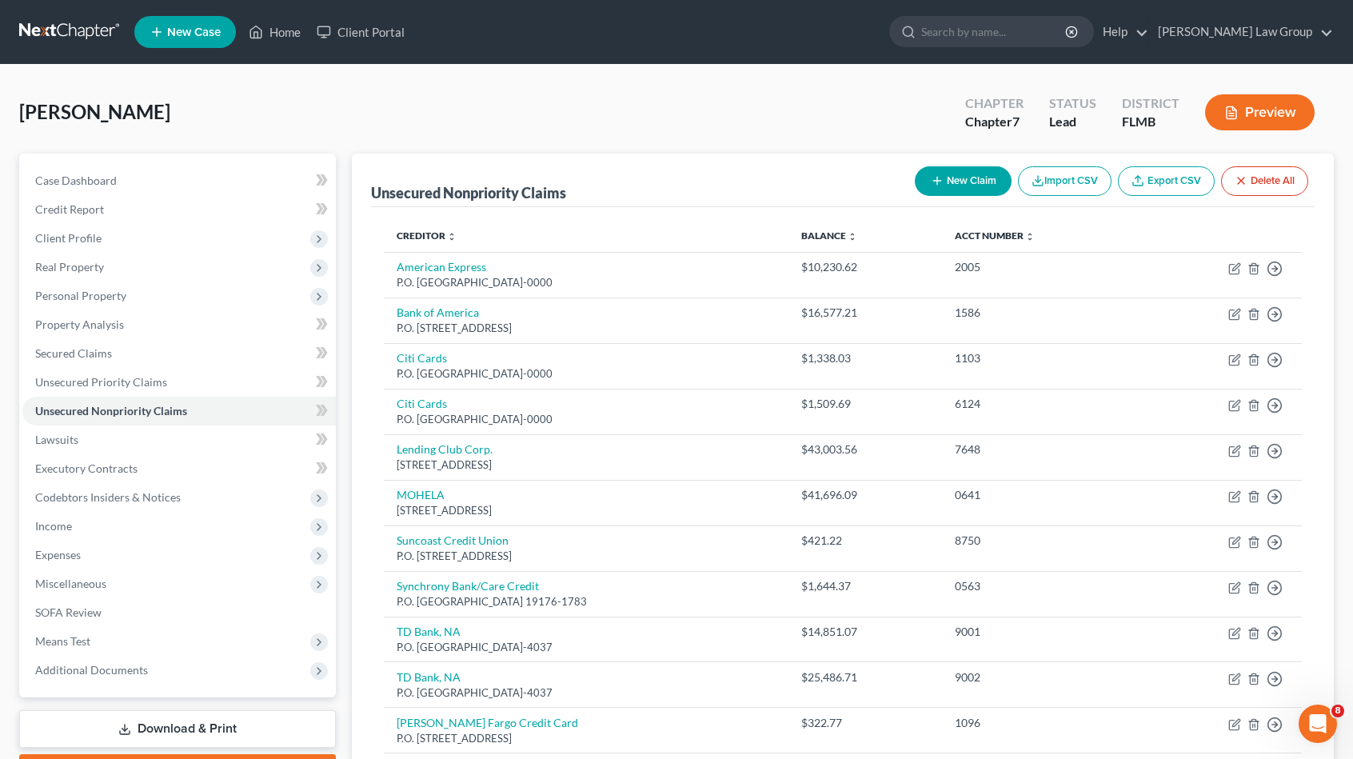
click at [979, 178] on button "New Claim" at bounding box center [963, 181] width 97 height 30
select select "0"
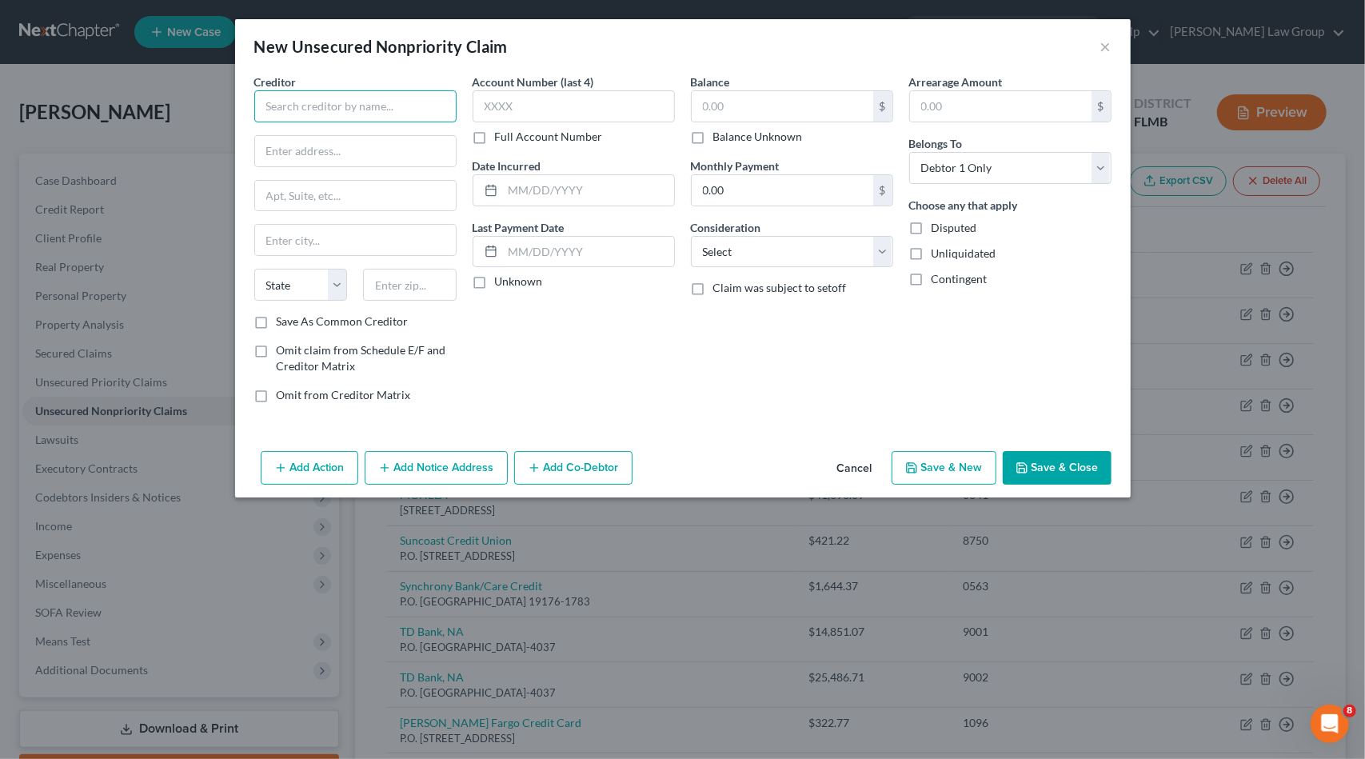
click at [333, 111] on input "text" at bounding box center [355, 106] width 202 height 32
click at [346, 142] on div "P.O. [STREET_ADDRESS]" at bounding box center [350, 149] width 166 height 14
type input "Suncoast Credit Union"
type input "P.O. Box 11904"
type input "[GEOGRAPHIC_DATA]"
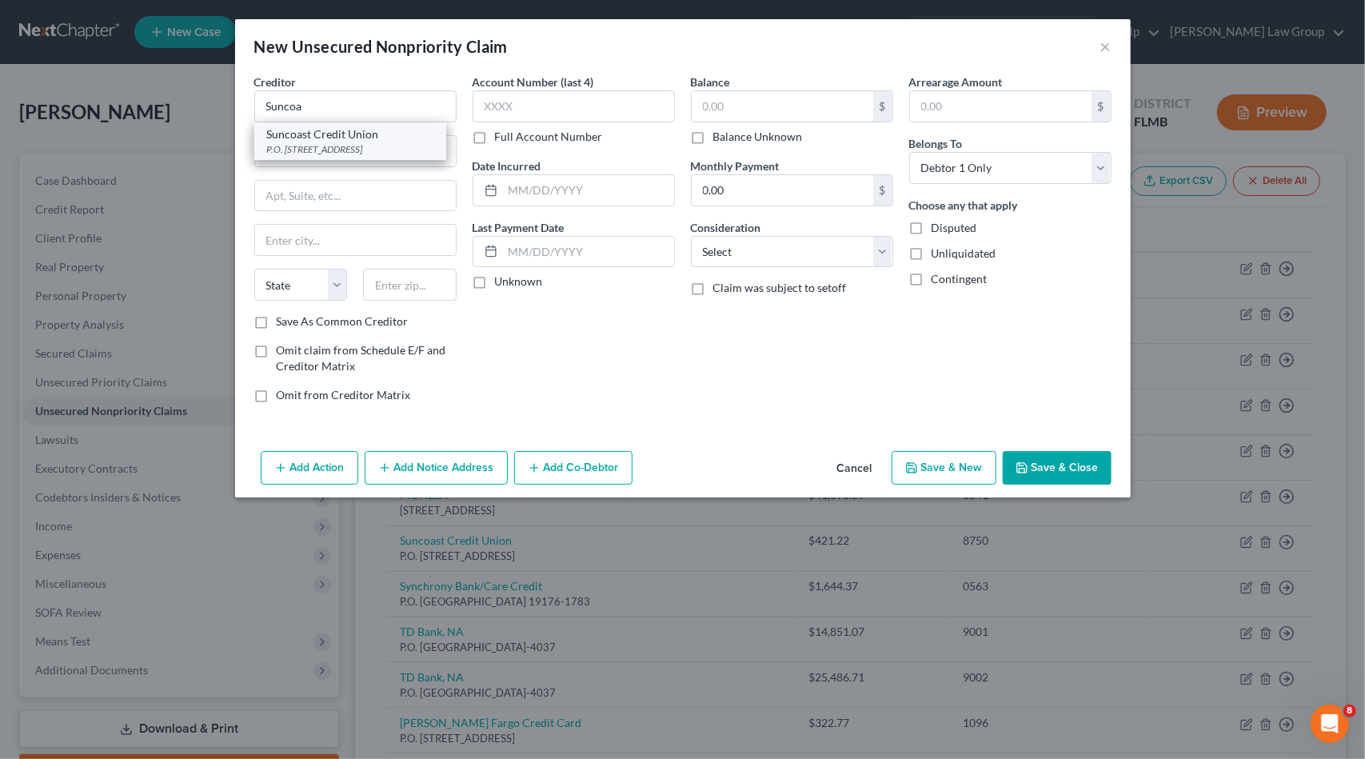
select select "9"
type input "33680-0000"
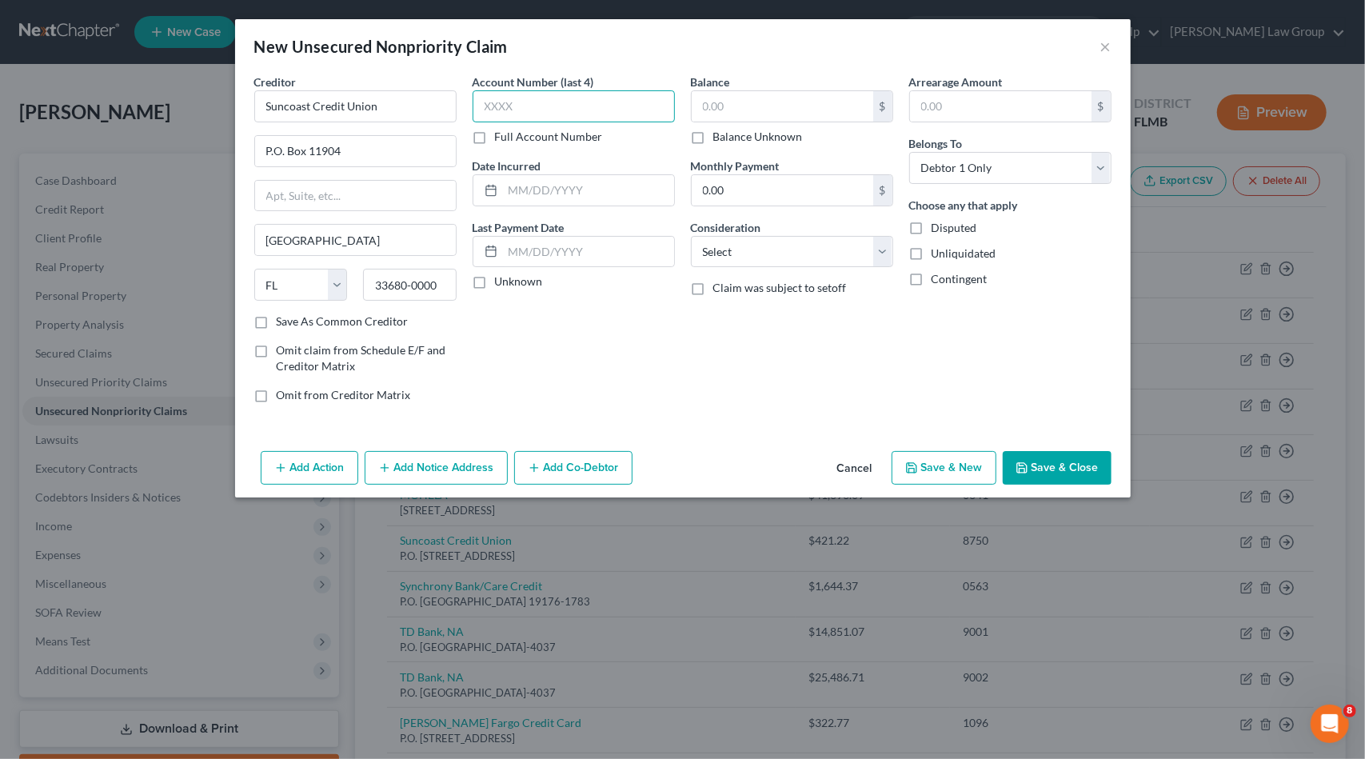
click at [631, 106] on input "text" at bounding box center [574, 106] width 202 height 32
type input "1951"
click at [801, 244] on select "Select Cable / Satellite Services Collection Agency Credit Card Debt Debt Couns…" at bounding box center [792, 252] width 202 height 32
select select "14"
click at [691, 236] on select "Select Cable / Satellite Services Collection Agency Credit Card Debt Debt Couns…" at bounding box center [792, 252] width 202 height 32
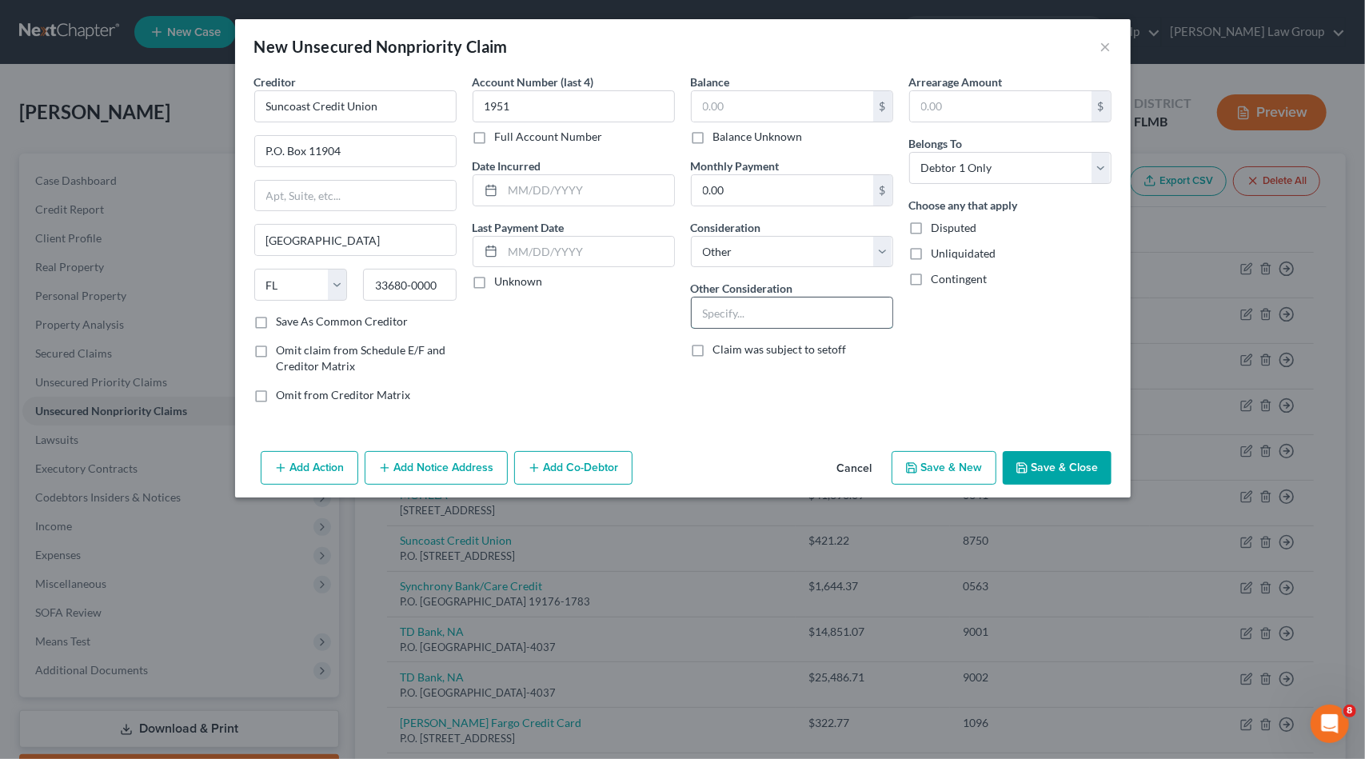
click at [736, 308] on input "text" at bounding box center [792, 313] width 201 height 30
type input "Personal loan"
click at [795, 103] on input "text" at bounding box center [783, 106] width 182 height 30
type input "290.4"
drag, startPoint x: 1027, startPoint y: 453, endPoint x: 1025, endPoint y: 468, distance: 14.5
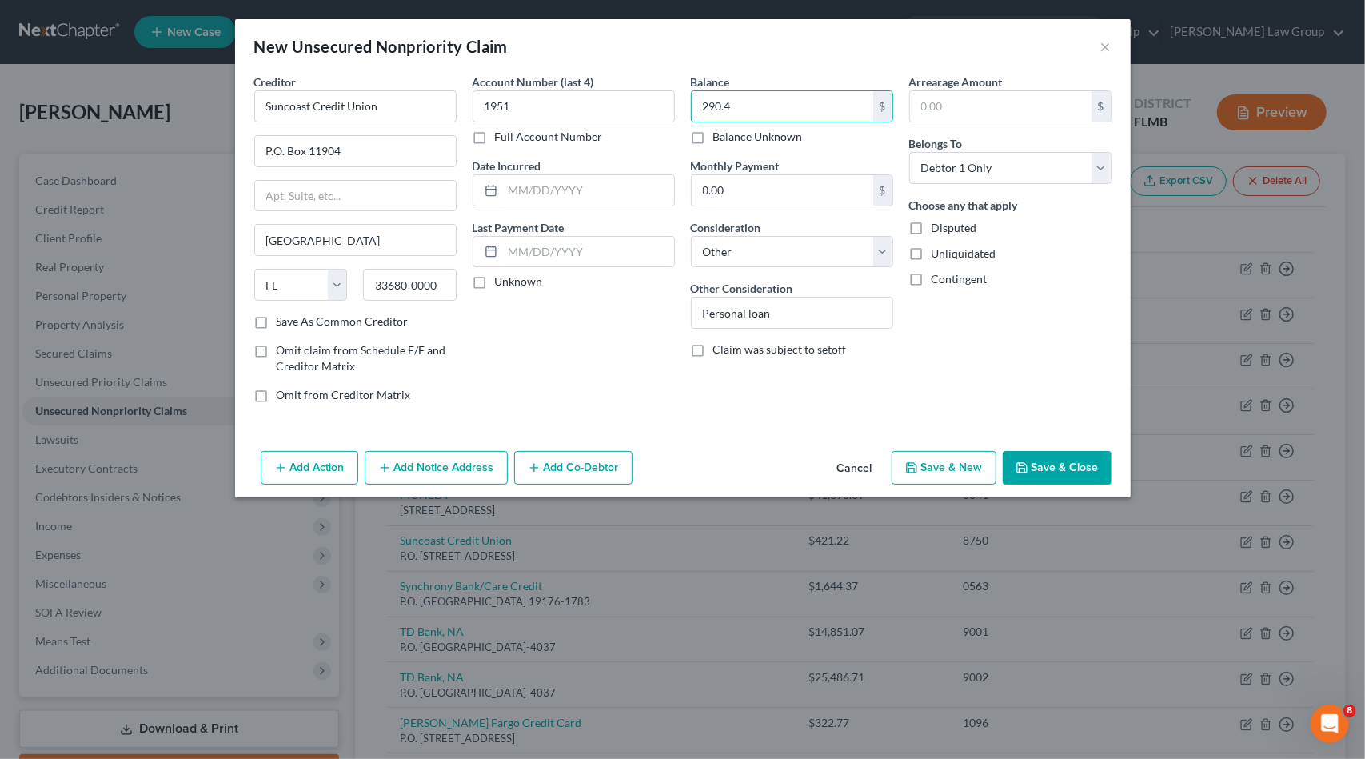
click at [1027, 455] on button "Save & Close" at bounding box center [1057, 468] width 109 height 34
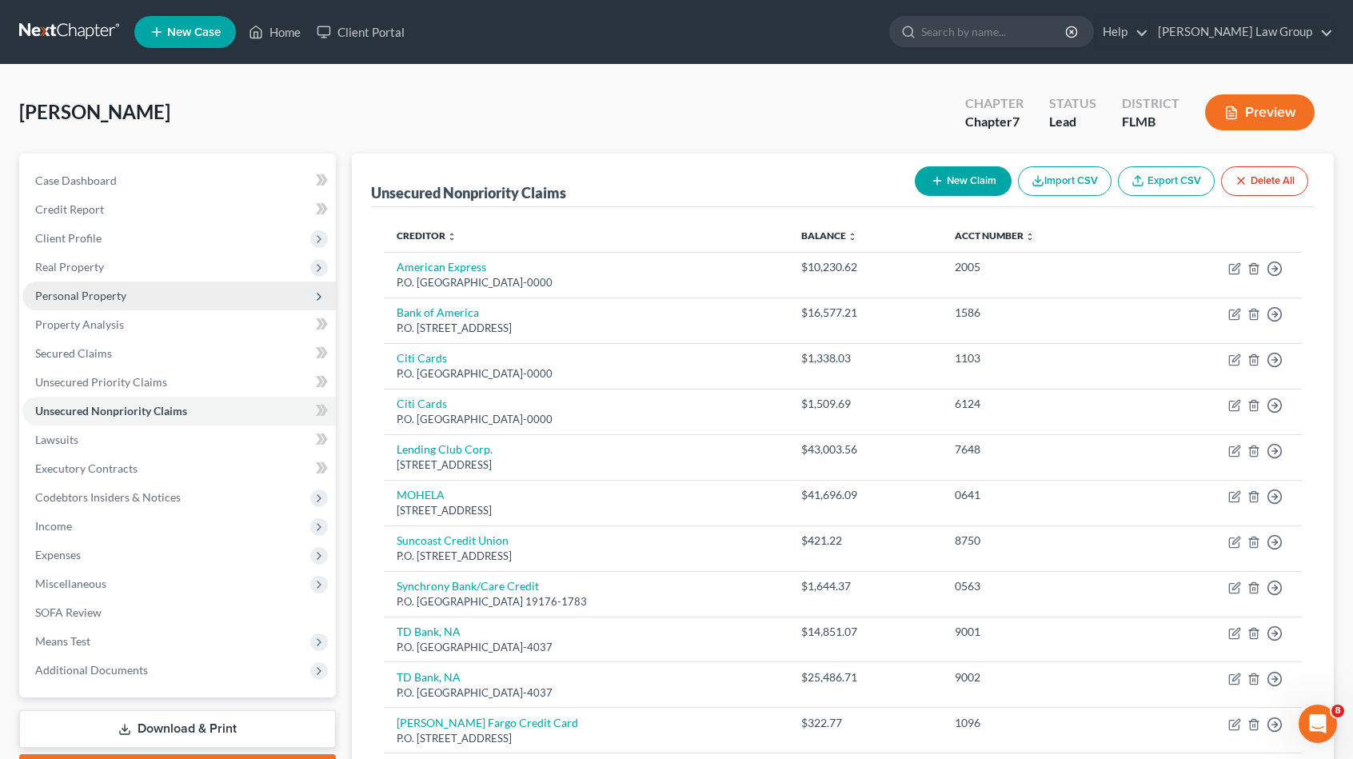
click at [93, 286] on span "Personal Property" at bounding box center [179, 296] width 314 height 29
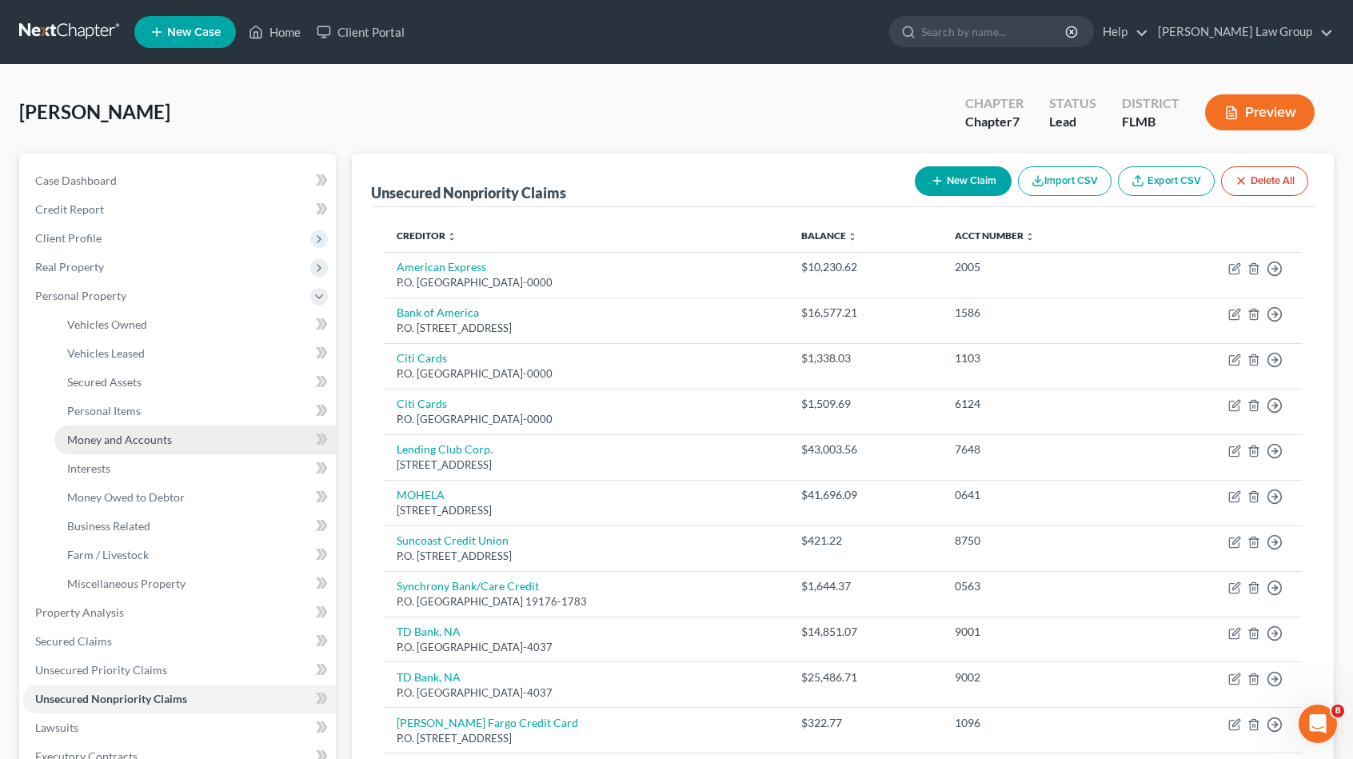
click at [214, 441] on link "Money and Accounts" at bounding box center [195, 439] width 282 height 29
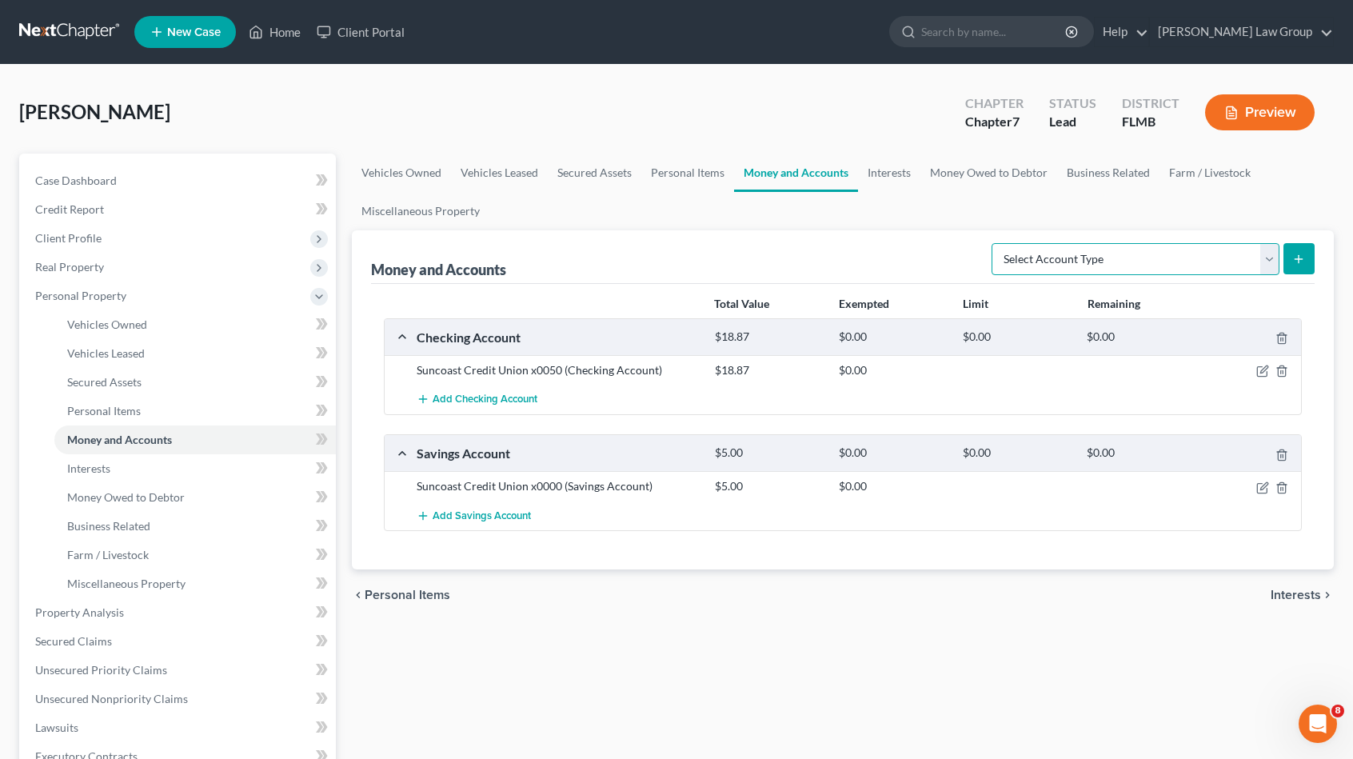
click at [1082, 266] on select "Select Account Type Brokerage Cash on Hand Certificates of Deposit Checking Acc…" at bounding box center [1136, 259] width 288 height 32
select select "checking"
click at [996, 243] on select "Select Account Type Brokerage Cash on Hand Certificates of Deposit Checking Acc…" at bounding box center [1136, 259] width 288 height 32
click at [1309, 239] on div "Select Account Type Brokerage Cash on Hand Certificates of Deposit Checking Acc…" at bounding box center [1150, 258] width 330 height 42
click at [1307, 254] on button "submit" at bounding box center [1299, 258] width 31 height 31
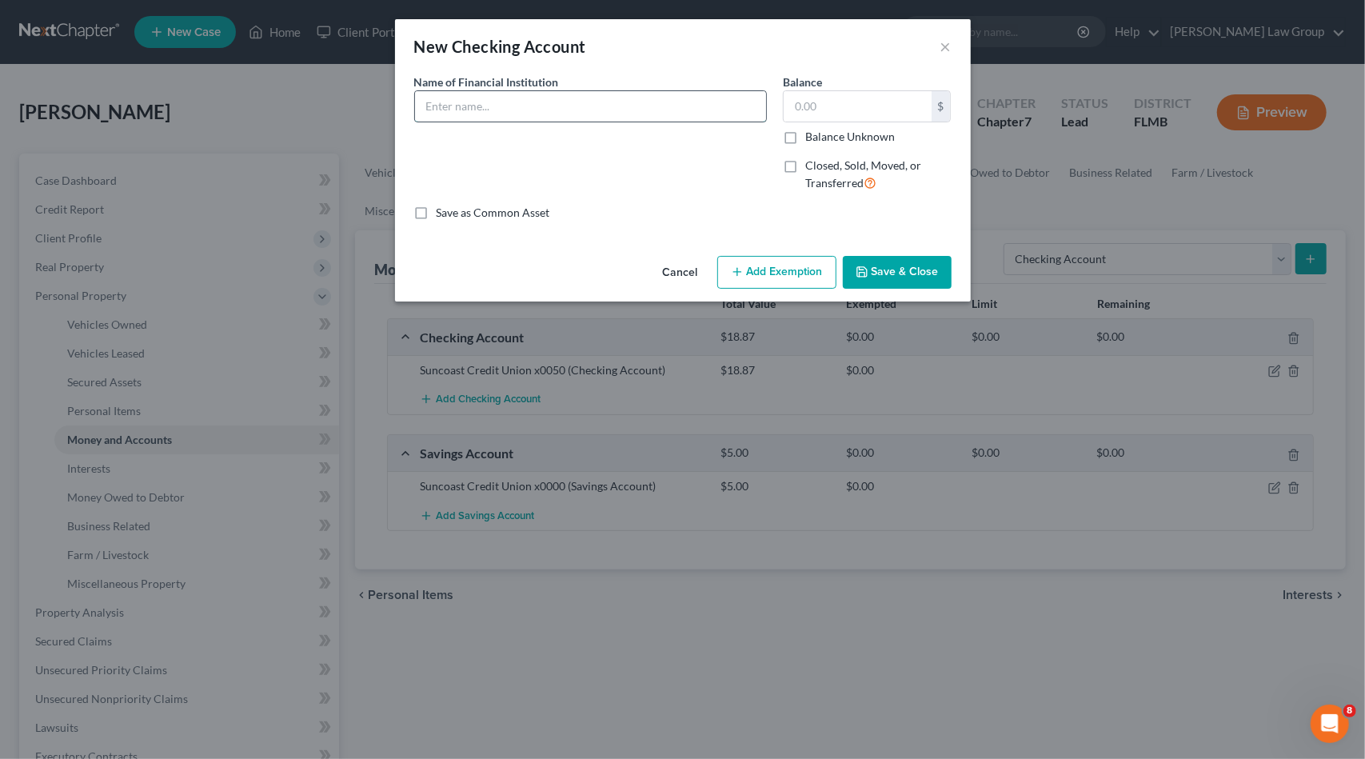
click at [471, 98] on input "text" at bounding box center [590, 106] width 351 height 30
type input "Fifth Third Bank x"
click at [865, 104] on input "text" at bounding box center [858, 106] width 148 height 30
type input "100"
drag, startPoint x: 905, startPoint y: 276, endPoint x: 878, endPoint y: 300, distance: 36.3
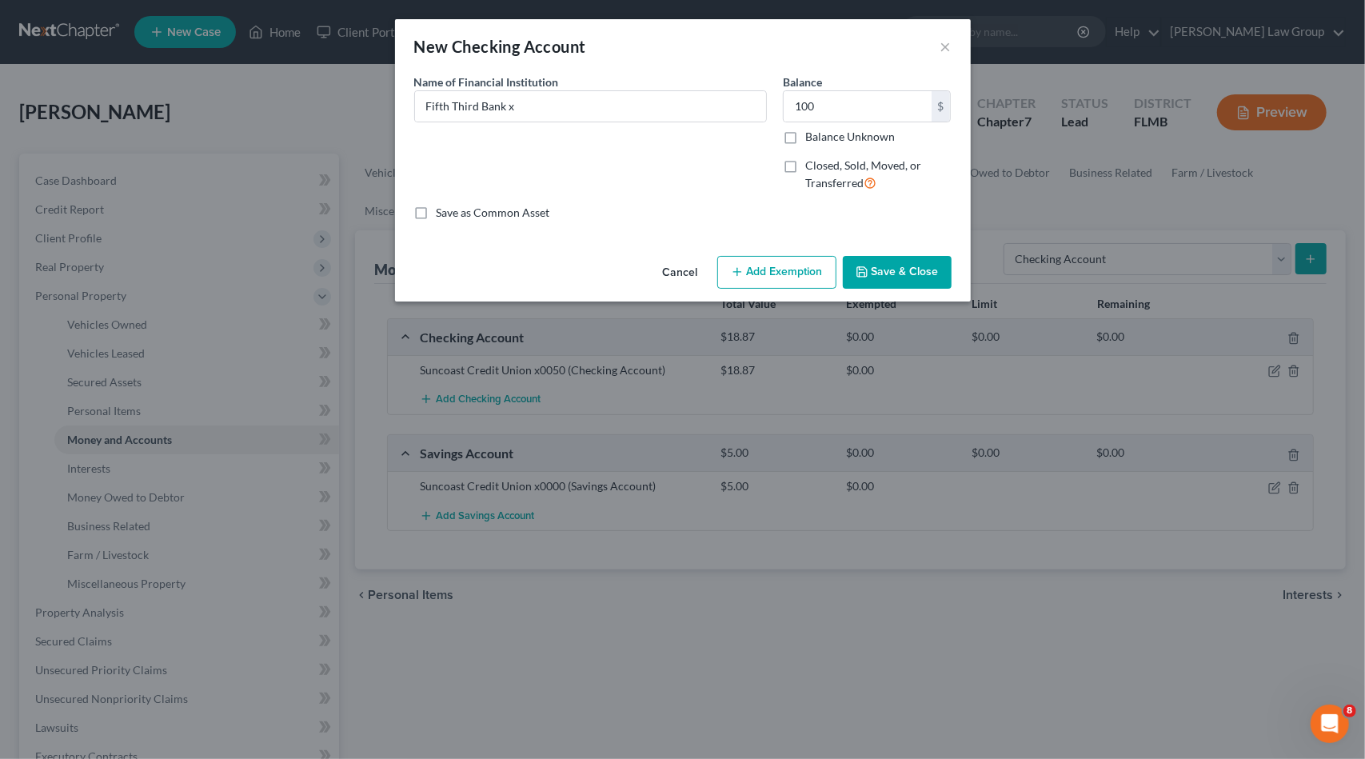
click at [905, 282] on button "Save & Close" at bounding box center [897, 273] width 109 height 34
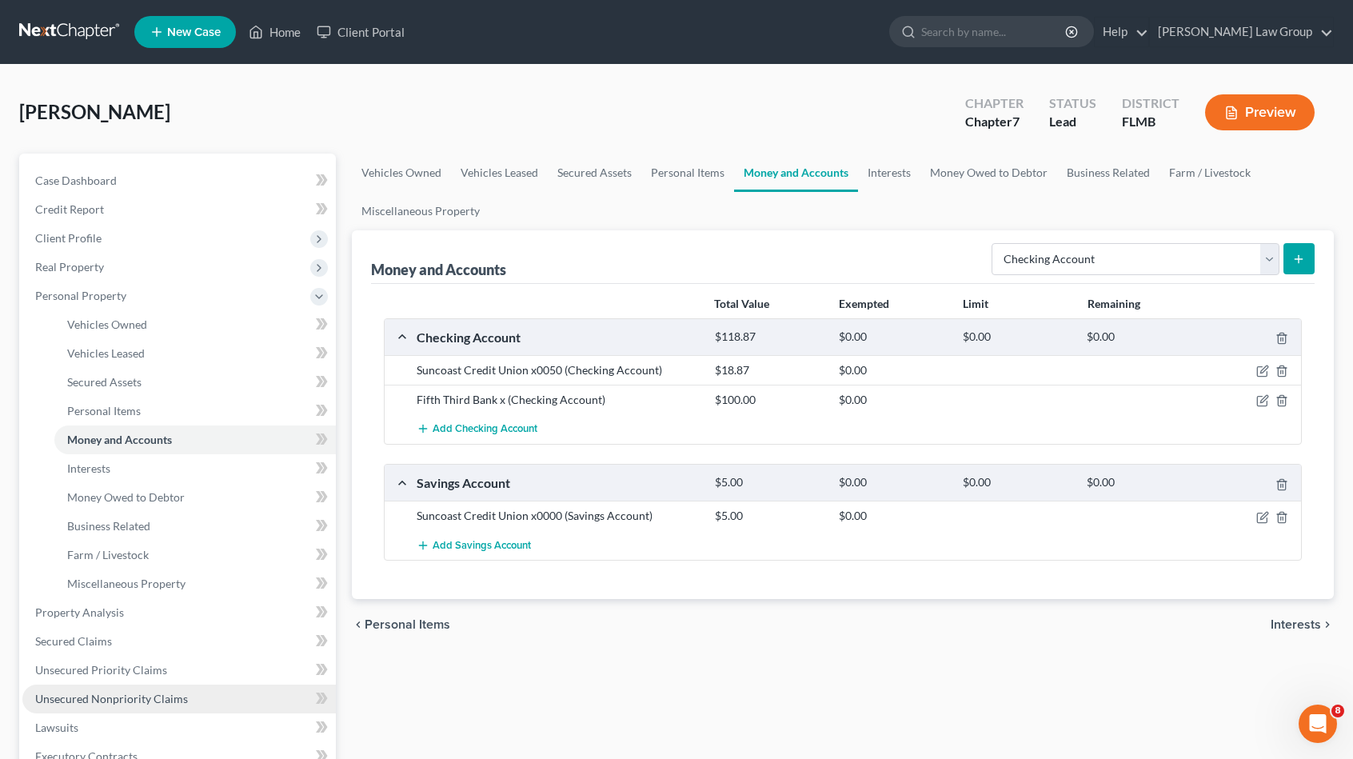
click at [134, 698] on span "Unsecured Nonpriority Claims" at bounding box center [111, 699] width 153 height 14
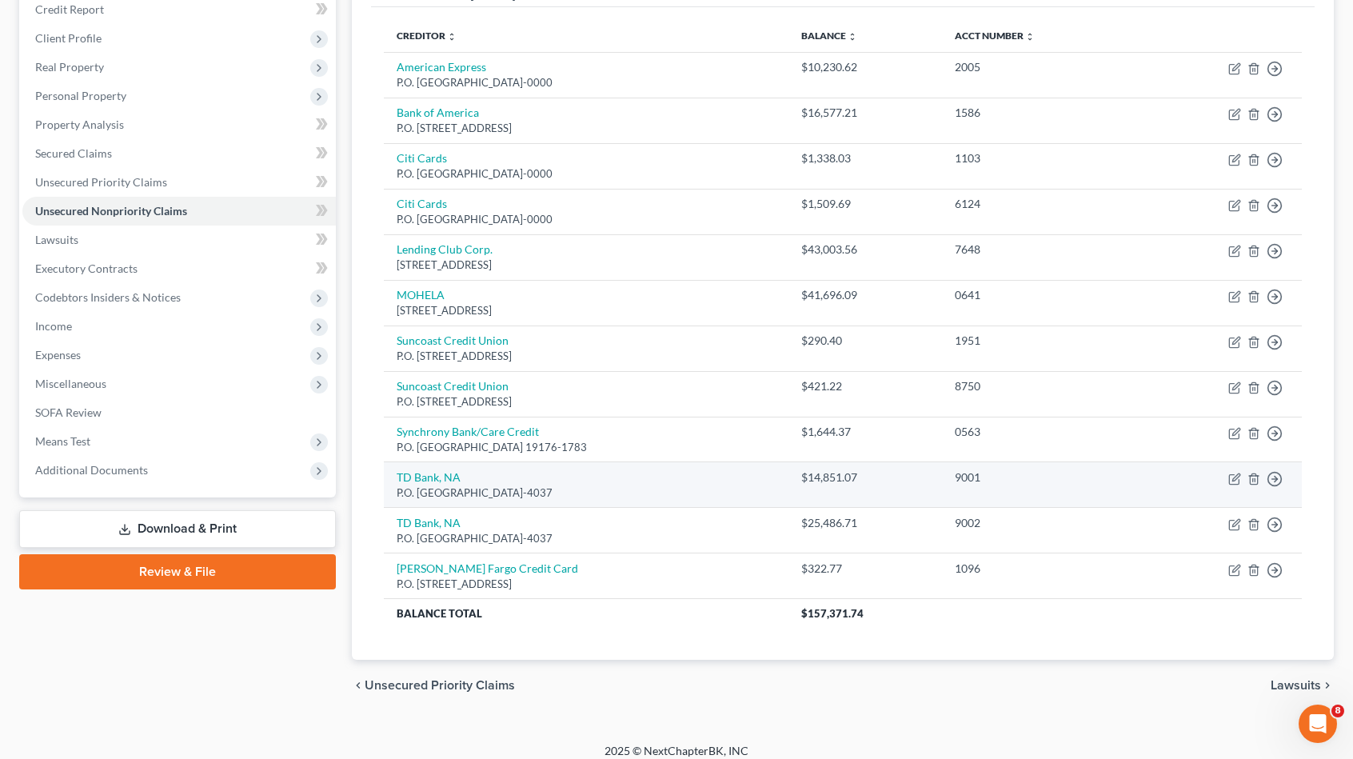
scroll to position [208, 0]
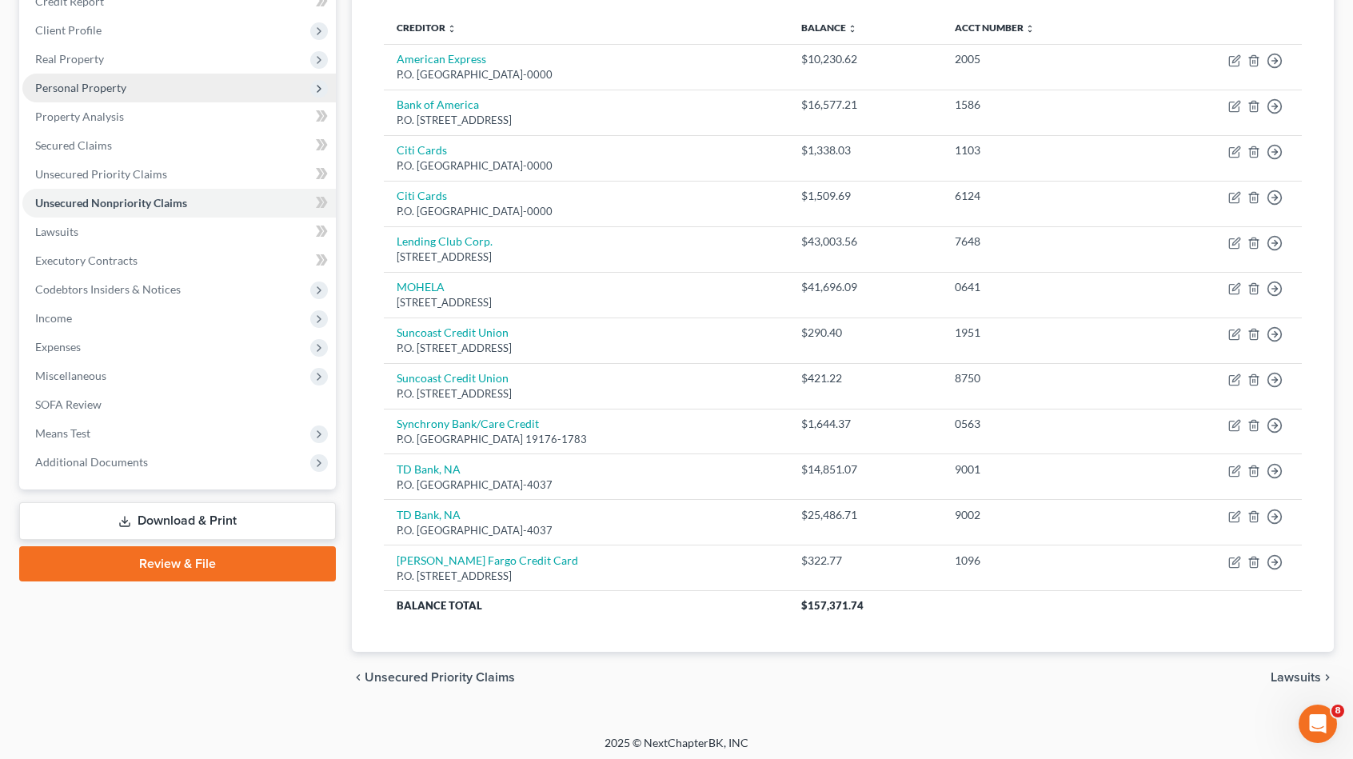
click at [246, 90] on span "Personal Property" at bounding box center [179, 88] width 314 height 29
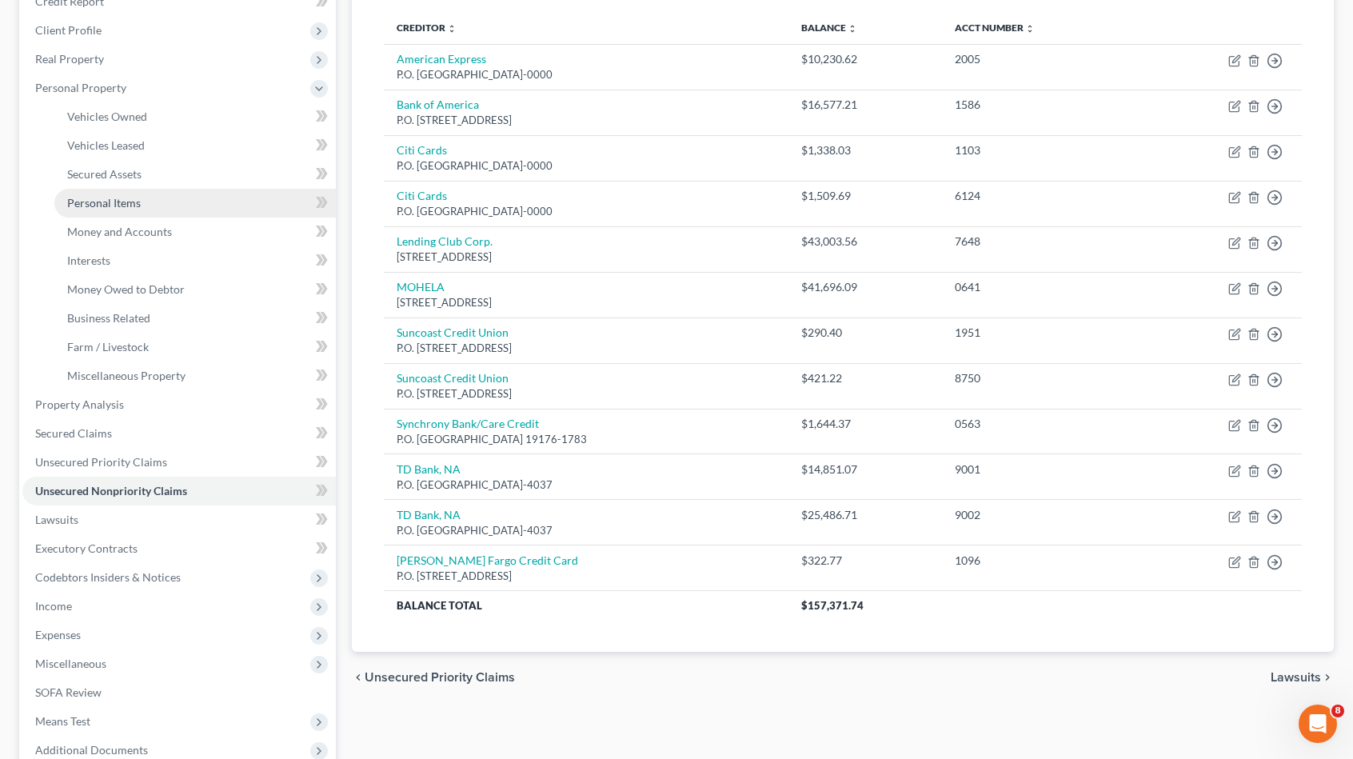
click at [152, 204] on link "Personal Items" at bounding box center [195, 203] width 282 height 29
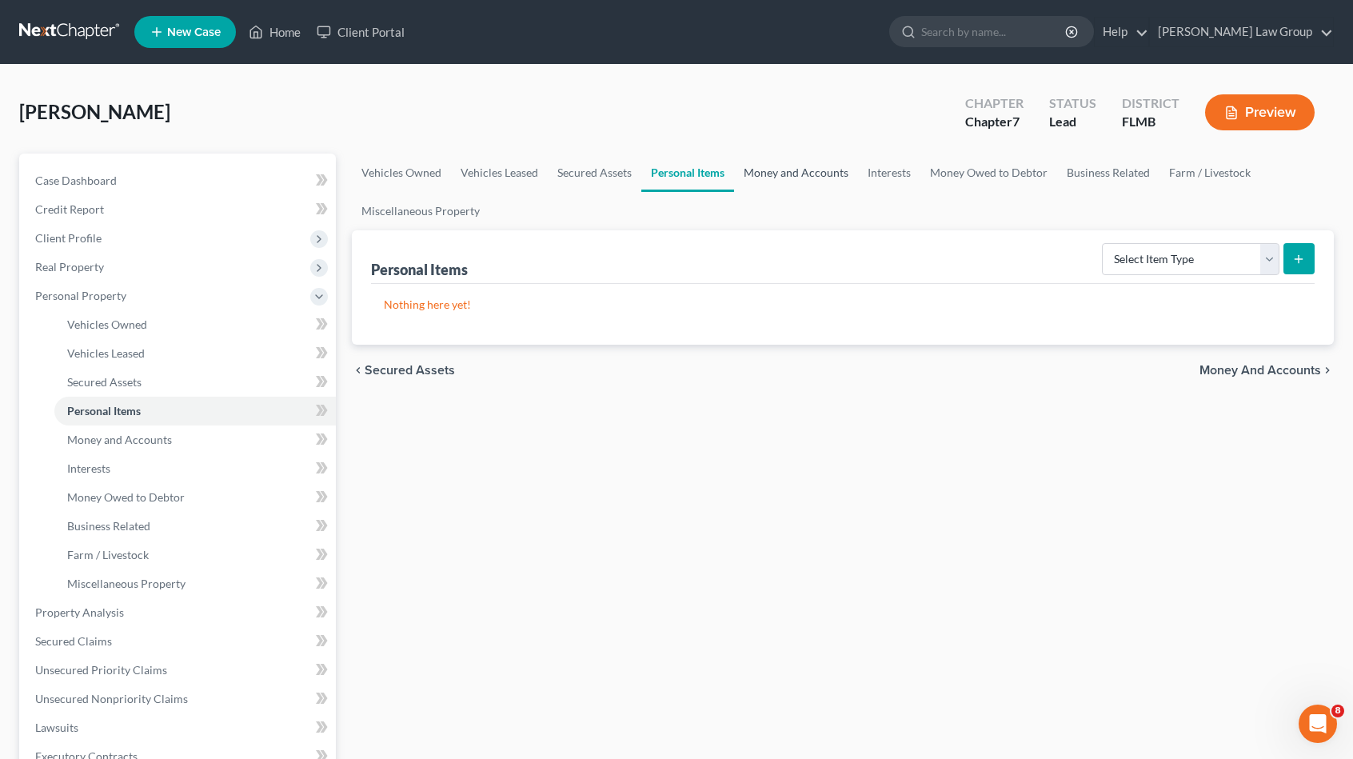
click at [790, 173] on link "Money and Accounts" at bounding box center [796, 173] width 124 height 38
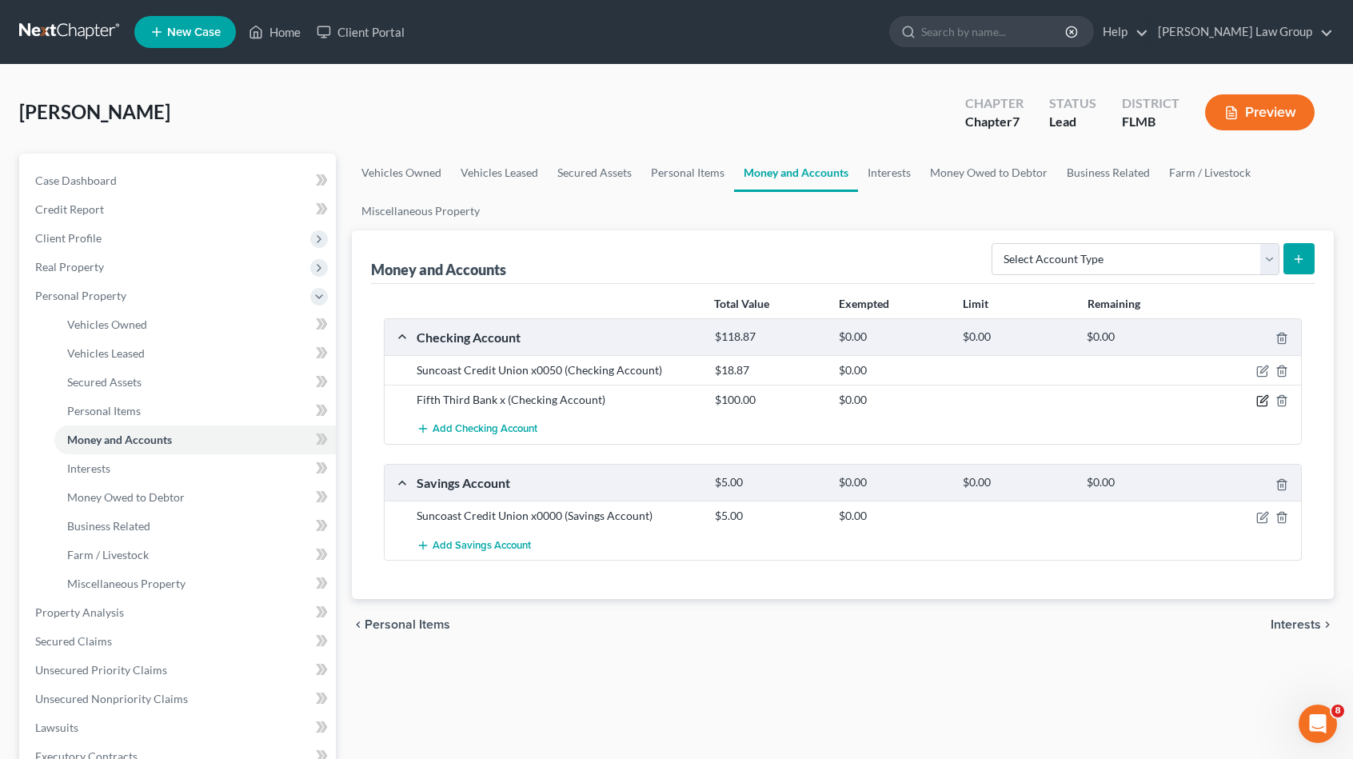
click at [1264, 398] on icon "button" at bounding box center [1262, 400] width 13 height 13
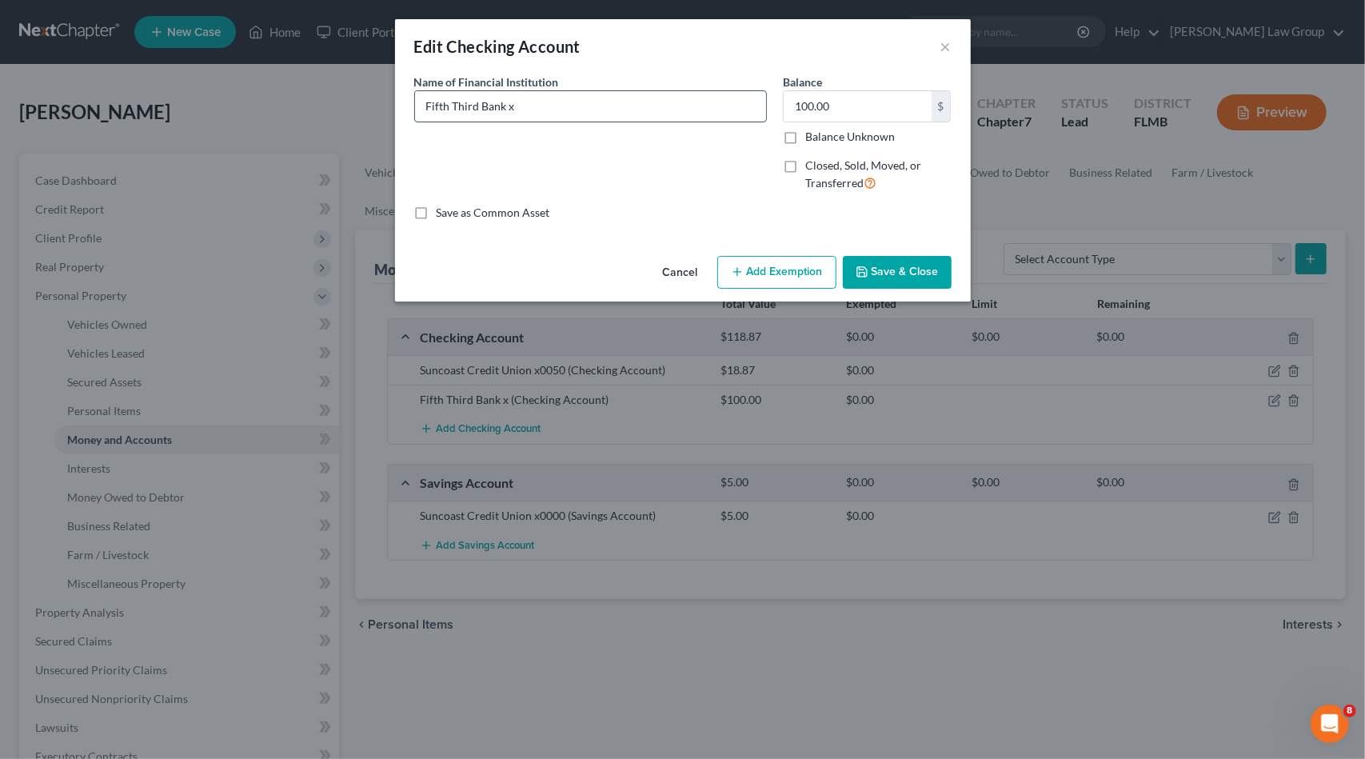
click at [584, 108] on input "Fifth Third Bank x" at bounding box center [590, 106] width 351 height 30
type input "Fifth Third Bank x7861"
drag, startPoint x: 888, startPoint y: 271, endPoint x: 931, endPoint y: 266, distance: 43.5
click at [888, 273] on button "Save & Close" at bounding box center [897, 273] width 109 height 34
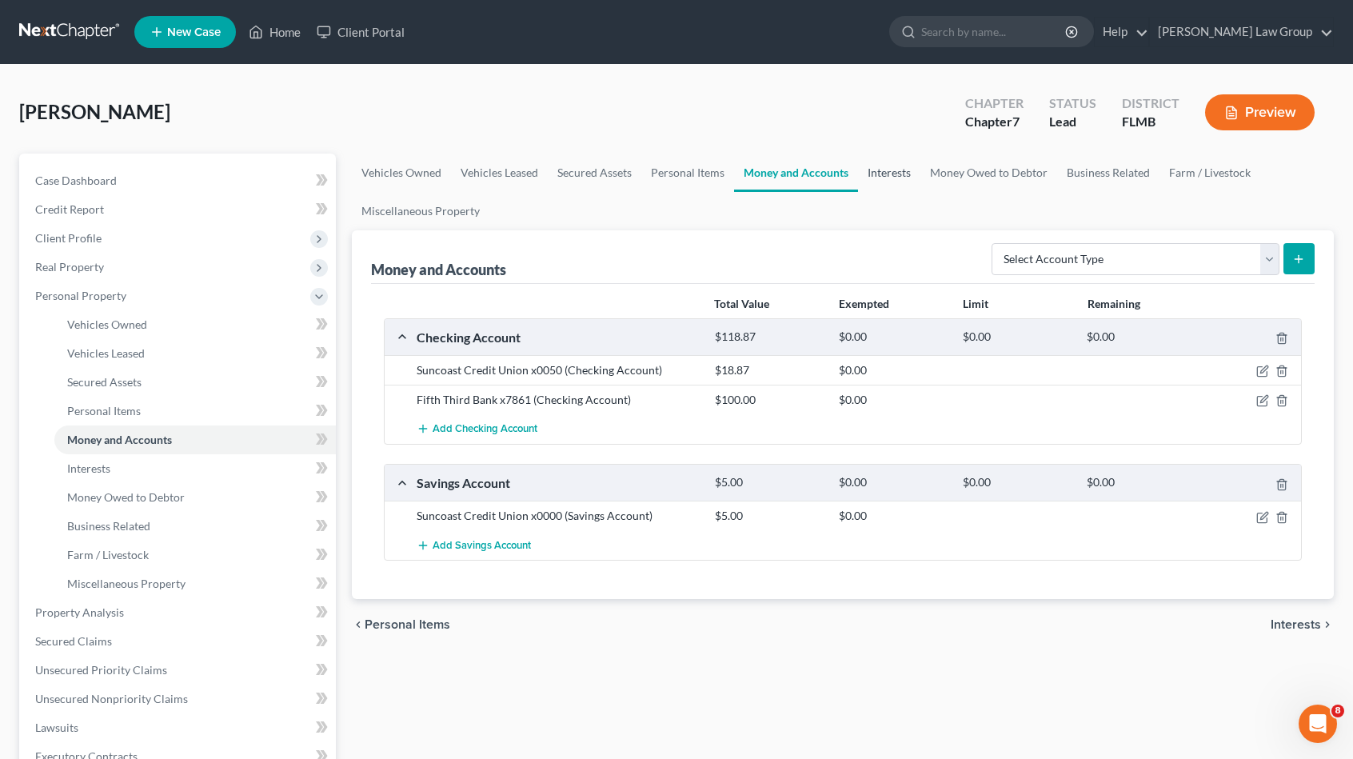
click at [878, 171] on link "Interests" at bounding box center [889, 173] width 62 height 38
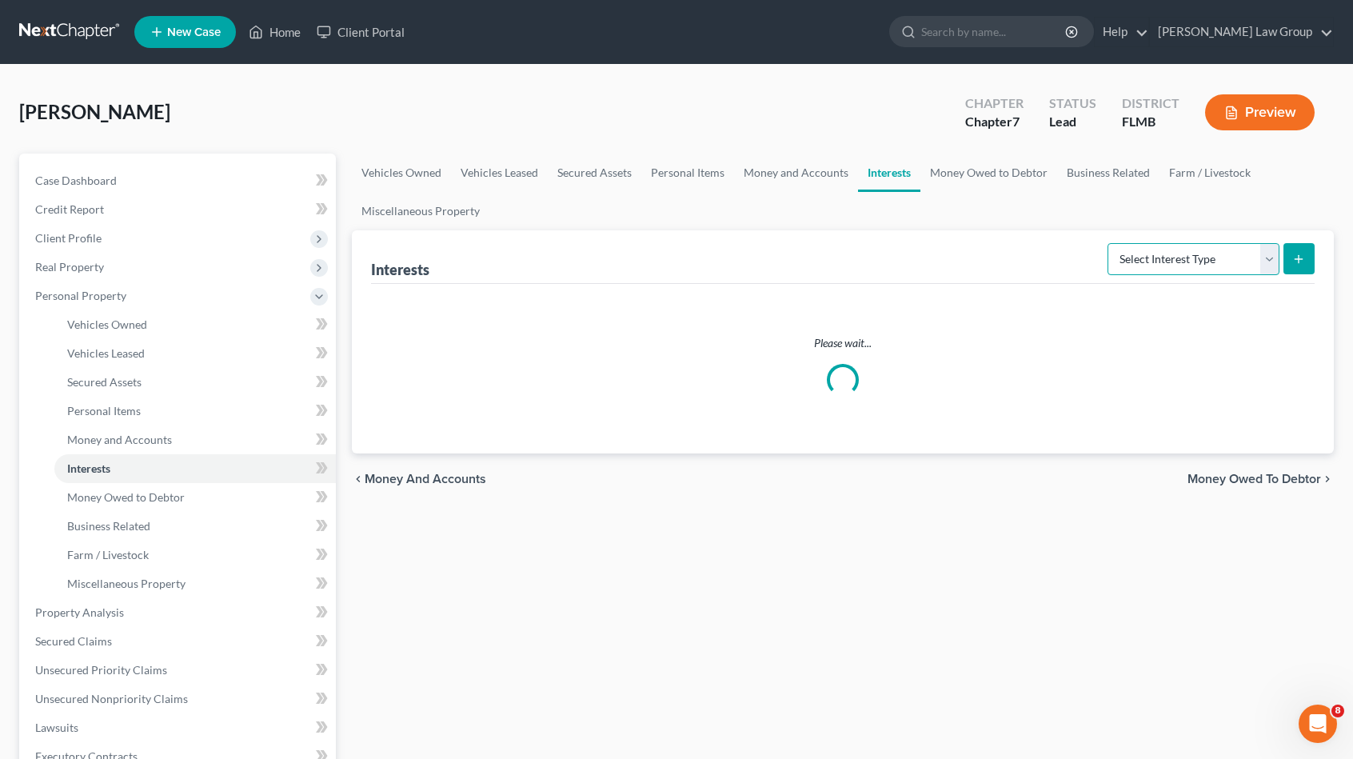
click at [1236, 262] on select "Select Interest Type 401K Annuity Bond Education IRA Government Bond Government…" at bounding box center [1194, 259] width 172 height 32
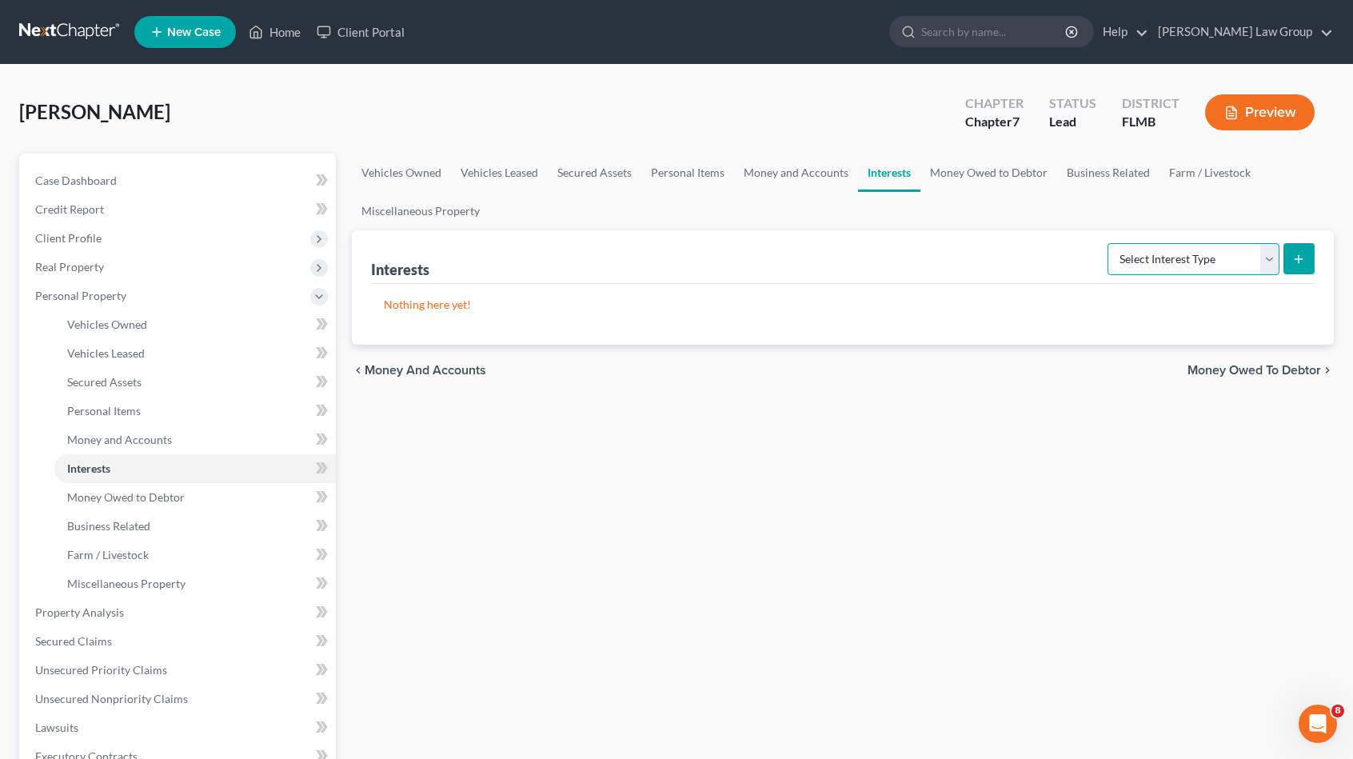
select select "ira"
click at [1110, 243] on select "Select Interest Type 401K Annuity Bond Education IRA Government Bond Government…" at bounding box center [1194, 259] width 172 height 32
click at [1300, 253] on icon "submit" at bounding box center [1298, 259] width 13 height 13
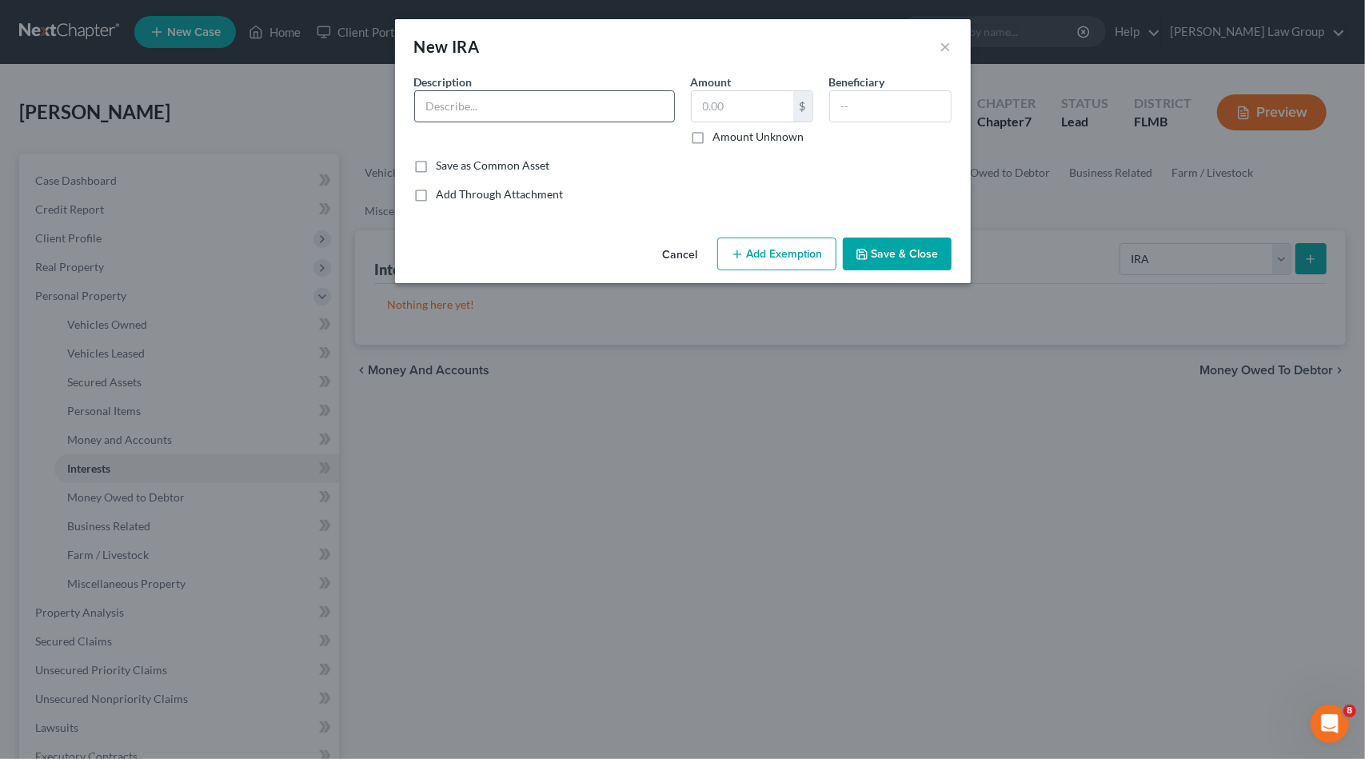
click at [440, 108] on input "text" at bounding box center [544, 106] width 259 height 30
type input "State Farm [PERSON_NAME]"
type input "726.24"
click at [811, 262] on button "Add Exemption" at bounding box center [776, 255] width 119 height 34
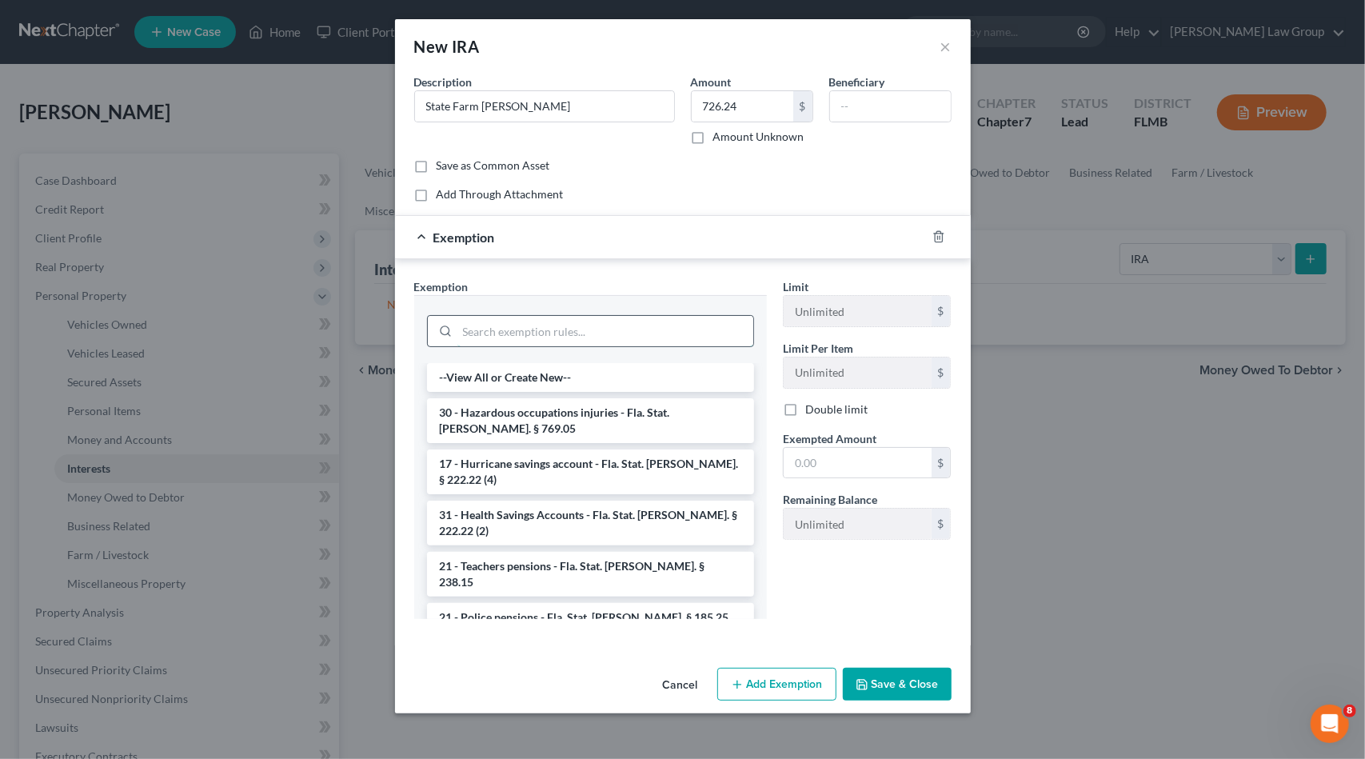
click at [553, 332] on input "search" at bounding box center [605, 331] width 296 height 30
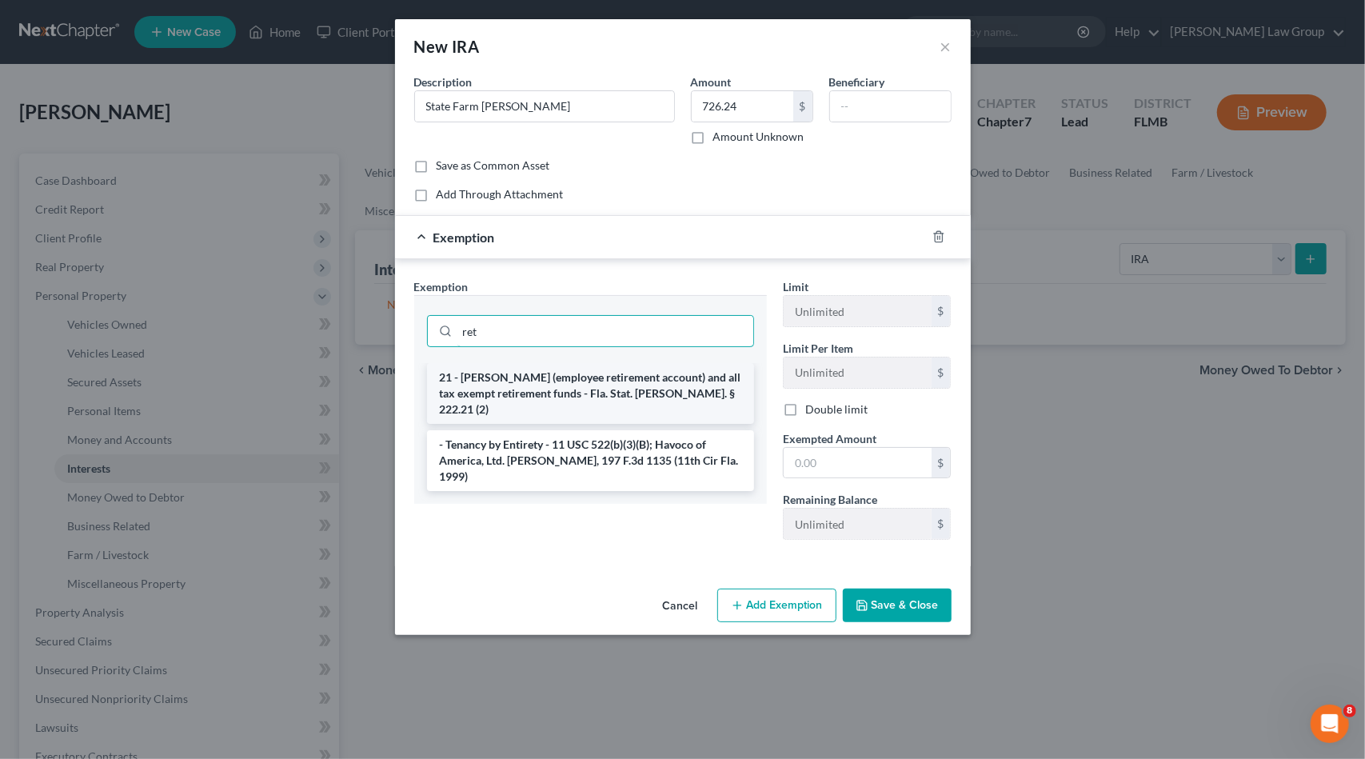
type input "ret"
drag, startPoint x: 553, startPoint y: 387, endPoint x: 561, endPoint y: 379, distance: 11.3
click at [555, 385] on li "21 - [PERSON_NAME] (employee retirement account) and all tax exempt retirement …" at bounding box center [590, 393] width 327 height 61
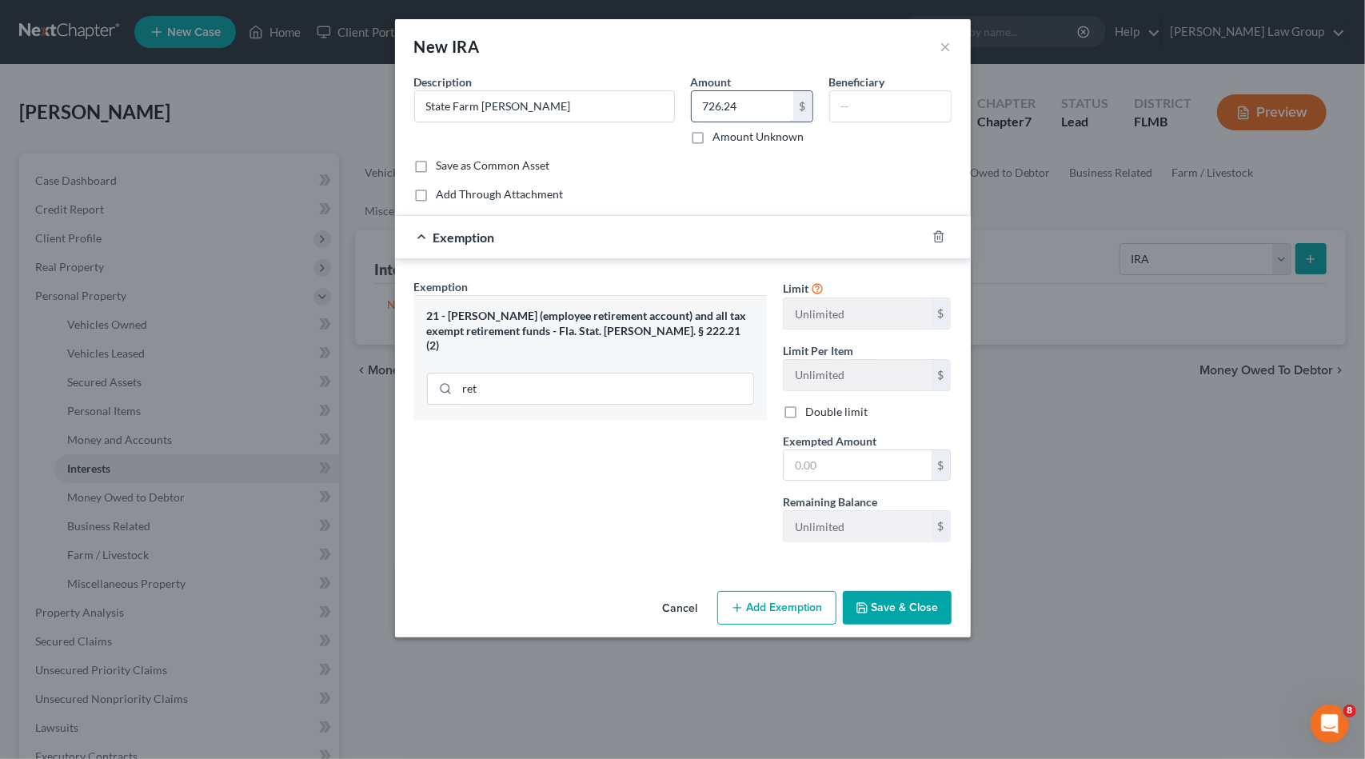
click at [753, 101] on input "726.24" at bounding box center [743, 106] width 102 height 30
click at [874, 463] on input "text" at bounding box center [858, 465] width 148 height 30
paste input "726.24"
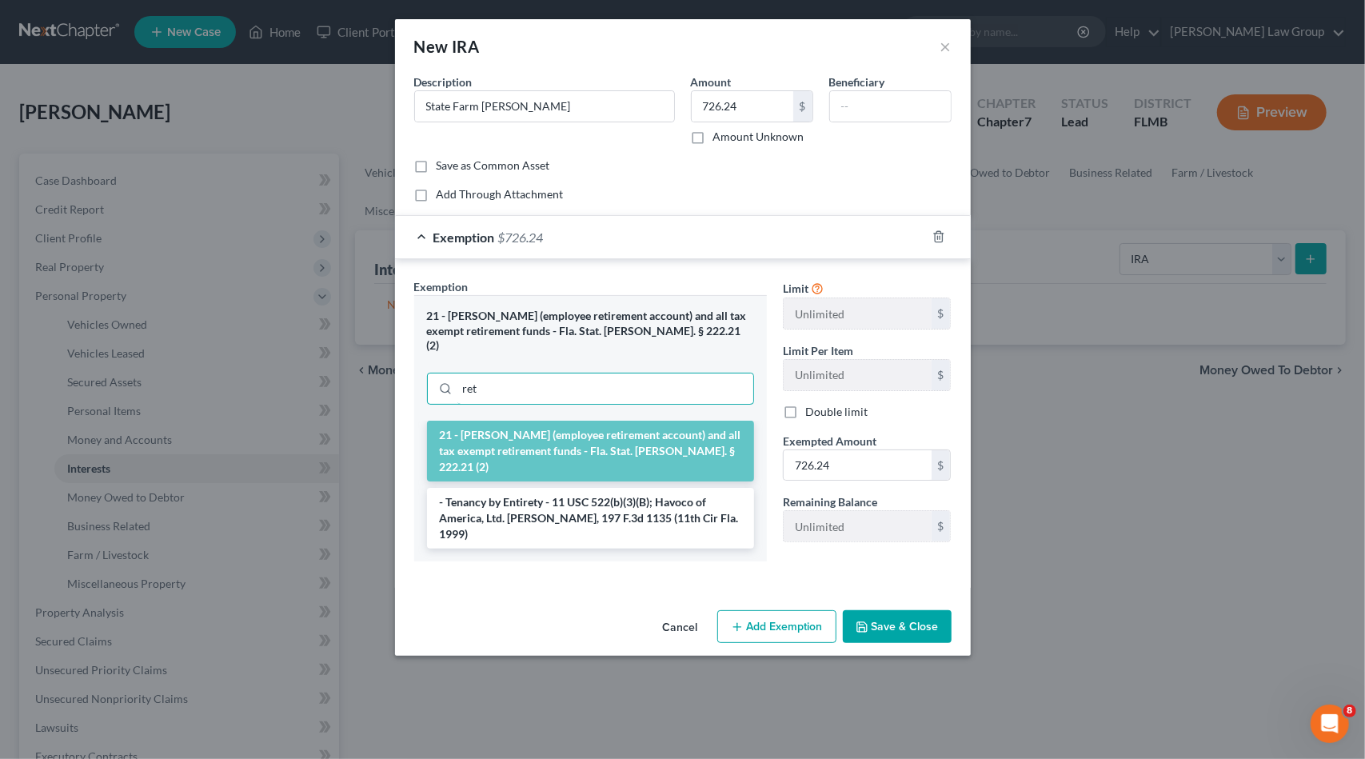
drag, startPoint x: 505, startPoint y: 377, endPoint x: 314, endPoint y: 377, distance: 191.1
click at [314, 377] on div "New IRA × An exemption set must first be selected from the Filing Information s…" at bounding box center [682, 379] width 1365 height 759
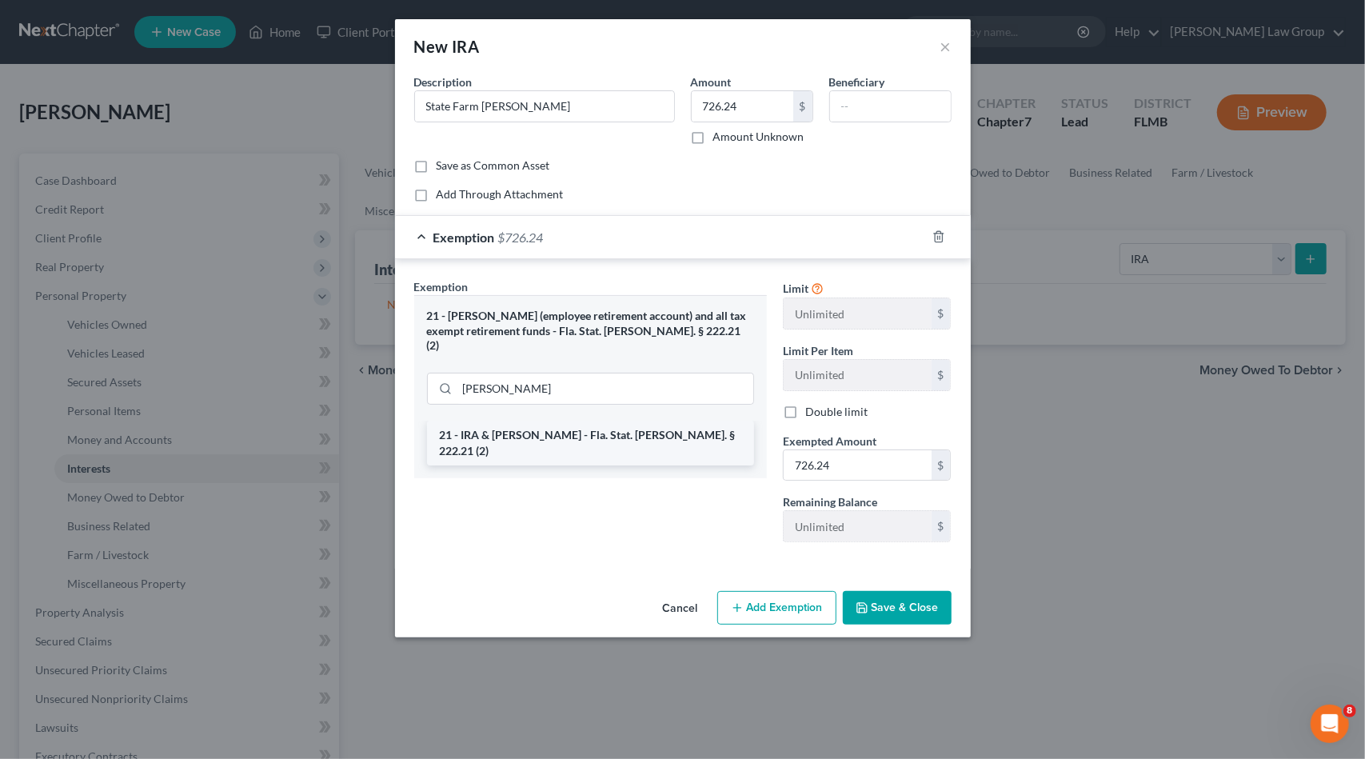
click at [573, 421] on li "21 - IRA & [PERSON_NAME] - Fla. Stat. [PERSON_NAME]. § 222.21 (2)" at bounding box center [590, 443] width 327 height 45
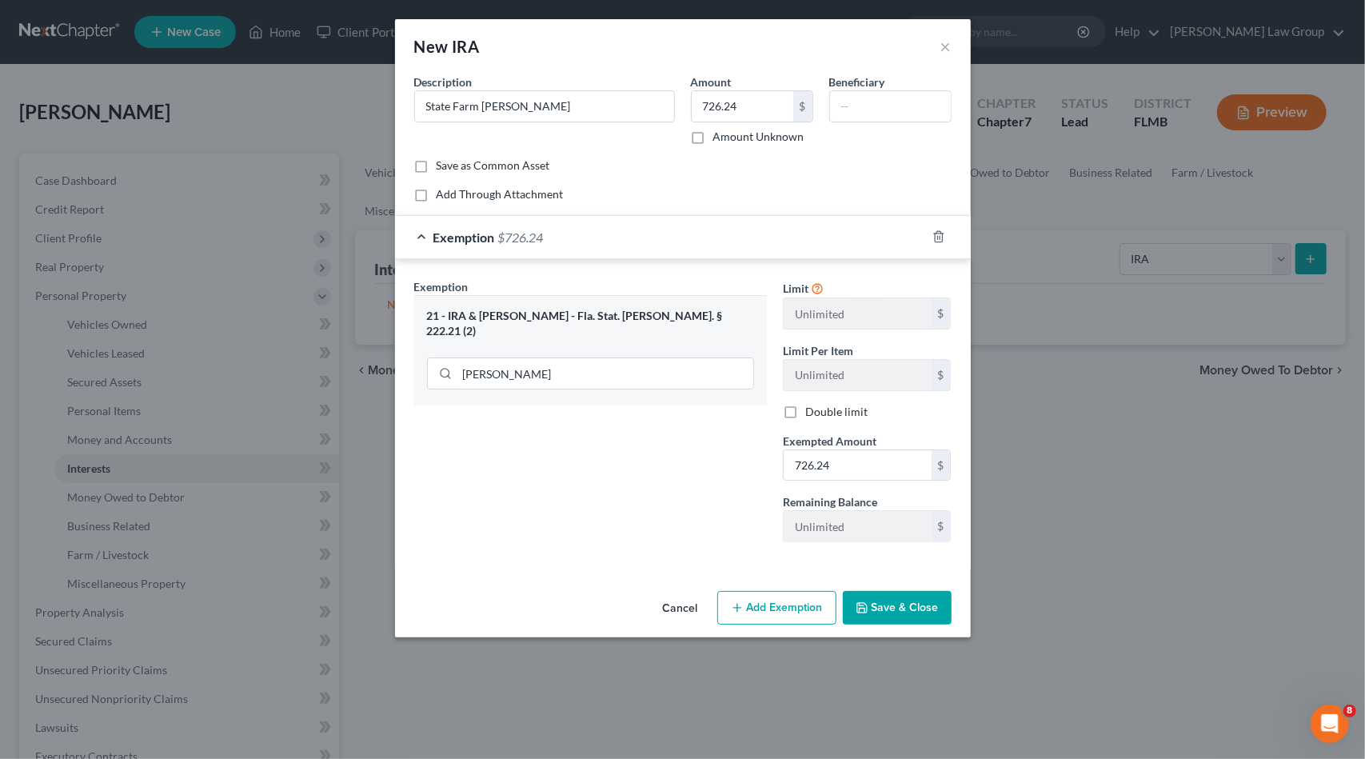
click at [913, 612] on button "Save & Close" at bounding box center [897, 608] width 109 height 34
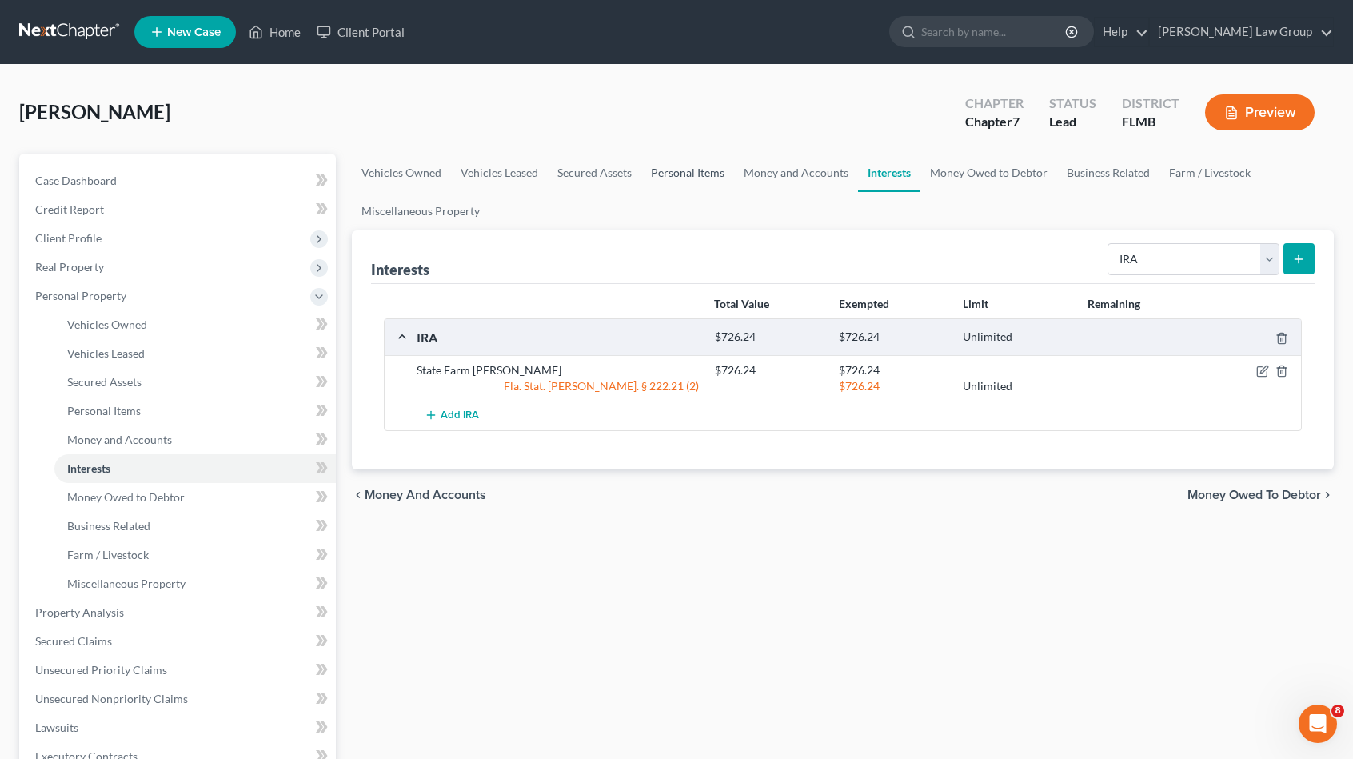
click at [707, 174] on link "Personal Items" at bounding box center [687, 173] width 93 height 38
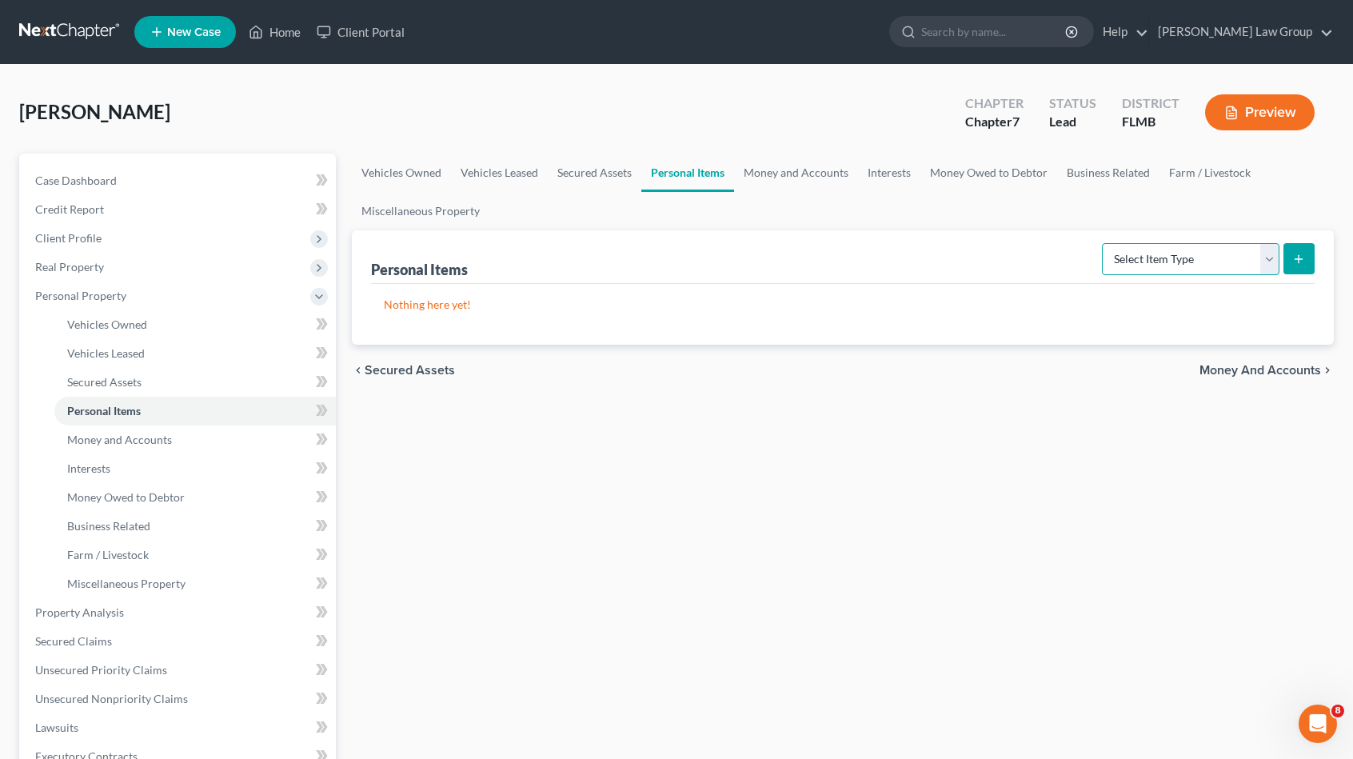
click at [1156, 254] on select "Select Item Type Clothing Collectibles Of Value Electronics Firearms Household …" at bounding box center [1191, 259] width 178 height 32
click at [1105, 243] on select "Select Item Type Clothing Collectibles Of Value Electronics Firearms Household …" at bounding box center [1191, 259] width 178 height 32
click at [1290, 256] on button "submit" at bounding box center [1299, 258] width 31 height 31
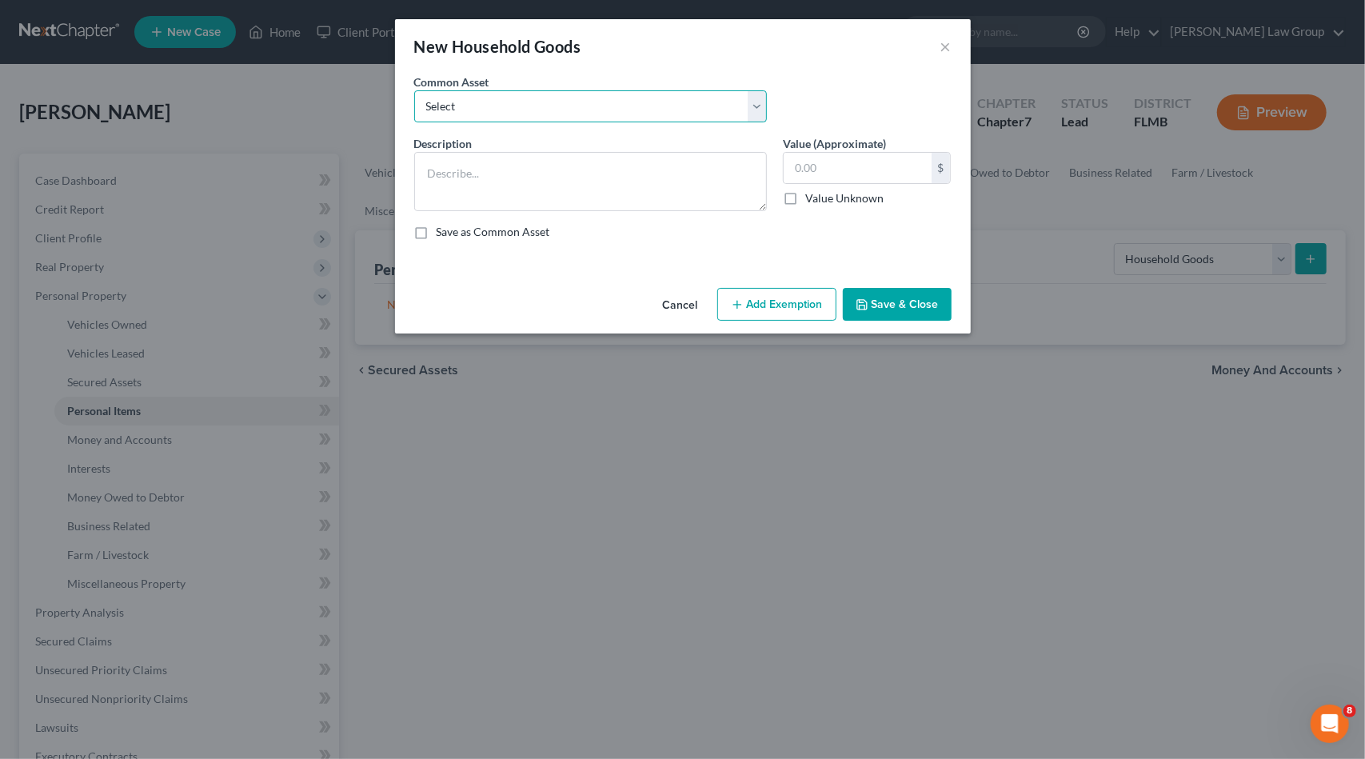
click at [619, 116] on select "Select Household goods & furnishings" at bounding box center [590, 106] width 353 height 32
click at [414, 90] on select "Select Household goods & furnishings" at bounding box center [590, 106] width 353 height 32
click at [907, 299] on button "Save & Close" at bounding box center [897, 305] width 109 height 34
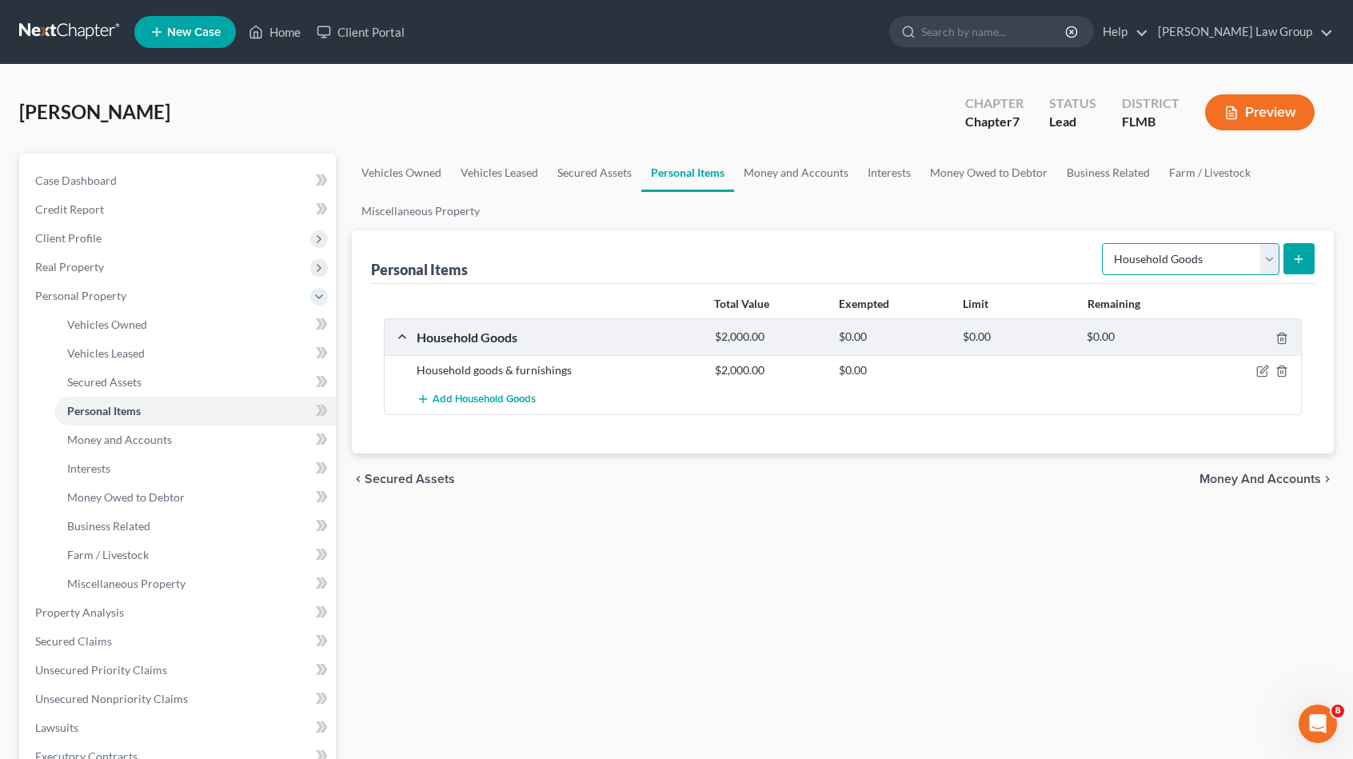
click at [1247, 261] on select "Select Item Type Clothing Collectibles Of Value Electronics Firearms Household …" at bounding box center [1191, 259] width 178 height 32
click at [1105, 243] on select "Select Item Type Clothing Collectibles Of Value Electronics Firearms Household …" at bounding box center [1191, 259] width 178 height 32
click at [1312, 252] on button "submit" at bounding box center [1299, 258] width 31 height 31
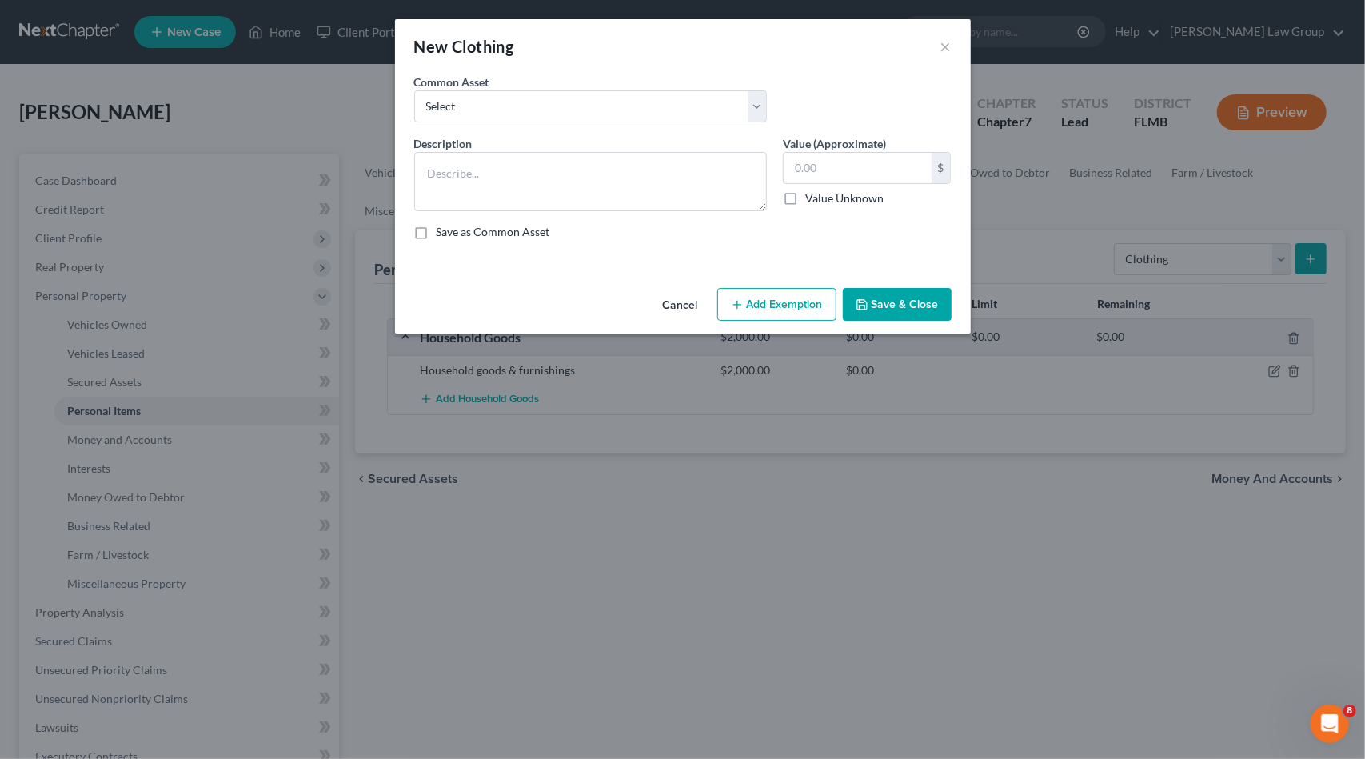
drag, startPoint x: 542, startPoint y: 82, endPoint x: 558, endPoint y: 109, distance: 30.9
click at [543, 82] on div "Common Asset Select Debtor's Wardrobe Joint debtor's wardrobe Joint Debtor's wa…" at bounding box center [590, 98] width 369 height 49
click at [558, 111] on select "Select Debtor's Wardrobe Joint debtor's wardrobe Joint Debtor's wardrobe" at bounding box center [590, 106] width 353 height 32
click at [414, 90] on select "Select Debtor's Wardrobe Joint debtor's wardrobe Joint Debtor's wardrobe" at bounding box center [590, 106] width 353 height 32
click at [915, 300] on button "Save & Close" at bounding box center [897, 305] width 109 height 34
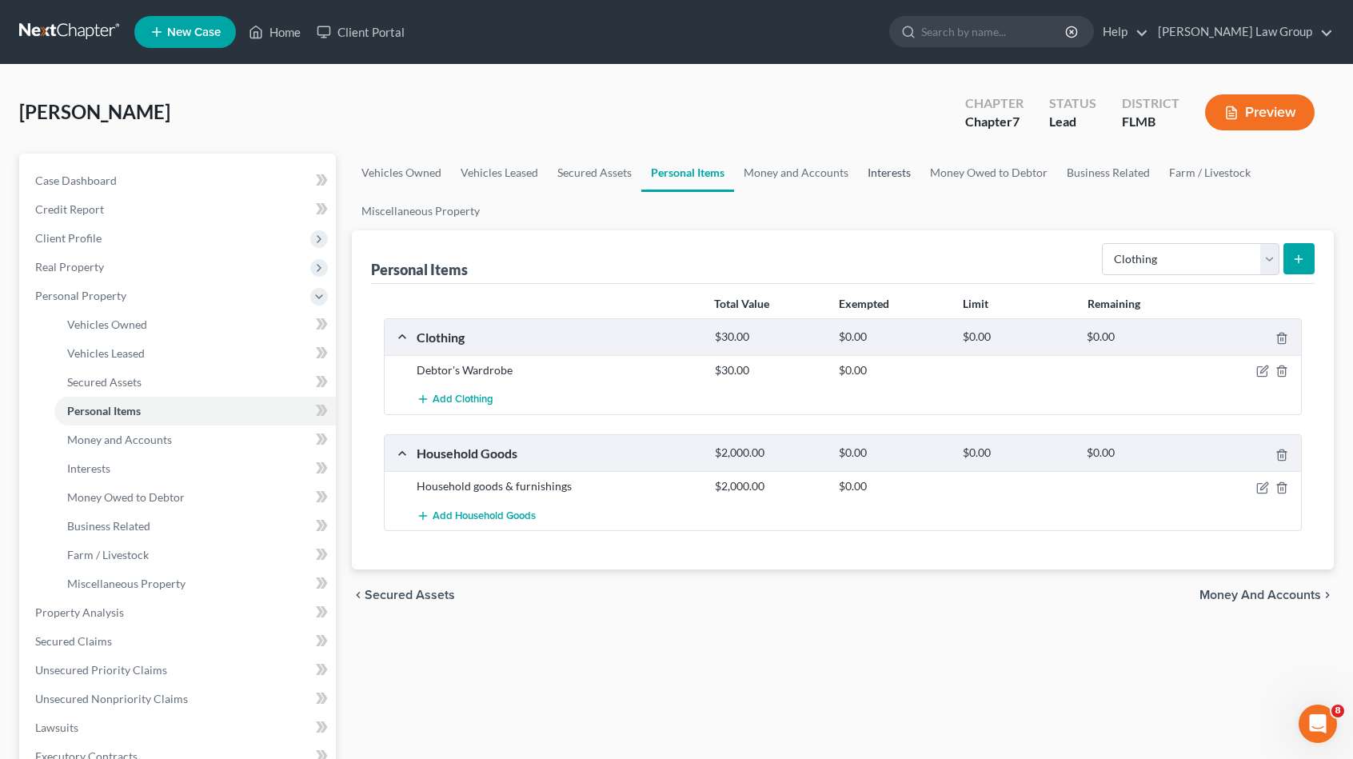
click at [888, 178] on link "Interests" at bounding box center [889, 173] width 62 height 38
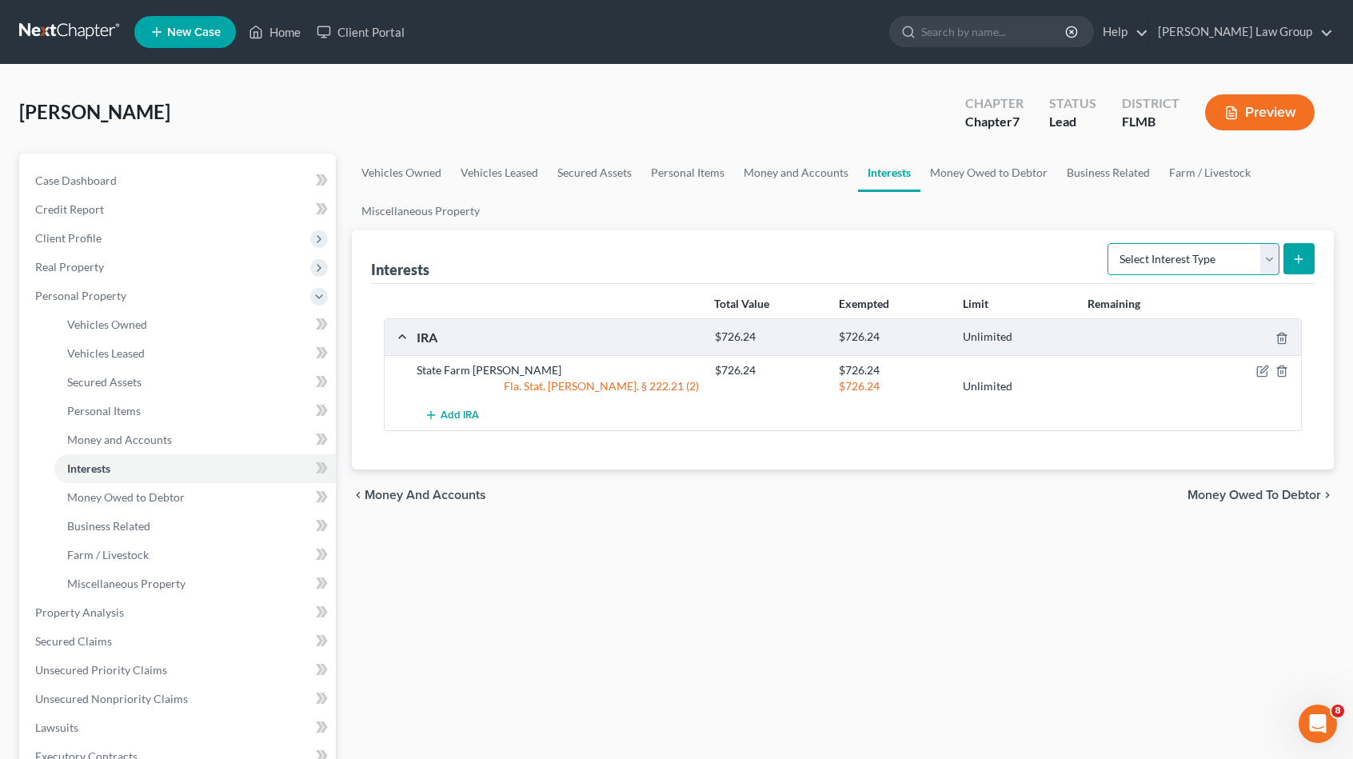
click at [1152, 258] on select "Select Interest Type 401K Annuity Bond Education IRA Government Bond Government…" at bounding box center [1194, 259] width 172 height 32
click at [1110, 243] on select "Select Interest Type 401K Annuity Bond Education IRA Government Bond Government…" at bounding box center [1194, 259] width 172 height 32
click at [1311, 249] on button "submit" at bounding box center [1299, 258] width 31 height 31
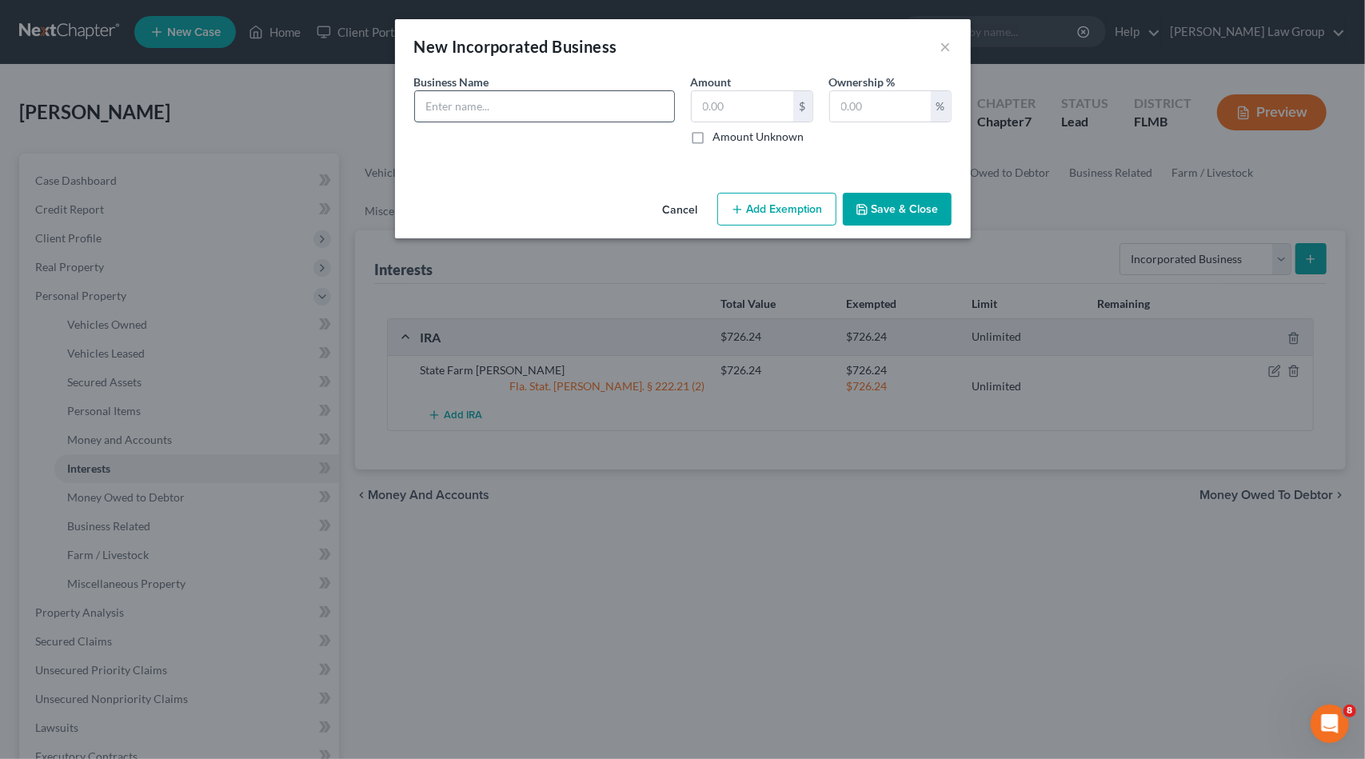
click at [538, 111] on input "text" at bounding box center [544, 106] width 259 height 30
click at [750, 110] on input "text" at bounding box center [743, 106] width 102 height 30
click at [857, 102] on input "text" at bounding box center [880, 106] width 101 height 30
click at [726, 114] on input "text" at bounding box center [743, 106] width 102 height 30
click at [880, 211] on button "Save & Close" at bounding box center [897, 210] width 109 height 34
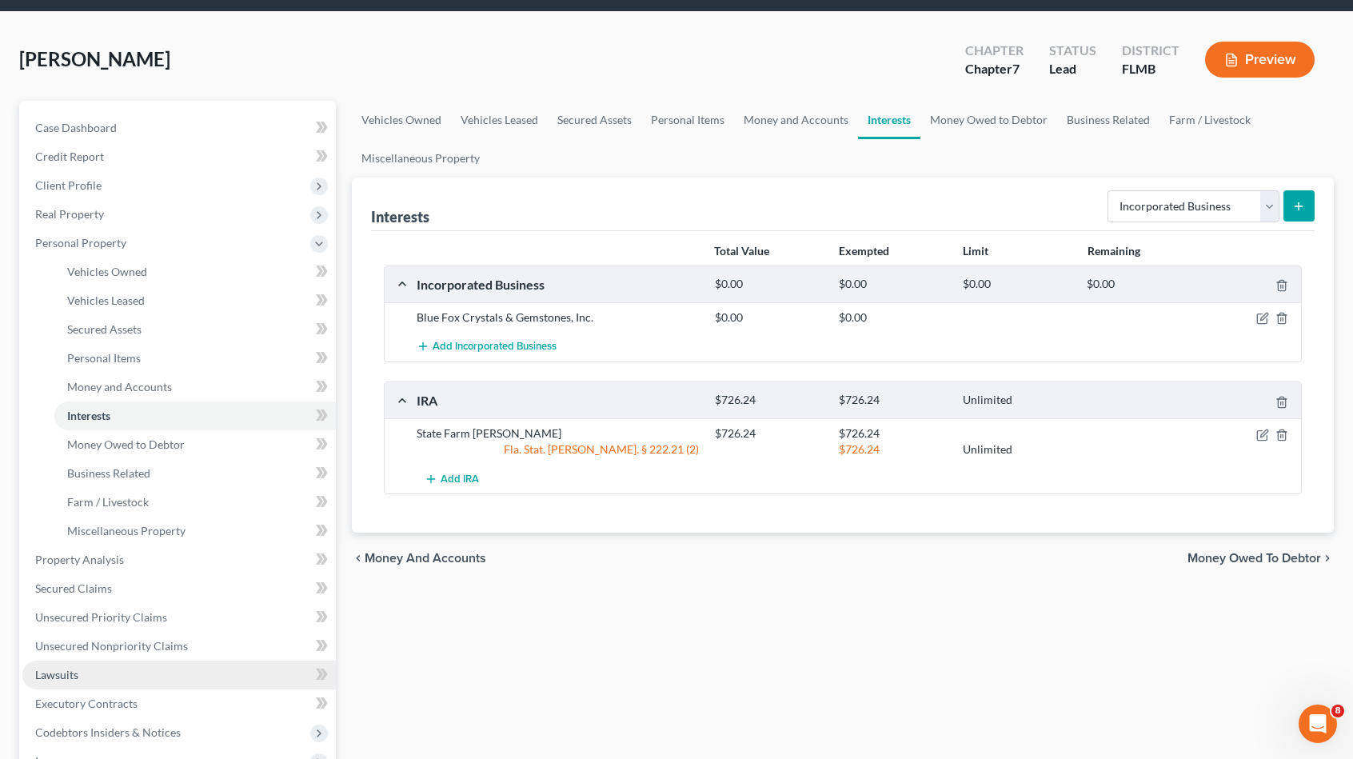
scroll to position [377, 0]
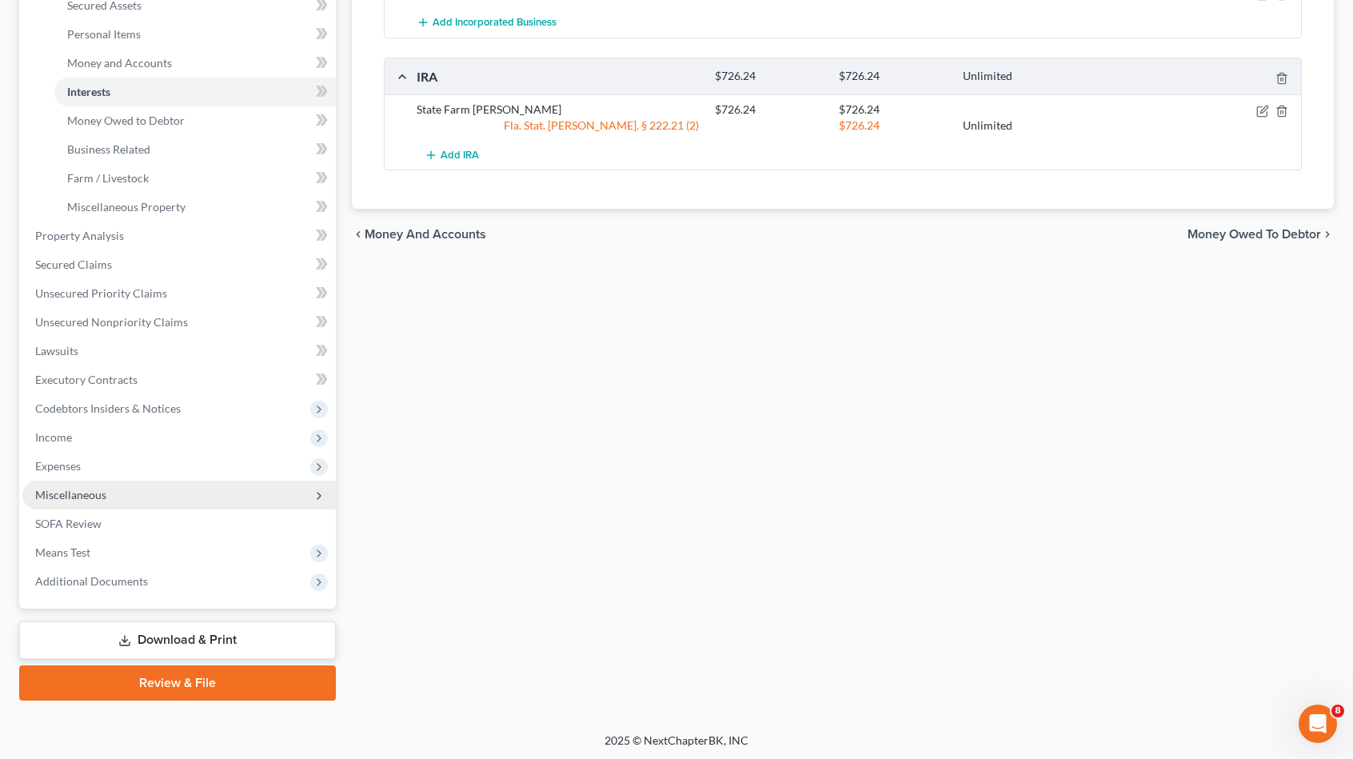
click at [142, 495] on span "Miscellaneous" at bounding box center [179, 495] width 314 height 29
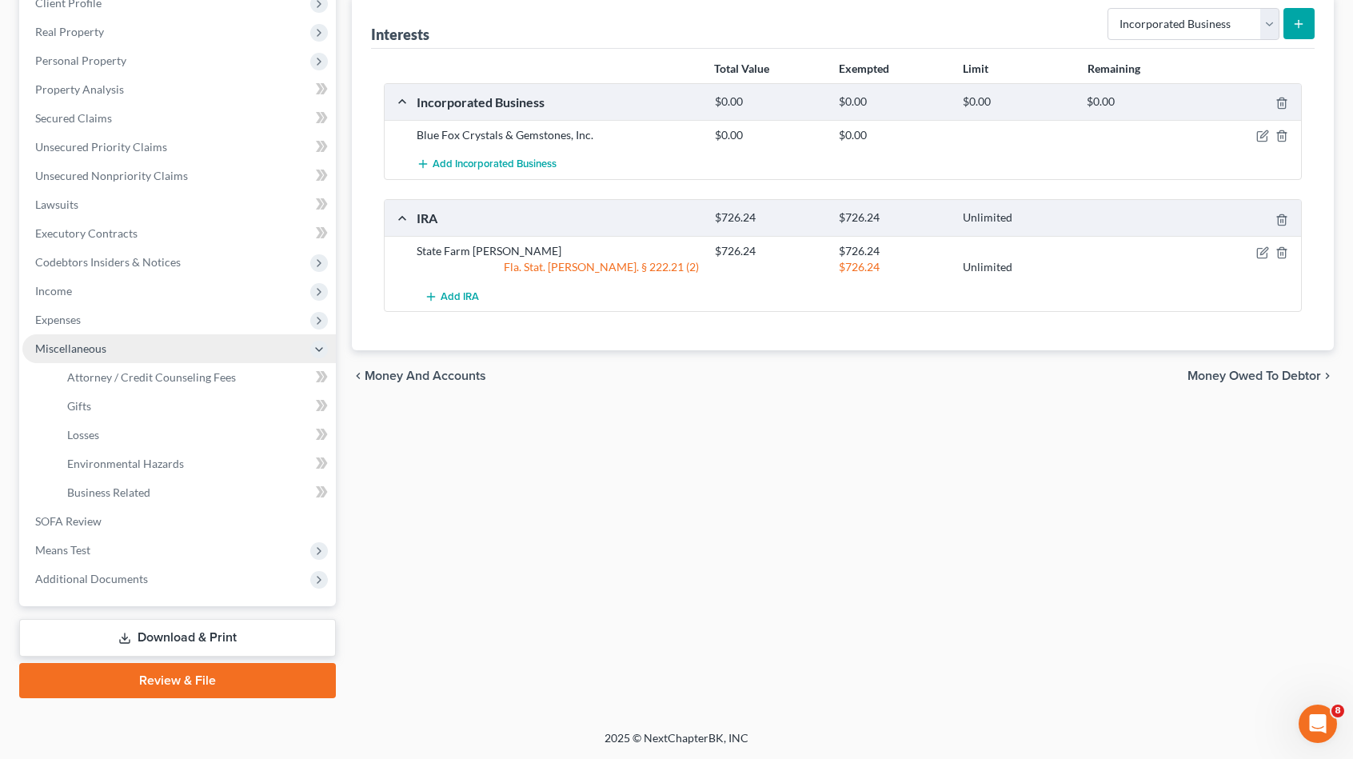
scroll to position [233, 0]
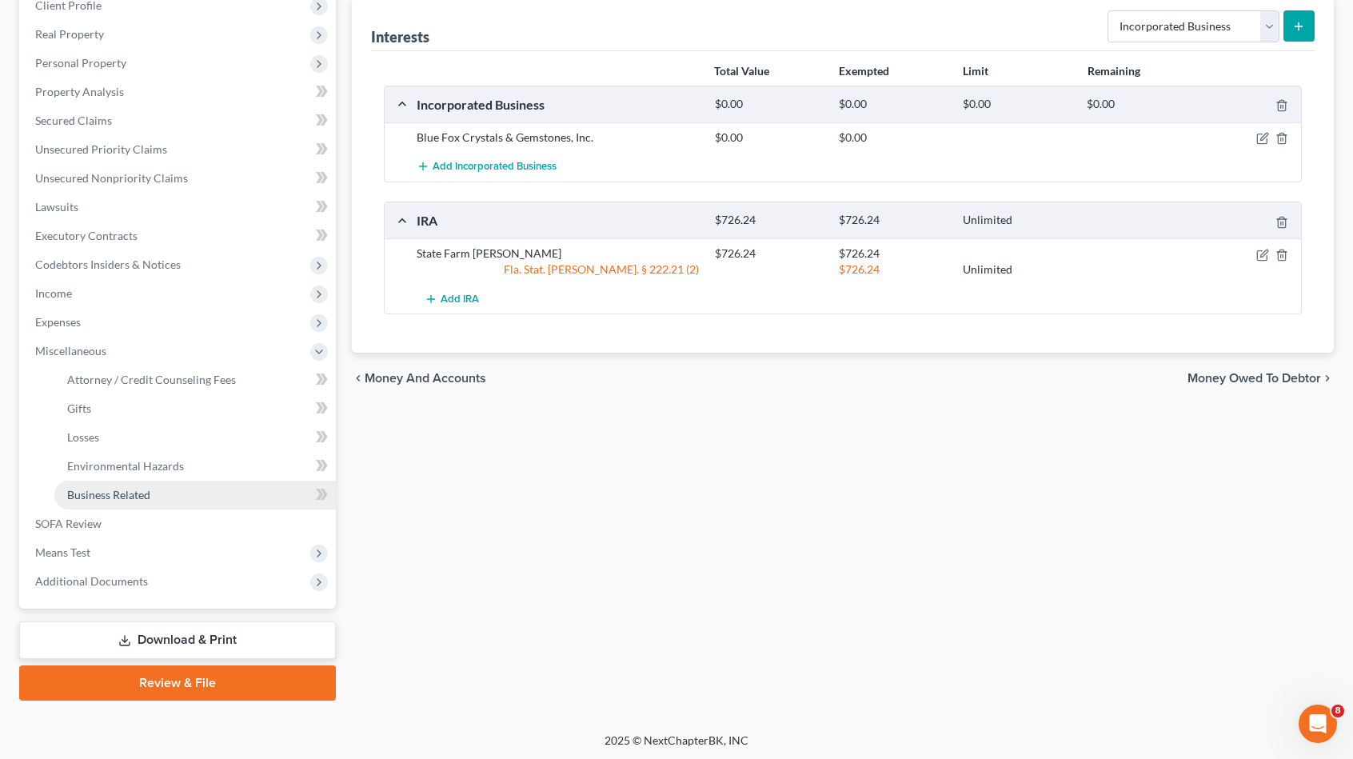
drag, startPoint x: 162, startPoint y: 497, endPoint x: 277, endPoint y: 469, distance: 118.3
click at [162, 497] on link "Business Related" at bounding box center [195, 495] width 282 height 29
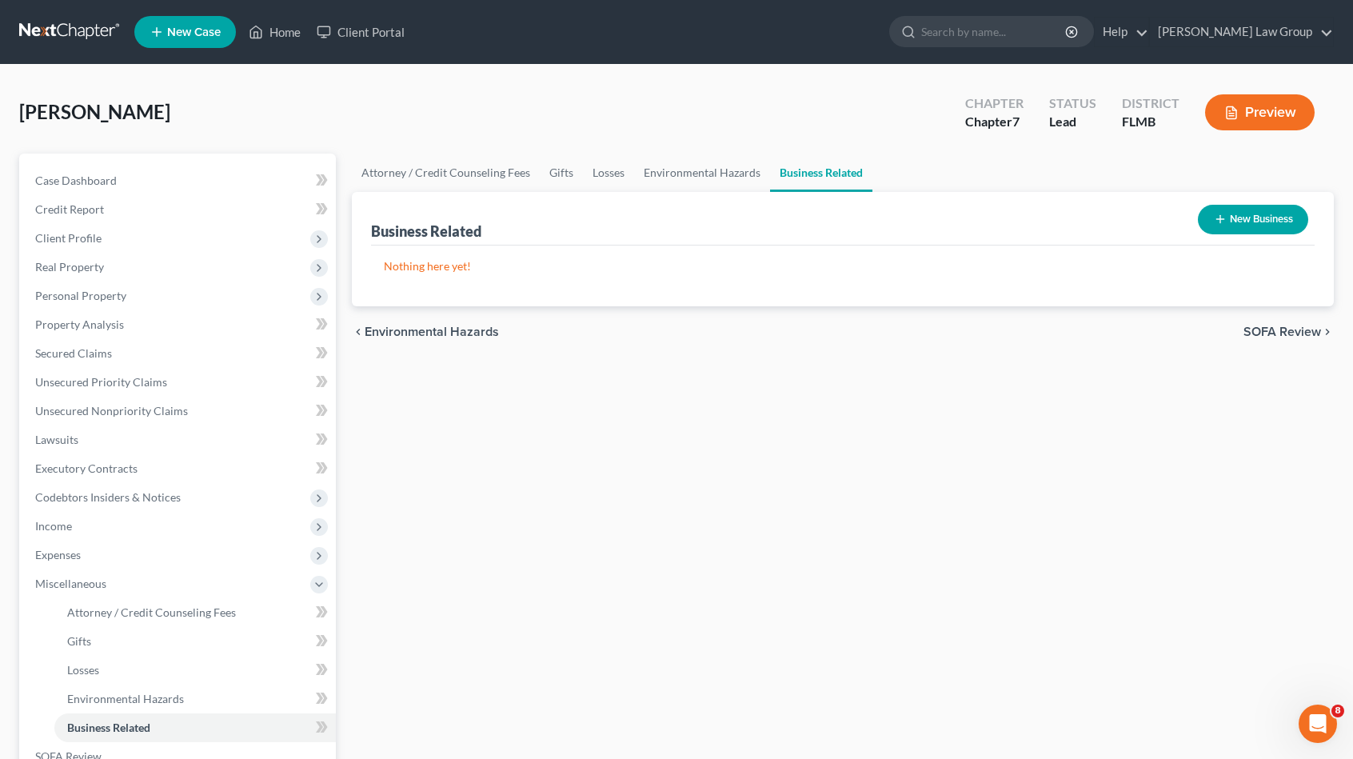
click at [1267, 220] on button "New Business" at bounding box center [1253, 220] width 110 height 30
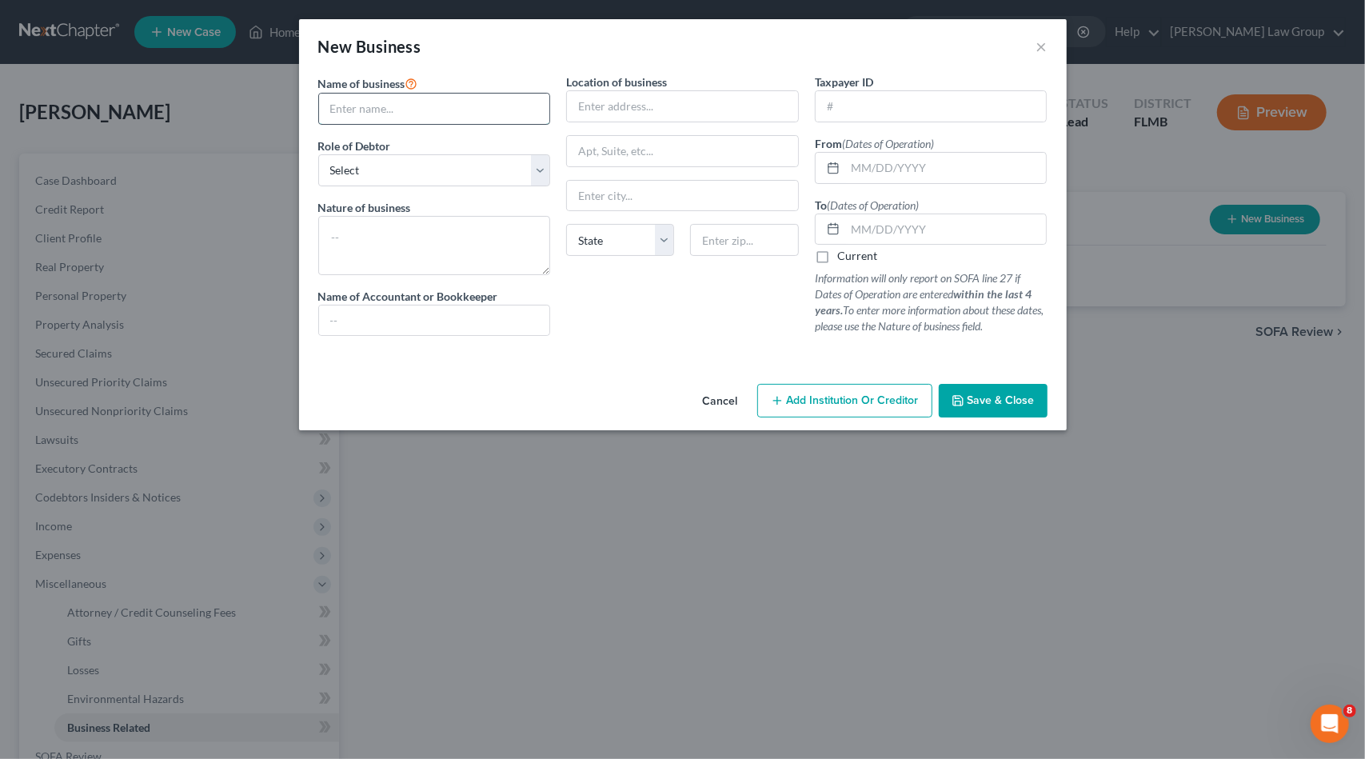
click at [367, 109] on input "text" at bounding box center [434, 109] width 231 height 30
click at [645, 108] on input "text" at bounding box center [682, 106] width 231 height 30
drag, startPoint x: 441, startPoint y: 166, endPoint x: 433, endPoint y: 168, distance: 9.1
click at [433, 168] on select "Select A member of a limited liability company (LLC) or limited liability partn…" at bounding box center [434, 170] width 233 height 32
click at [318, 154] on select "Select A member of a limited liability company (LLC) or limited liability partn…" at bounding box center [434, 170] width 233 height 32
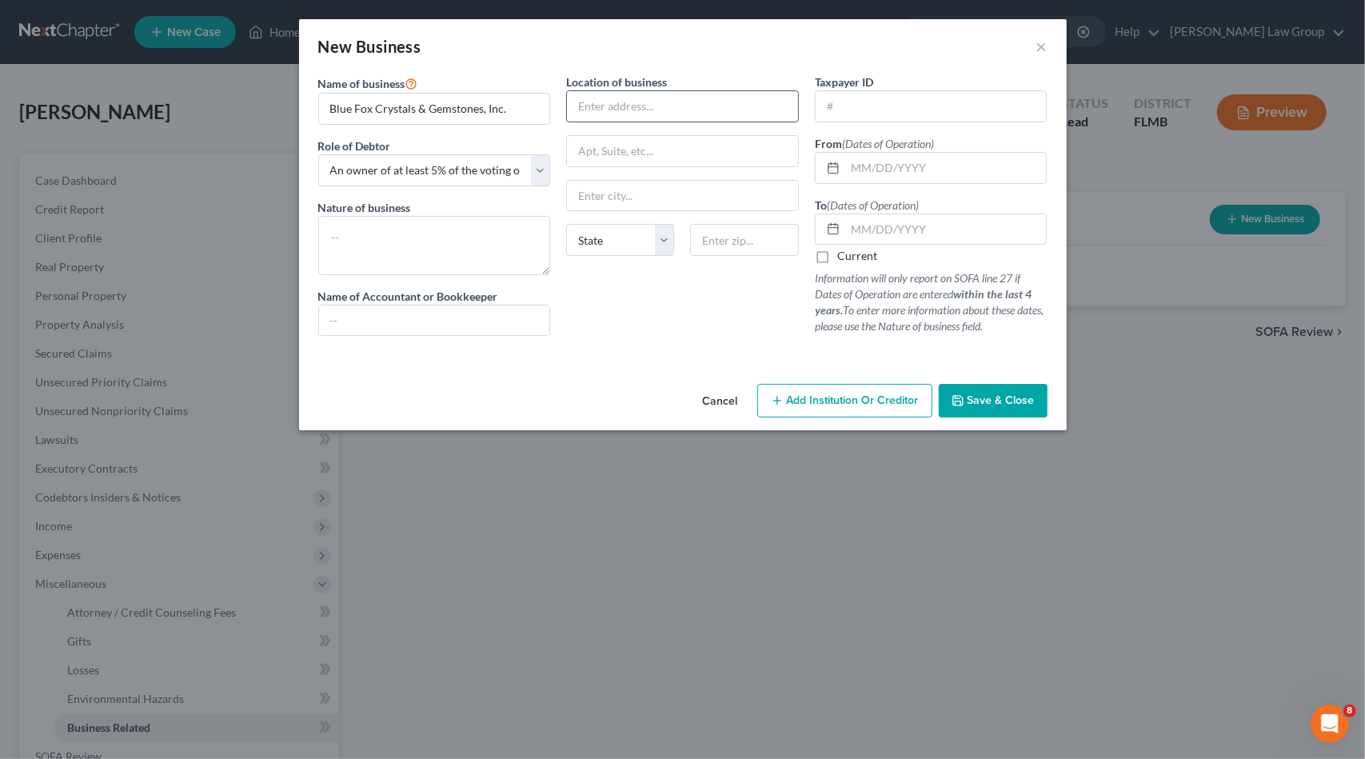
click at [630, 109] on input "text" at bounding box center [682, 106] width 231 height 30
click at [881, 113] on input "text" at bounding box center [931, 106] width 231 height 30
paste input "[US_EMPLOYER_IDENTIFICATION_NUMBER]"
click at [586, 106] on input "text" at bounding box center [682, 106] width 231 height 30
click at [745, 236] on input "text" at bounding box center [744, 240] width 108 height 32
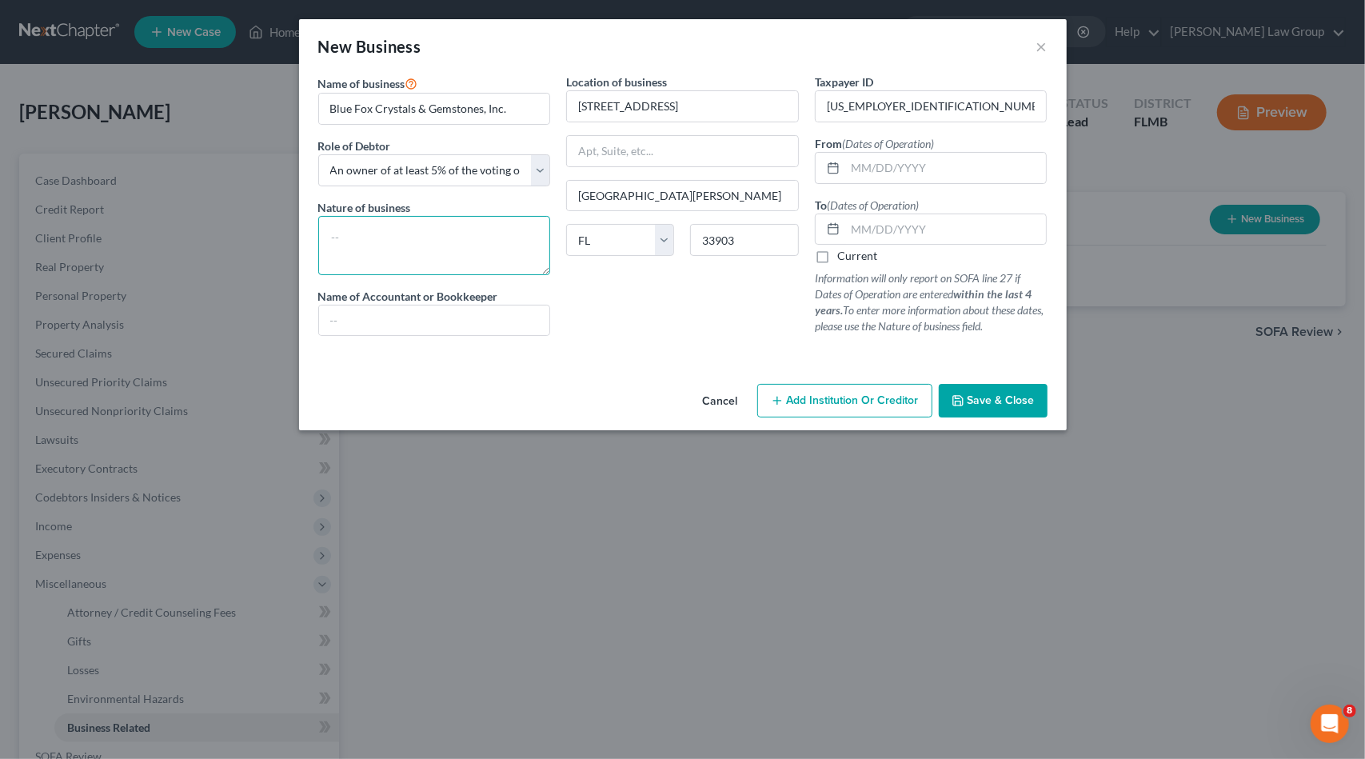
click at [382, 231] on textarea at bounding box center [434, 245] width 233 height 59
drag, startPoint x: 917, startPoint y: 170, endPoint x: 909, endPoint y: 174, distance: 9.7
click at [910, 174] on input "text" at bounding box center [946, 168] width 202 height 30
click at [837, 259] on label "Current" at bounding box center [857, 256] width 40 height 16
click at [844, 258] on input "Current" at bounding box center [849, 253] width 10 height 10
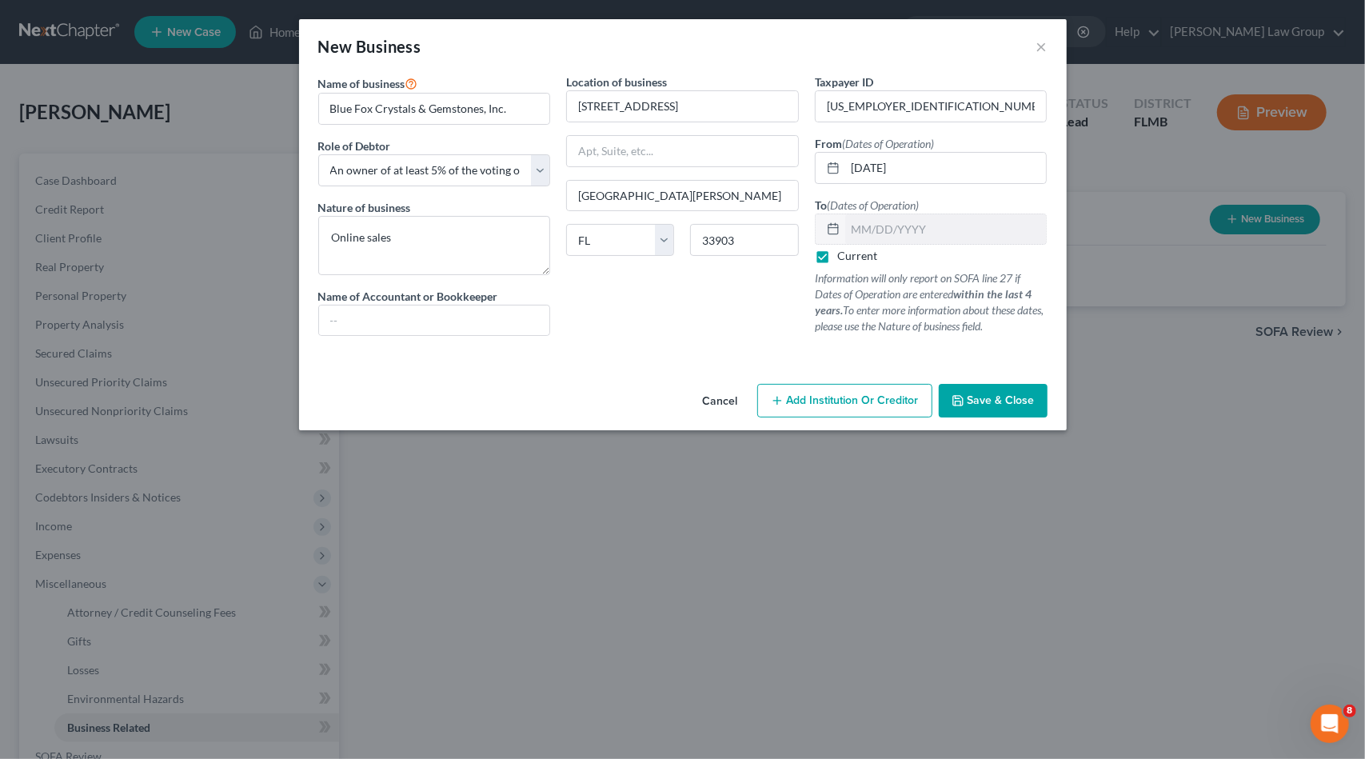
click at [981, 397] on span "Save & Close" at bounding box center [1001, 400] width 67 height 14
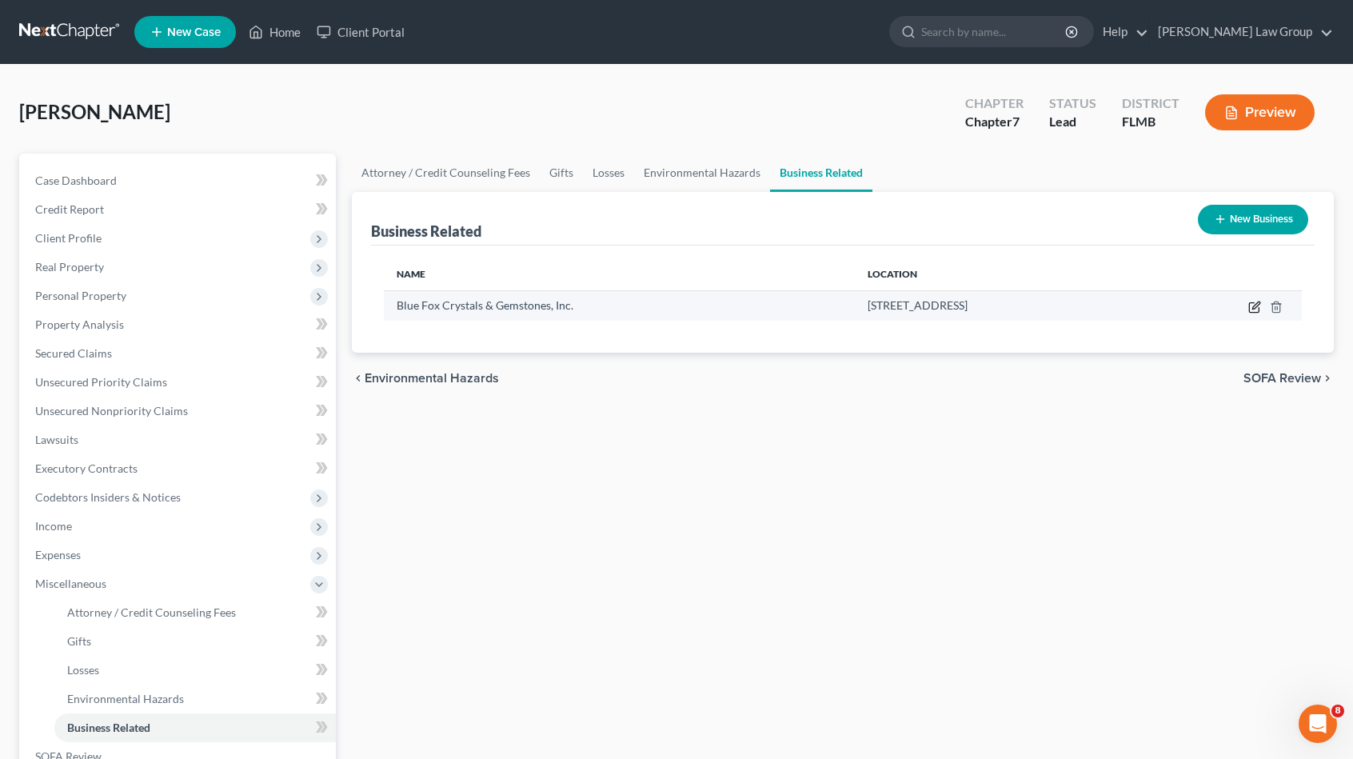
click at [1255, 305] on icon "button" at bounding box center [1255, 305] width 7 height 7
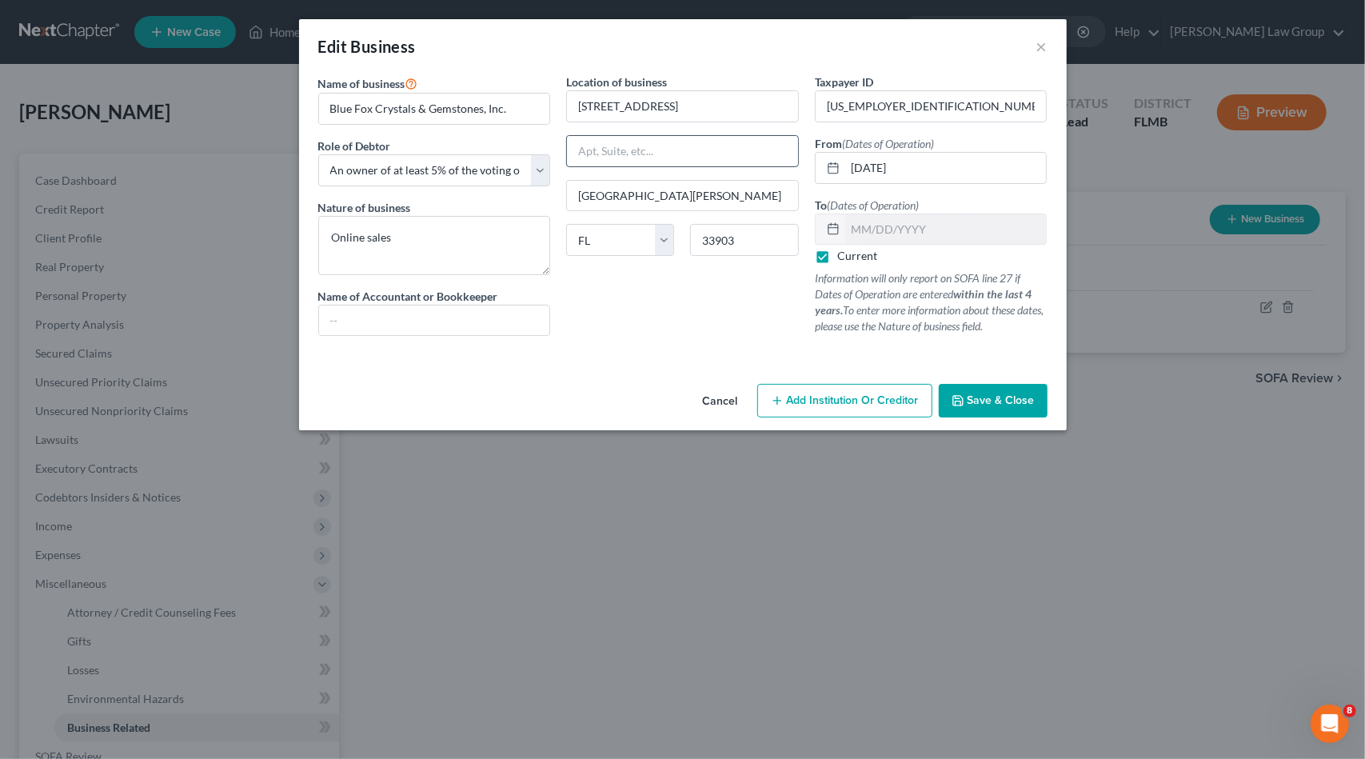
click at [634, 151] on input "text" at bounding box center [682, 151] width 231 height 30
click at [998, 396] on span "Save & Close" at bounding box center [1001, 400] width 67 height 14
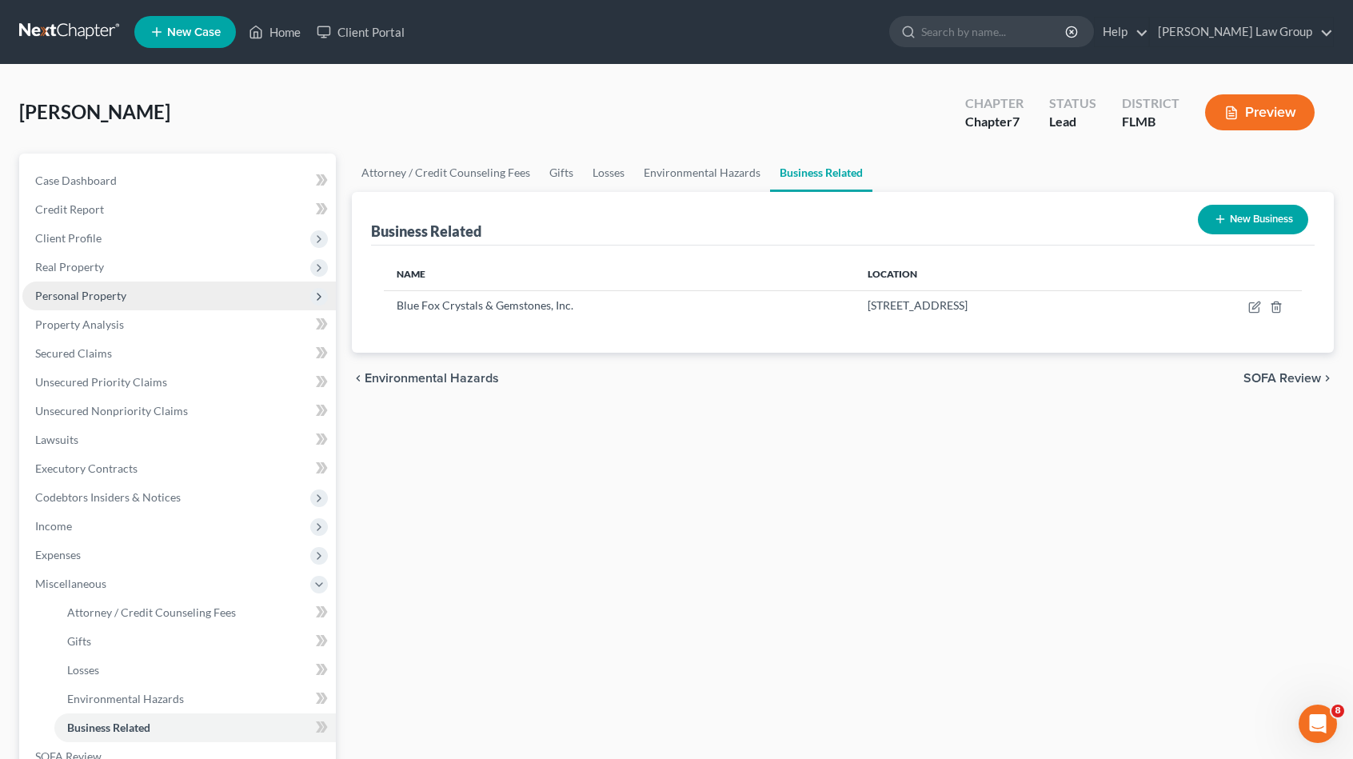
click at [148, 300] on span "Personal Property" at bounding box center [179, 296] width 314 height 29
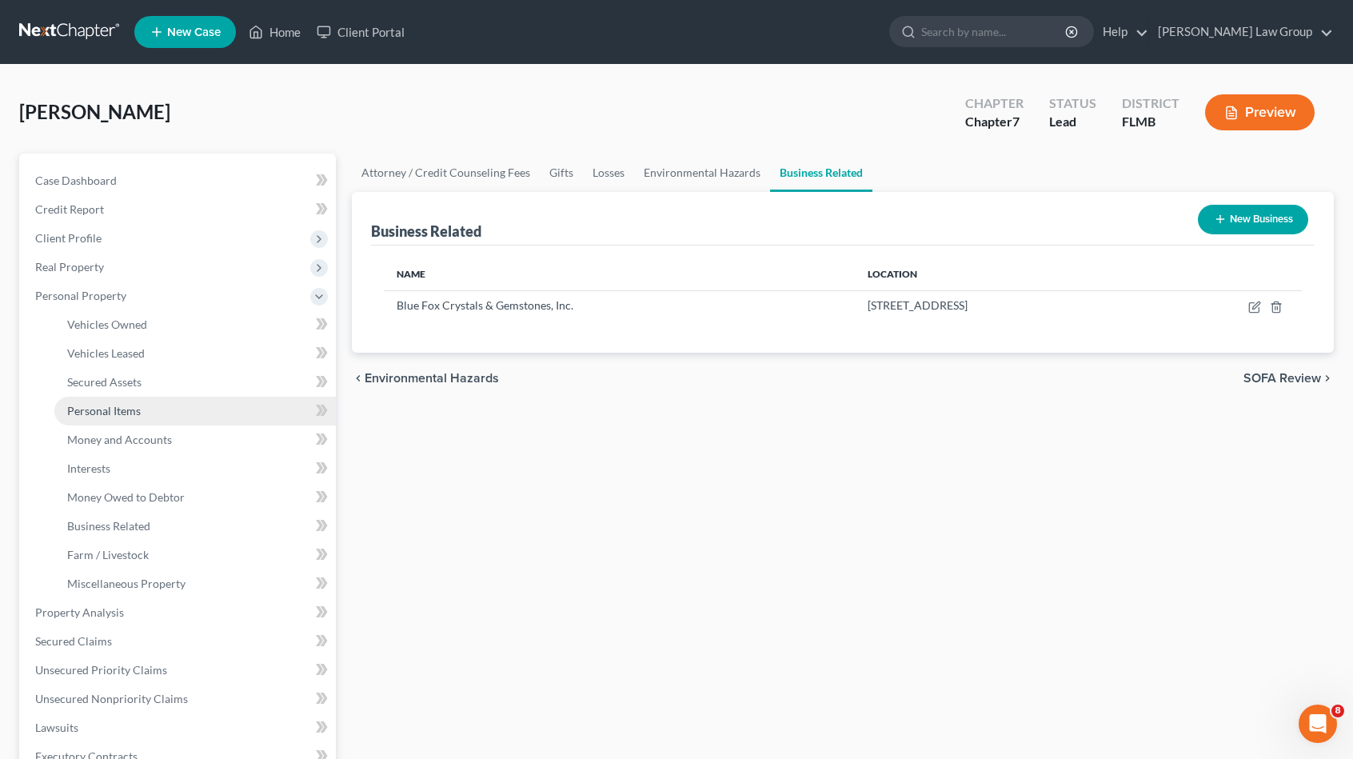
click at [178, 415] on link "Personal Items" at bounding box center [195, 411] width 282 height 29
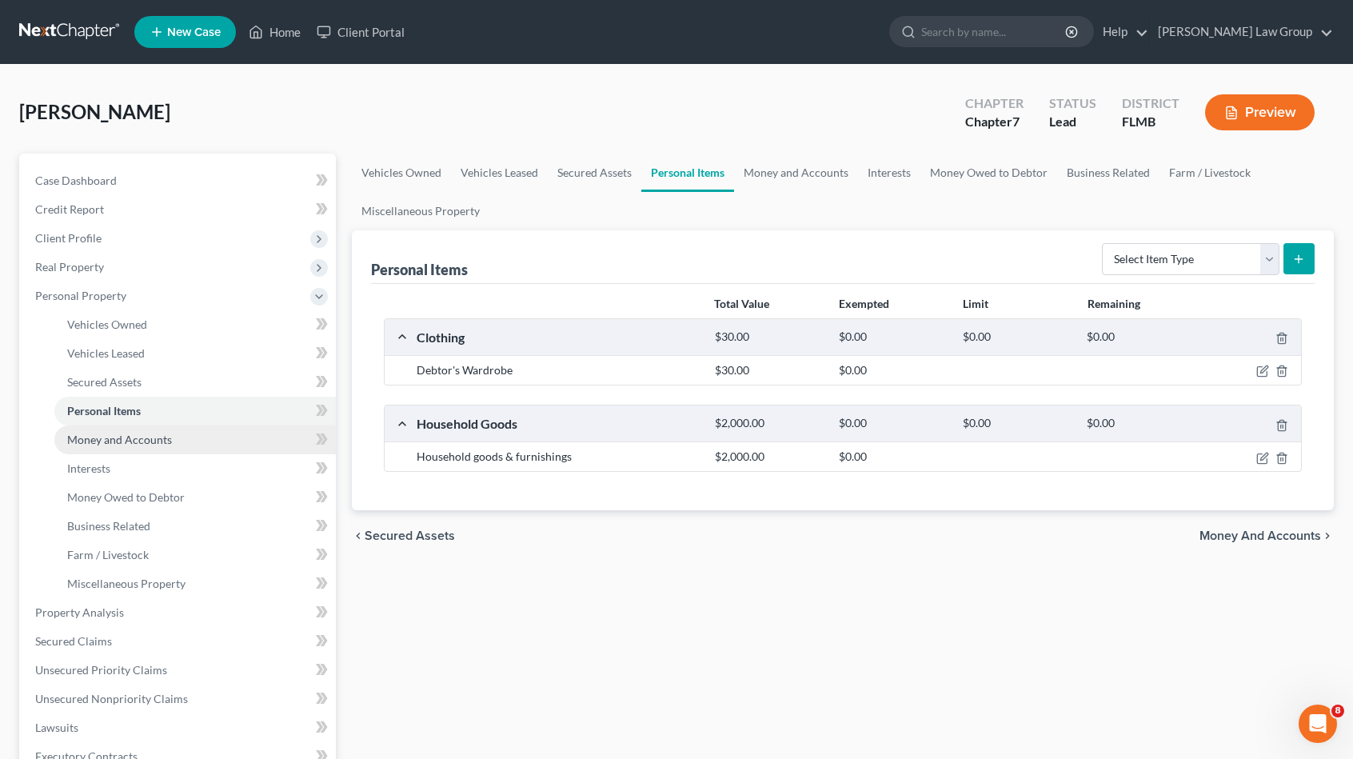
click at [172, 450] on link "Money and Accounts" at bounding box center [195, 439] width 282 height 29
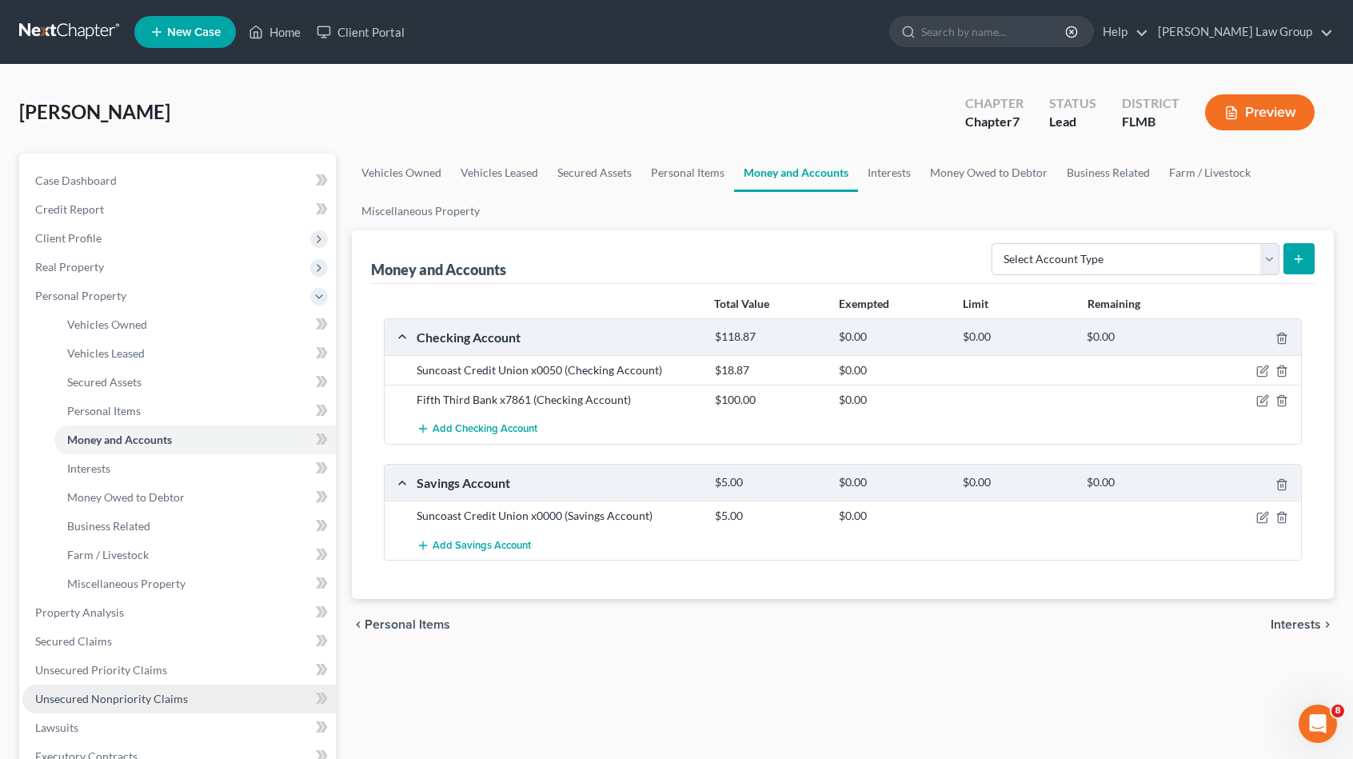
click at [185, 705] on link "Unsecured Nonpriority Claims" at bounding box center [179, 699] width 314 height 29
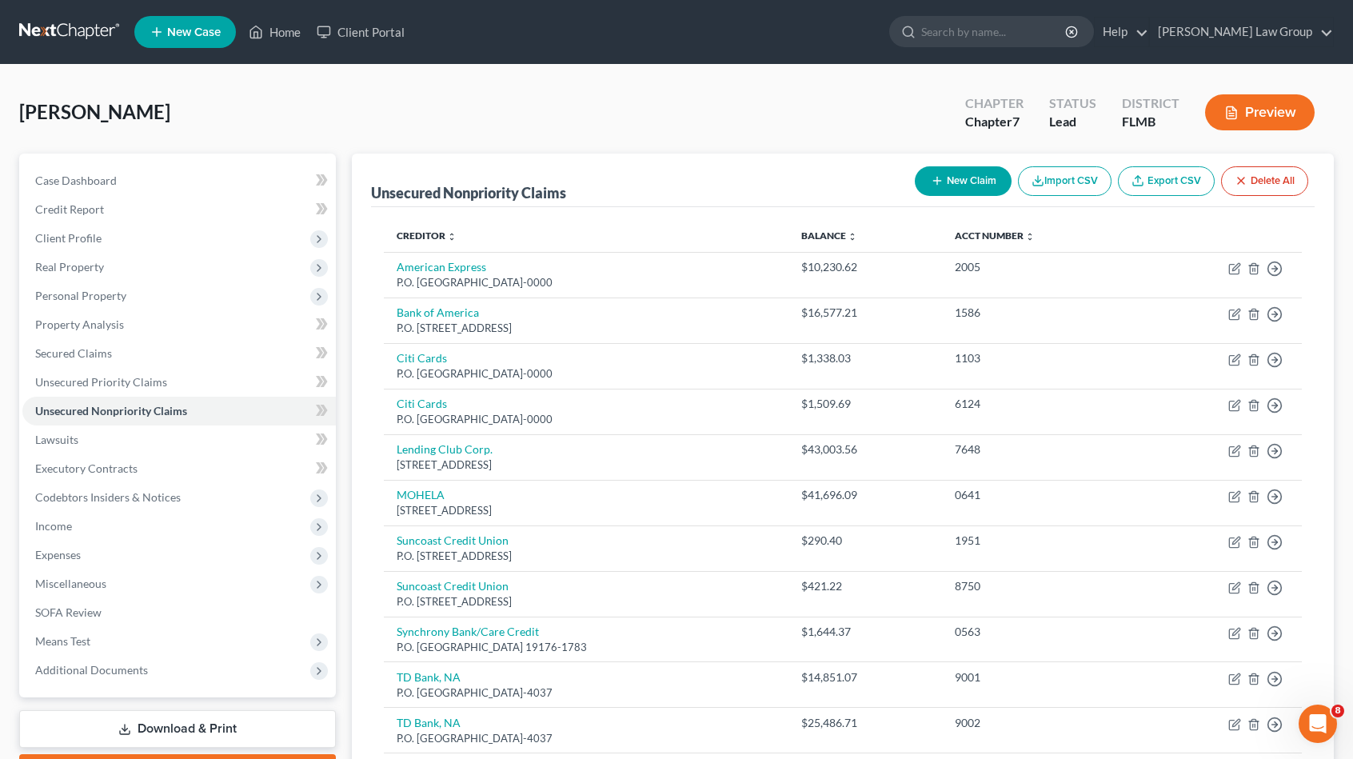
drag, startPoint x: 1047, startPoint y: 186, endPoint x: 936, endPoint y: 156, distance: 115.2
click at [887, 144] on div "[PERSON_NAME] Upgraded Chapter Chapter 7 Status Lead District FLMB Preview Peti…" at bounding box center [676, 504] width 1315 height 840
click at [949, 177] on button "New Claim" at bounding box center [963, 181] width 97 height 30
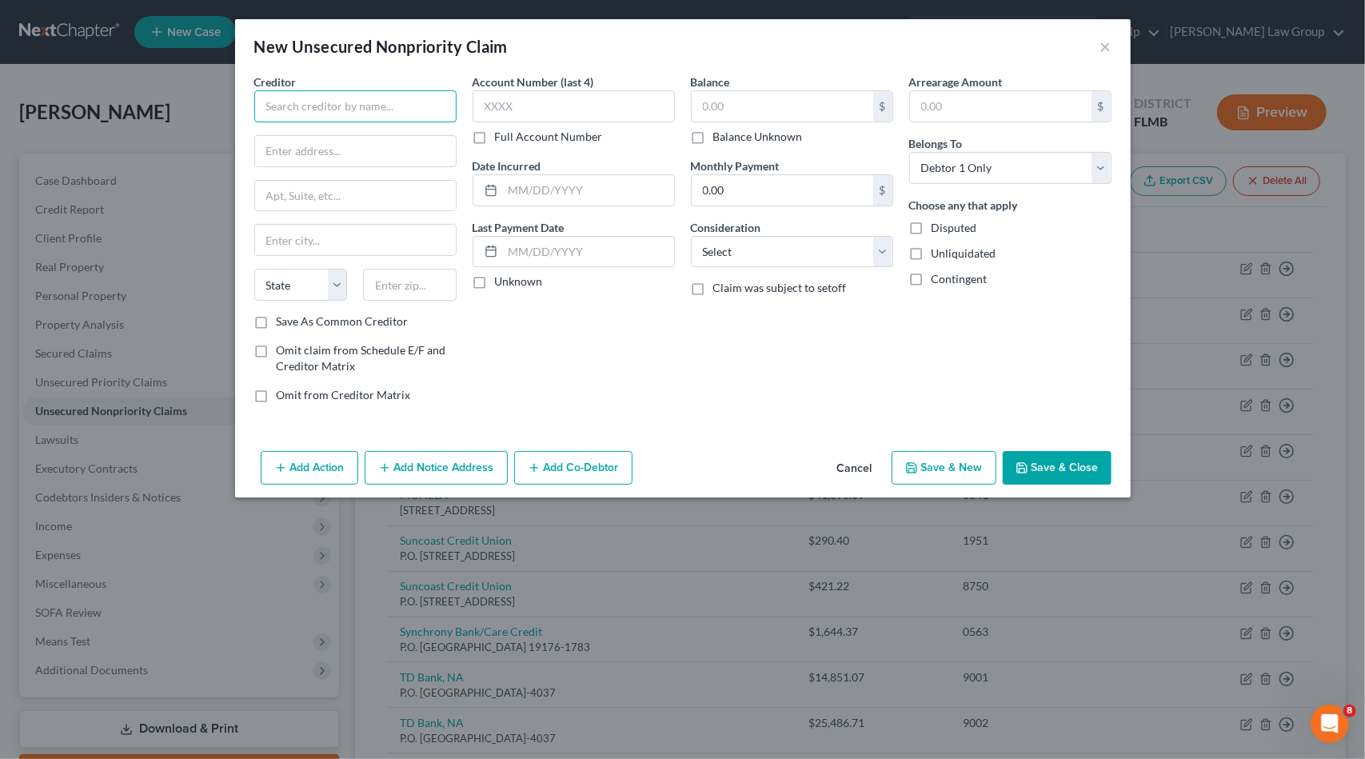
click at [310, 105] on input "text" at bounding box center [355, 106] width 202 height 32
click at [276, 140] on div "Discover Bank" at bounding box center [350, 134] width 166 height 16
click at [784, 110] on input "text" at bounding box center [783, 106] width 182 height 30
paste input "8,754.00"
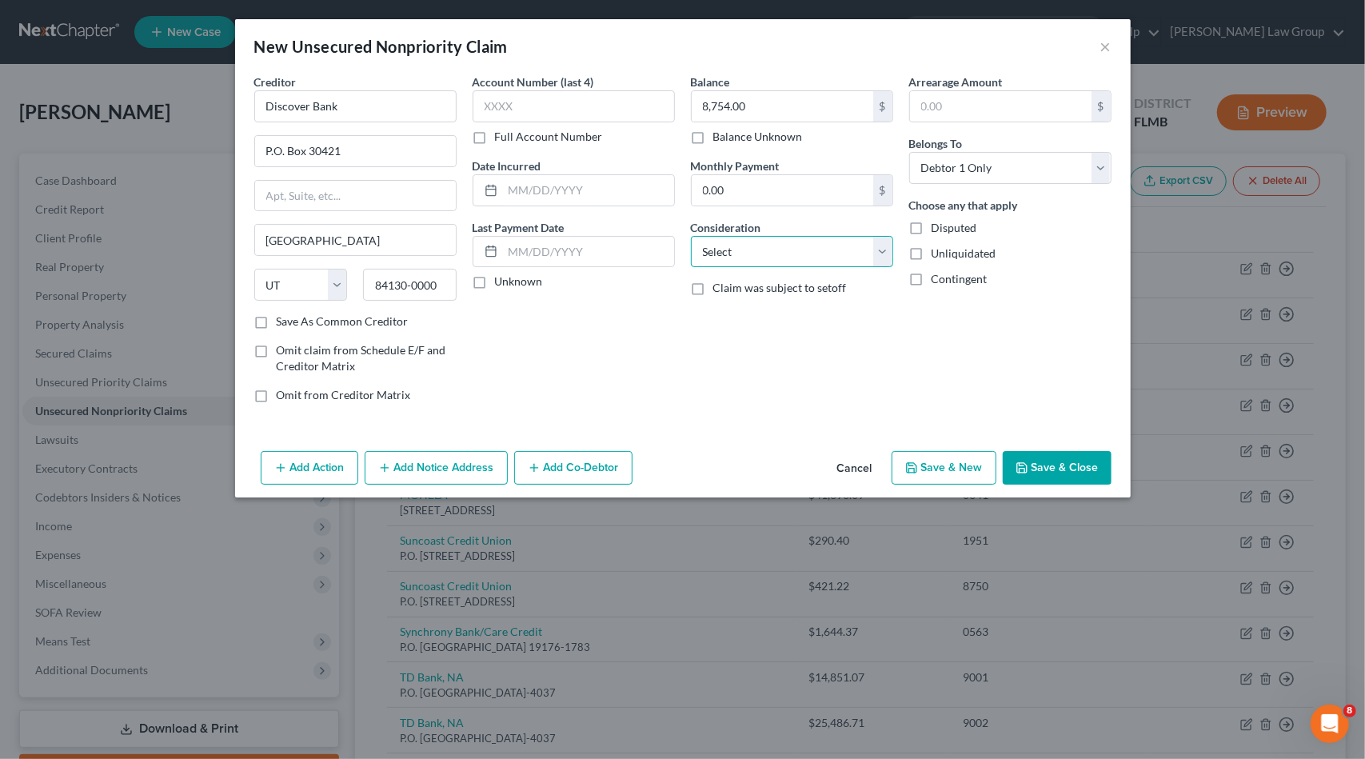
click at [777, 262] on select "Select Cable / Satellite Services Collection Agency Credit Card Debt Debt Couns…" at bounding box center [792, 252] width 202 height 32
click at [691, 236] on select "Select Cable / Satellite Services Collection Agency Credit Card Debt Debt Couns…" at bounding box center [792, 252] width 202 height 32
click at [1038, 464] on button "Save & Close" at bounding box center [1057, 468] width 109 height 34
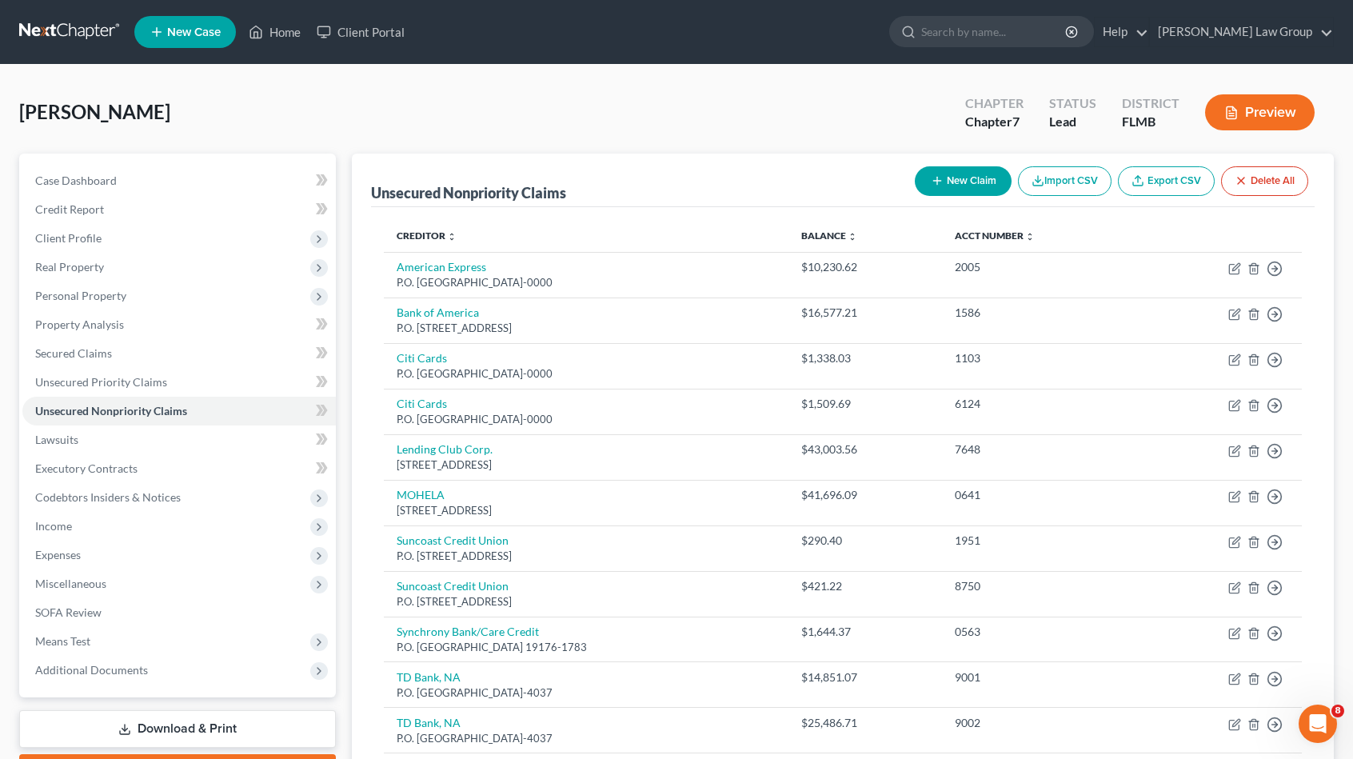
click at [975, 174] on button "New Claim" at bounding box center [963, 181] width 97 height 30
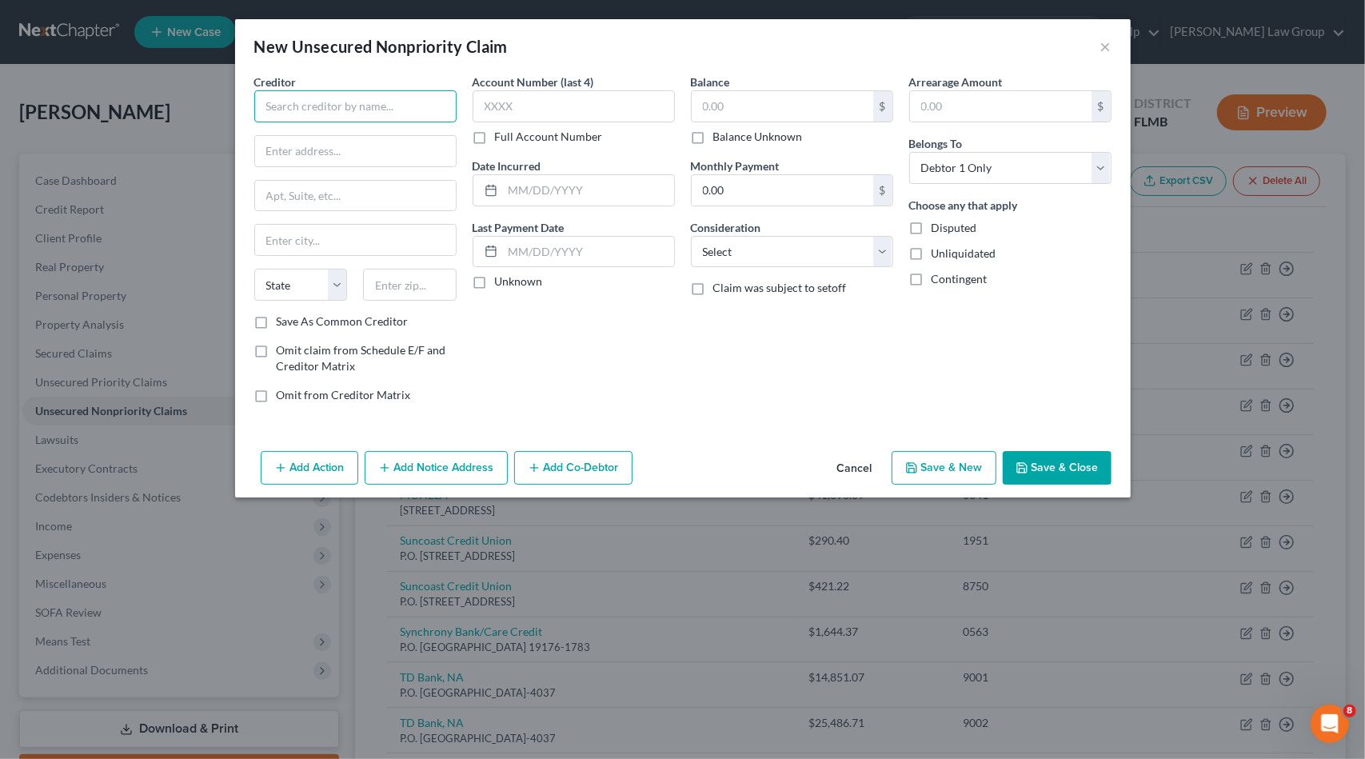
click at [322, 116] on input "text" at bounding box center [355, 106] width 202 height 32
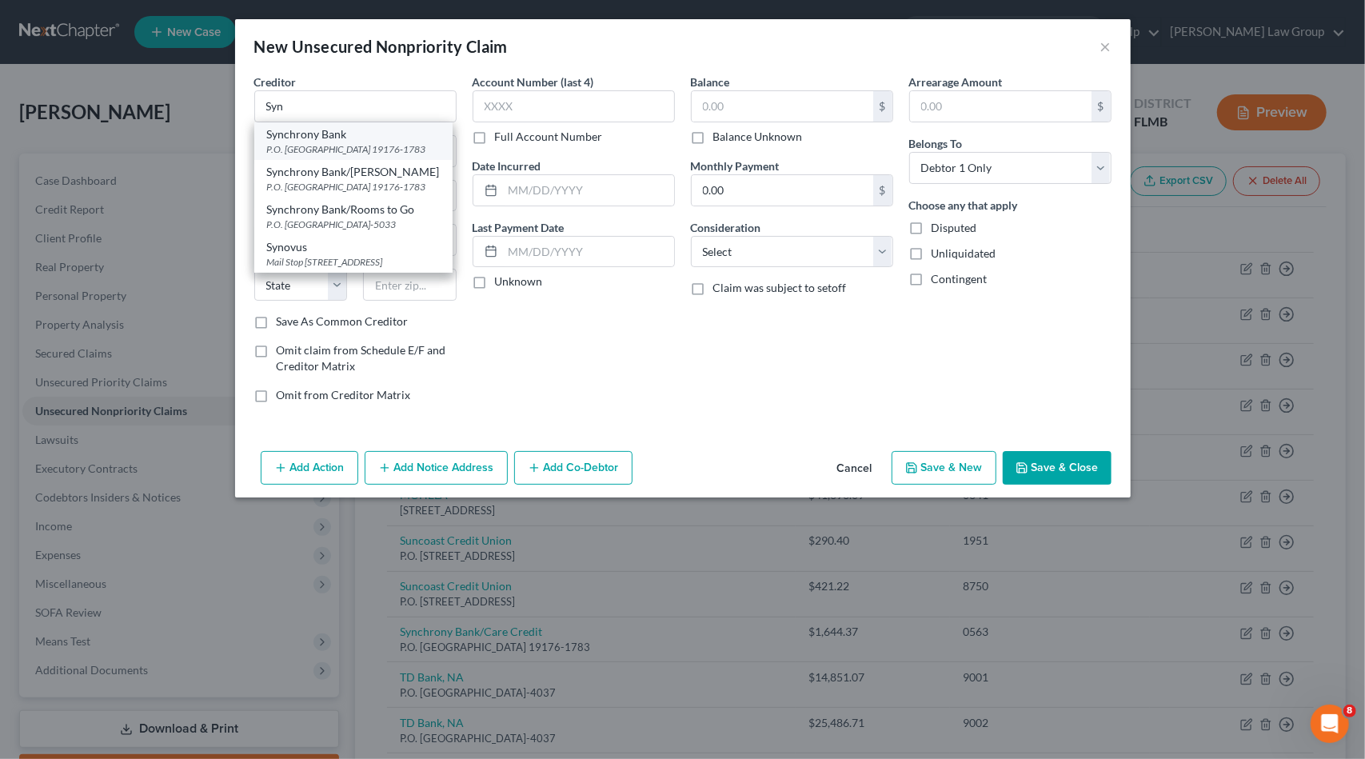
drag, startPoint x: 348, startPoint y: 134, endPoint x: 422, endPoint y: 125, distance: 75.0
click at [350, 134] on div "Synchrony Bank" at bounding box center [353, 134] width 173 height 16
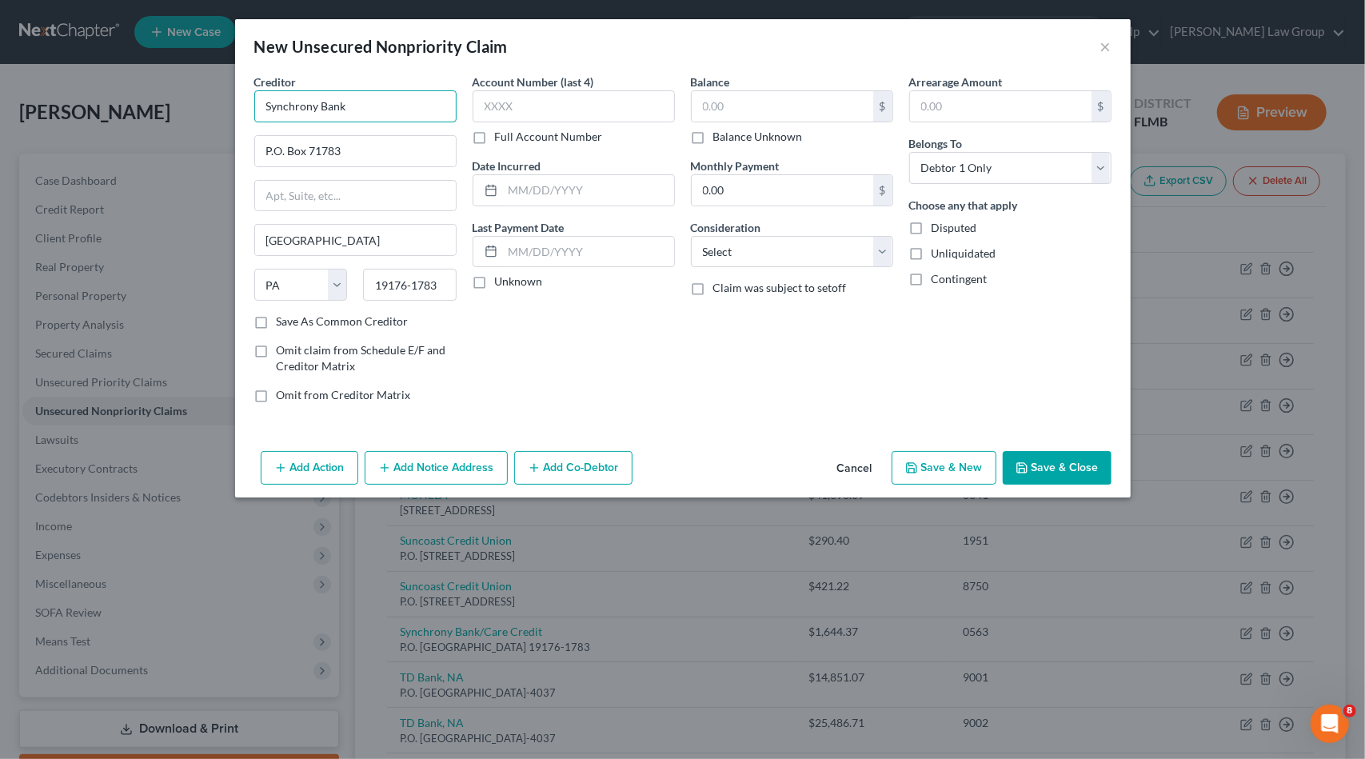
click at [421, 104] on input "Synchrony Bank" at bounding box center [355, 106] width 202 height 32
click at [777, 104] on input "text" at bounding box center [783, 106] width 182 height 30
paste input "5,029.00"
click at [771, 259] on select "Select Cable / Satellite Services Collection Agency Credit Card Debt Debt Couns…" at bounding box center [792, 252] width 202 height 32
click at [691, 236] on select "Select Cable / Satellite Services Collection Agency Credit Card Debt Debt Couns…" at bounding box center [792, 252] width 202 height 32
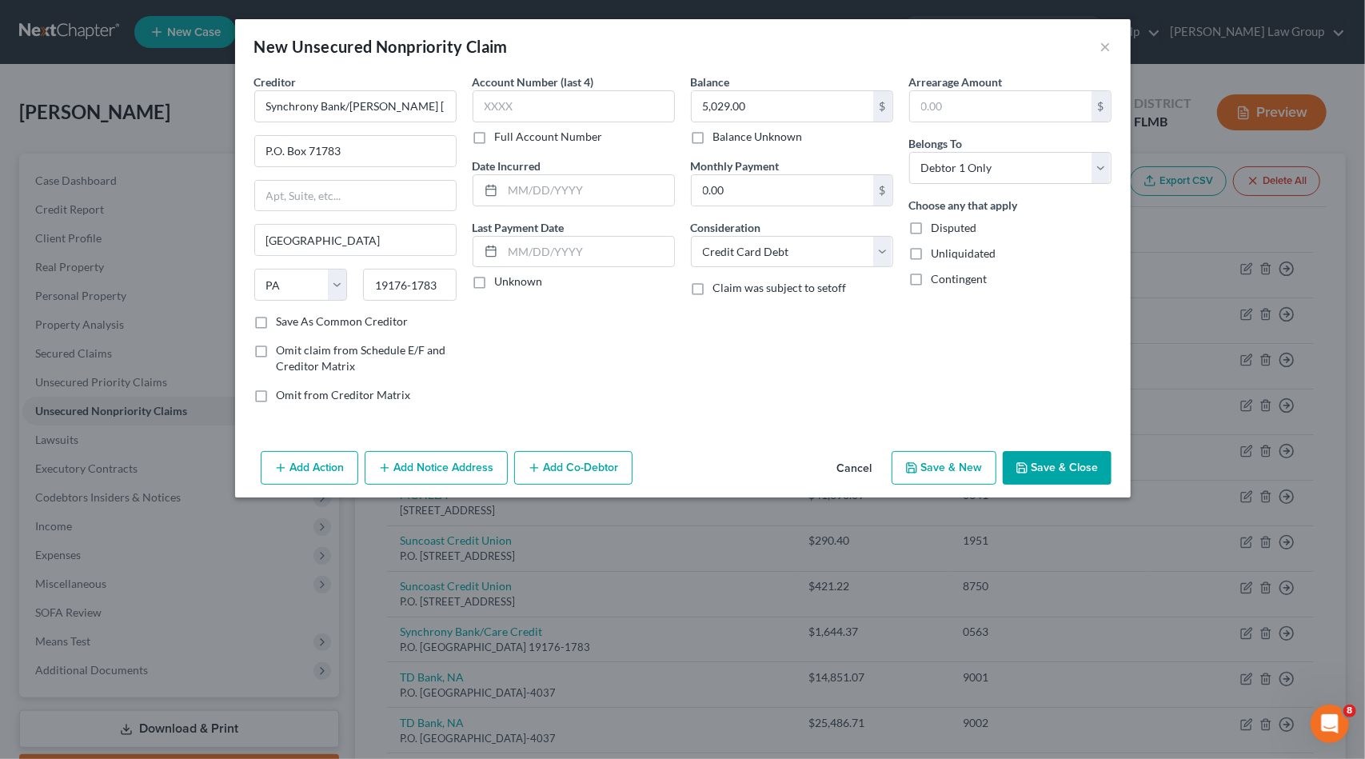
click at [1033, 451] on button "Save & Close" at bounding box center [1057, 468] width 109 height 34
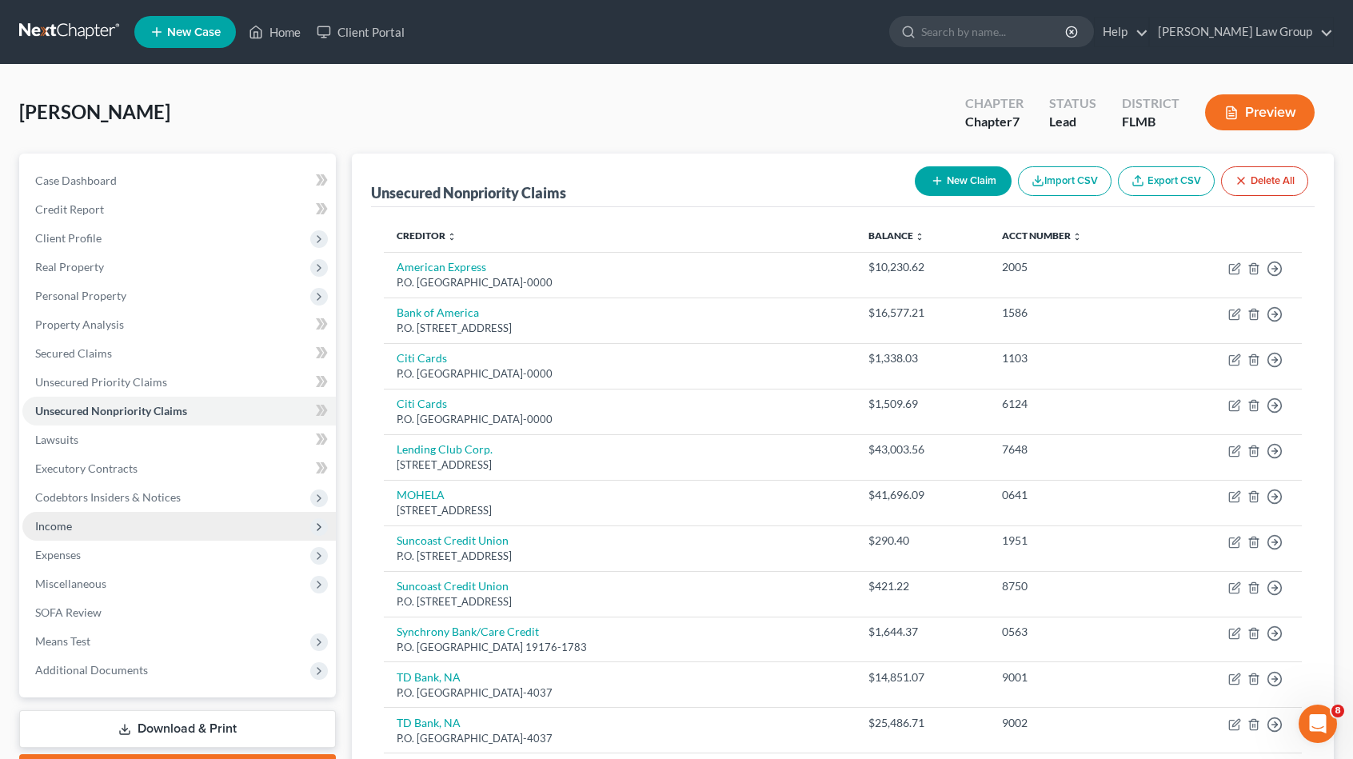
click at [118, 522] on span "Income" at bounding box center [179, 526] width 314 height 29
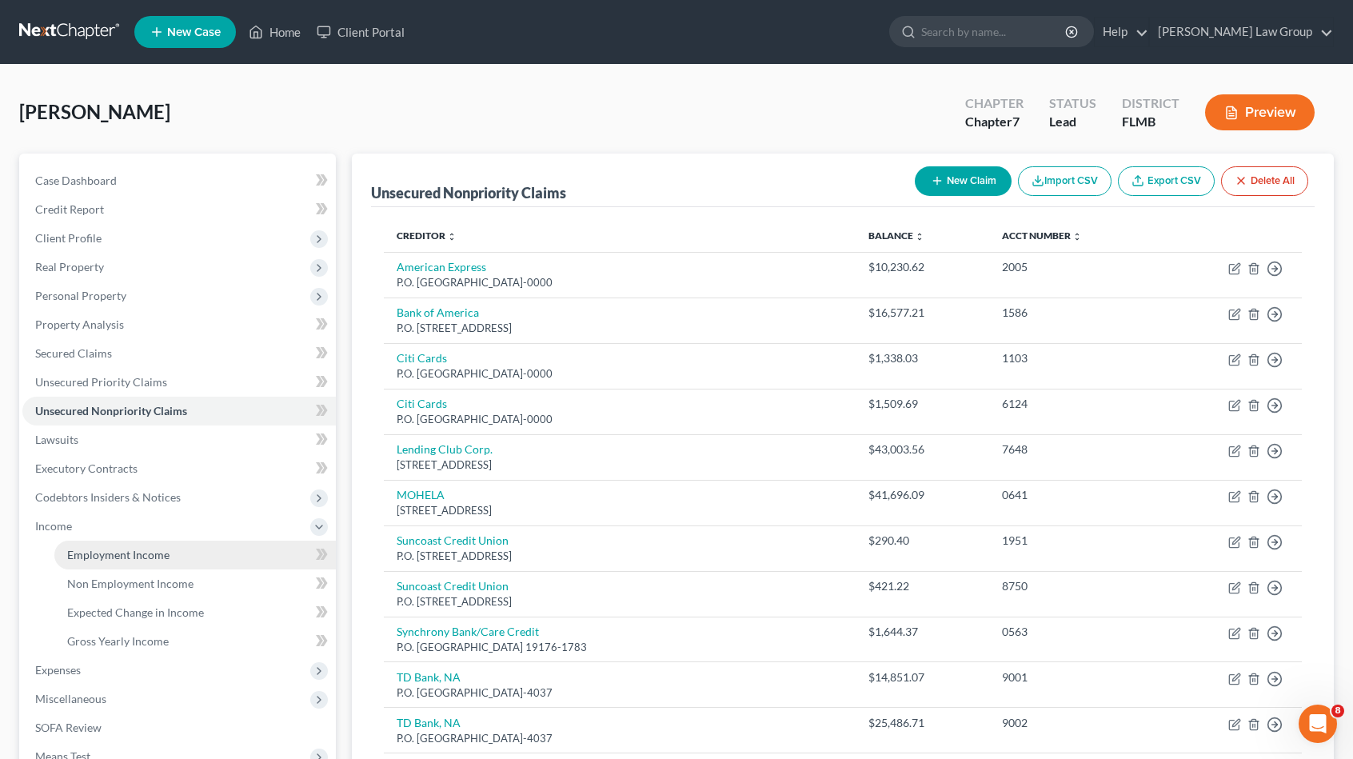
click at [126, 553] on span "Employment Income" at bounding box center [118, 555] width 102 height 14
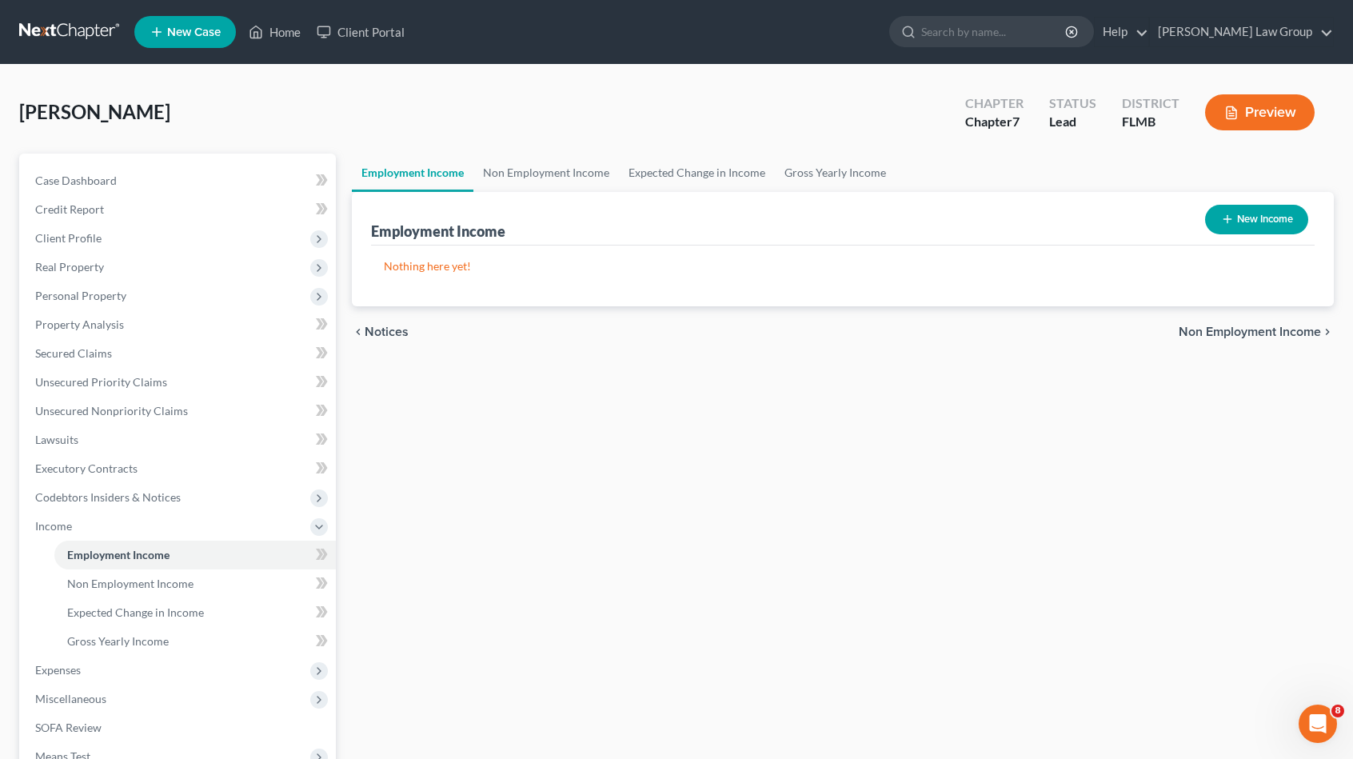
click at [1278, 212] on button "New Income" at bounding box center [1256, 220] width 103 height 30
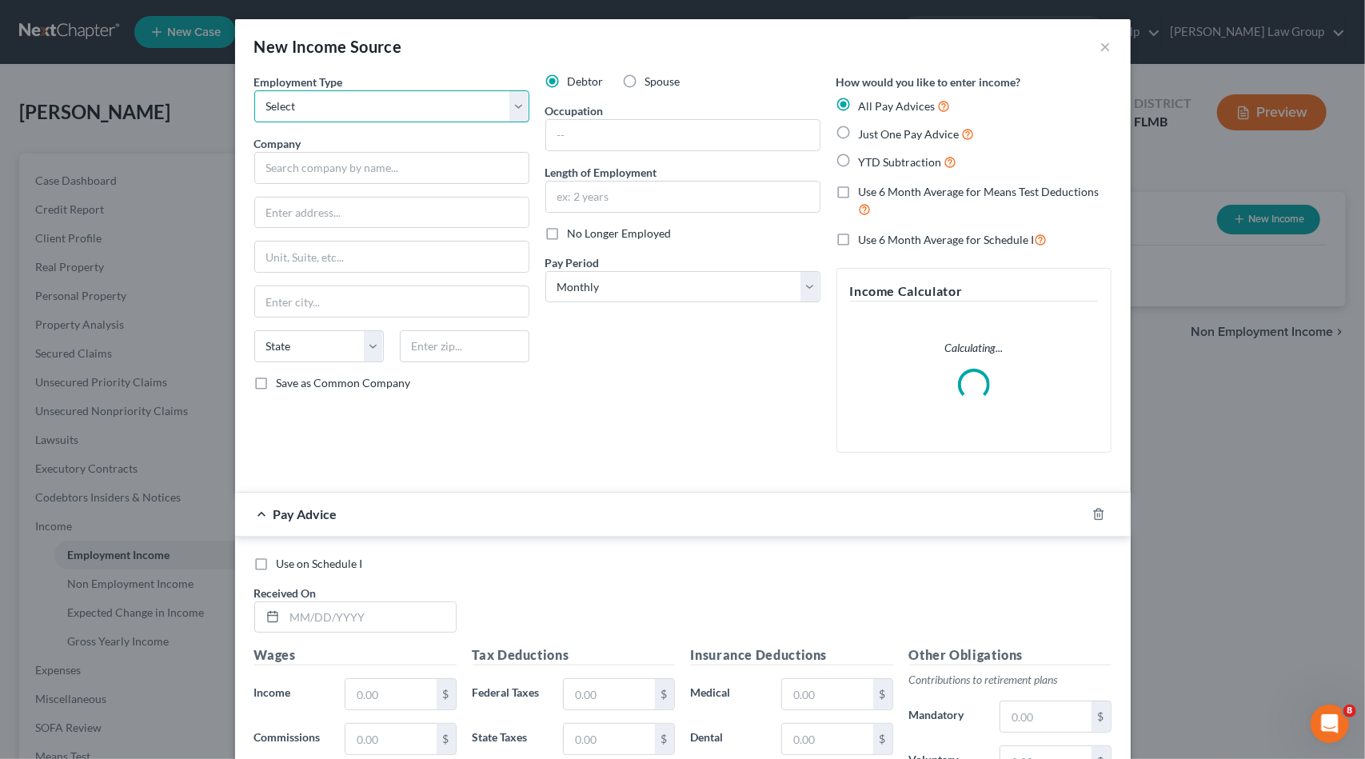
click at [339, 98] on select "Select Full or [DEMOGRAPHIC_DATA] Employment Self Employment" at bounding box center [391, 106] width 275 height 32
click at [254, 90] on select "Select Full or [DEMOGRAPHIC_DATA] Employment Self Employment" at bounding box center [391, 106] width 275 height 32
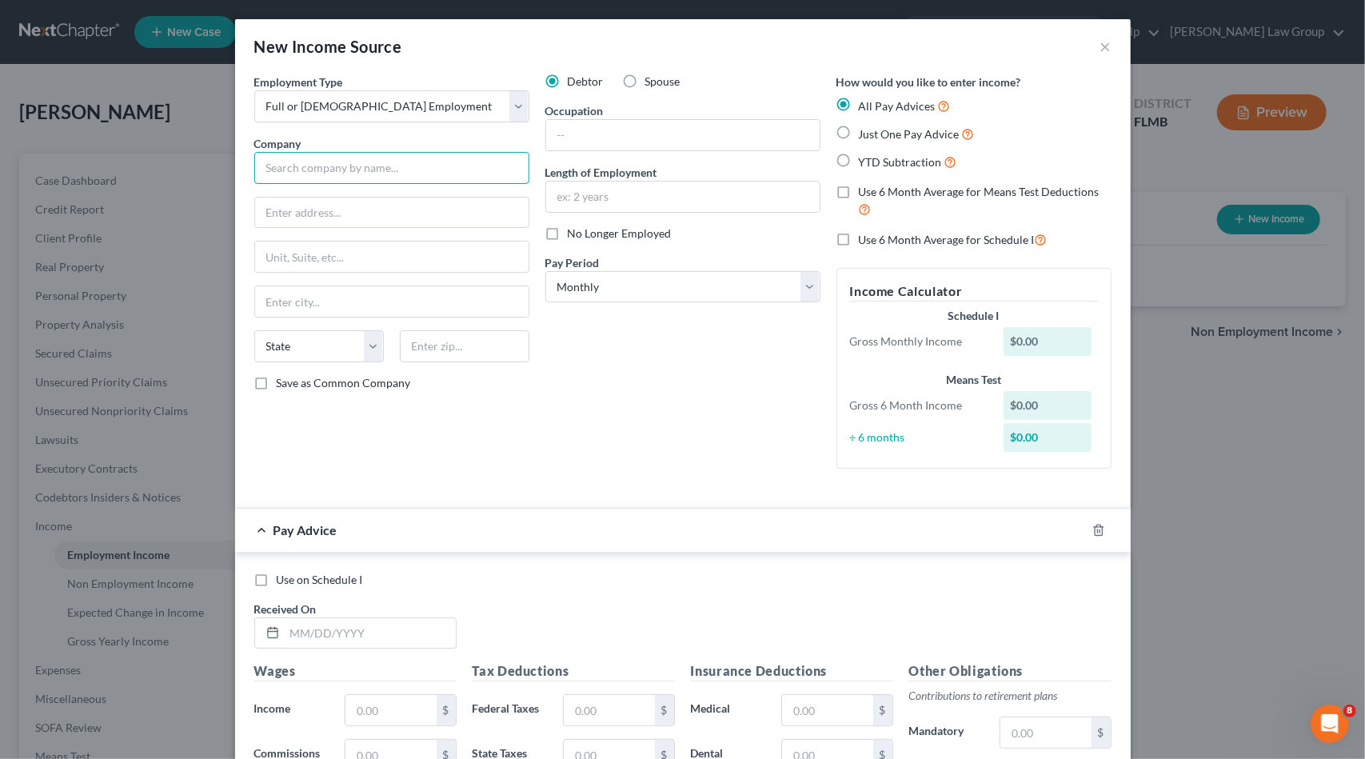
click at [298, 159] on input "text" at bounding box center [391, 168] width 275 height 32
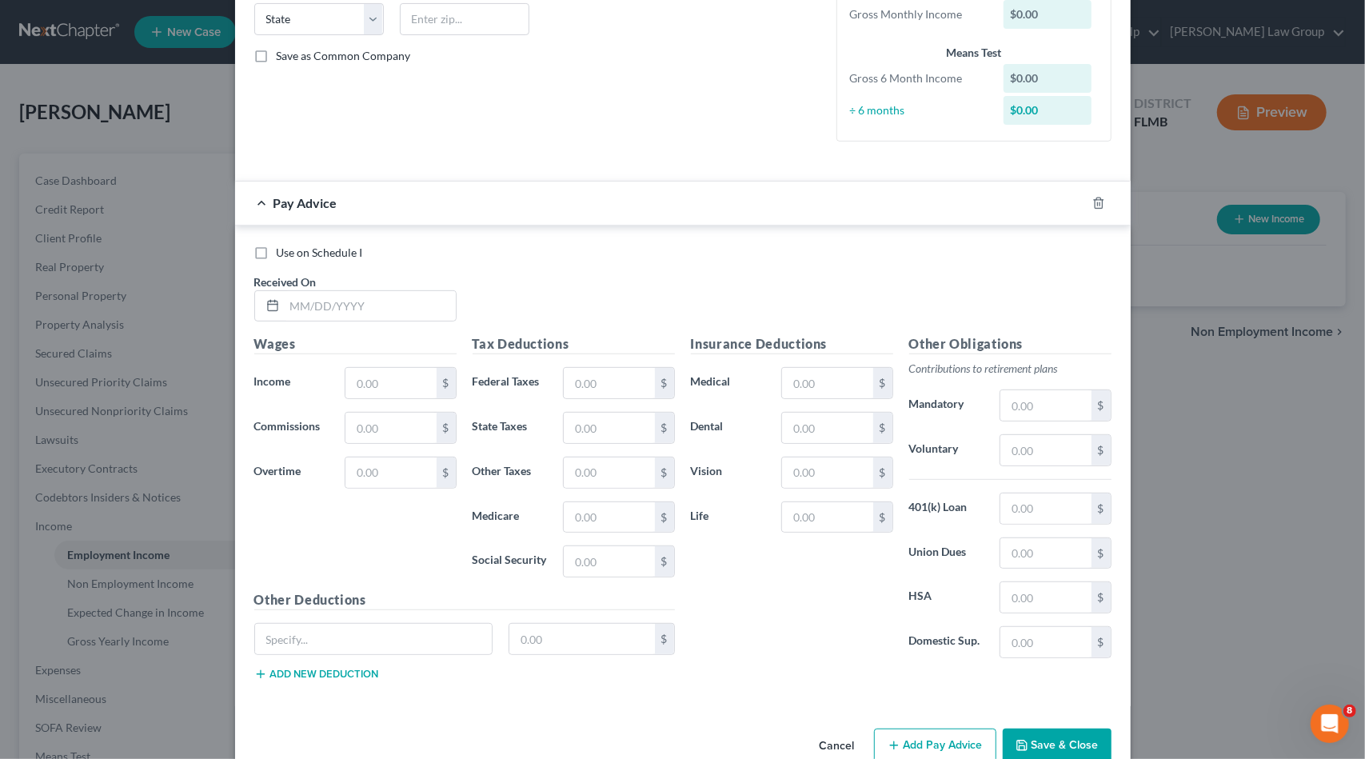
scroll to position [356, 0]
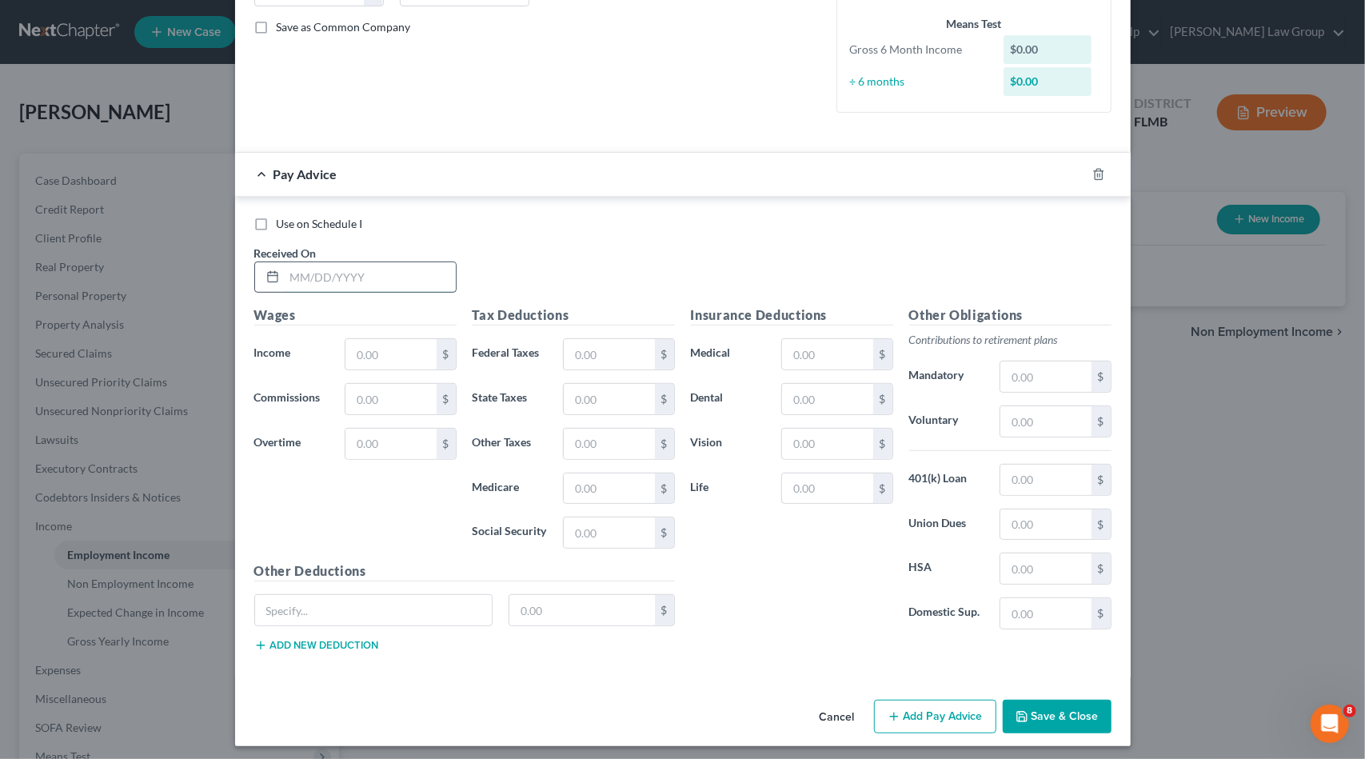
click at [362, 276] on input "text" at bounding box center [370, 277] width 171 height 30
click at [410, 354] on input "text" at bounding box center [391, 354] width 90 height 30
click at [581, 529] on input "text" at bounding box center [609, 532] width 90 height 30
click at [638, 482] on input "text" at bounding box center [609, 488] width 90 height 30
click at [939, 710] on button "Add Pay Advice" at bounding box center [935, 717] width 122 height 34
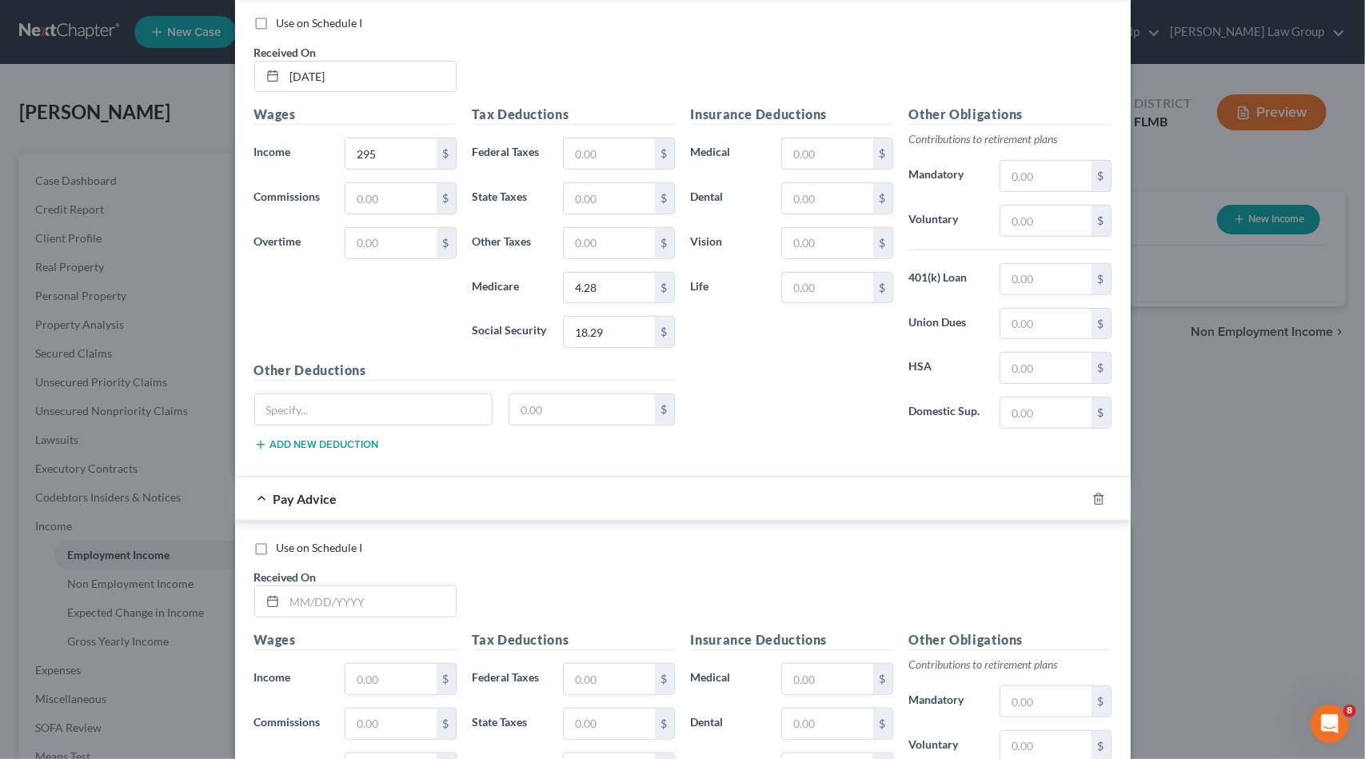
scroll to position [596, 0]
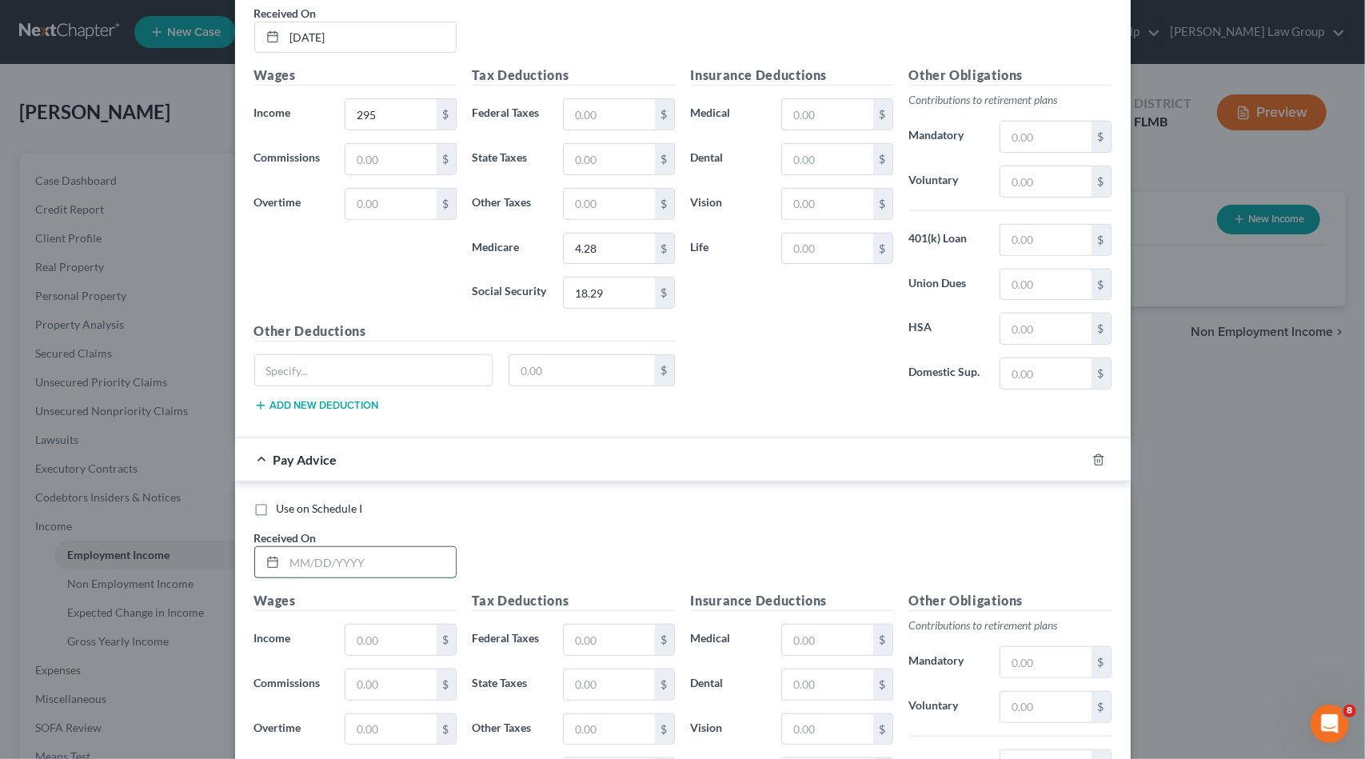
click at [348, 559] on input "text" at bounding box center [370, 562] width 171 height 30
click at [369, 637] on input "text" at bounding box center [391, 640] width 90 height 30
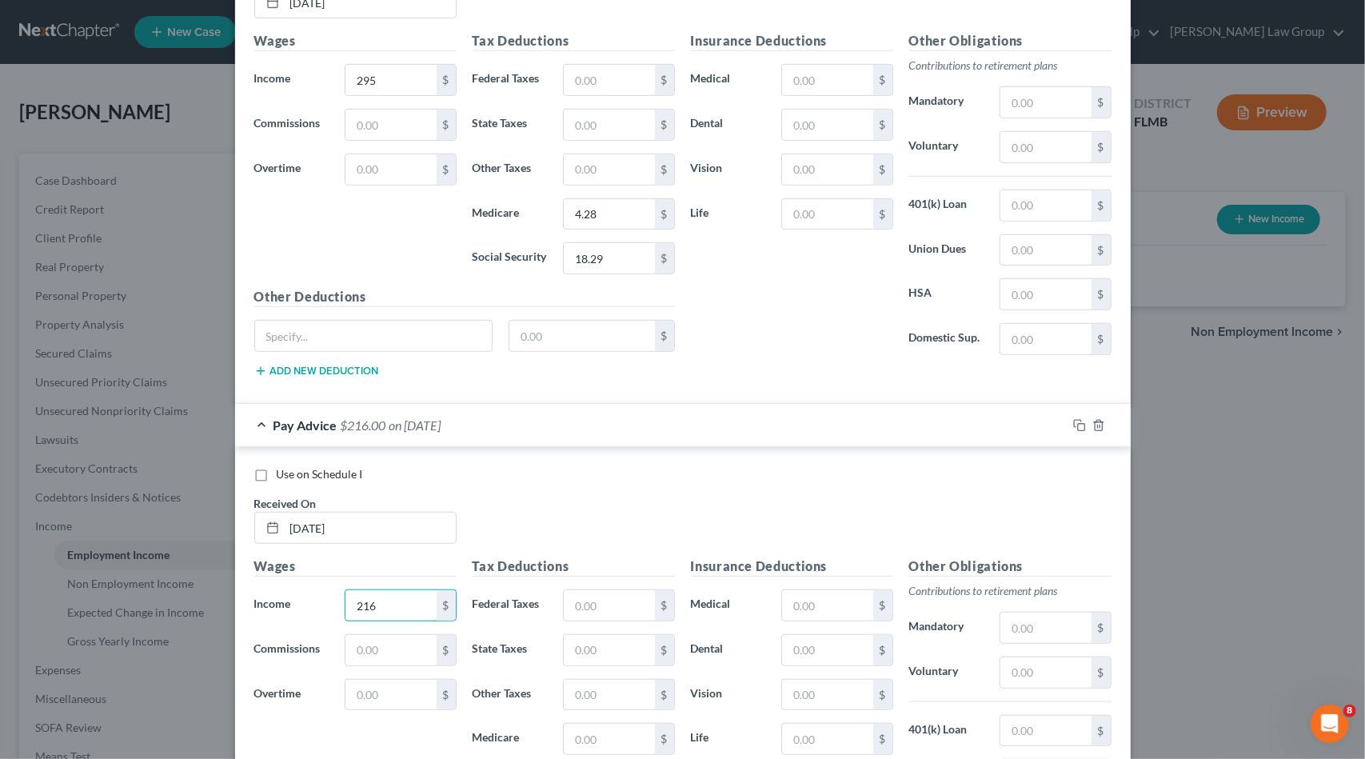
scroll to position [877, 0]
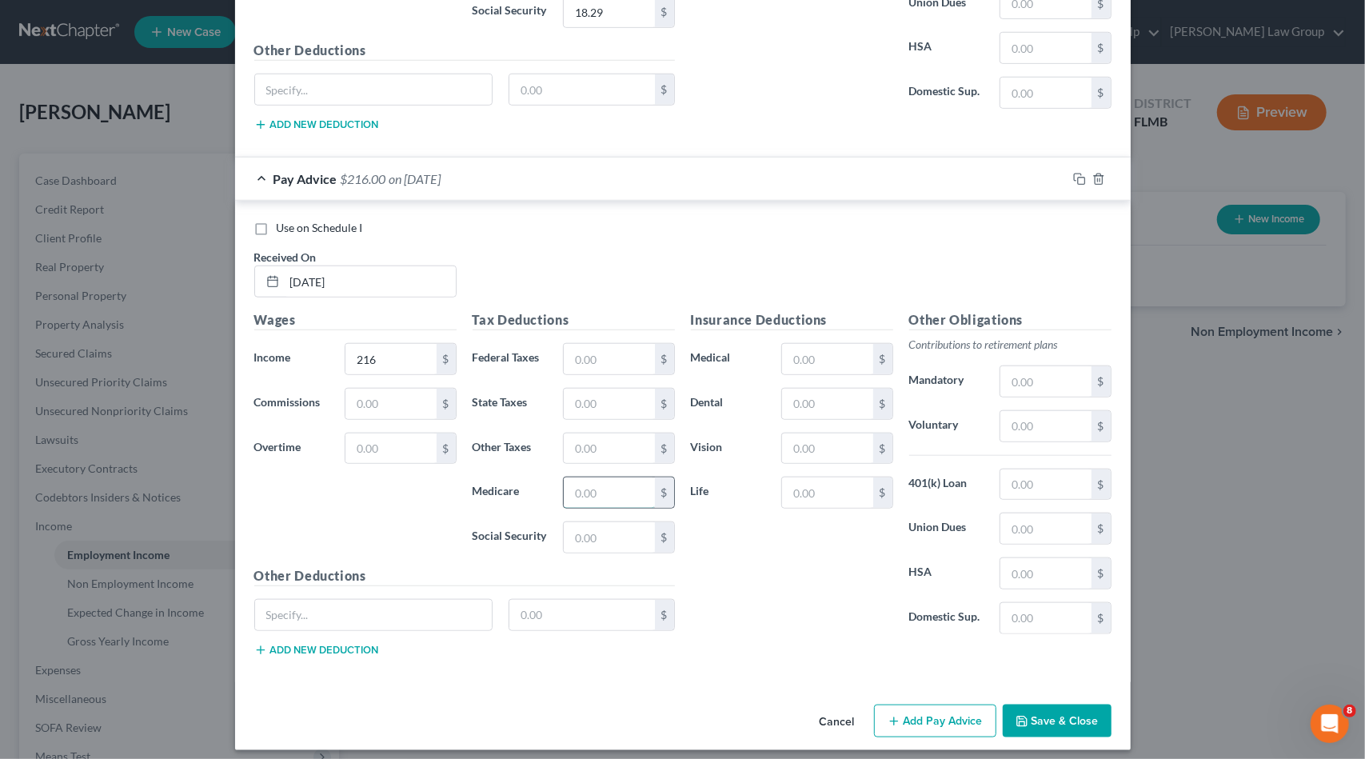
click at [606, 481] on input "text" at bounding box center [609, 492] width 90 height 30
click at [618, 541] on input "text" at bounding box center [609, 537] width 90 height 30
click at [965, 705] on button "Add Pay Advice" at bounding box center [935, 722] width 122 height 34
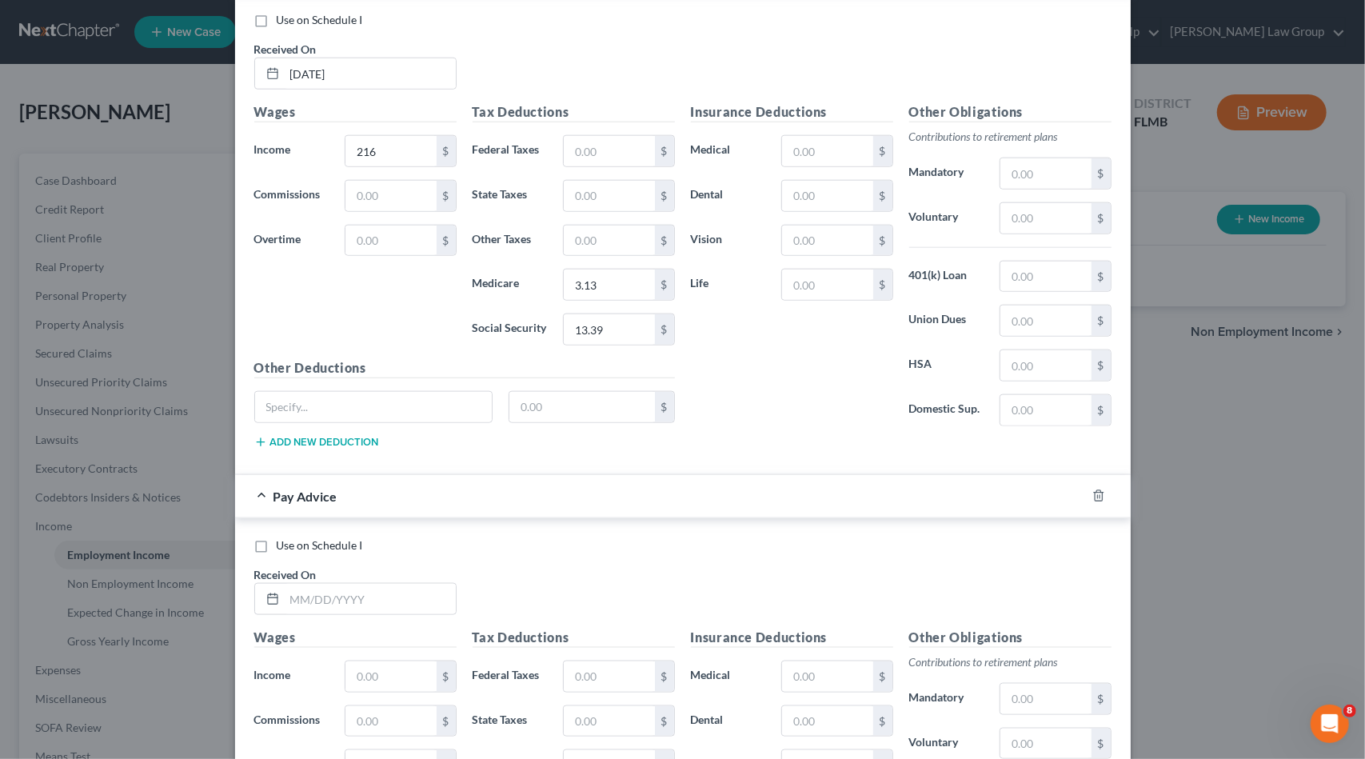
scroll to position [1117, 0]
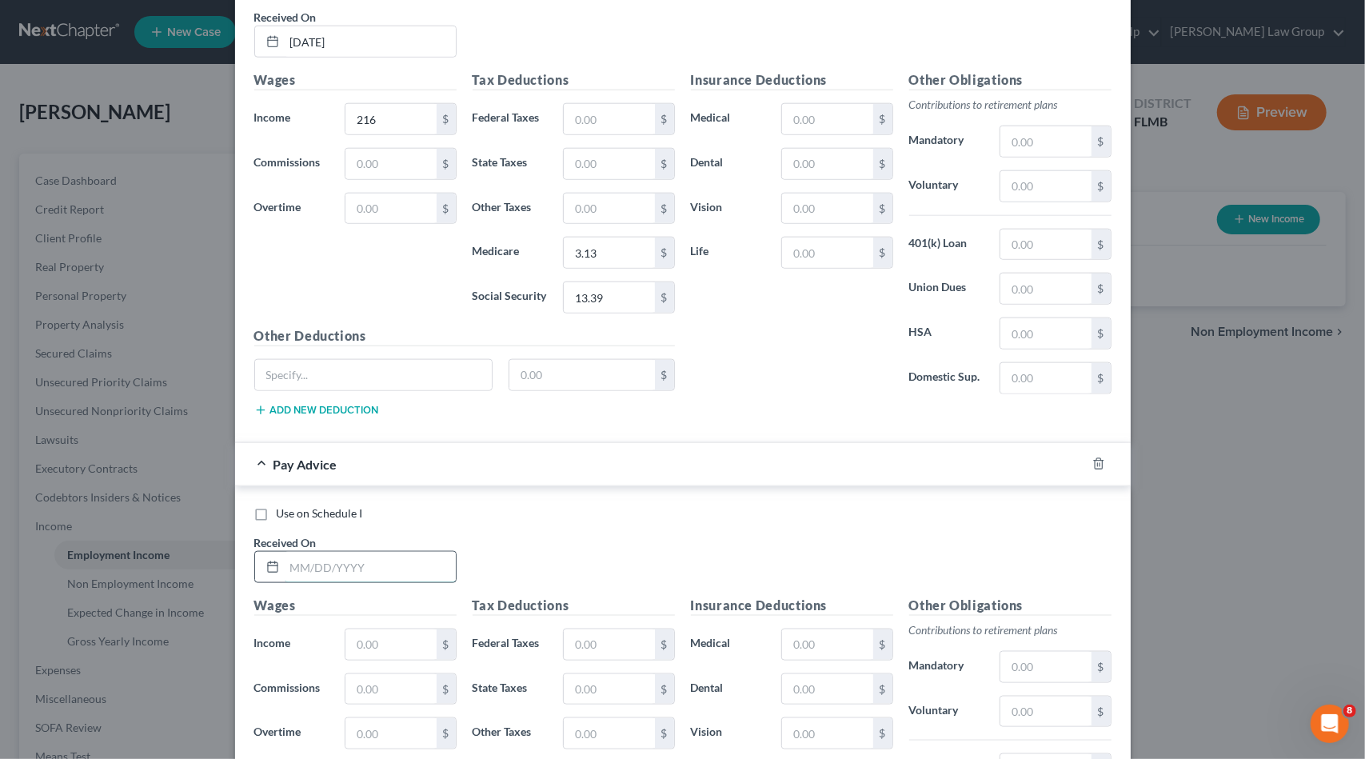
click at [381, 564] on input "text" at bounding box center [370, 567] width 171 height 30
click at [373, 634] on input "text" at bounding box center [391, 644] width 90 height 30
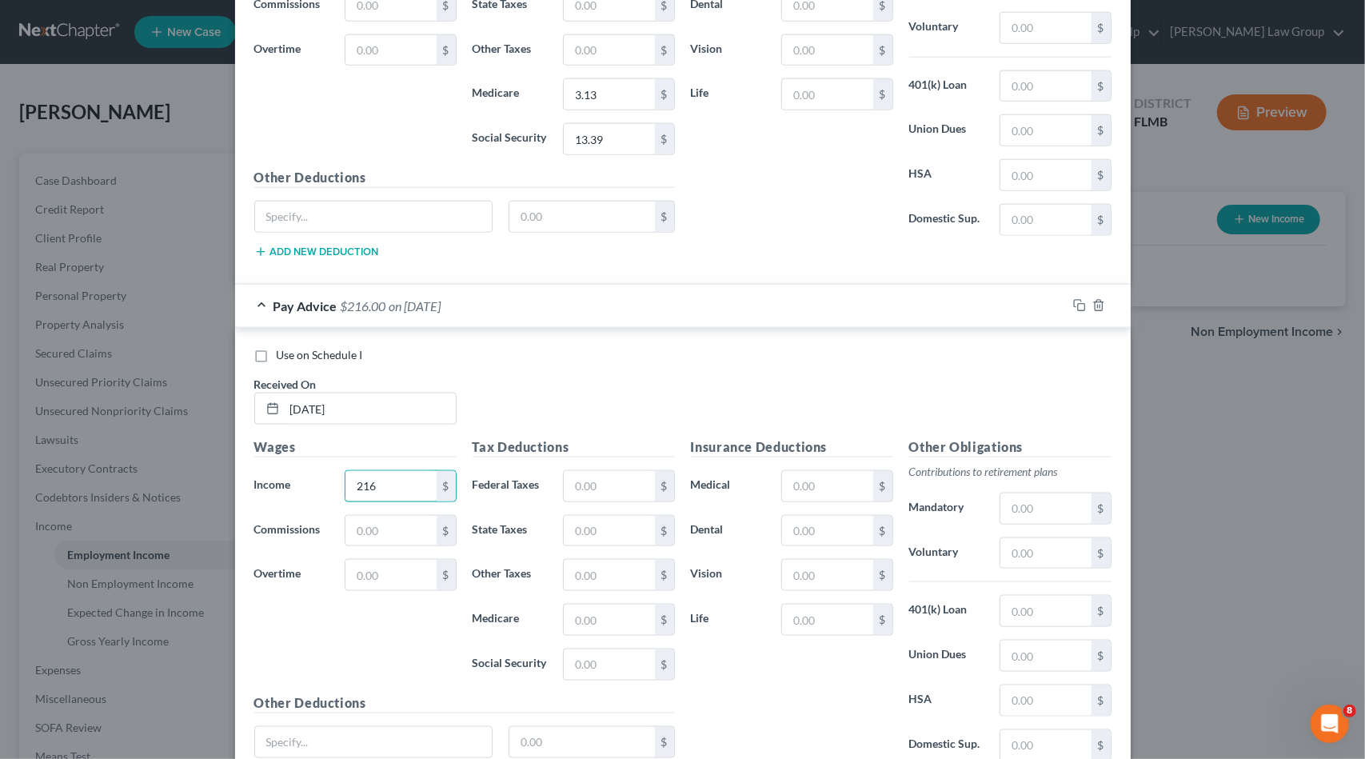
scroll to position [1356, 0]
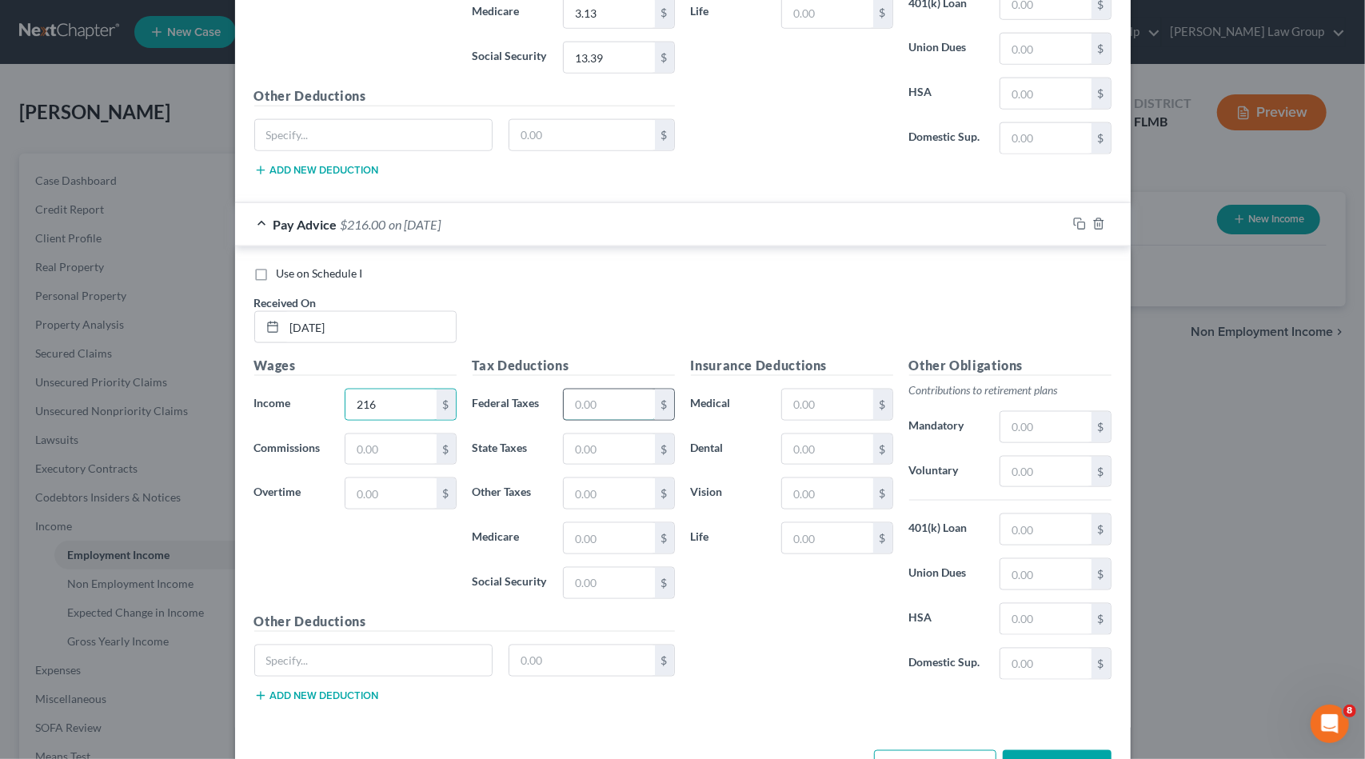
click at [589, 391] on input "text" at bounding box center [609, 404] width 90 height 30
click at [569, 523] on input "text" at bounding box center [609, 538] width 90 height 30
drag, startPoint x: 593, startPoint y: 573, endPoint x: 630, endPoint y: 581, distance: 37.8
click at [617, 574] on input "text" at bounding box center [609, 583] width 90 height 30
click at [611, 523] on input "3.13" at bounding box center [609, 538] width 90 height 30
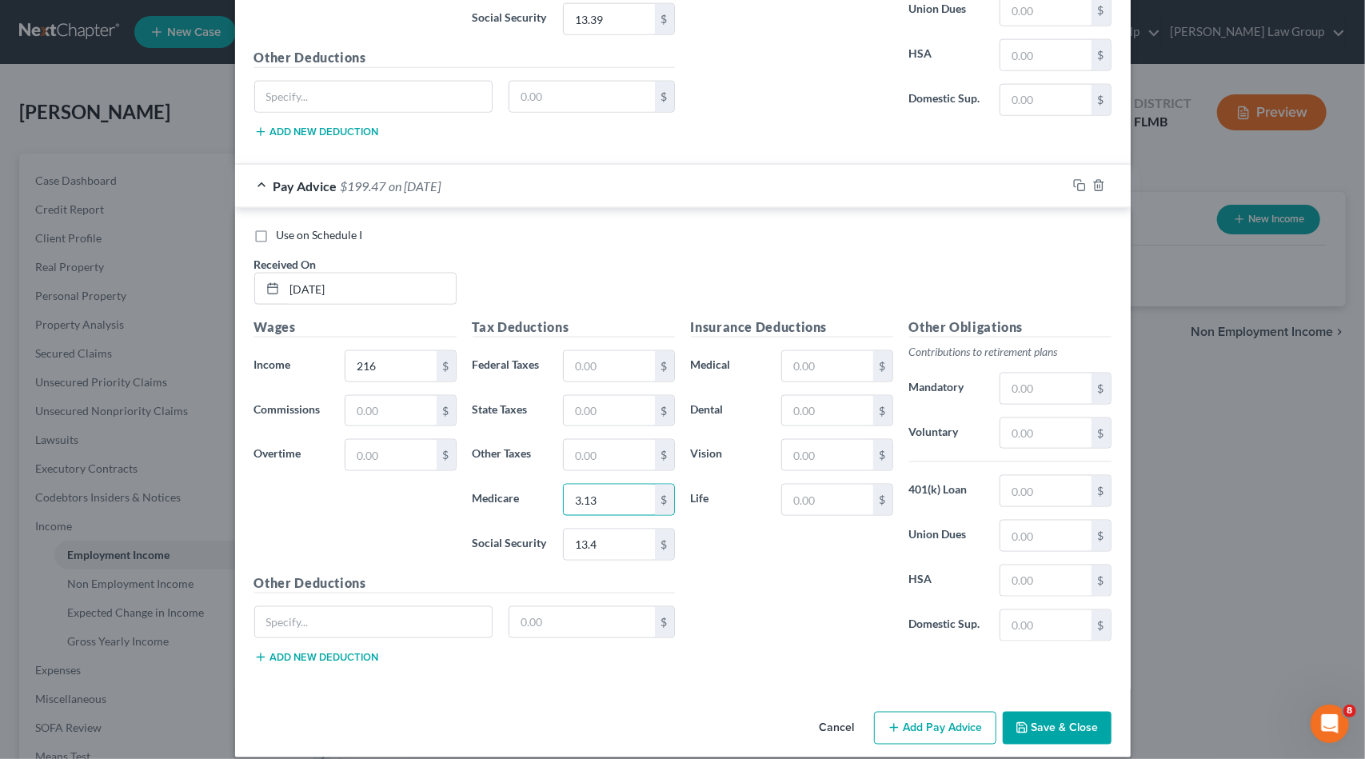
scroll to position [1397, 0]
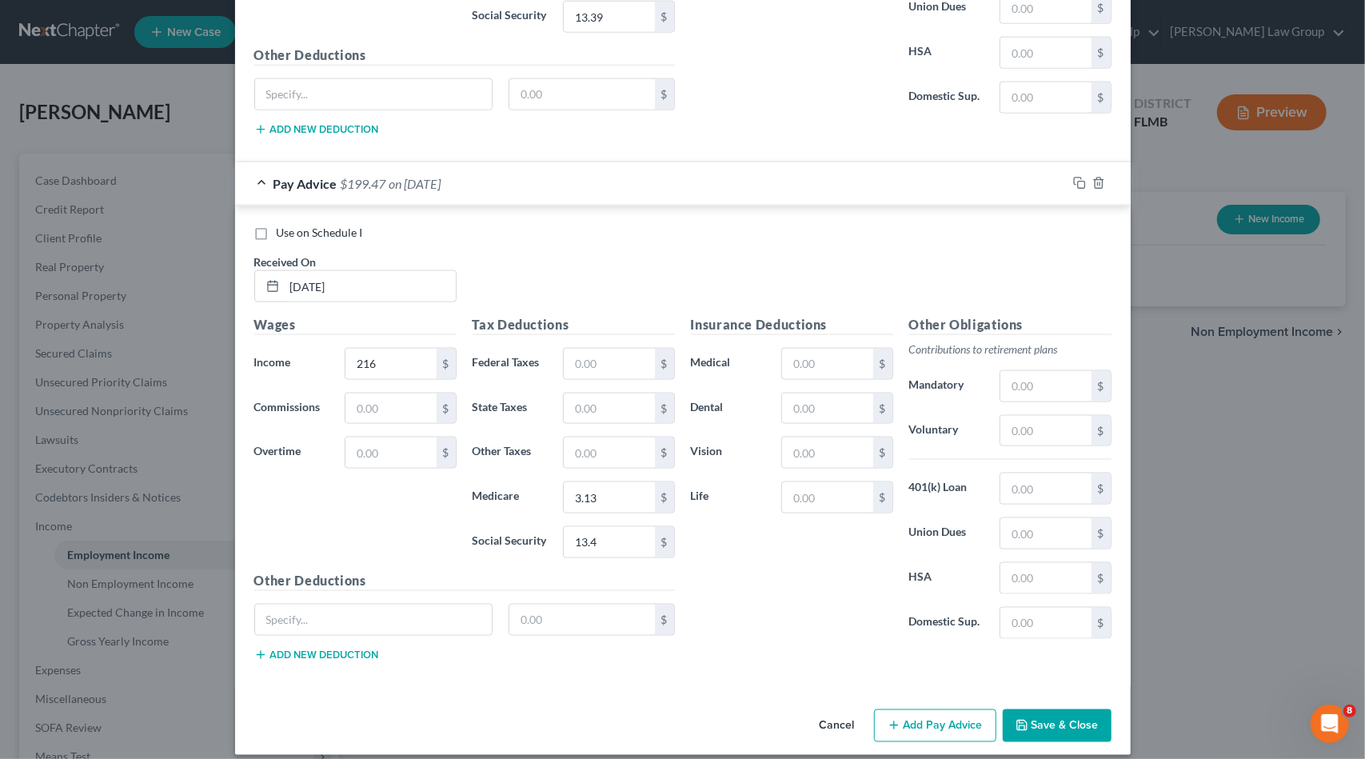
drag, startPoint x: 956, startPoint y: 705, endPoint x: 891, endPoint y: 661, distance: 78.3
click at [953, 709] on button "Add Pay Advice" at bounding box center [935, 726] width 122 height 34
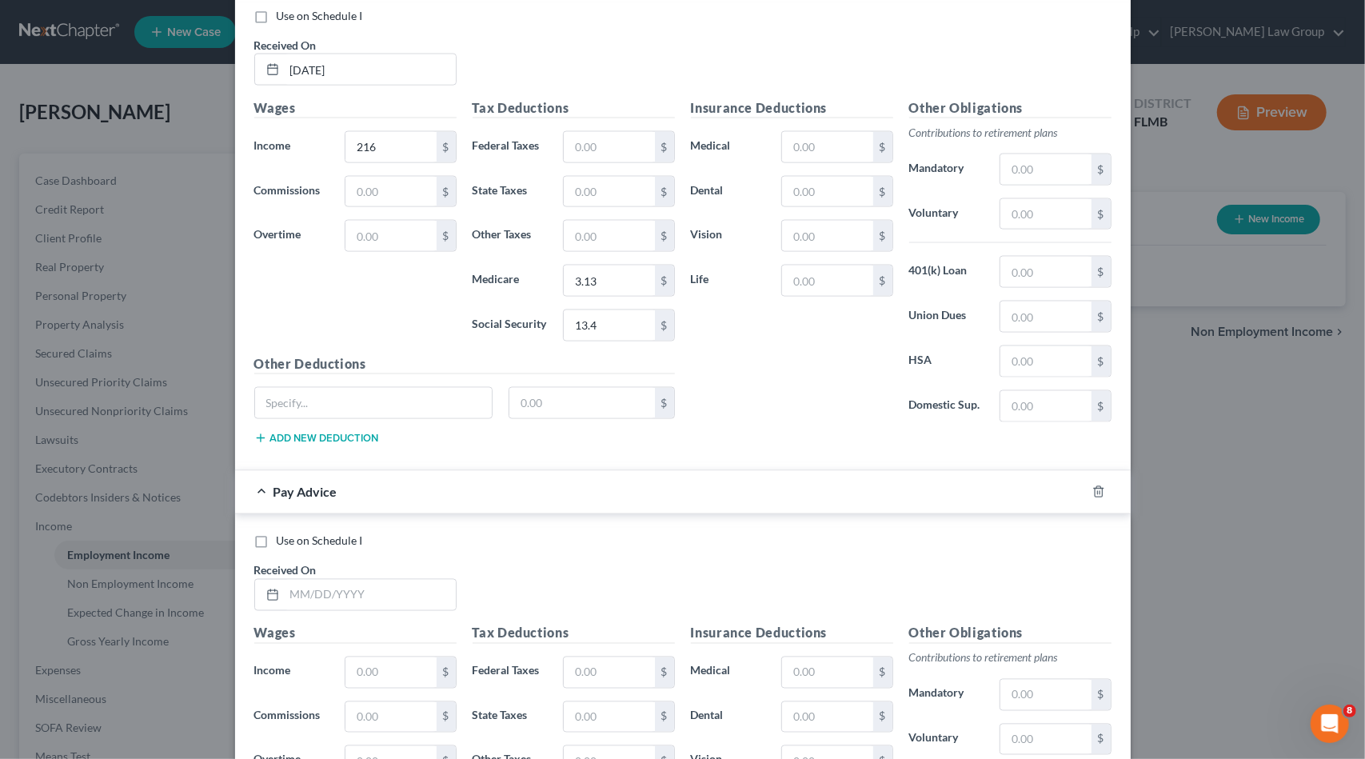
scroll to position [1637, 0]
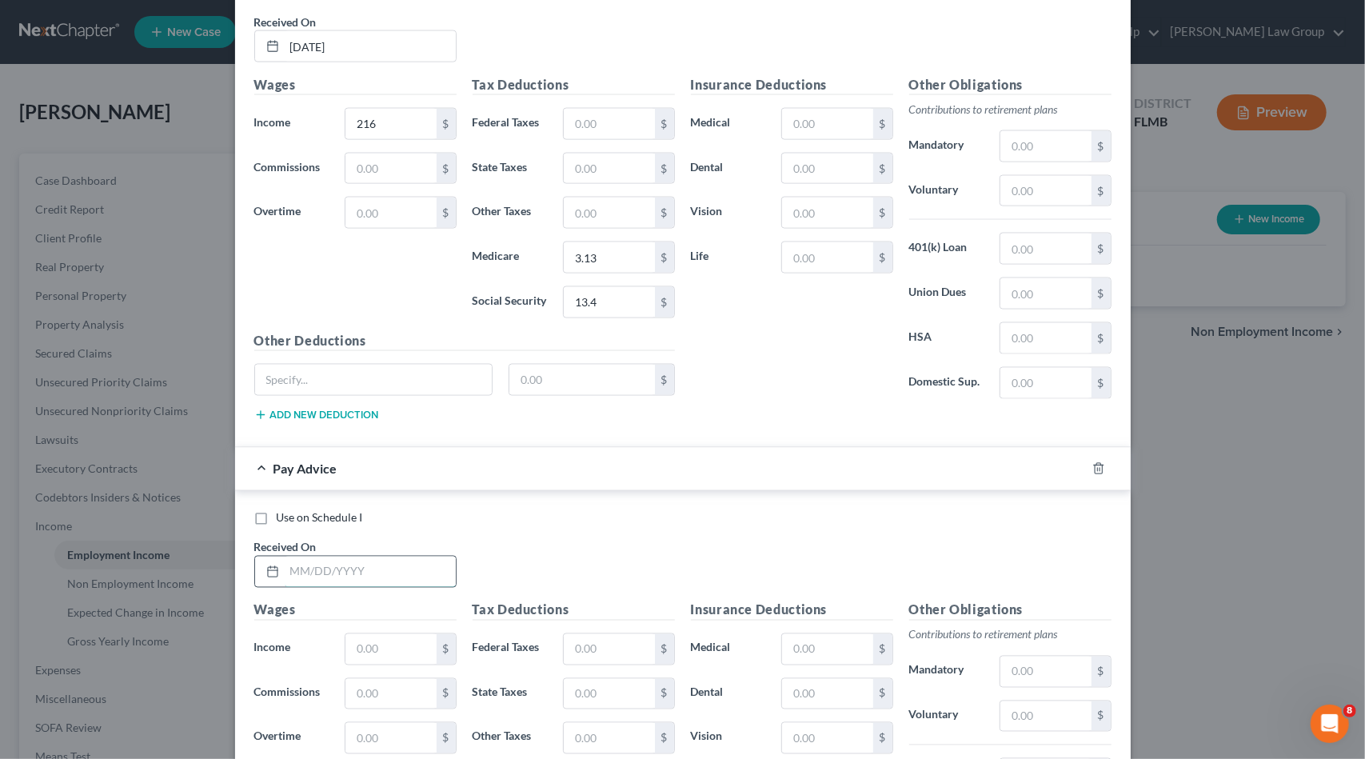
click at [342, 561] on input "text" at bounding box center [370, 572] width 171 height 30
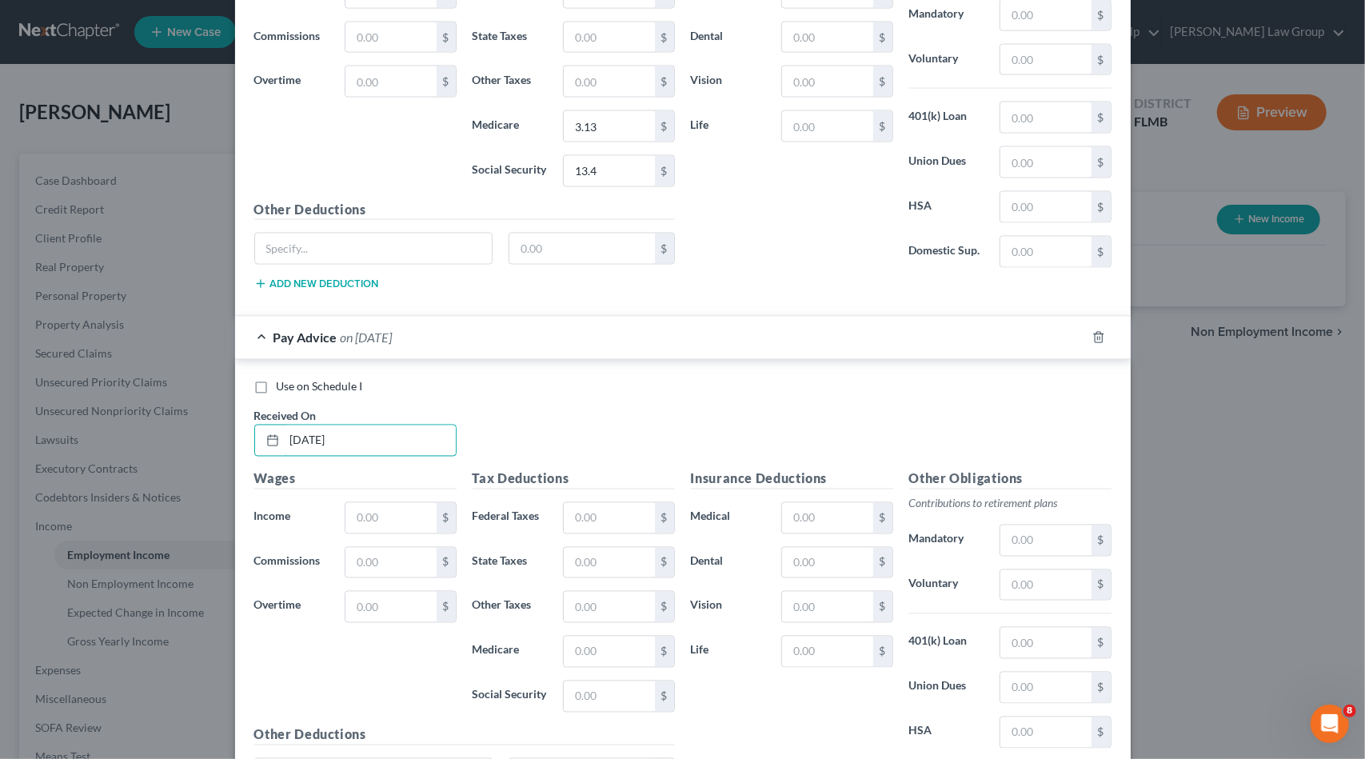
scroll to position [1797, 0]
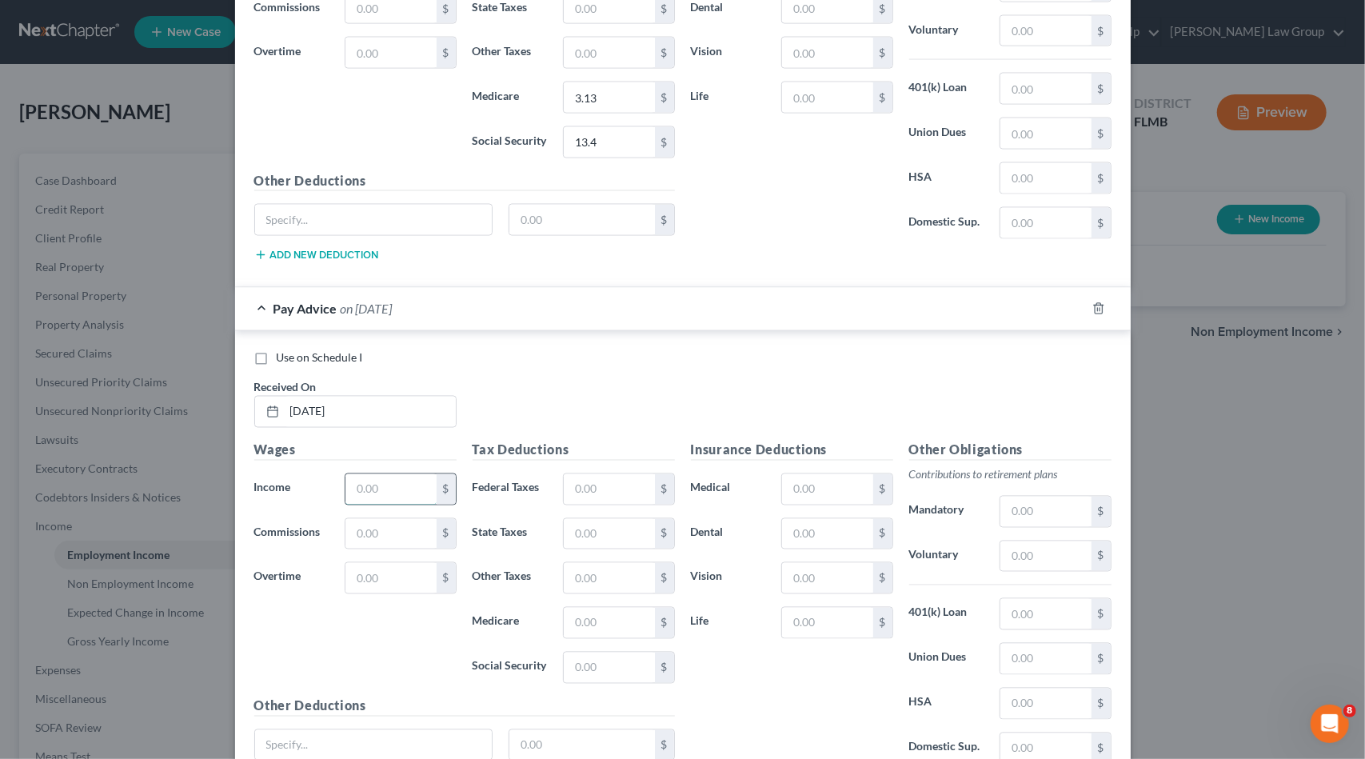
click at [392, 477] on input "text" at bounding box center [391, 489] width 90 height 30
click at [597, 608] on input "text" at bounding box center [609, 623] width 90 height 30
click at [611, 653] on input "text" at bounding box center [609, 668] width 90 height 30
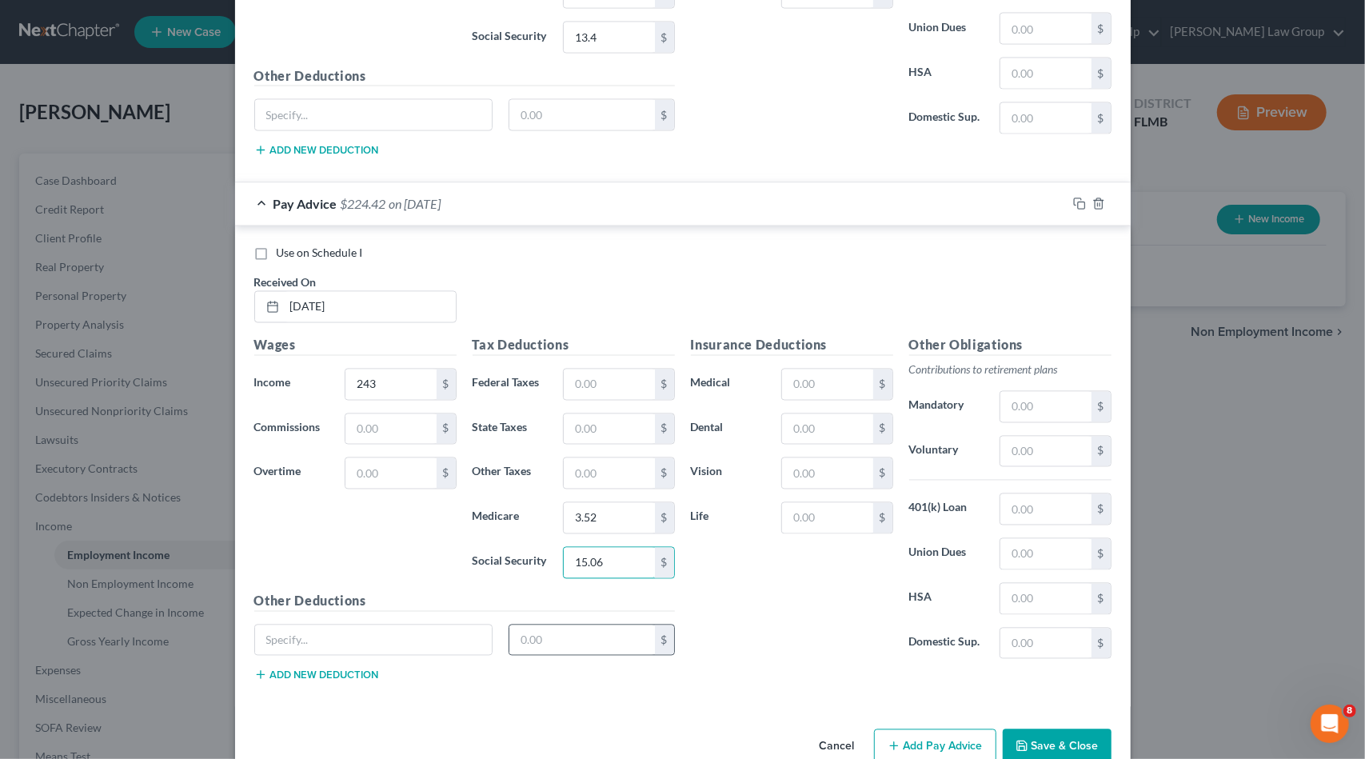
scroll to position [1918, 0]
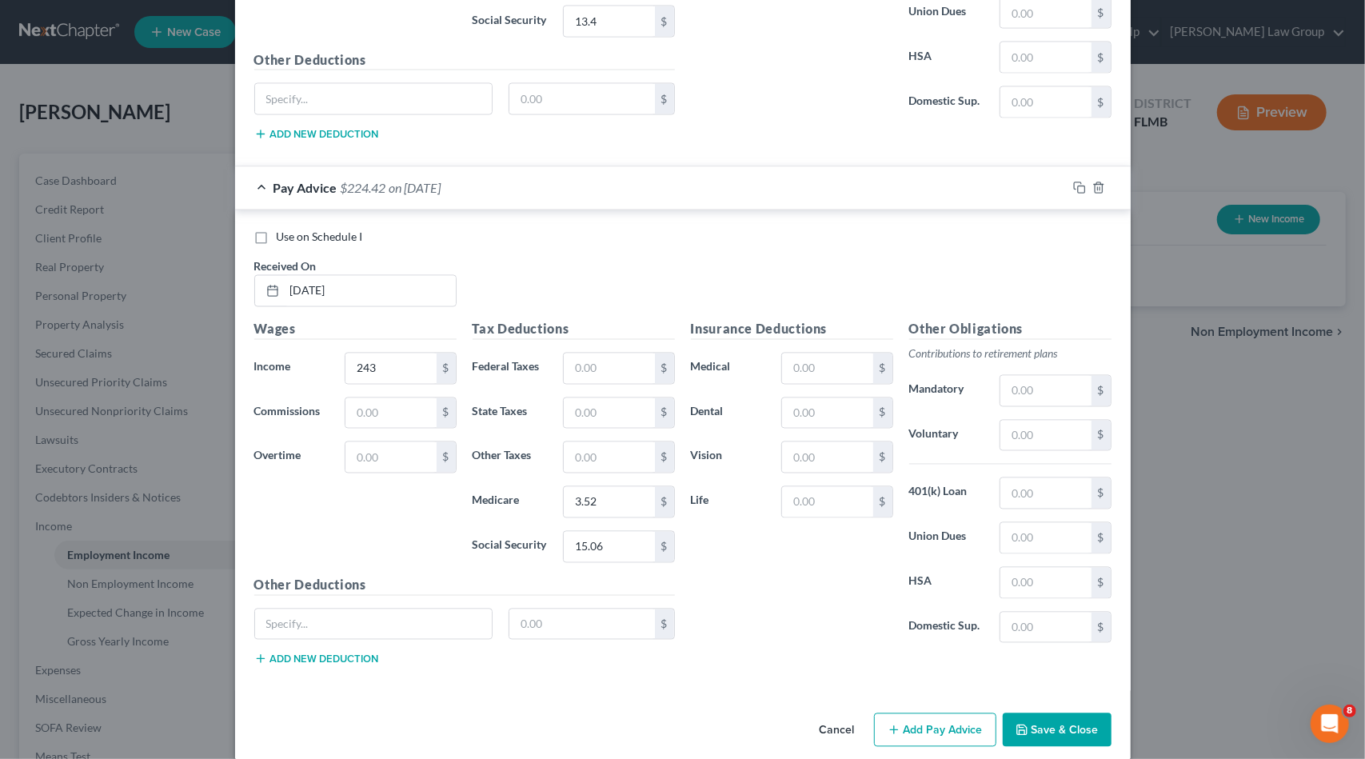
click at [945, 713] on button "Add Pay Advice" at bounding box center [935, 730] width 122 height 34
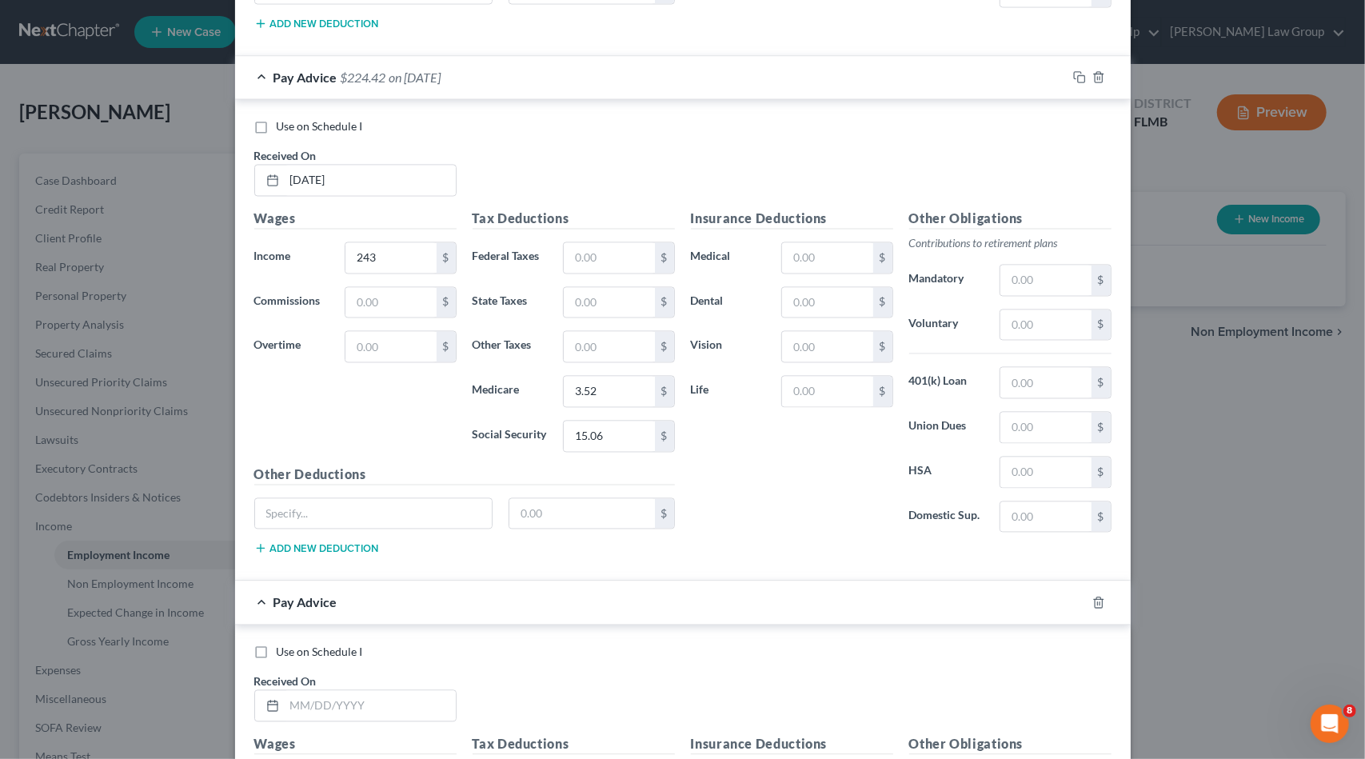
scroll to position [2238, 0]
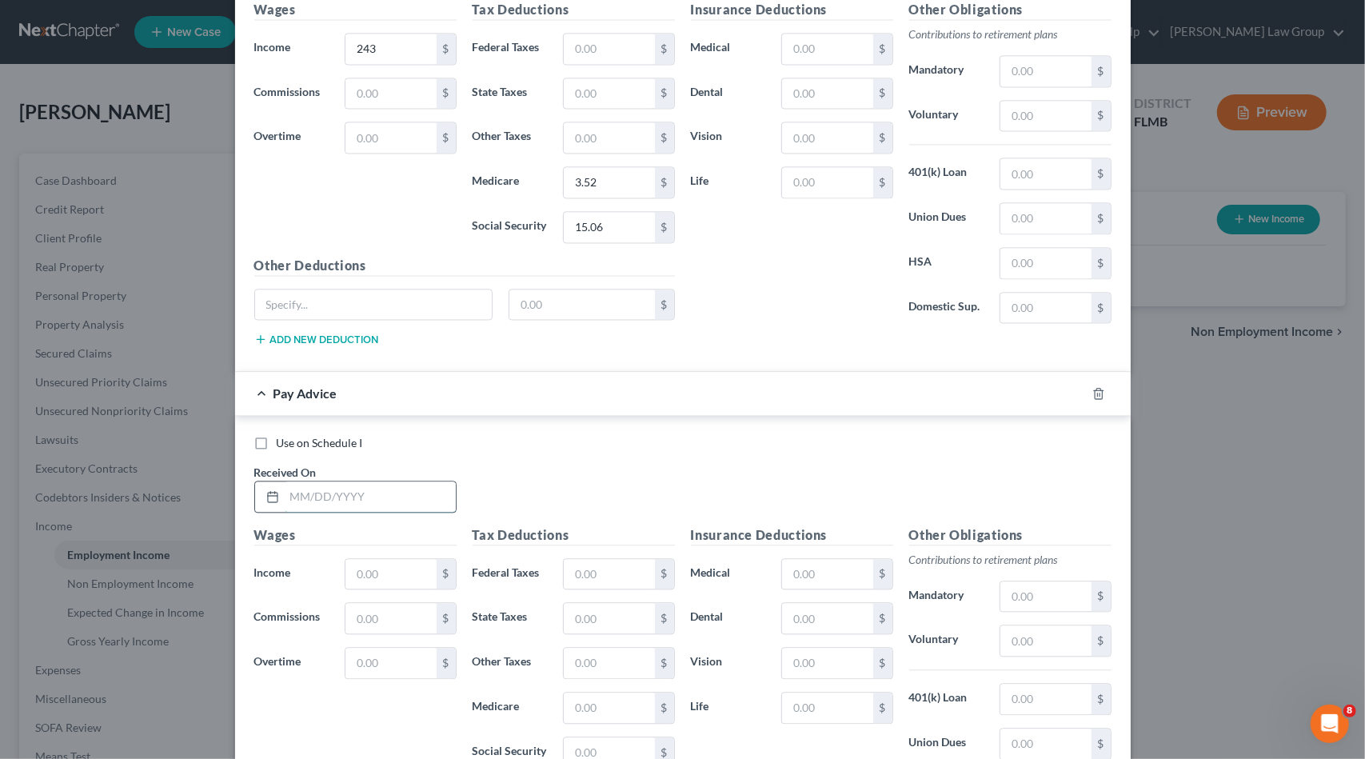
click at [343, 481] on input "text" at bounding box center [370, 496] width 171 height 30
click at [367, 559] on input "text" at bounding box center [391, 574] width 90 height 30
click at [608, 559] on input "text" at bounding box center [609, 574] width 90 height 30
click at [564, 698] on input "text" at bounding box center [609, 708] width 90 height 30
drag, startPoint x: 584, startPoint y: 735, endPoint x: 632, endPoint y: 725, distance: 49.1
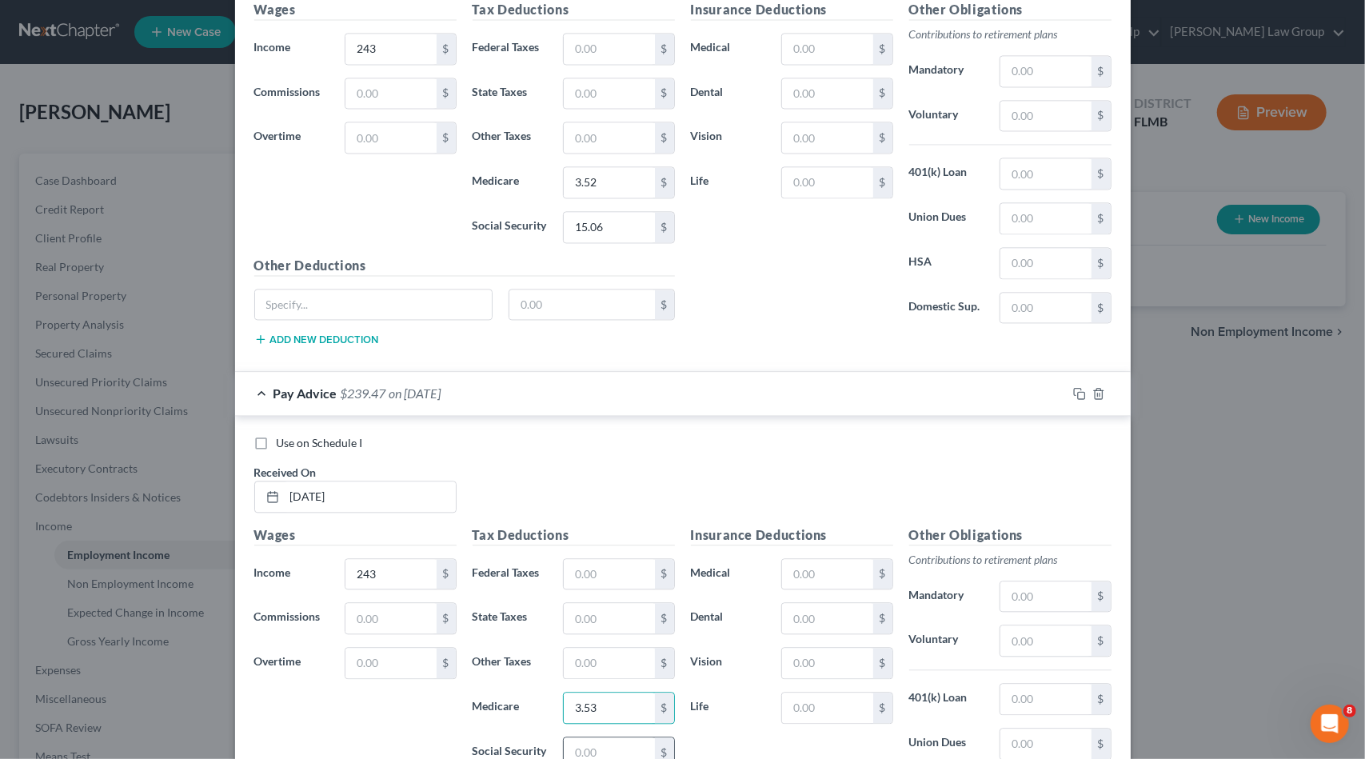
click at [583, 737] on input "text" at bounding box center [609, 752] width 90 height 30
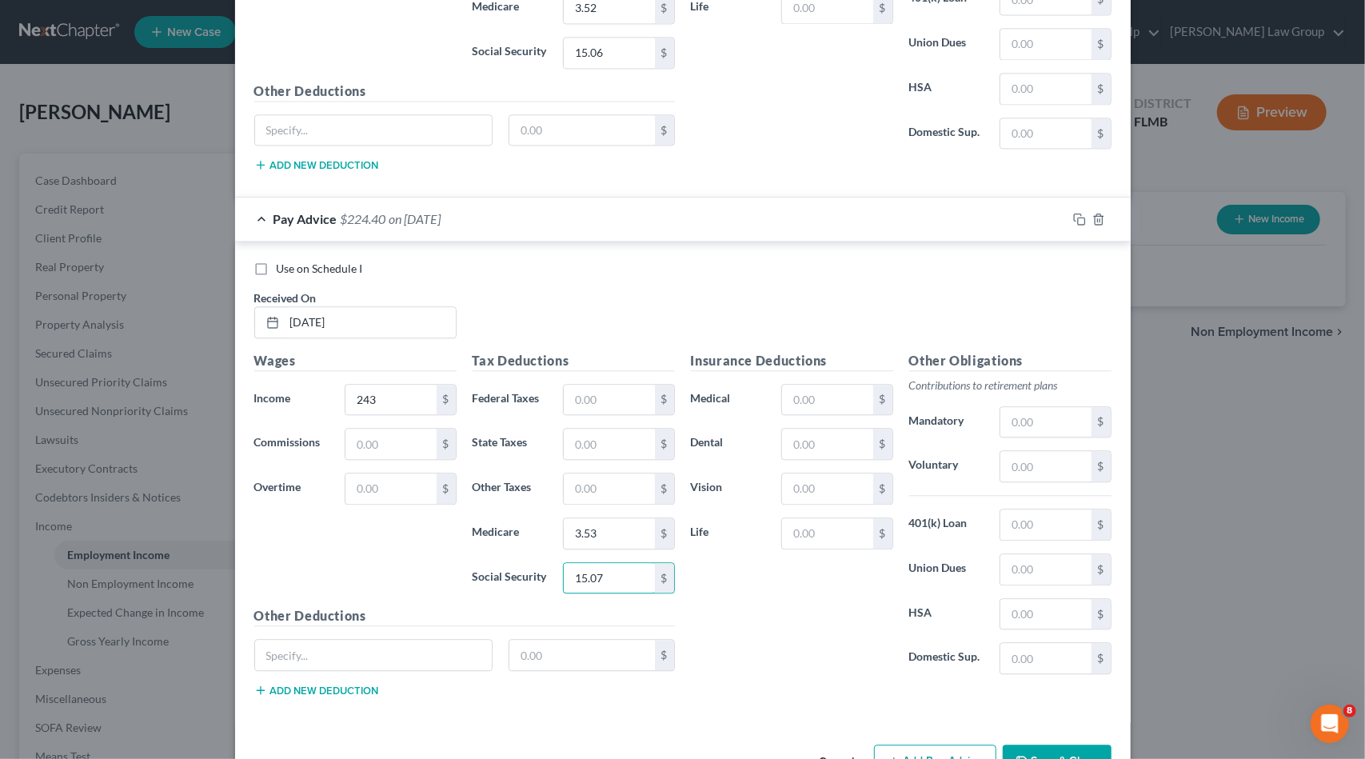
scroll to position [2438, 0]
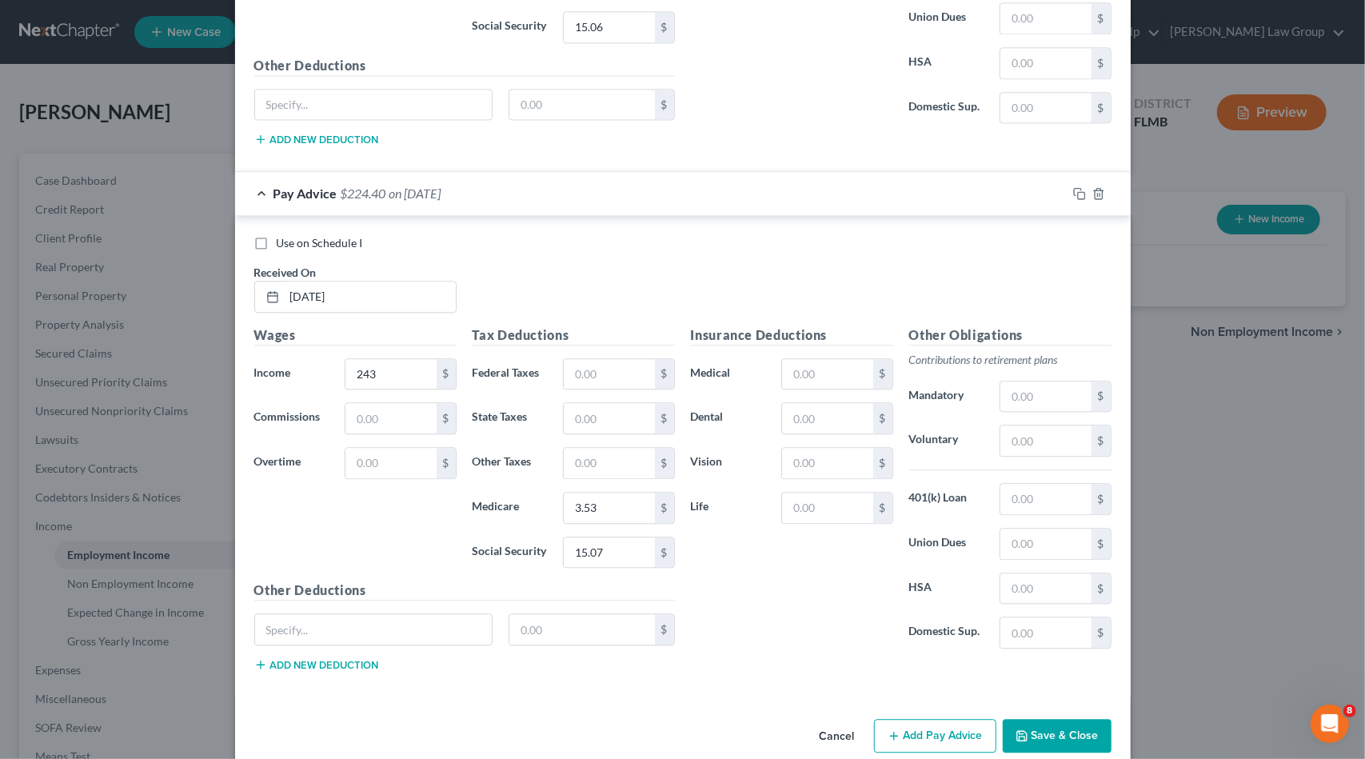
click at [941, 719] on button "Add Pay Advice" at bounding box center [935, 736] width 122 height 34
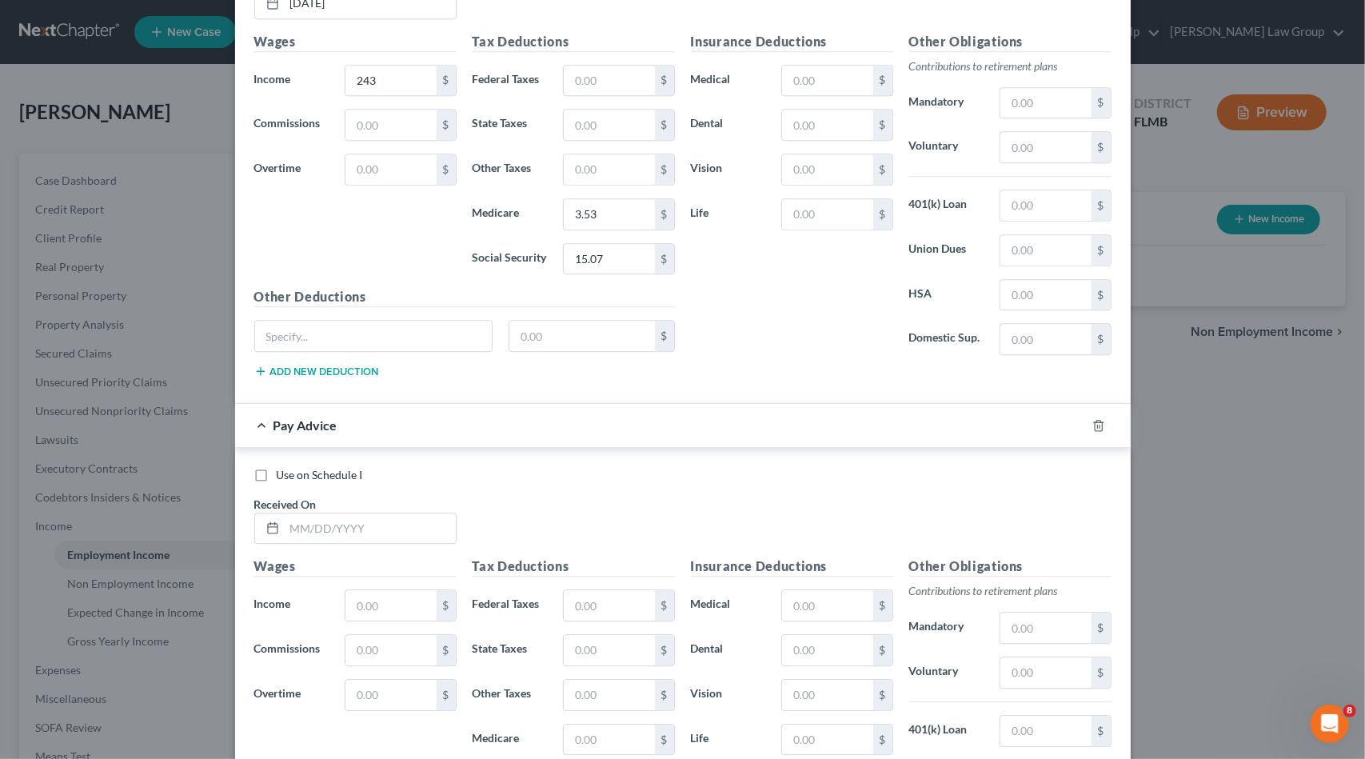
scroll to position [2758, 0]
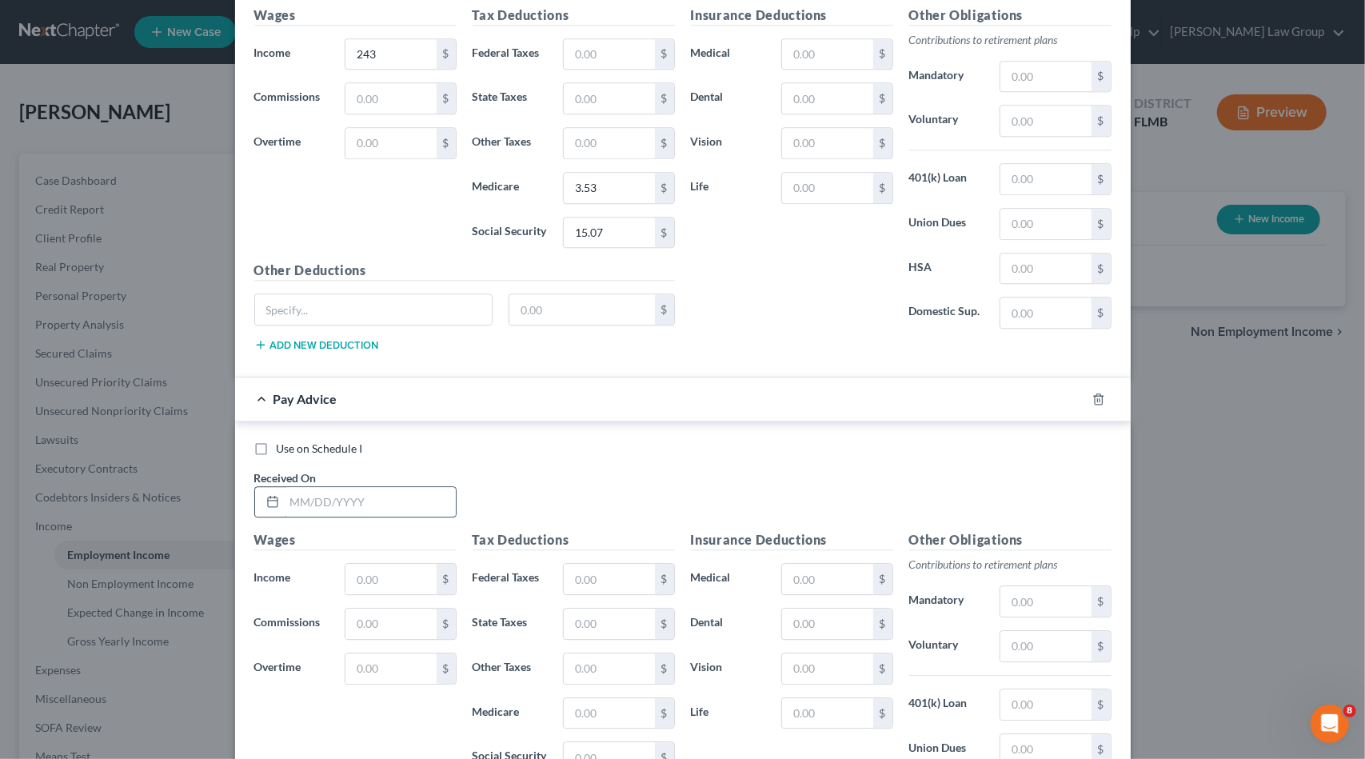
click at [388, 487] on input "text" at bounding box center [370, 502] width 171 height 30
click at [389, 564] on input "text" at bounding box center [391, 579] width 90 height 30
click at [633, 698] on input "text" at bounding box center [609, 713] width 90 height 30
click at [617, 742] on input "text" at bounding box center [609, 757] width 90 height 30
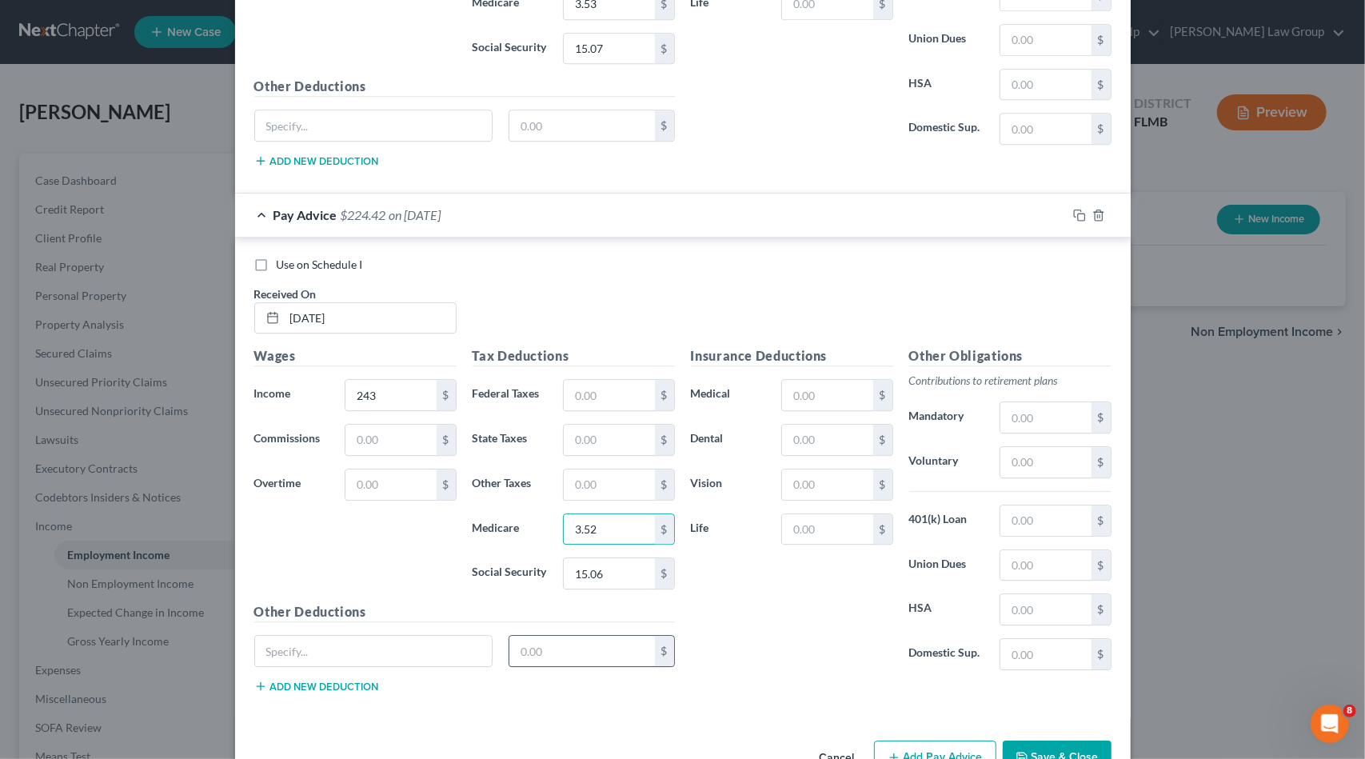
scroll to position [2959, 0]
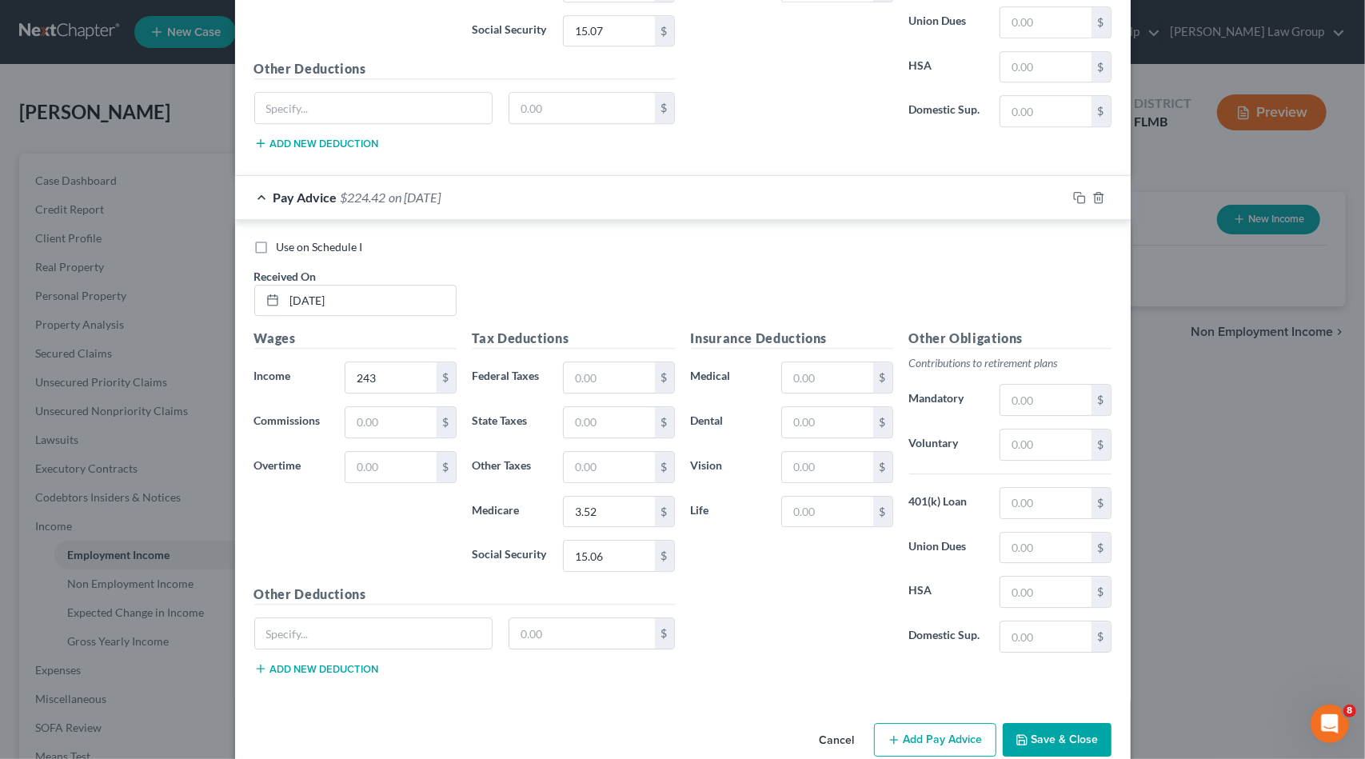
drag, startPoint x: 962, startPoint y: 713, endPoint x: 696, endPoint y: 667, distance: 270.2
click at [961, 723] on button "Add Pay Advice" at bounding box center [935, 740] width 122 height 34
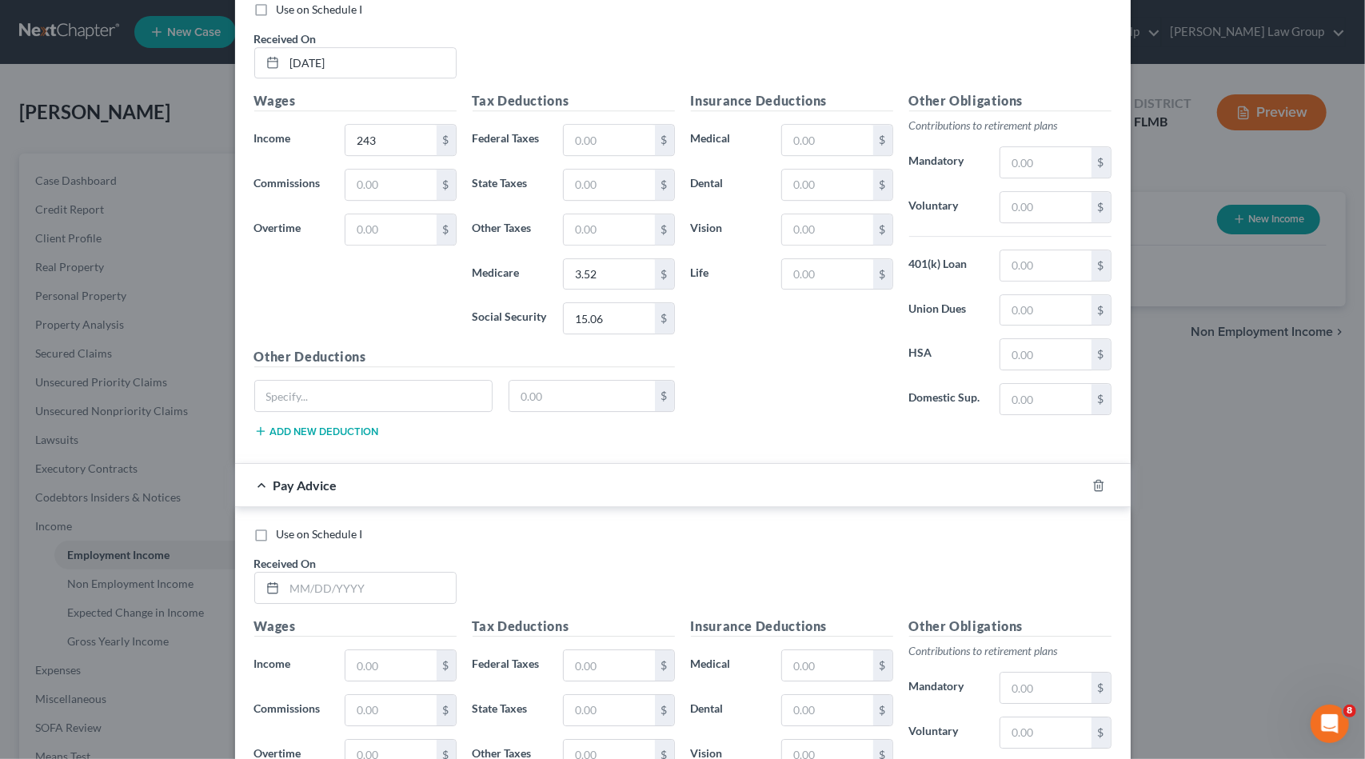
scroll to position [3199, 0]
click at [390, 570] on input "text" at bounding box center [370, 585] width 171 height 30
click at [389, 647] on div "$" at bounding box center [400, 663] width 111 height 32
click at [390, 648] on input "text" at bounding box center [391, 663] width 90 height 30
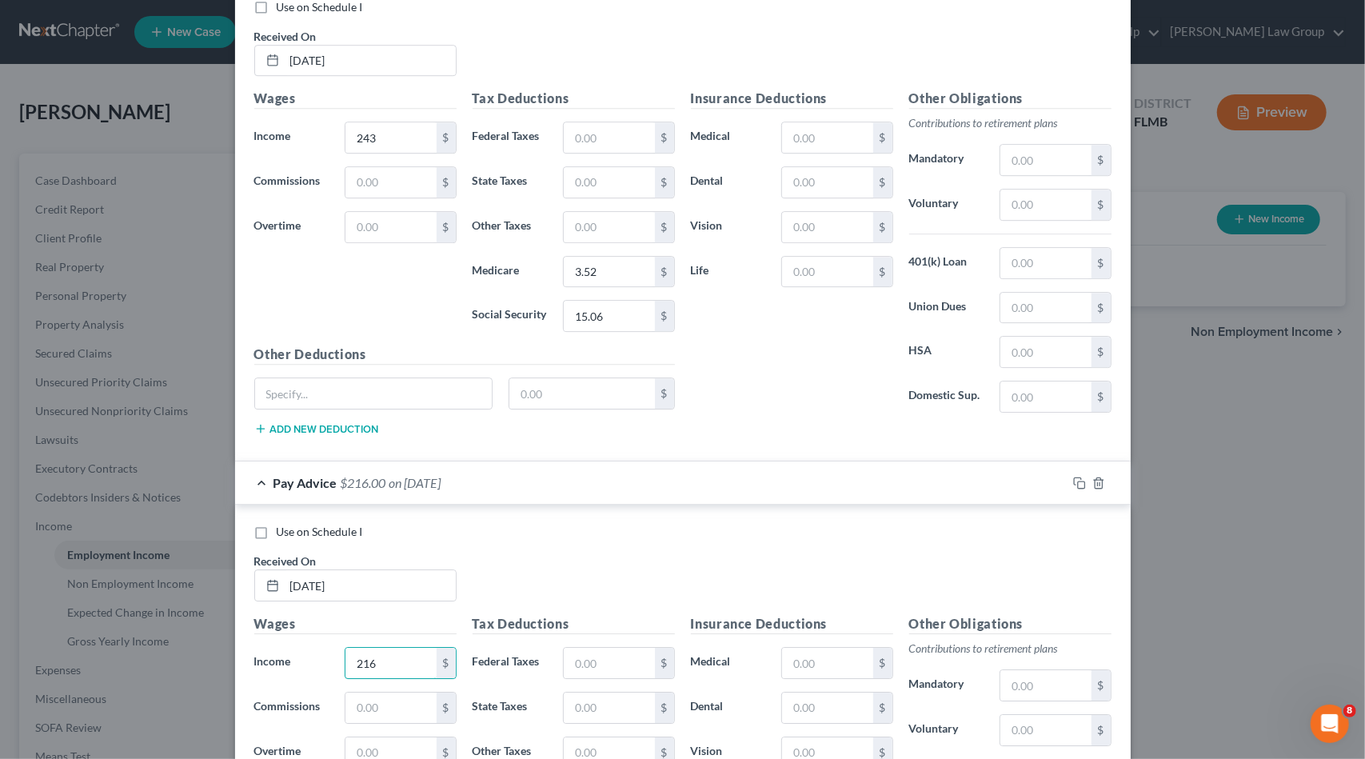
scroll to position [3479, 0]
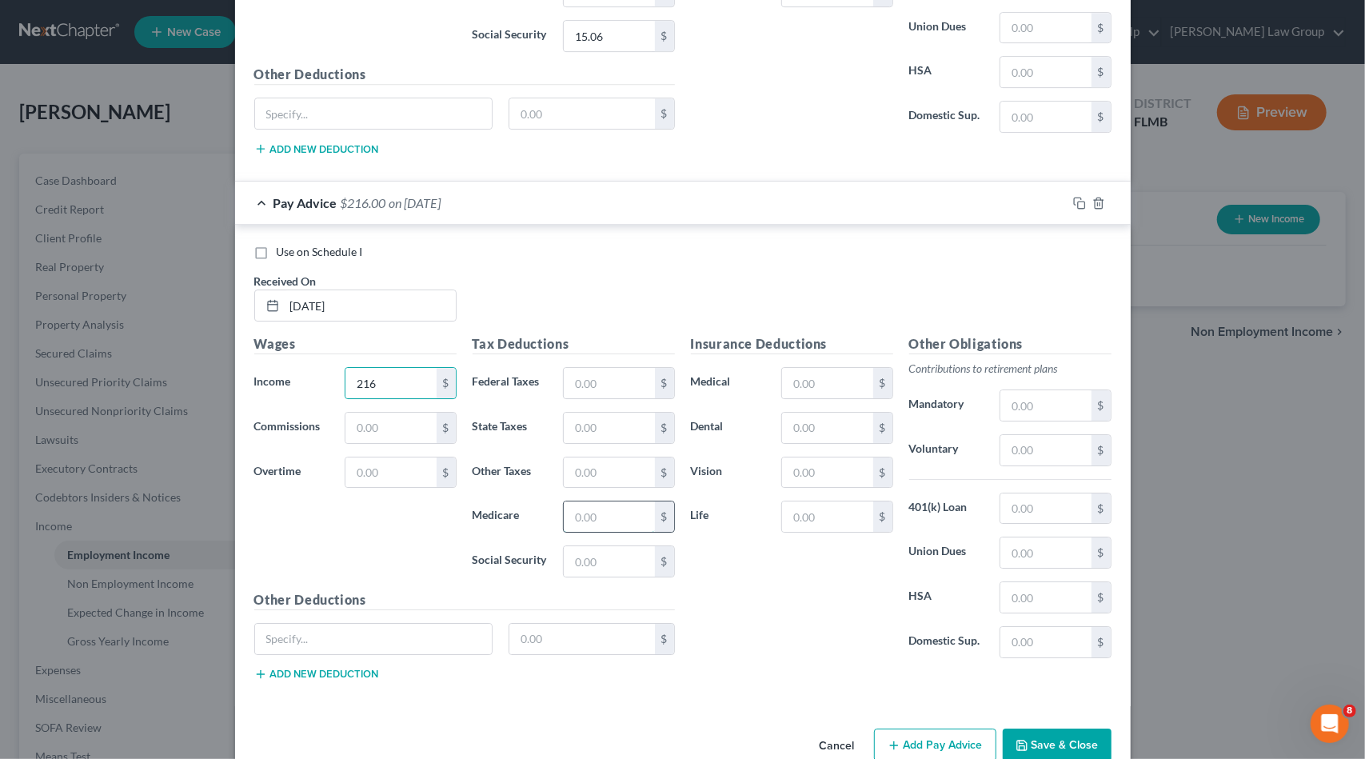
click at [590, 501] on input "text" at bounding box center [609, 516] width 90 height 30
click at [629, 546] on input "text" at bounding box center [609, 561] width 90 height 30
click at [925, 729] on button "Add Pay Advice" at bounding box center [935, 746] width 122 height 34
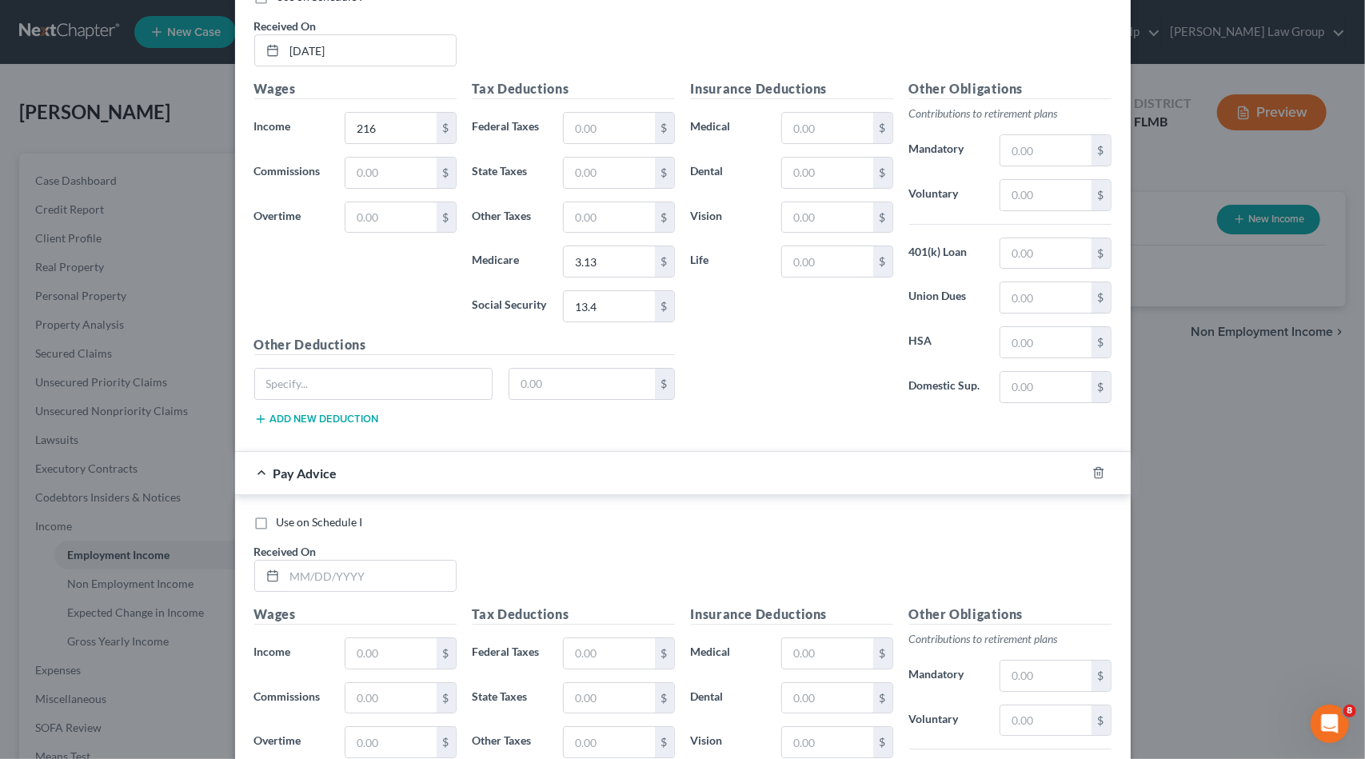
scroll to position [3879, 0]
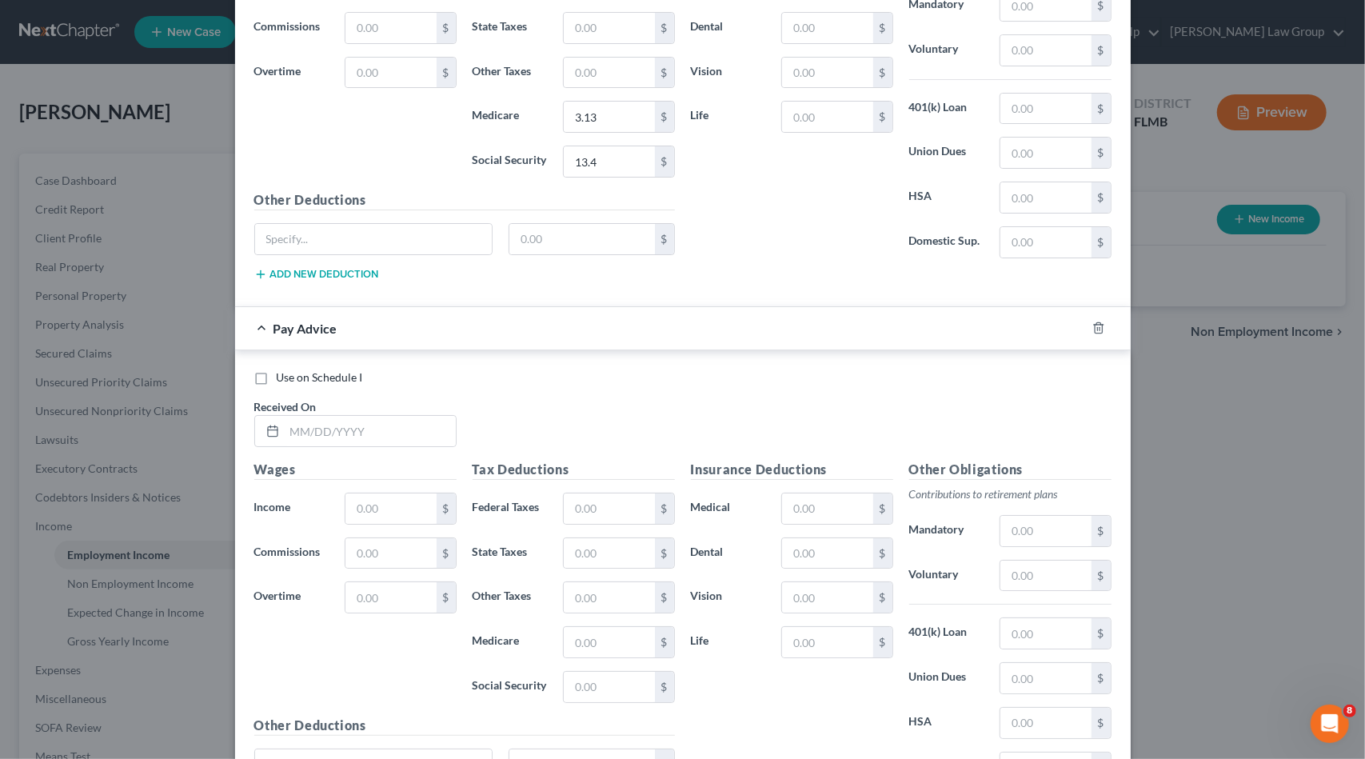
click at [355, 398] on div "Received On *" at bounding box center [355, 422] width 218 height 49
click at [346, 416] on input "text" at bounding box center [370, 431] width 171 height 30
click at [385, 493] on input "text" at bounding box center [391, 508] width 90 height 30
click at [599, 627] on input "text" at bounding box center [609, 642] width 90 height 30
click at [616, 672] on input "text" at bounding box center [609, 687] width 90 height 30
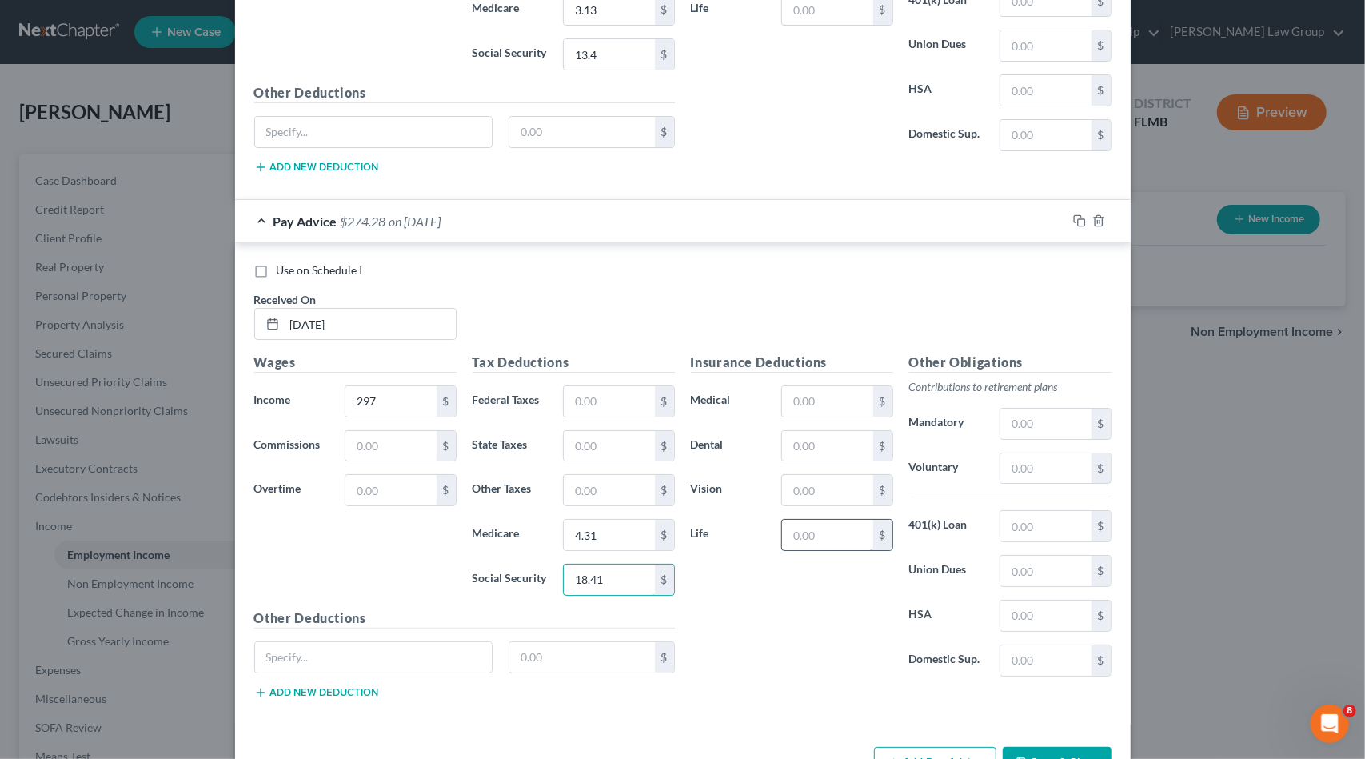
scroll to position [4000, 0]
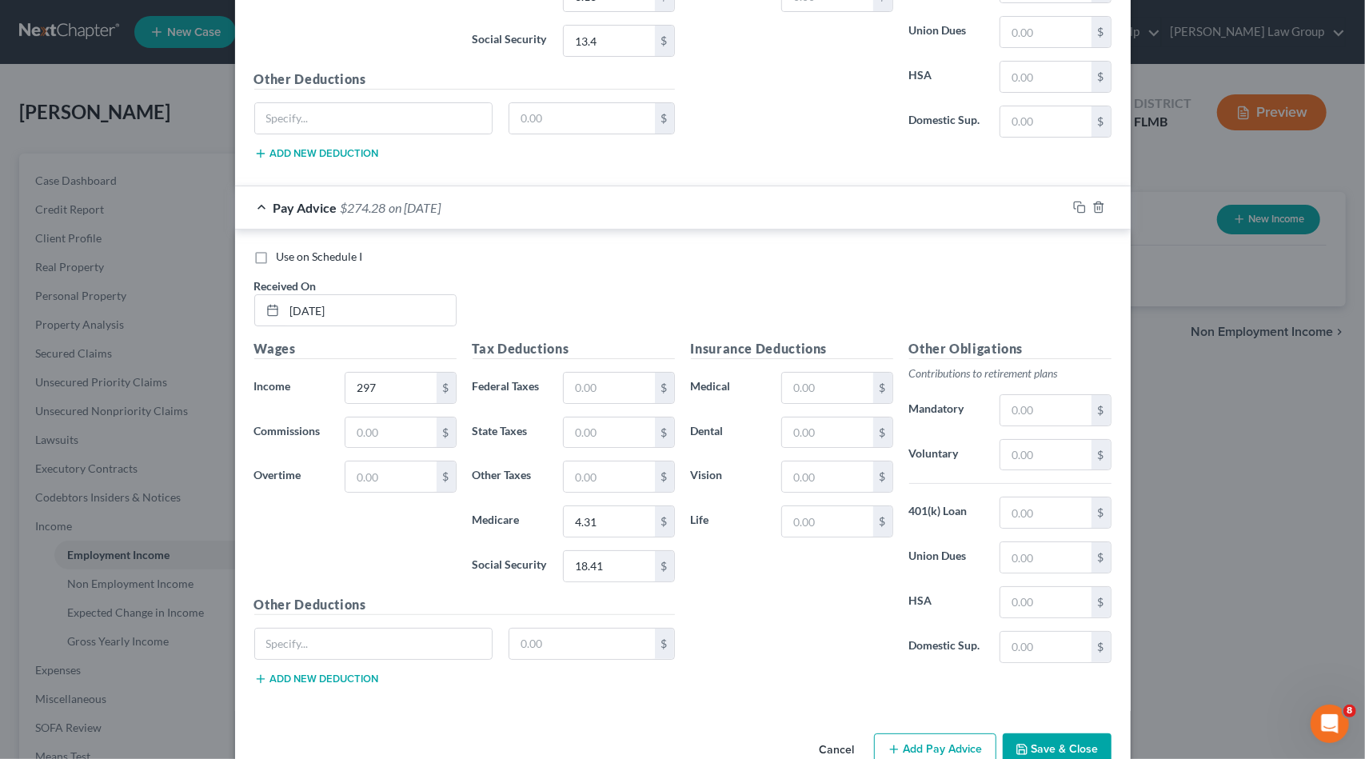
click at [973, 733] on button "Add Pay Advice" at bounding box center [935, 750] width 122 height 34
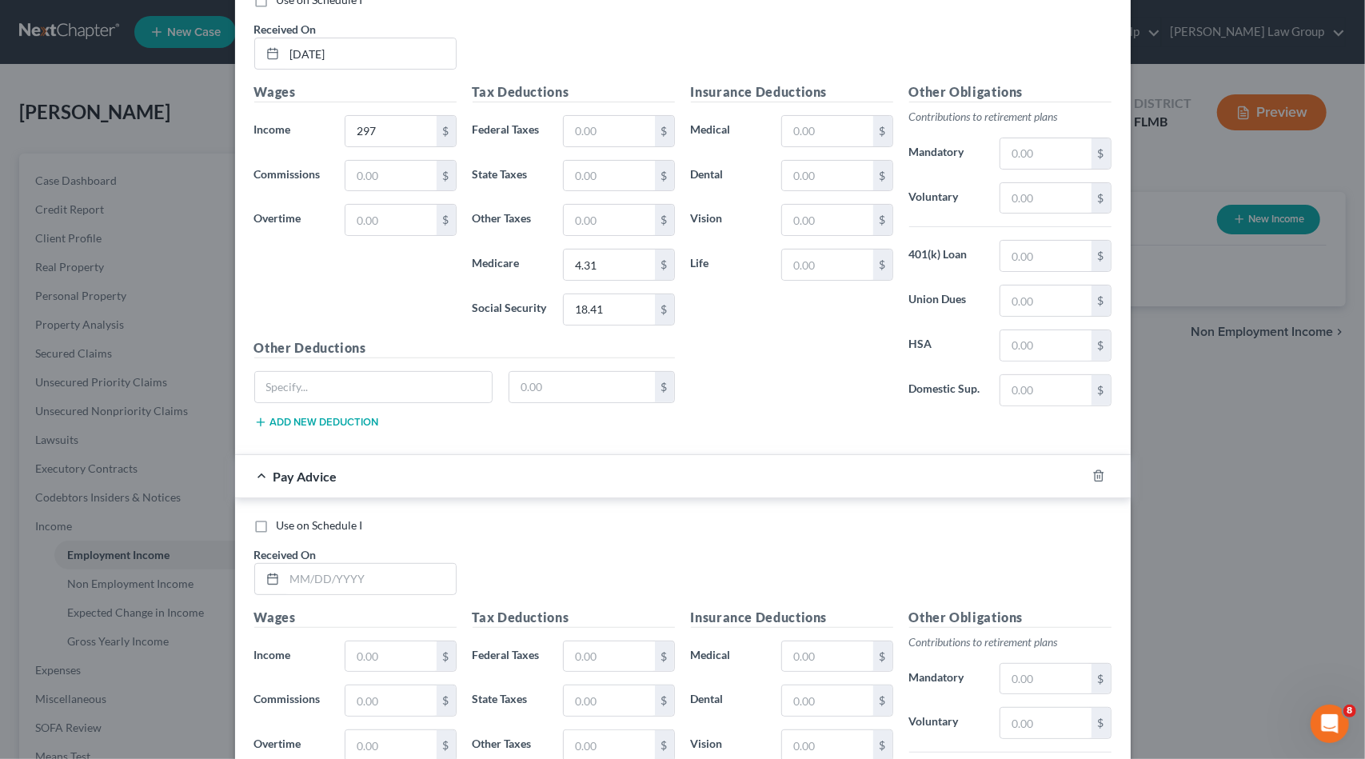
scroll to position [4320, 0]
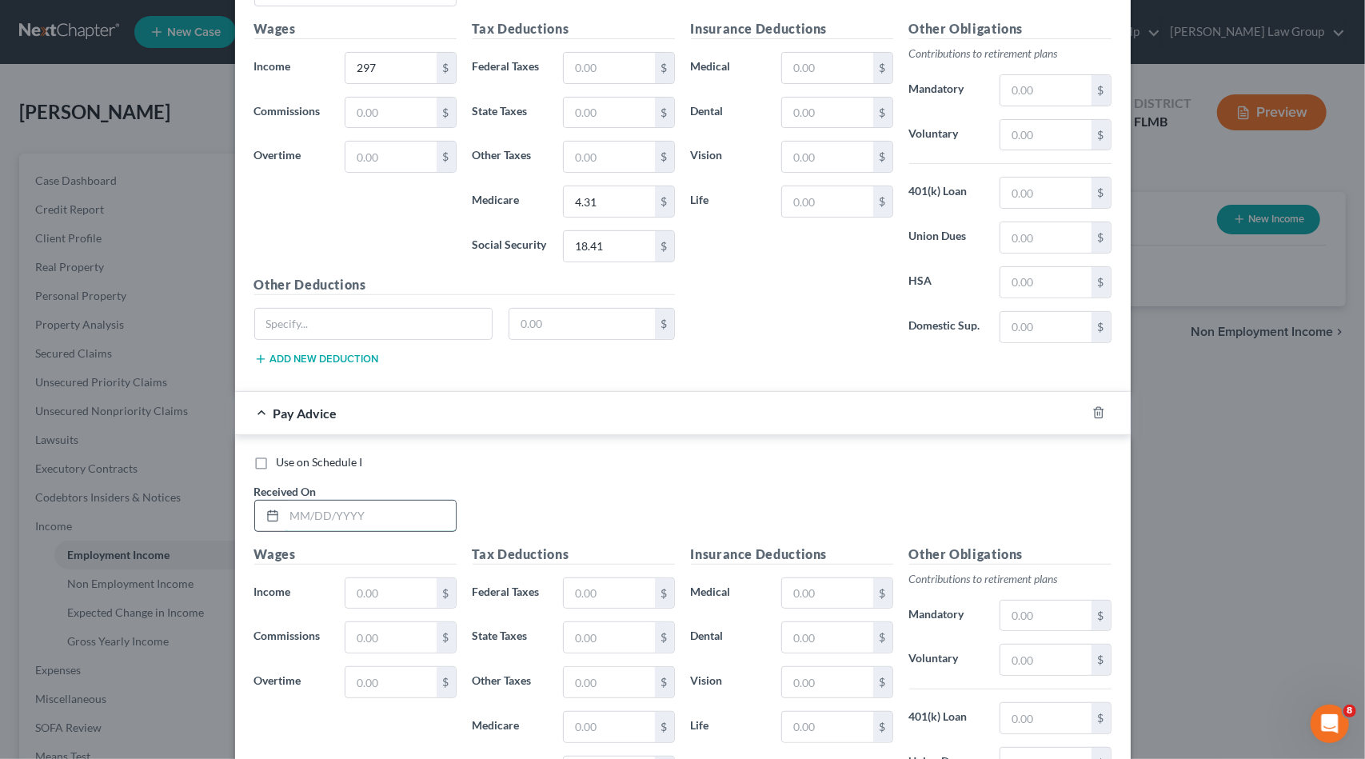
click at [381, 501] on input "text" at bounding box center [370, 516] width 171 height 30
click at [400, 578] on input "text" at bounding box center [391, 593] width 90 height 30
click at [608, 712] on input "text" at bounding box center [609, 727] width 90 height 30
click at [589, 757] on input "text" at bounding box center [609, 772] width 90 height 30
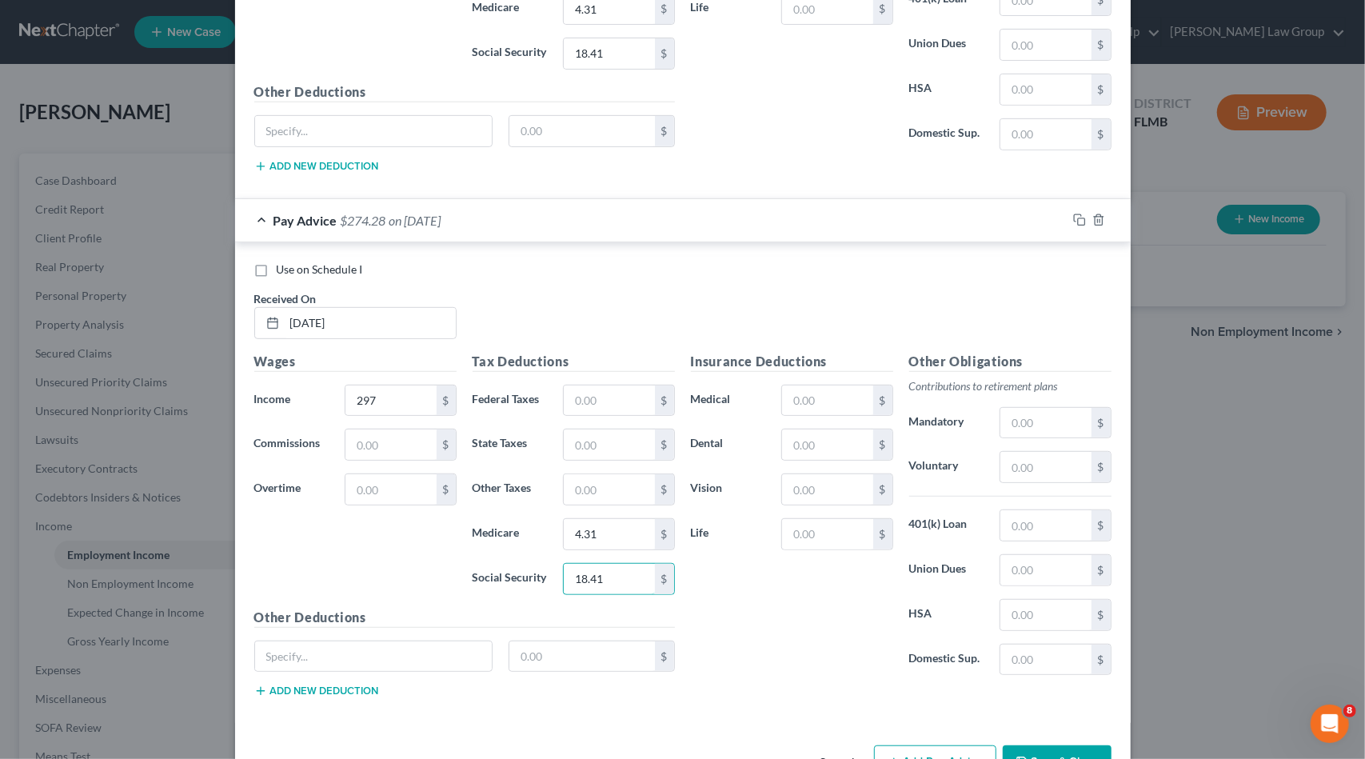
scroll to position [4520, 0]
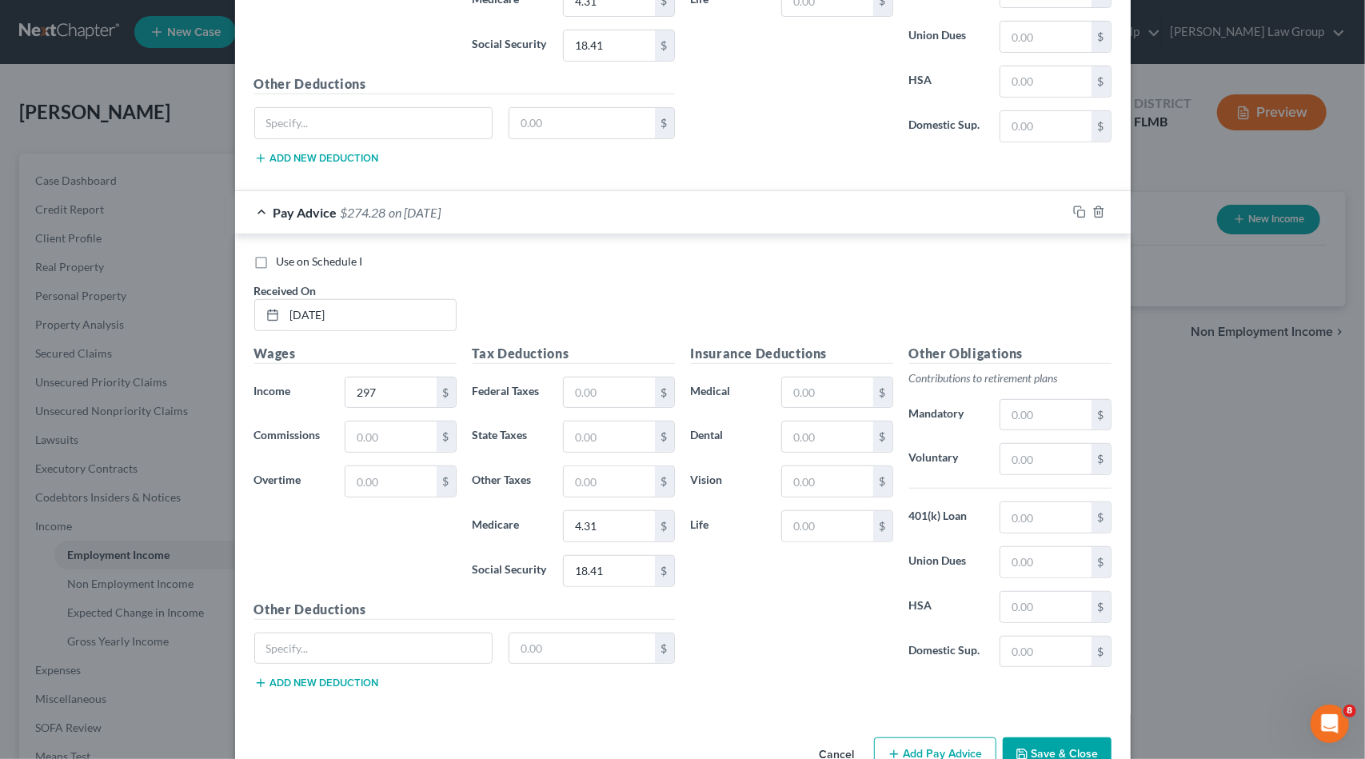
click at [949, 737] on button "Add Pay Advice" at bounding box center [935, 754] width 122 height 34
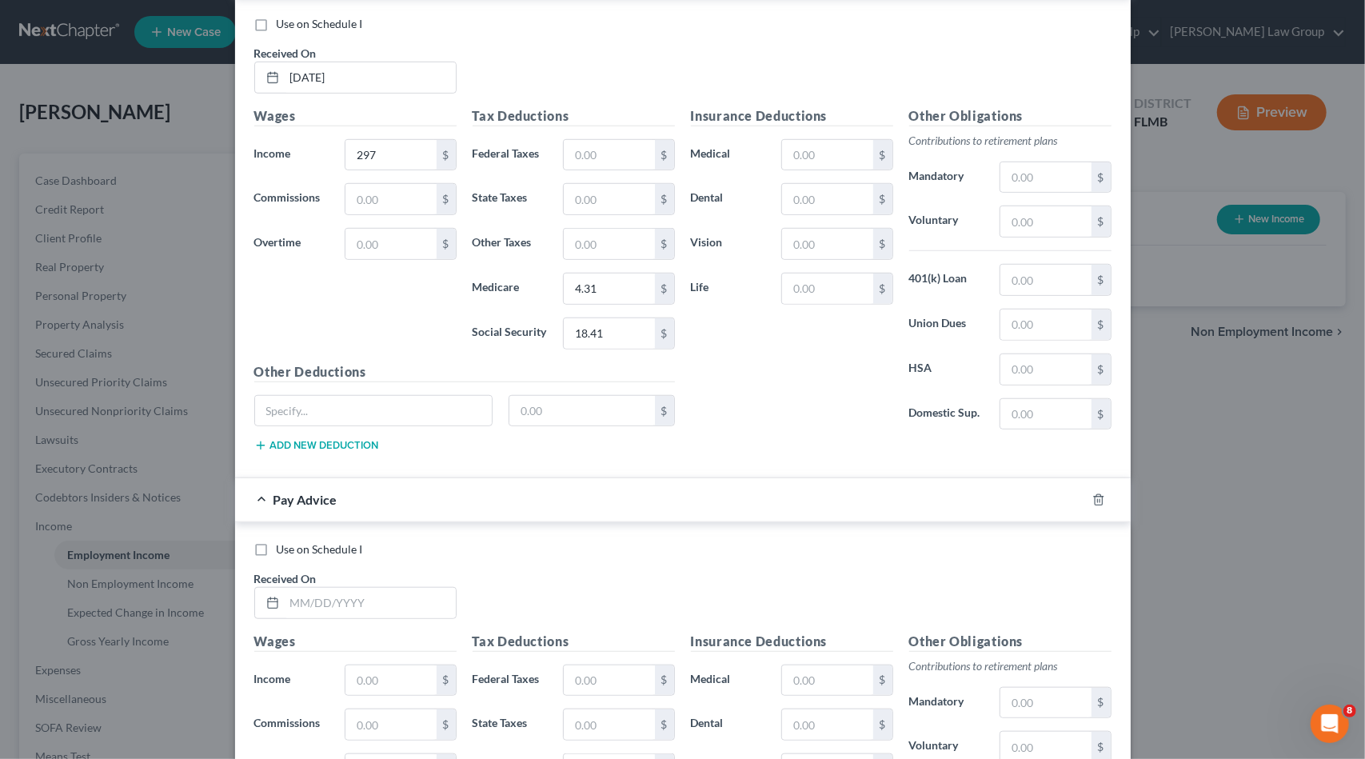
scroll to position [4760, 0]
click at [322, 585] on input "text" at bounding box center [370, 600] width 171 height 30
click at [421, 663] on input "text" at bounding box center [391, 678] width 90 height 30
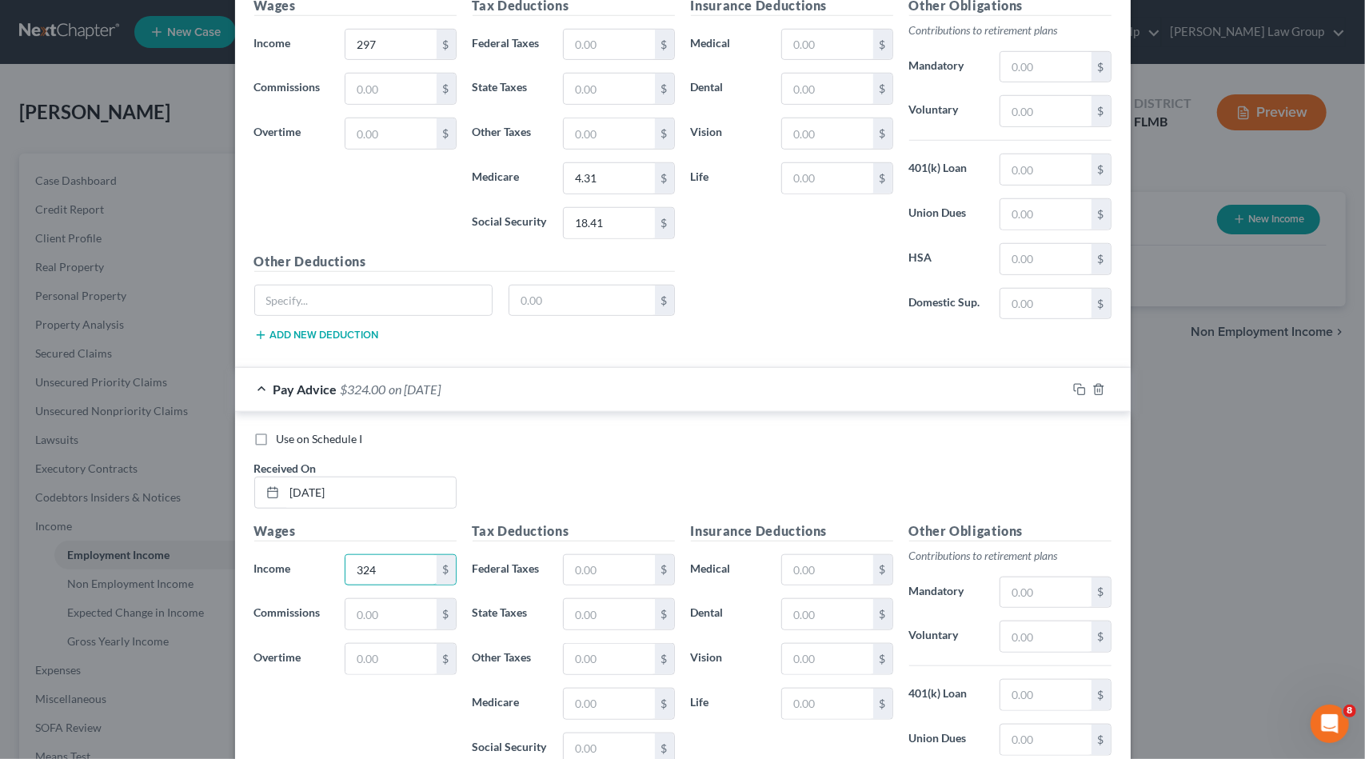
scroll to position [5041, 0]
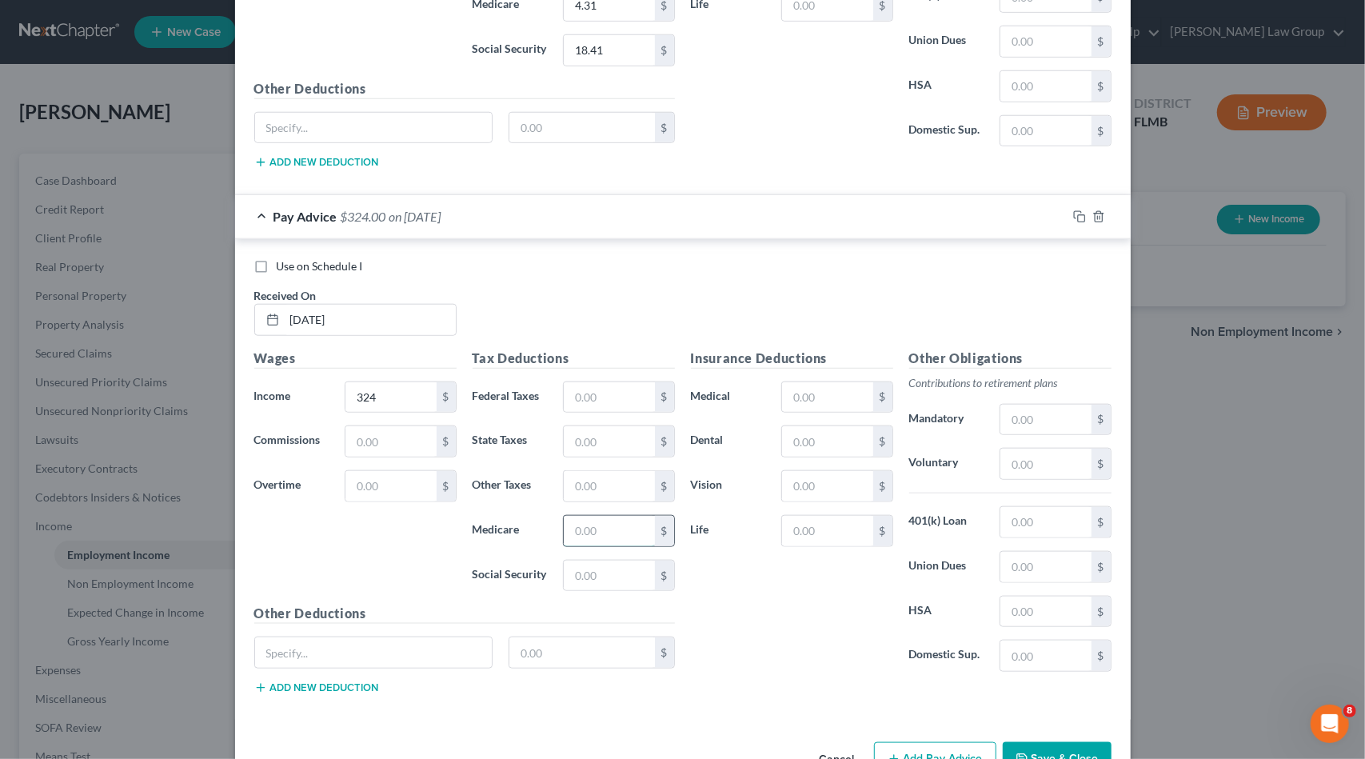
click at [570, 516] on input "text" at bounding box center [609, 531] width 90 height 30
click at [599, 561] on input "text" at bounding box center [609, 576] width 90 height 30
click at [944, 742] on button "Add Pay Advice" at bounding box center [935, 759] width 122 height 34
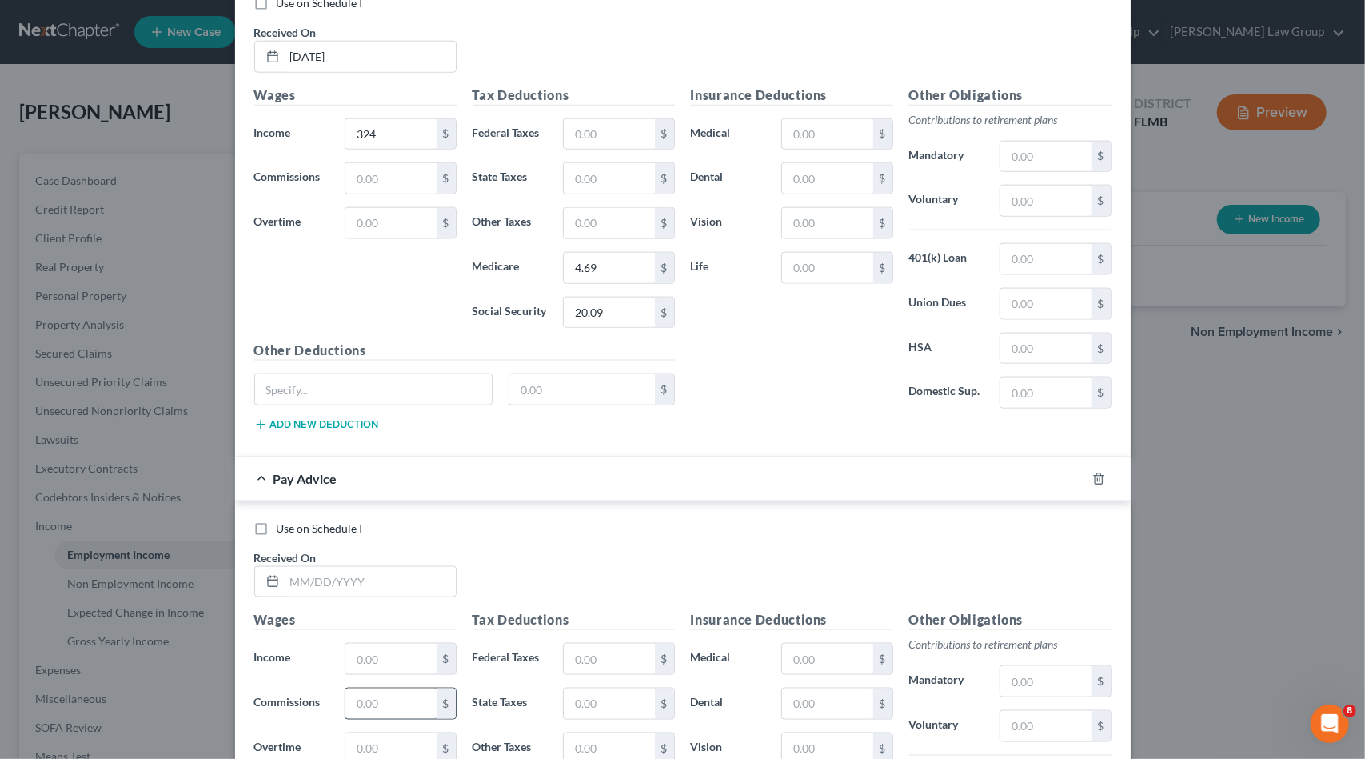
scroll to position [5361, 0]
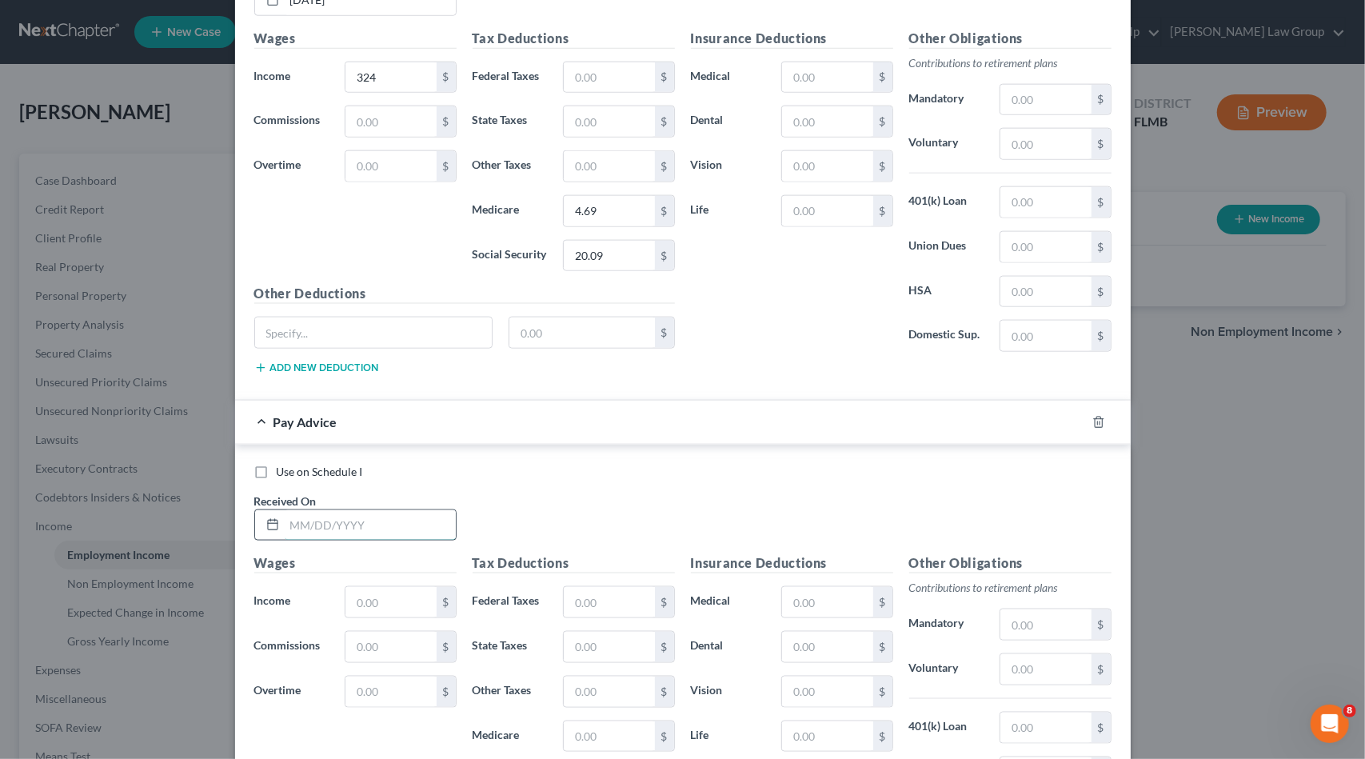
click at [353, 510] on input "text" at bounding box center [370, 525] width 171 height 30
click at [397, 587] on input "text" at bounding box center [391, 602] width 90 height 30
click at [604, 721] on input "text" at bounding box center [609, 736] width 90 height 30
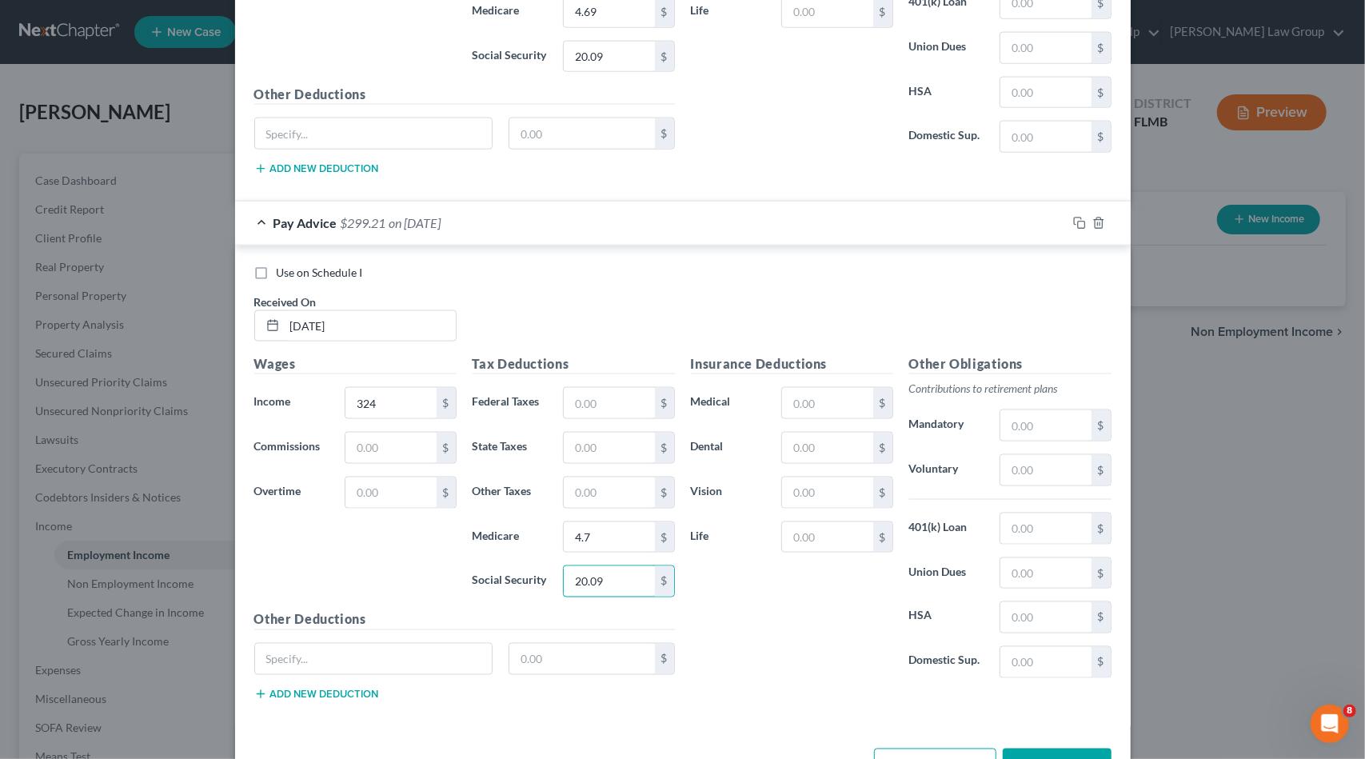
scroll to position [5562, 0]
click at [929, 747] on button "Add Pay Advice" at bounding box center [935, 764] width 122 height 34
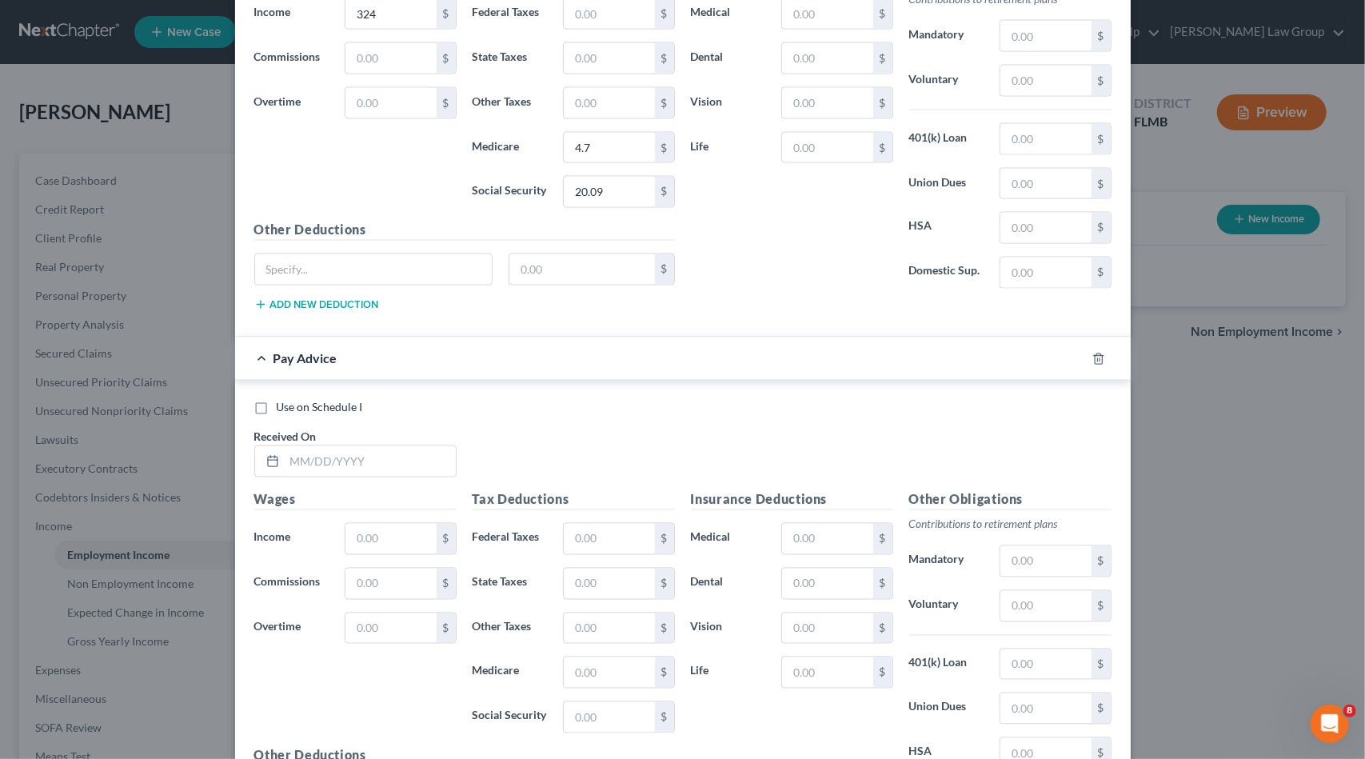
scroll to position [5962, 0]
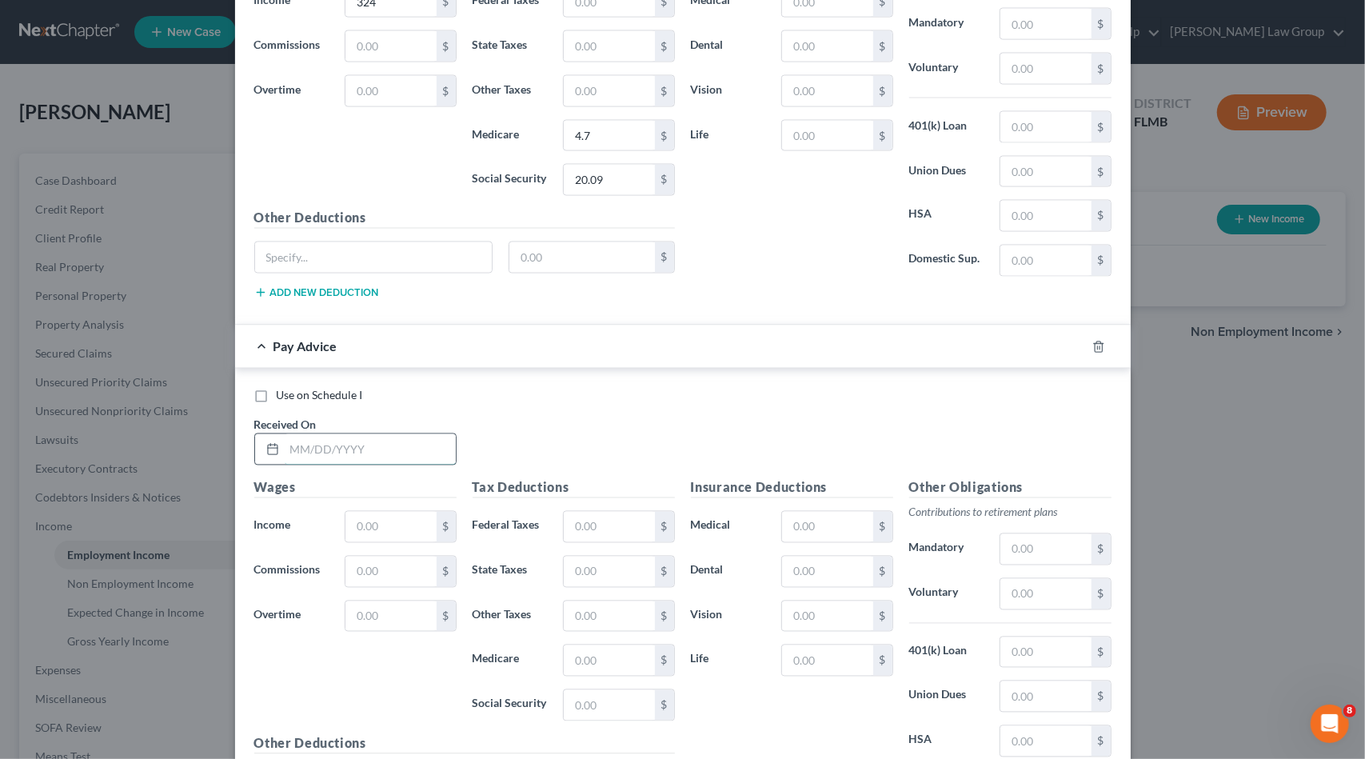
click at [377, 434] on input "text" at bounding box center [370, 449] width 171 height 30
click at [385, 512] on input "text" at bounding box center [391, 527] width 90 height 30
click at [581, 645] on input "text" at bounding box center [609, 660] width 90 height 30
click at [617, 690] on input "text" at bounding box center [609, 705] width 90 height 30
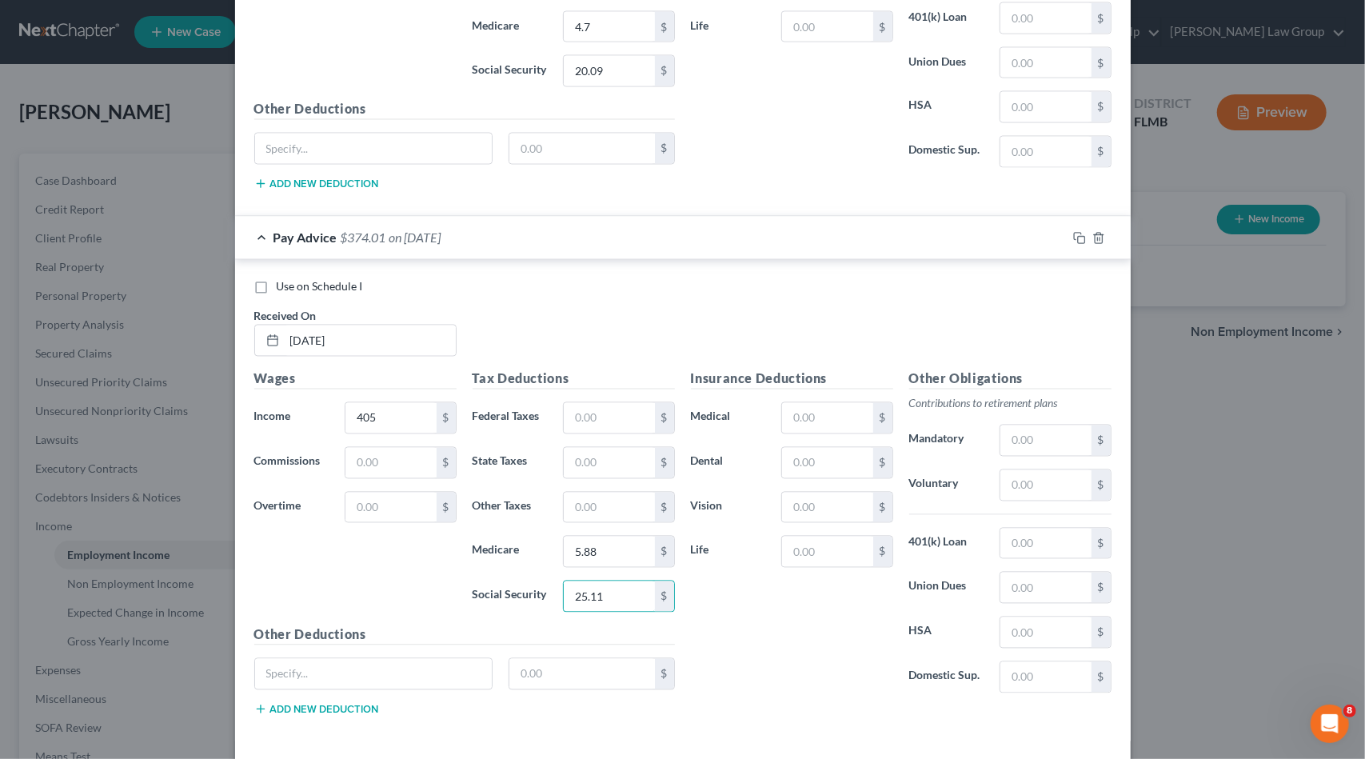
scroll to position [6082, 0]
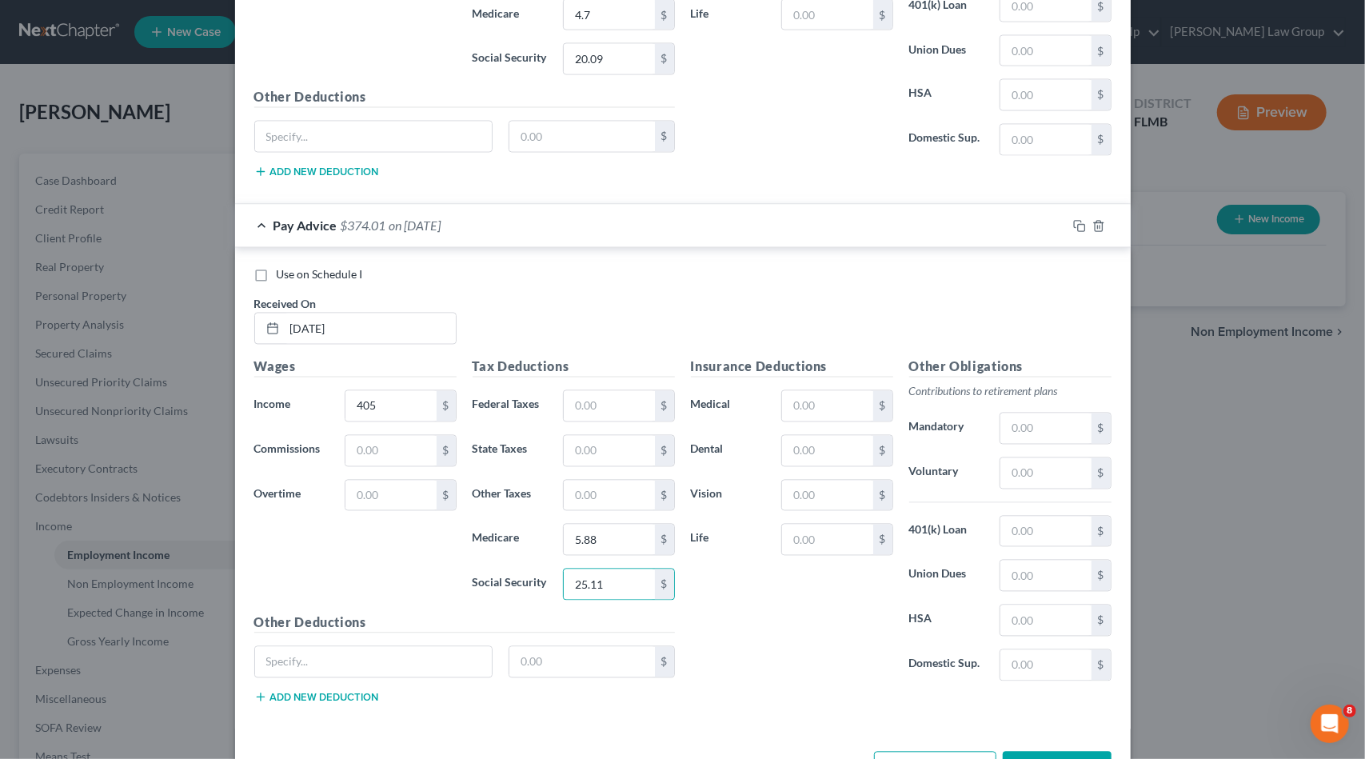
click at [903, 752] on button "Add Pay Advice" at bounding box center [935, 769] width 122 height 34
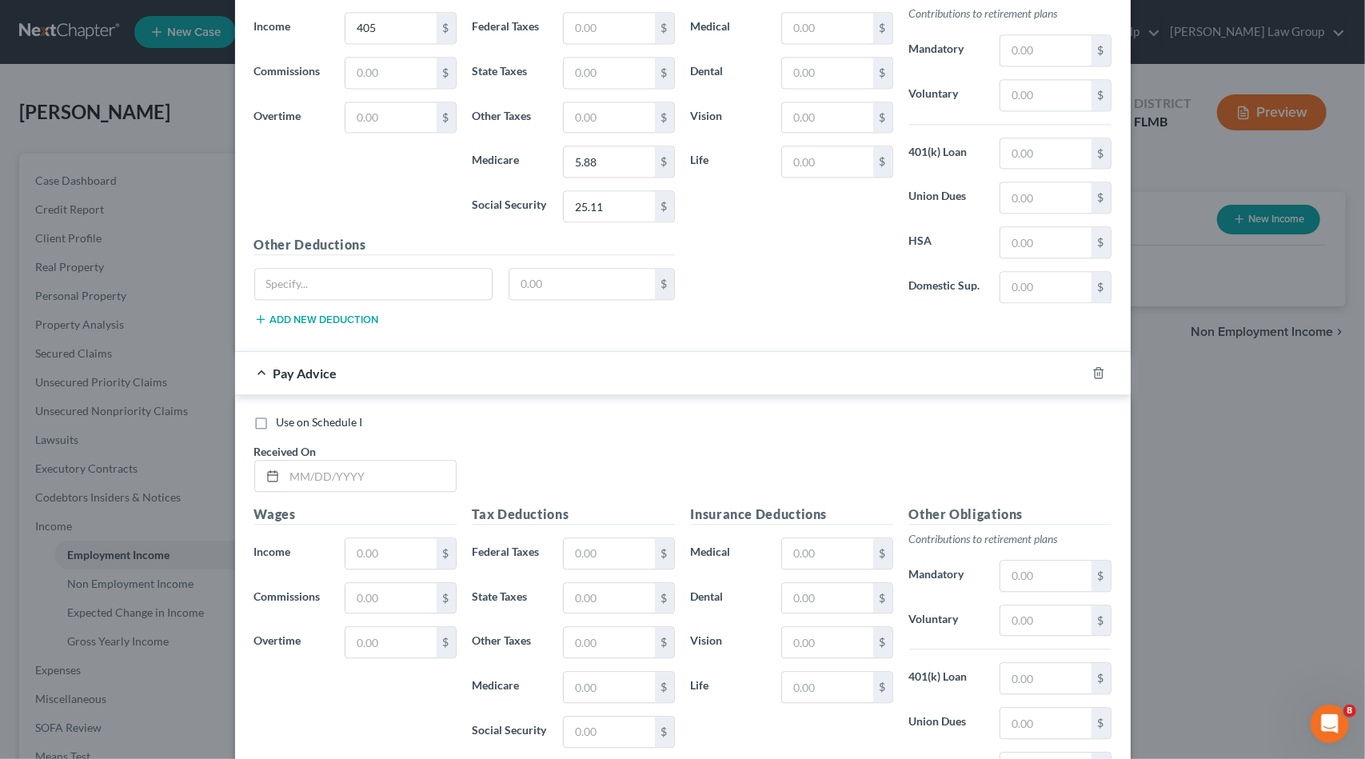
scroll to position [6482, 0]
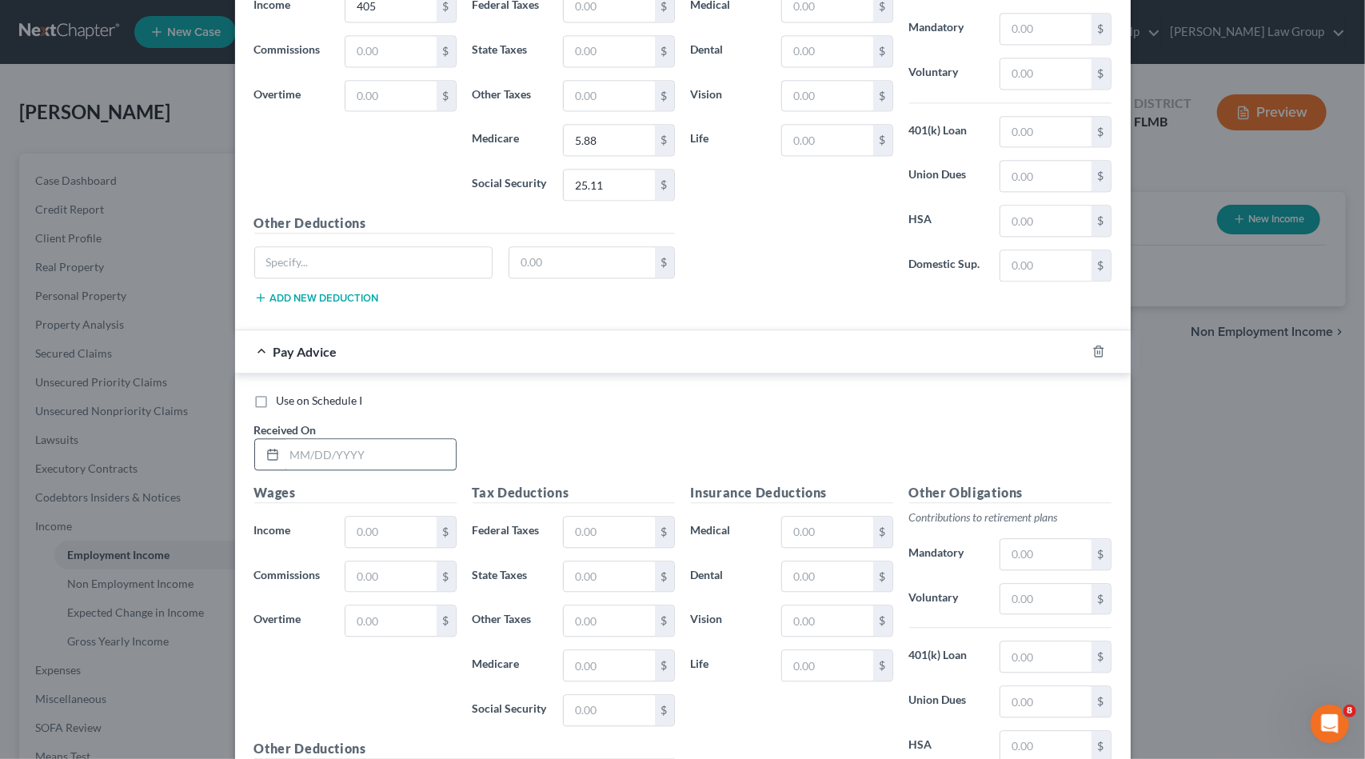
click at [372, 439] on input "text" at bounding box center [370, 454] width 171 height 30
click at [403, 517] on input "text" at bounding box center [391, 532] width 90 height 30
click at [611, 650] on input "text" at bounding box center [609, 665] width 90 height 30
click at [622, 695] on input "text" at bounding box center [609, 710] width 90 height 30
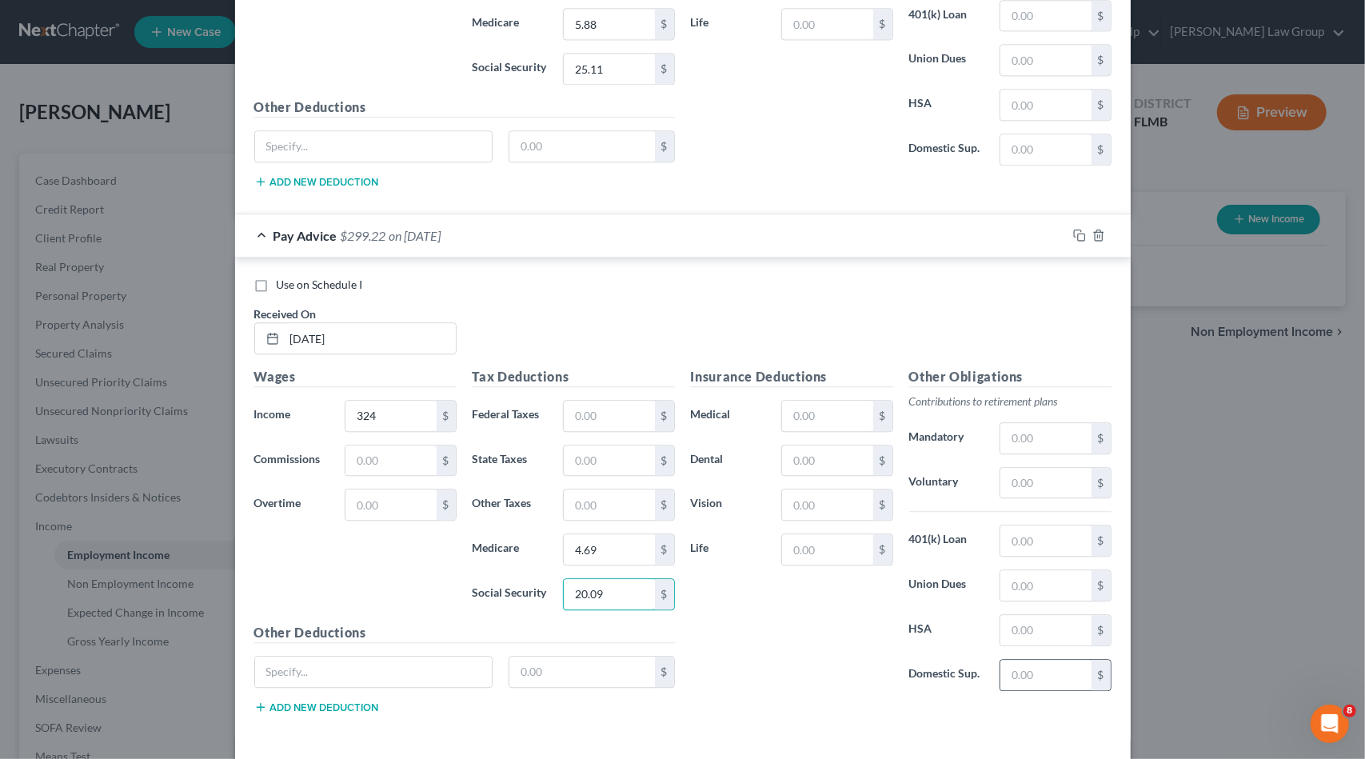
scroll to position [6603, 0]
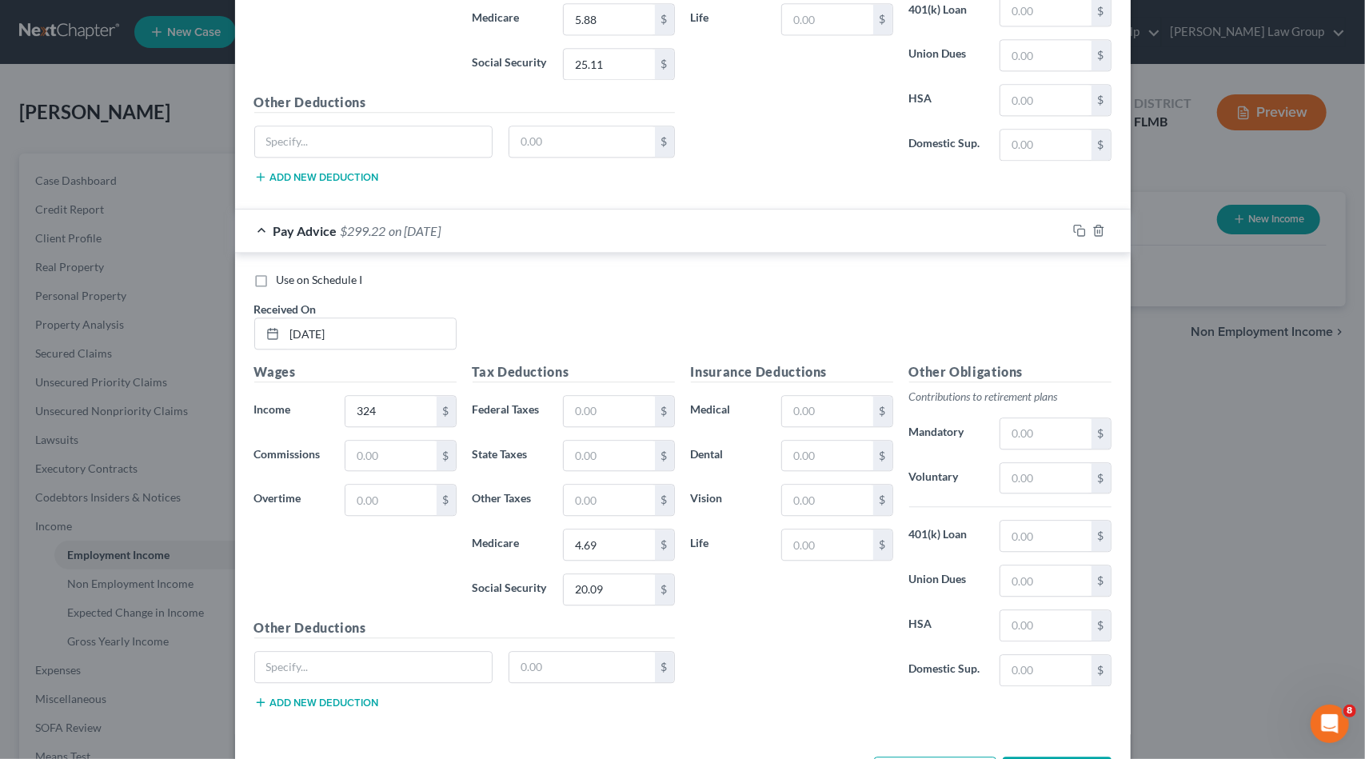
click at [1081, 757] on button "Save & Close" at bounding box center [1057, 774] width 109 height 34
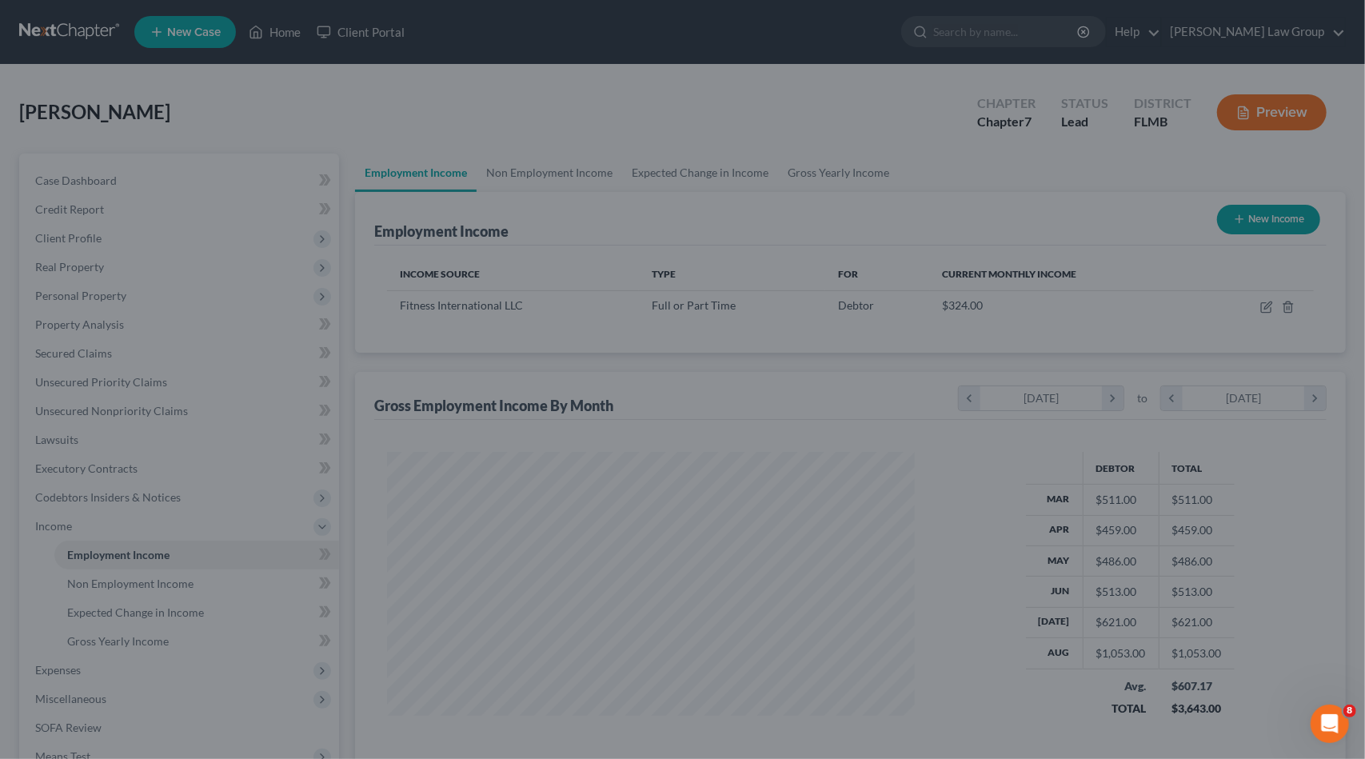
scroll to position [285, 553]
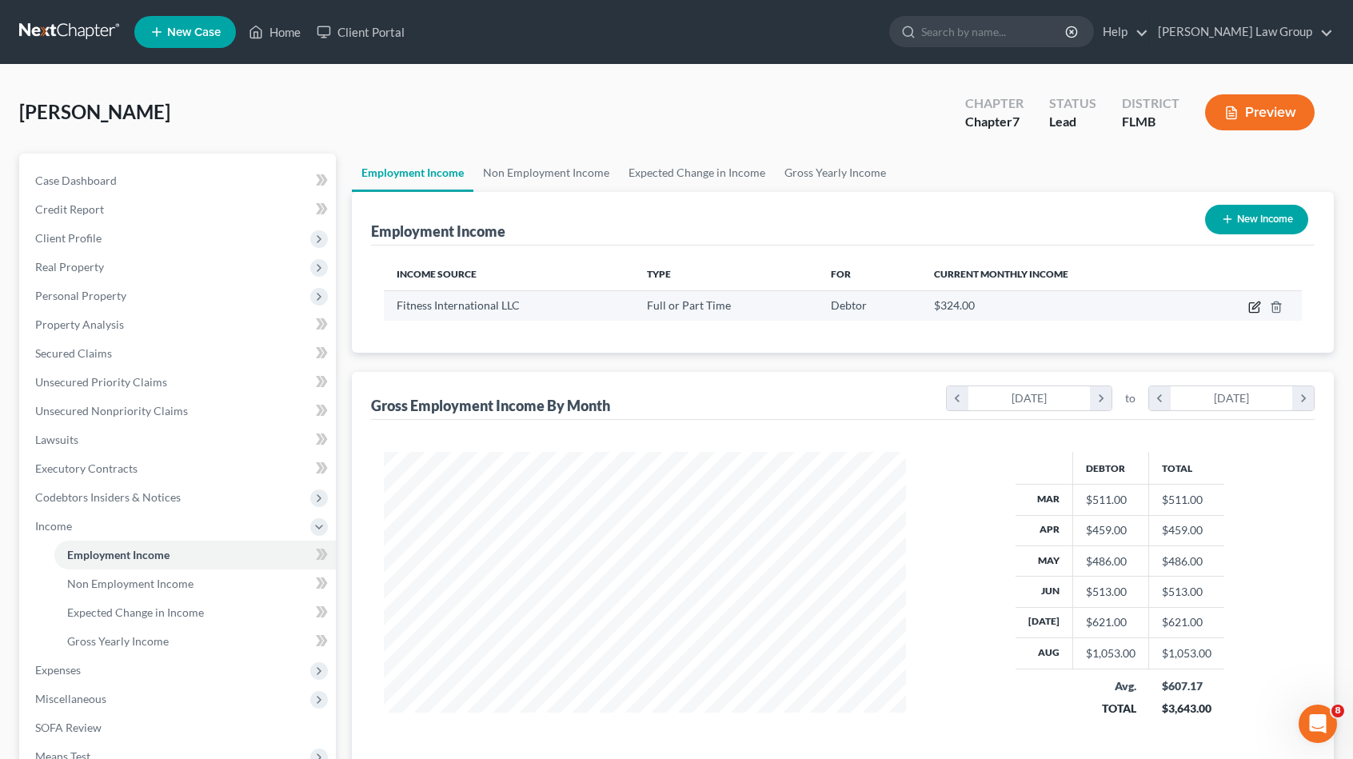
click at [1259, 302] on icon "button" at bounding box center [1254, 307] width 13 height 13
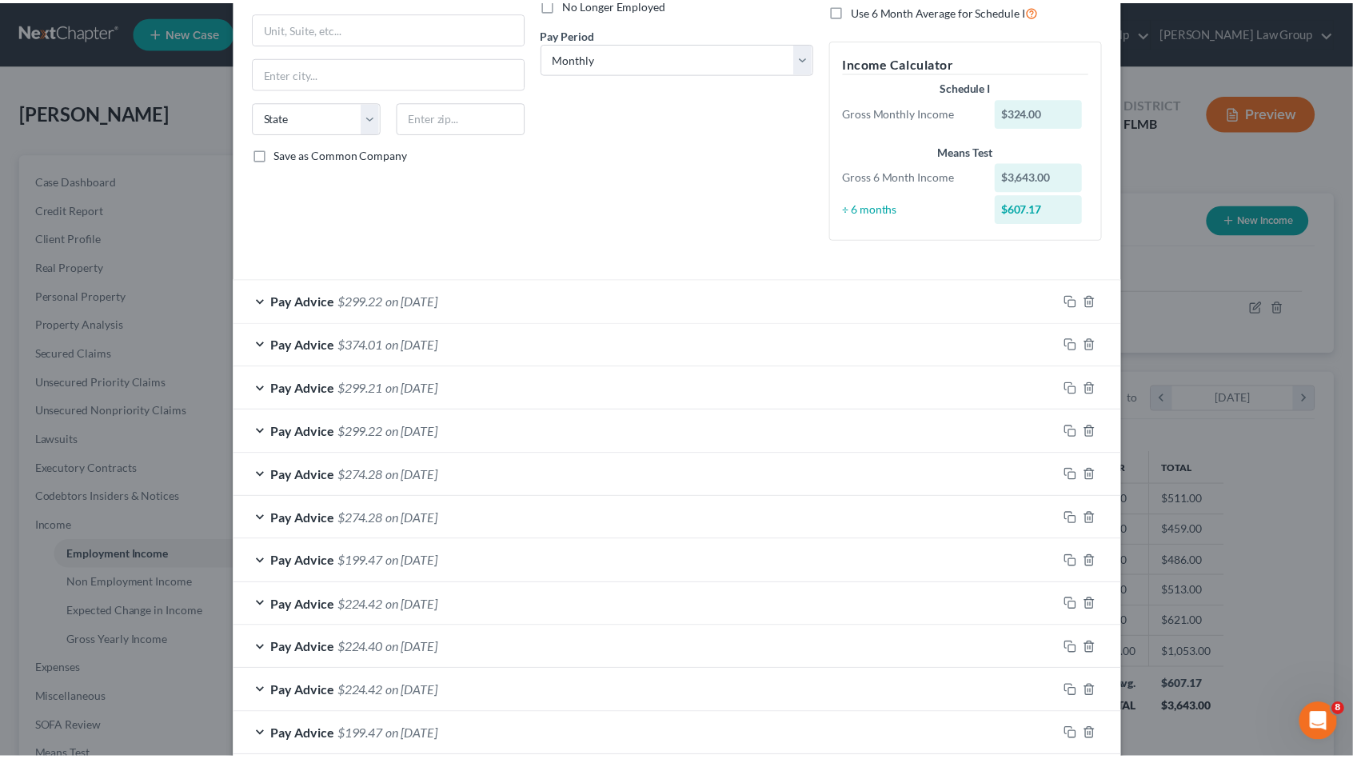
scroll to position [0, 0]
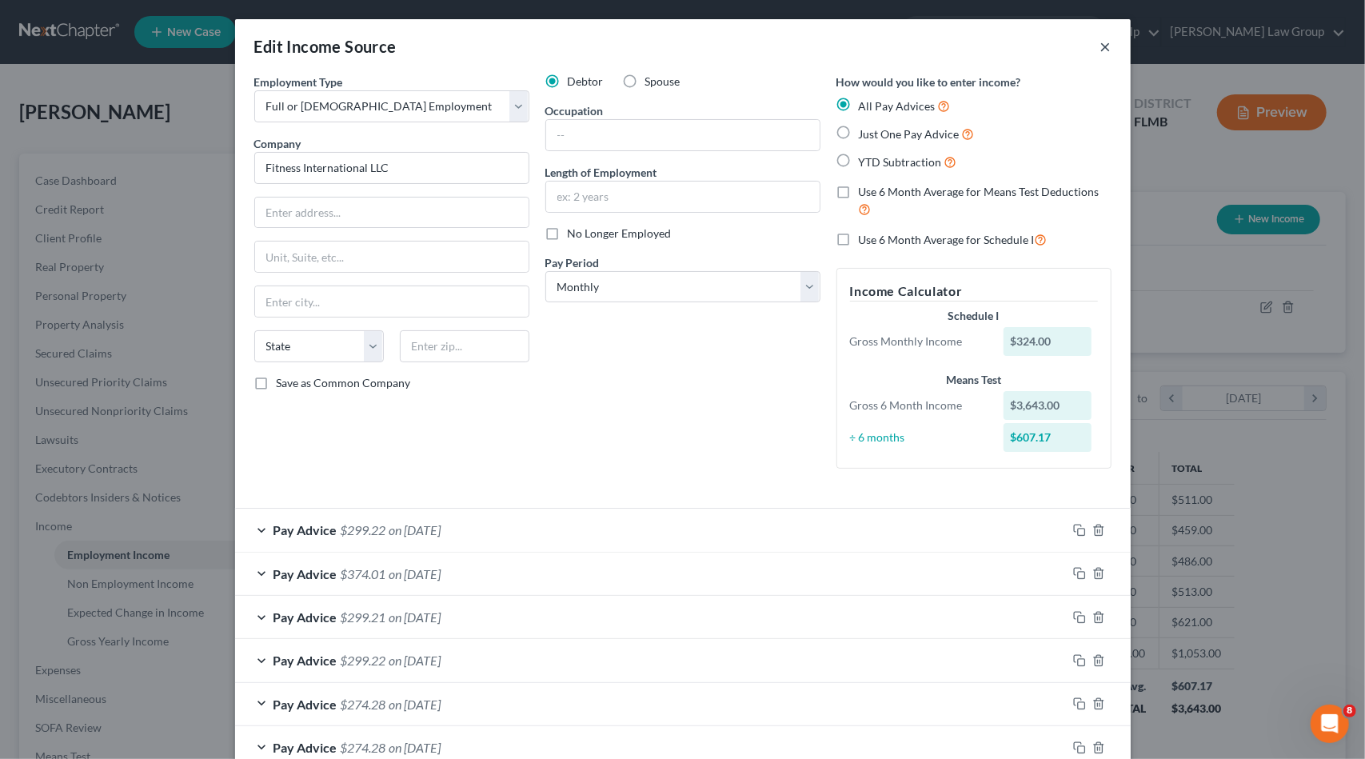
click at [1101, 50] on button "×" at bounding box center [1106, 46] width 11 height 19
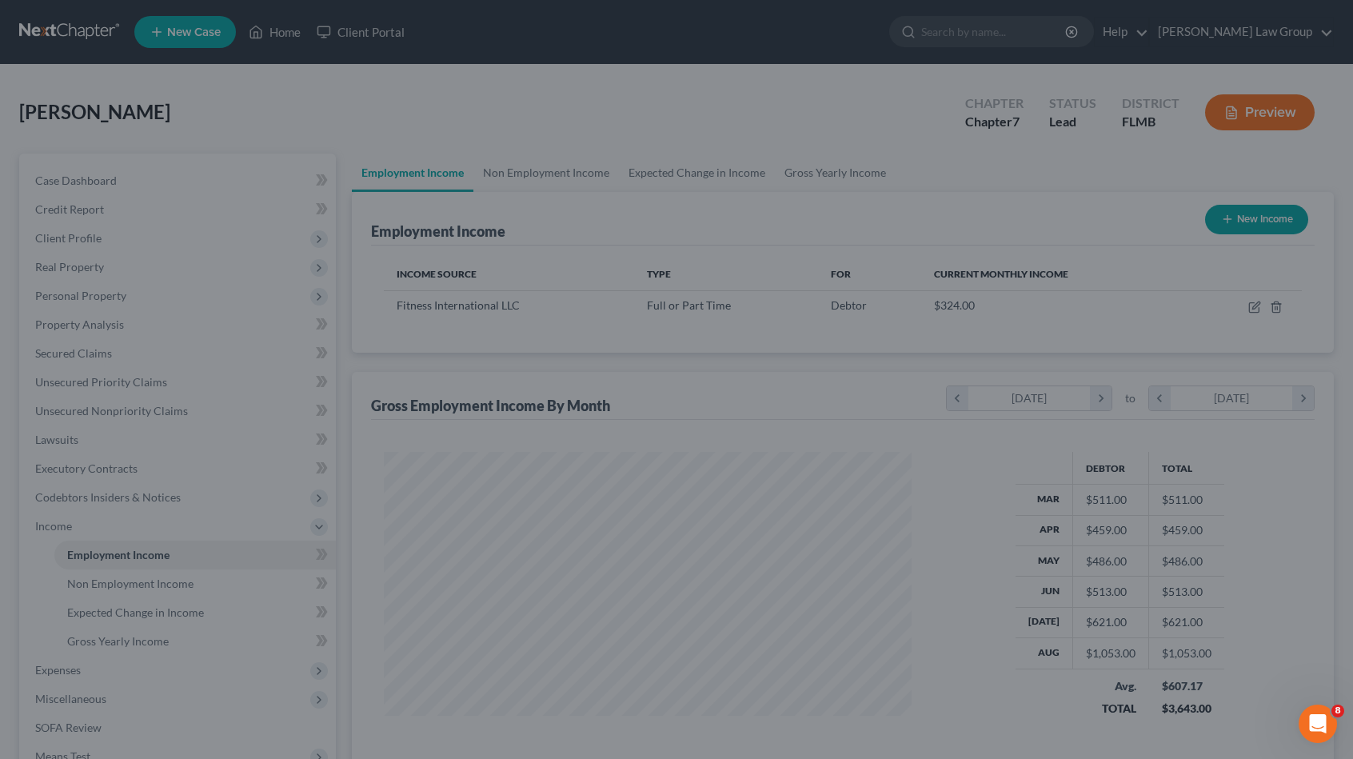
scroll to position [799501, 799231]
